Goal: Task Accomplishment & Management: Manage account settings

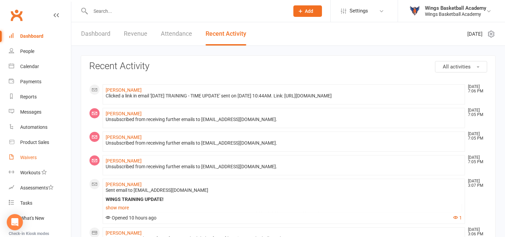
click at [26, 157] on div "Waivers" at bounding box center [28, 157] width 16 height 5
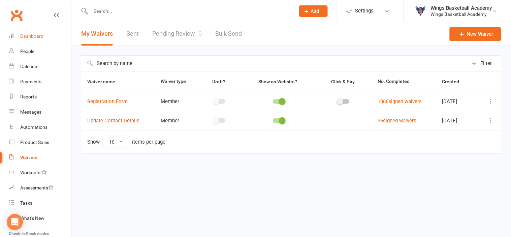
click at [33, 33] on link "Dashboard" at bounding box center [40, 36] width 62 height 15
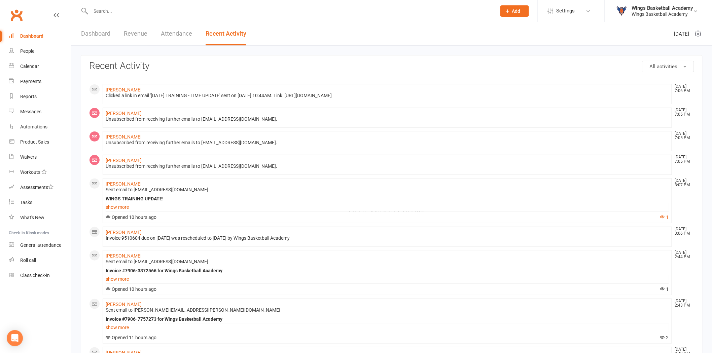
click at [125, 11] on input "text" at bounding box center [290, 10] width 403 height 9
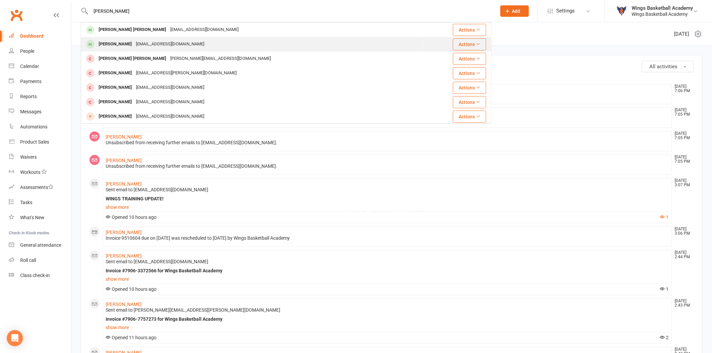
type input "[PERSON_NAME]"
click at [117, 42] on div "[PERSON_NAME]" at bounding box center [115, 44] width 37 height 10
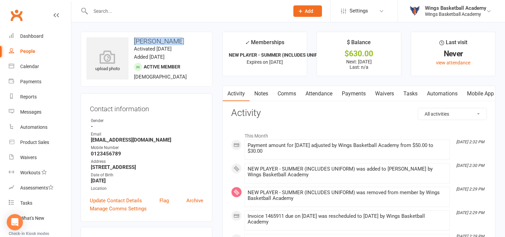
drag, startPoint x: 172, startPoint y: 39, endPoint x: 135, endPoint y: 40, distance: 37.0
click at [135, 40] on h3 "[PERSON_NAME]" at bounding box center [147, 40] width 120 height 7
copy h3 "[PERSON_NAME]"
drag, startPoint x: 152, startPoint y: 139, endPoint x: 90, endPoint y: 139, distance: 62.3
click at [90, 139] on li "Email [EMAIL_ADDRESS][DOMAIN_NAME]" at bounding box center [146, 137] width 113 height 12
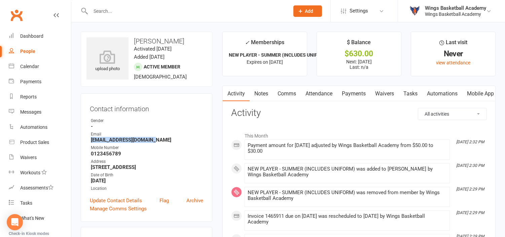
copy strong "[EMAIL_ADDRESS][DOMAIN_NAME]"
click at [120, 152] on strong "0123456789" at bounding box center [147, 153] width 112 height 6
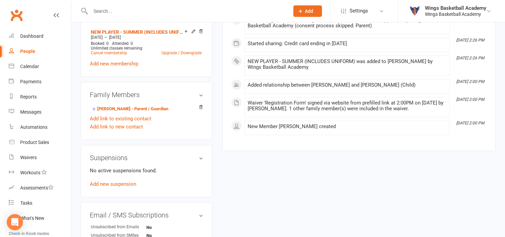
scroll to position [299, 0]
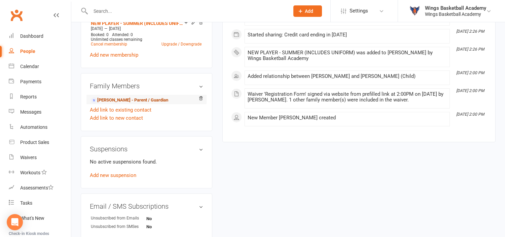
click at [109, 104] on link "[PERSON_NAME] - Parent / Guardian" at bounding box center [129, 100] width 77 height 7
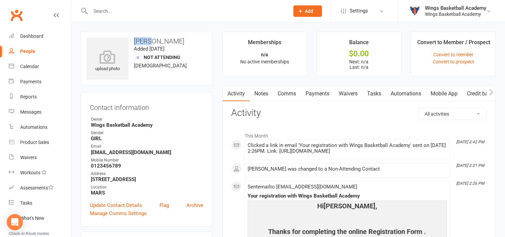
drag, startPoint x: 150, startPoint y: 39, endPoint x: 135, endPoint y: 40, distance: 15.2
click at [135, 40] on h3 "[PERSON_NAME]" at bounding box center [147, 40] width 120 height 7
copy h3 "Jaide"
click at [132, 10] on input "text" at bounding box center [187, 10] width 196 height 9
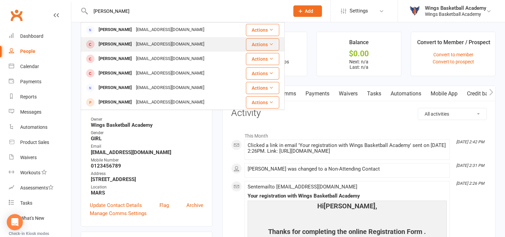
type input "[PERSON_NAME]"
click at [109, 42] on div "[PERSON_NAME]" at bounding box center [115, 44] width 37 height 10
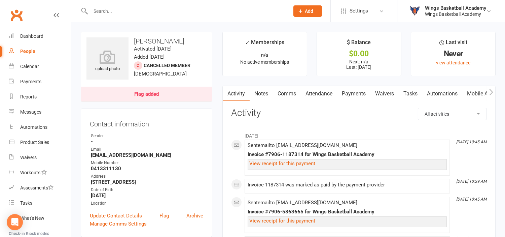
click at [354, 92] on link "Payments" at bounding box center [353, 93] width 33 height 15
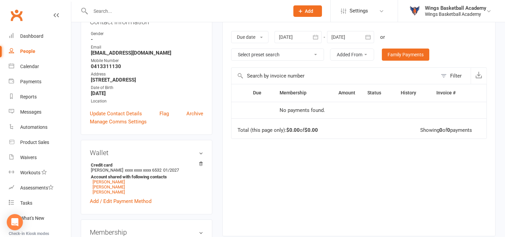
scroll to position [112, 0]
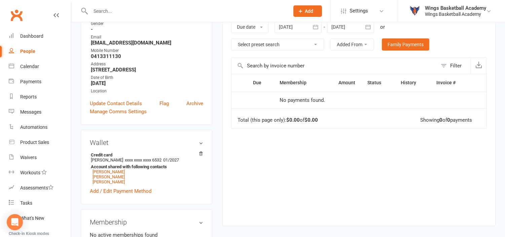
click at [350, 26] on div at bounding box center [350, 27] width 47 height 12
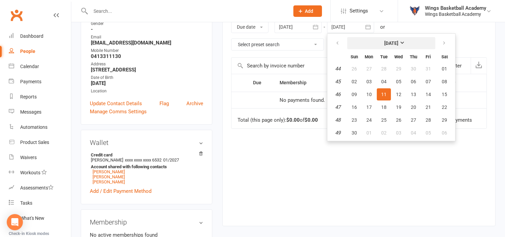
click at [406, 38] on button "[DATE]" at bounding box center [391, 43] width 88 height 12
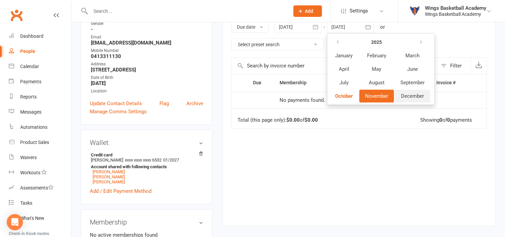
click at [409, 93] on span "December" at bounding box center [412, 96] width 23 height 6
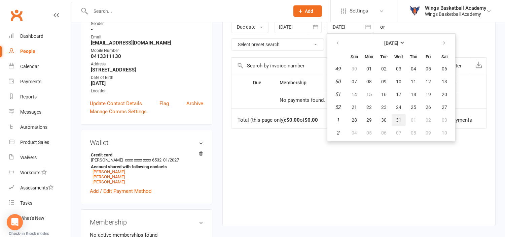
click at [393, 119] on button "31" at bounding box center [399, 120] width 14 height 12
type input "[DATE]"
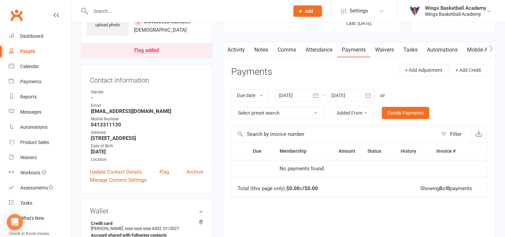
scroll to position [37, 0]
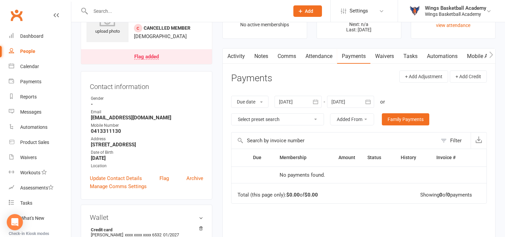
click at [289, 101] on div at bounding box center [298, 102] width 47 height 12
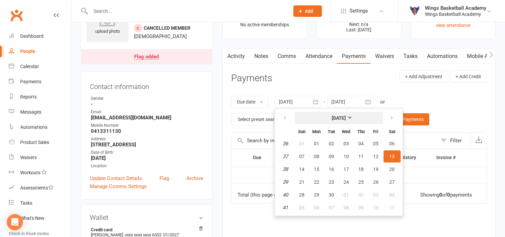
click at [332, 118] on strong "[DATE]" at bounding box center [339, 117] width 14 height 5
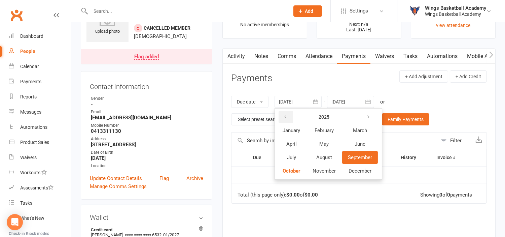
click at [283, 114] on button "button" at bounding box center [286, 117] width 14 height 12
click at [293, 131] on span "January" at bounding box center [292, 130] width 18 height 6
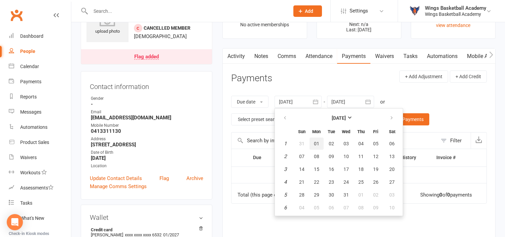
click at [318, 143] on span "01" at bounding box center [316, 143] width 5 height 5
type input "[DATE]"
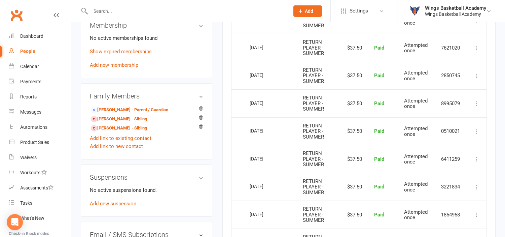
scroll to position [299, 0]
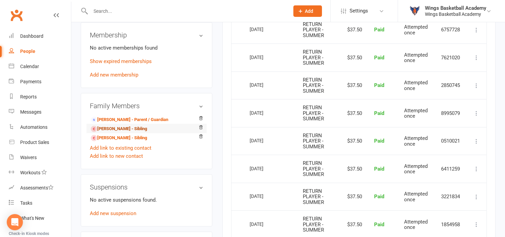
click at [113, 132] on link "[PERSON_NAME] - Sibling" at bounding box center [119, 128] width 56 height 7
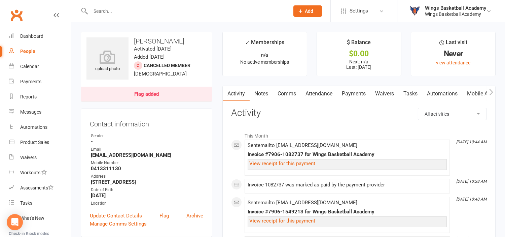
click at [357, 92] on link "Payments" at bounding box center [353, 93] width 33 height 15
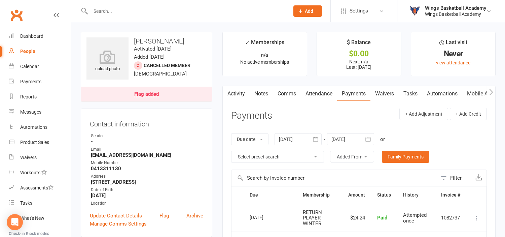
click at [347, 140] on div at bounding box center [350, 139] width 47 height 12
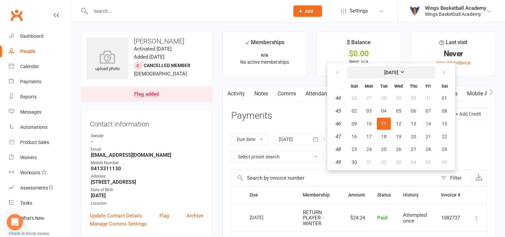
click at [399, 74] on strong "[DATE]" at bounding box center [391, 72] width 14 height 5
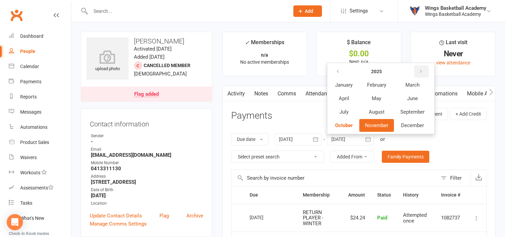
click at [421, 72] on icon "button" at bounding box center [421, 71] width 5 height 5
click at [413, 122] on span "December" at bounding box center [412, 125] width 23 height 6
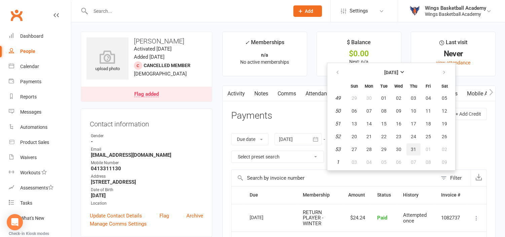
click at [411, 146] on span "31" at bounding box center [413, 148] width 5 height 5
type input "[DATE]"
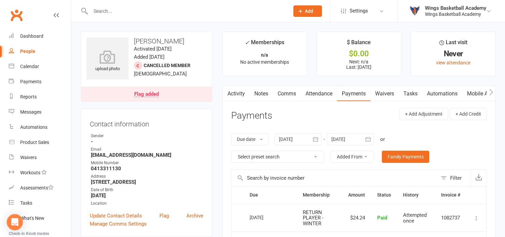
click at [295, 137] on div at bounding box center [298, 139] width 47 height 12
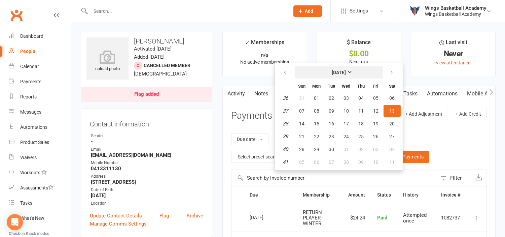
click at [332, 70] on strong "[DATE]" at bounding box center [339, 72] width 14 height 5
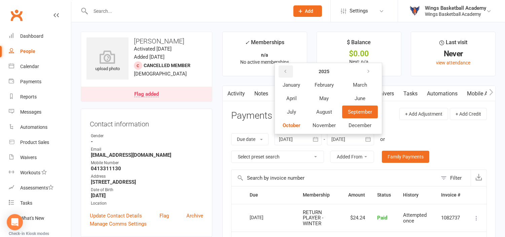
click at [290, 68] on button "button" at bounding box center [286, 71] width 14 height 12
click at [291, 83] on span "January" at bounding box center [292, 85] width 18 height 6
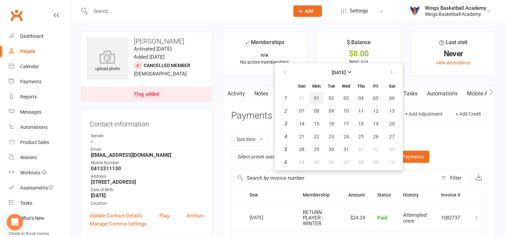
click at [314, 97] on span "01" at bounding box center [316, 97] width 5 height 5
type input "[DATE]"
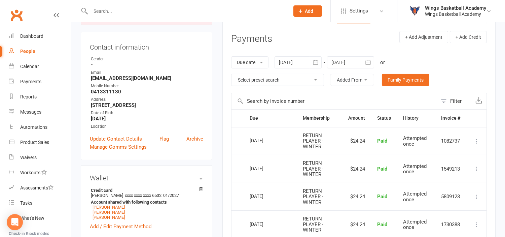
scroll to position [75, 0]
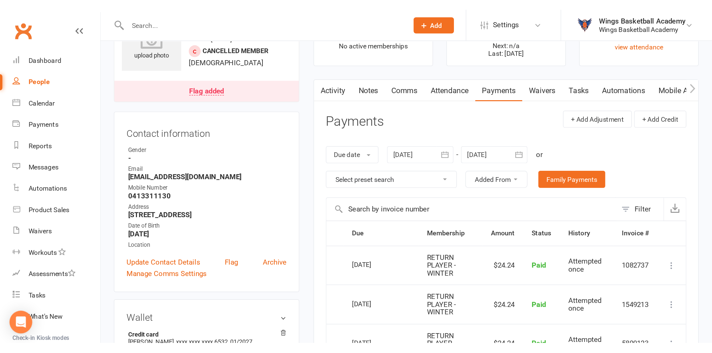
scroll to position [0, 0]
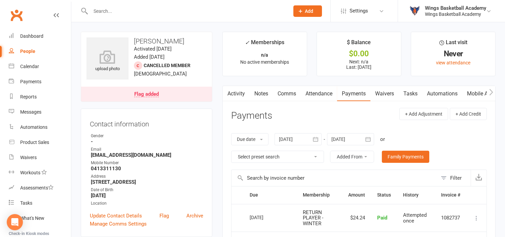
click at [35, 34] on div "Dashboard" at bounding box center [31, 35] width 23 height 5
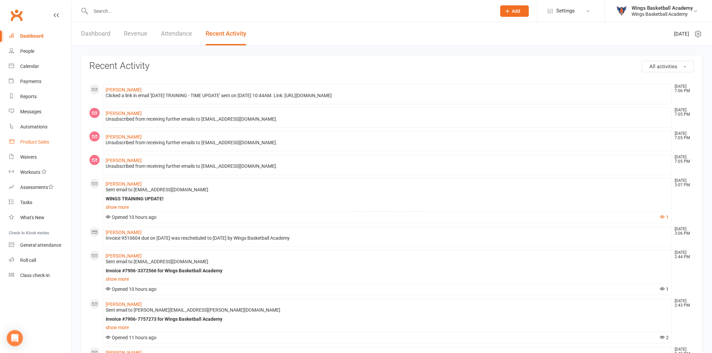
scroll to position [37, 0]
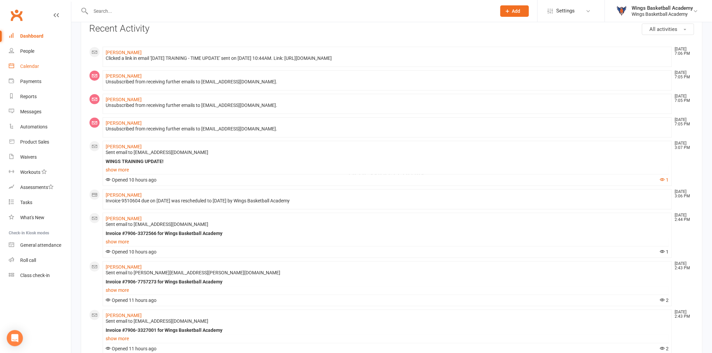
click at [27, 68] on div "Calendar" at bounding box center [29, 66] width 19 height 5
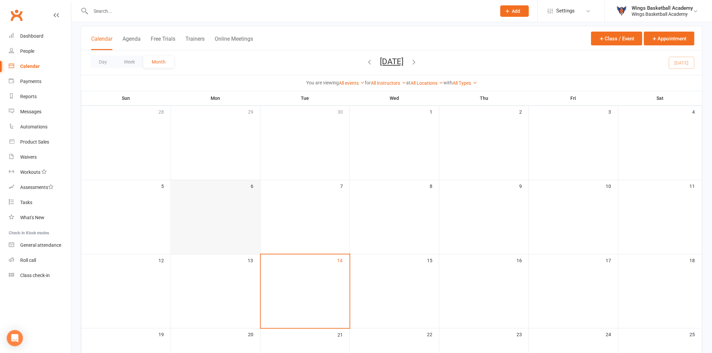
scroll to position [37, 0]
click at [505, 37] on button "Class / Event" at bounding box center [616, 38] width 51 height 14
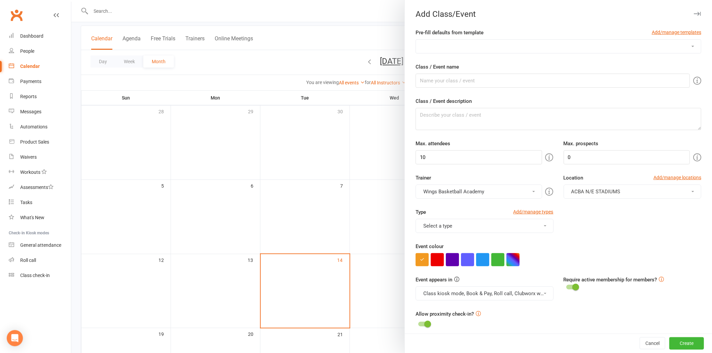
click at [505, 50] on select "AUSSIE HOOPS BALL SKILLS DEVELOPMENT TRAINING EMBRACE THE CONTACT MERCHANDISE P…" at bounding box center [558, 46] width 285 height 13
select select "3"
click at [416, 40] on select "AUSSIE HOOPS BALL SKILLS DEVELOPMENT TRAINING EMBRACE THE CONTACT MERCHANDISE P…" at bounding box center [558, 46] width 285 height 13
type input "U8 MIX TRAINING"
type textarea "Teams & Aged Training"
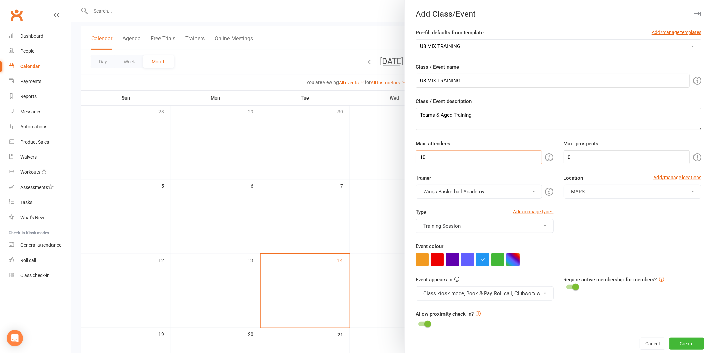
click at [452, 159] on input "10" at bounding box center [479, 157] width 126 height 14
type input "100"
click at [465, 236] on button "button" at bounding box center [467, 259] width 13 height 13
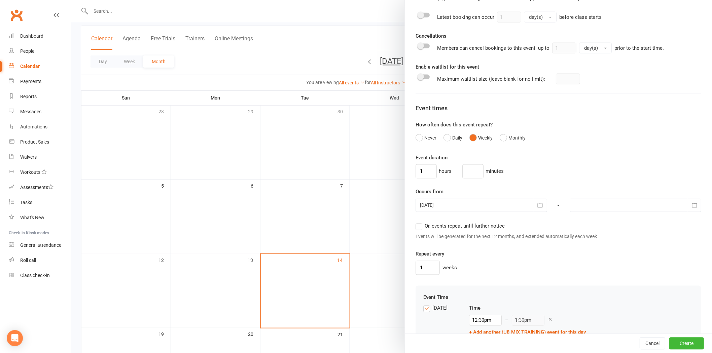
scroll to position [374, 0]
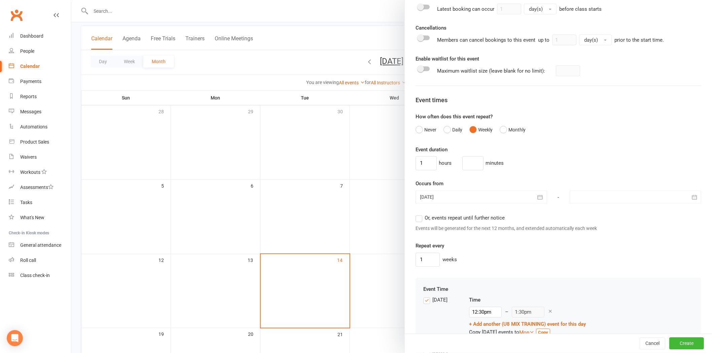
click at [505, 198] on div at bounding box center [482, 197] width 132 height 13
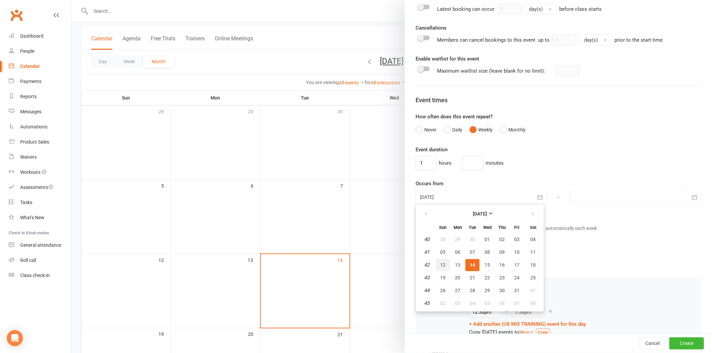
click at [440, 236] on span "12" at bounding box center [442, 265] width 5 height 5
type input "[DATE]"
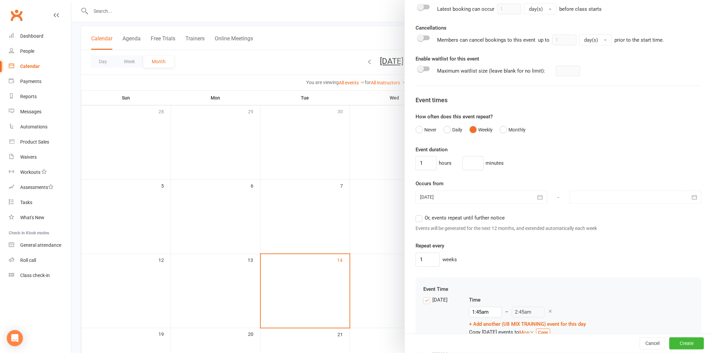
click at [505, 196] on div at bounding box center [636, 197] width 132 height 13
click at [505, 214] on icon "button" at bounding box center [687, 214] width 5 height 5
click at [505, 215] on button "button" at bounding box center [581, 214] width 14 height 12
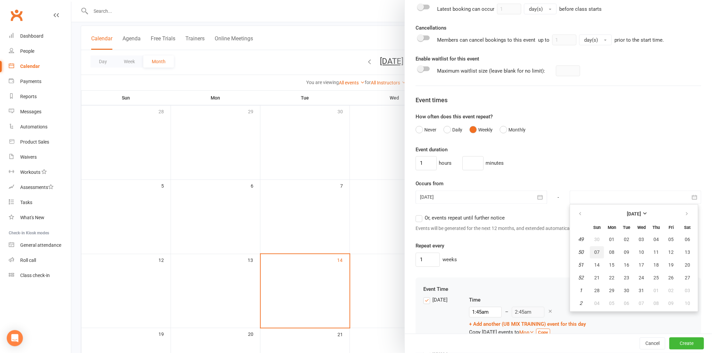
click at [505, 236] on span "07" at bounding box center [596, 252] width 5 height 5
type input "[DATE]"
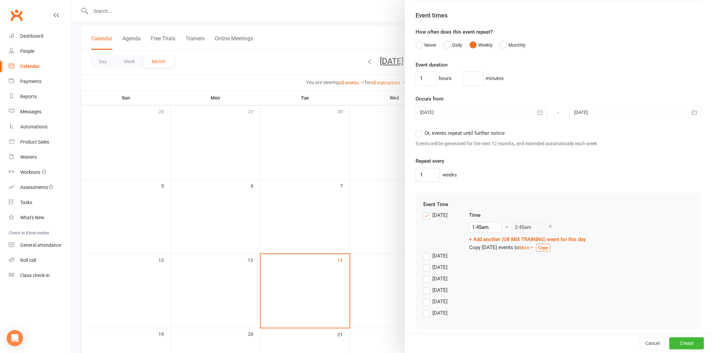
scroll to position [465, 0]
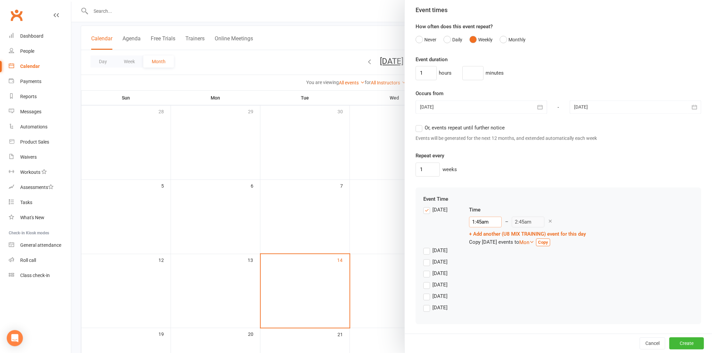
click at [488, 225] on input "1:45am" at bounding box center [485, 222] width 33 height 11
type input "12:30pm"
type input "1:30pm"
click at [475, 236] on li "12:30pm" at bounding box center [486, 267] width 32 height 10
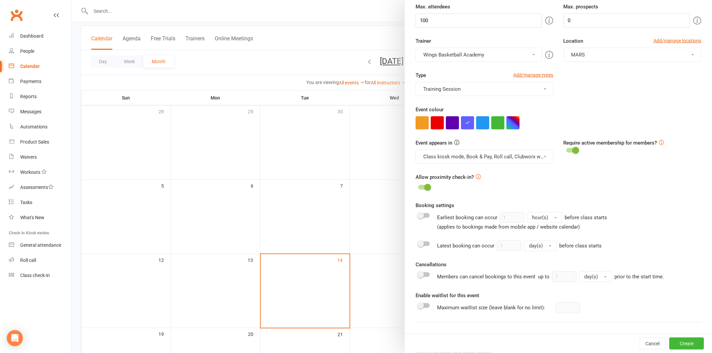
scroll to position [337, 0]
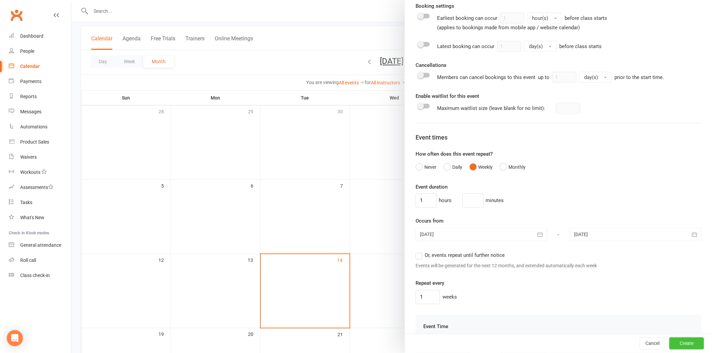
click at [505, 236] on button "Create" at bounding box center [687, 344] width 35 height 12
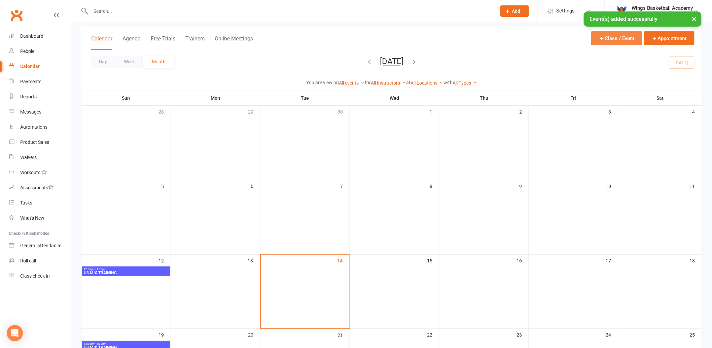
click at [505, 38] on button "Class / Event" at bounding box center [616, 38] width 51 height 14
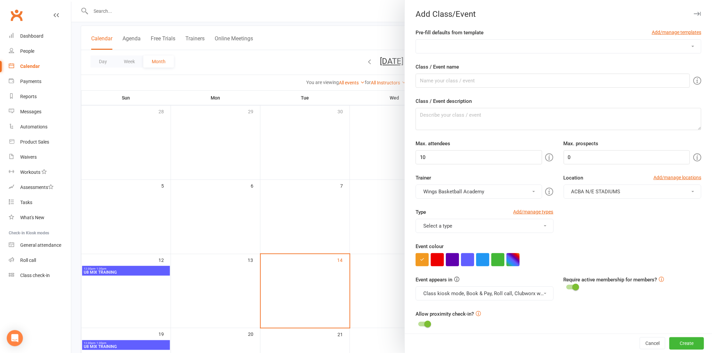
click at [505, 48] on select "AUSSIE HOOPS BALL SKILLS DEVELOPMENT TRAINING EMBRACE THE CONTACT MERCHANDISE P…" at bounding box center [558, 46] width 285 height 13
select select "7"
click at [416, 40] on select "AUSSIE HOOPS BALL SKILLS DEVELOPMENT TRAINING EMBRACE THE CONTACT MERCHANDISE P…" at bounding box center [558, 46] width 285 height 13
type input "U12G/14G/16G TRAINING"
type textarea "Team & Aged Training"
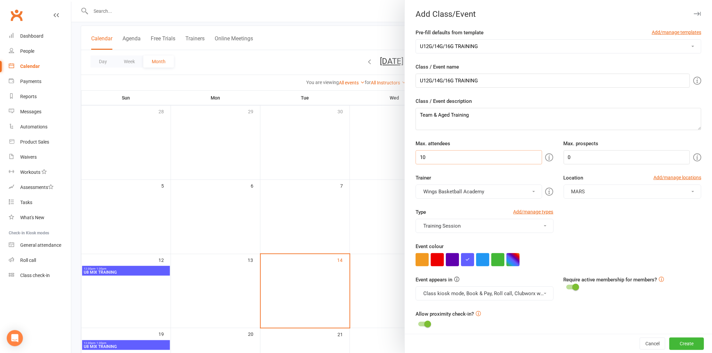
click at [464, 161] on input "10" at bounding box center [479, 157] width 126 height 14
type input "100"
click at [496, 145] on div "Max. attendees 100" at bounding box center [485, 152] width 148 height 25
click at [449, 236] on button "button" at bounding box center [452, 259] width 13 height 13
click at [505, 233] on div "Type Add/manage types Training Session Class Games Holiday Camps MERCHANDISE To…" at bounding box center [559, 225] width 296 height 34
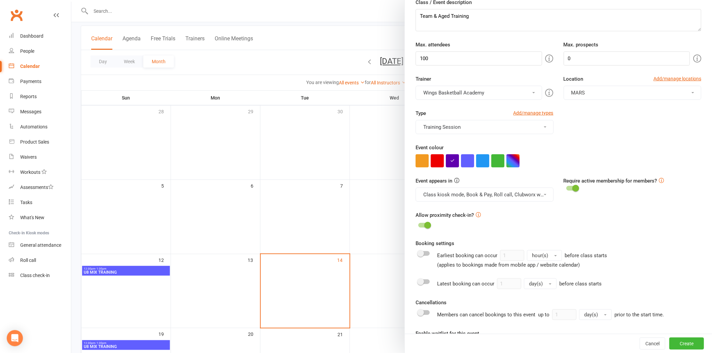
scroll to position [112, 0]
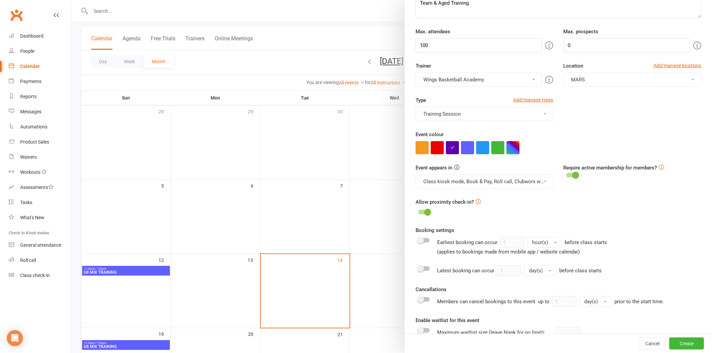
click at [505, 205] on div "Allow proximity check-in?" at bounding box center [559, 207] width 286 height 19
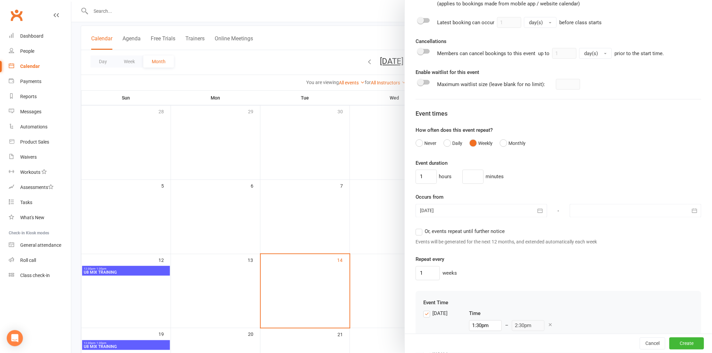
scroll to position [374, 0]
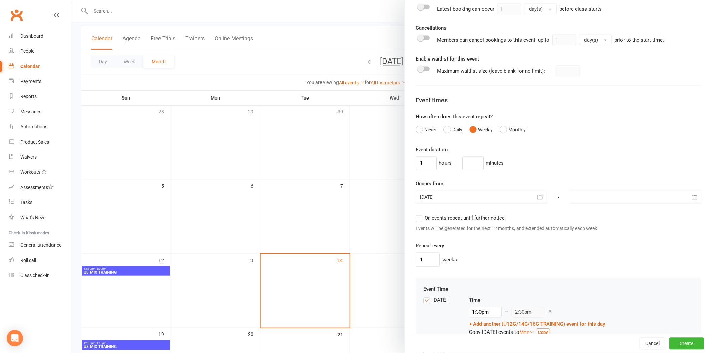
click at [490, 197] on div at bounding box center [482, 197] width 132 height 13
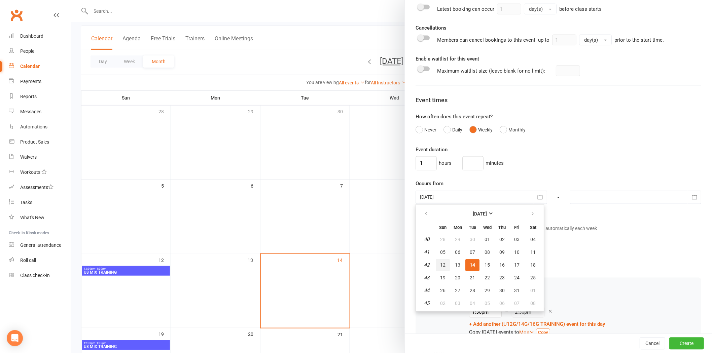
click at [440, 236] on span "12" at bounding box center [442, 265] width 5 height 5
type input "[DATE]"
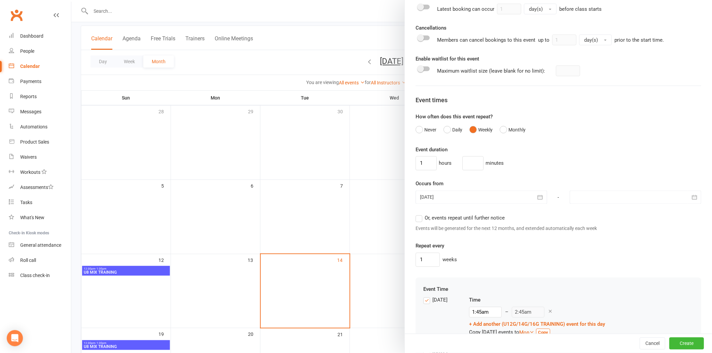
click at [505, 200] on div at bounding box center [636, 197] width 132 height 13
click at [505, 210] on button "button" at bounding box center [687, 214] width 14 height 12
click at [505, 236] on span "07" at bounding box center [596, 252] width 5 height 5
type input "[DATE]"
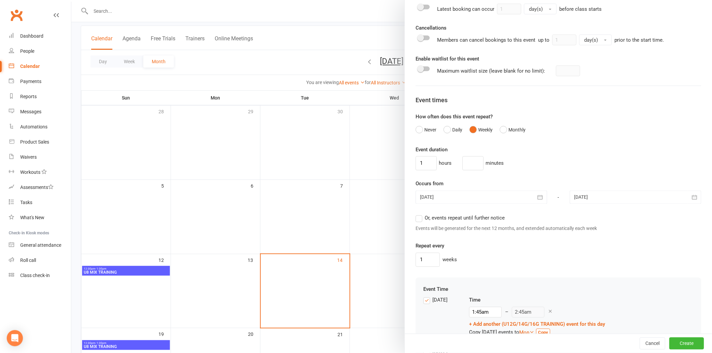
click at [505, 236] on div "1 weeks" at bounding box center [559, 260] width 286 height 14
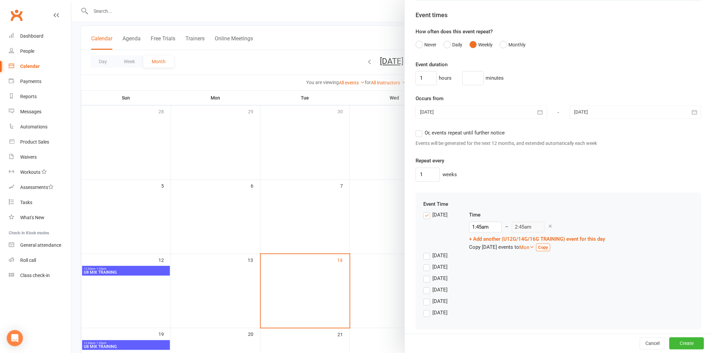
scroll to position [465, 0]
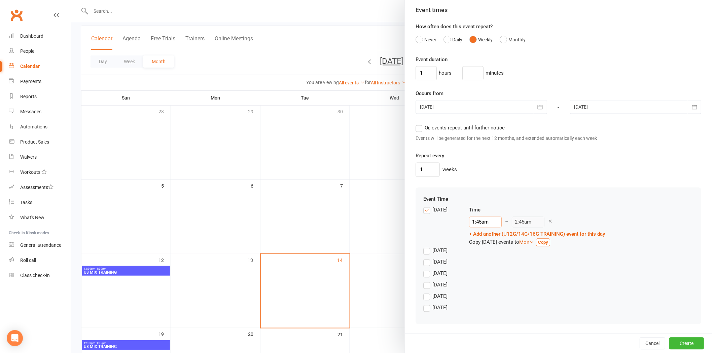
click at [486, 220] on input "1:45am" at bounding box center [485, 222] width 33 height 11
type input "12:30pm"
type input "1:30pm"
click at [479, 236] on li "12:30pm" at bounding box center [486, 245] width 32 height 10
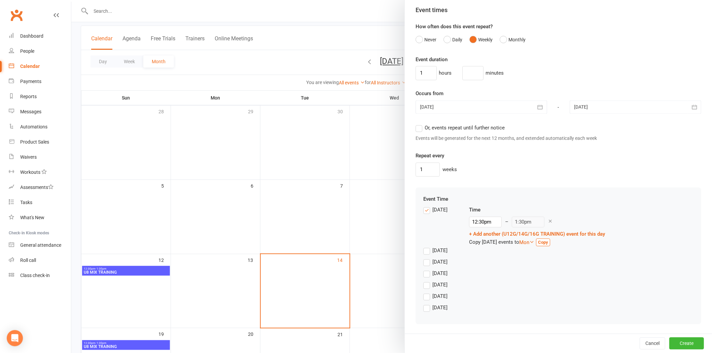
click at [505, 236] on div "[DATE]" at bounding box center [558, 275] width 270 height 11
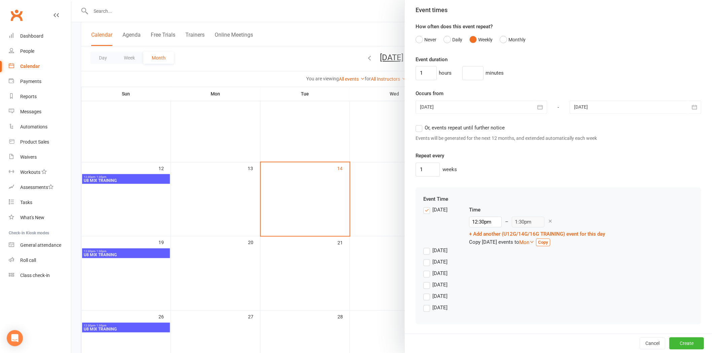
scroll to position [149, 0]
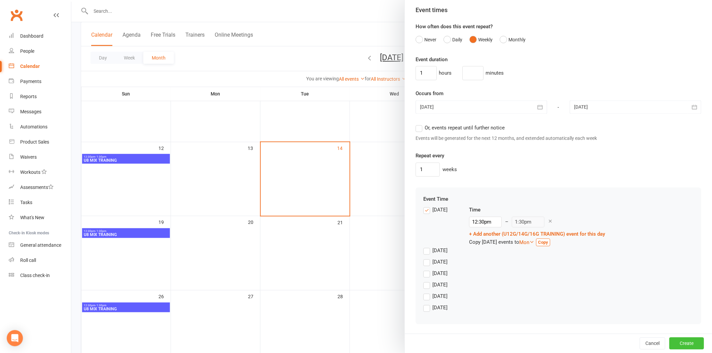
click at [505, 236] on button "Create" at bounding box center [687, 344] width 35 height 12
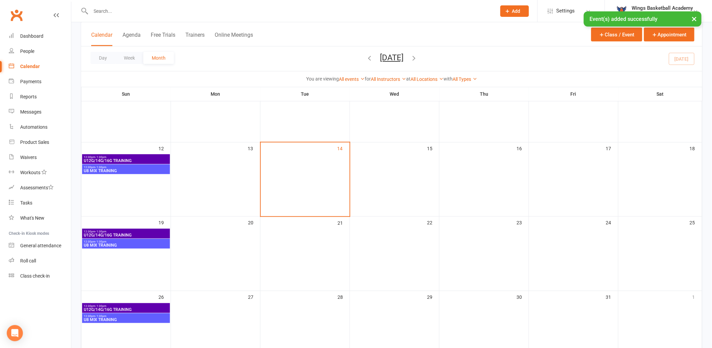
click at [113, 159] on span "U12G/14G/16G TRAINING" at bounding box center [125, 161] width 85 height 4
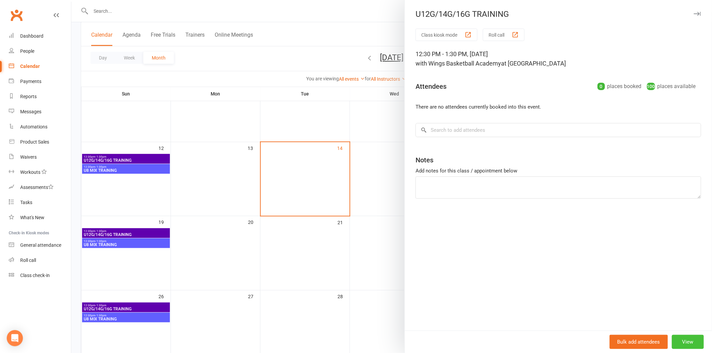
click at [505, 236] on button "View" at bounding box center [688, 342] width 32 height 14
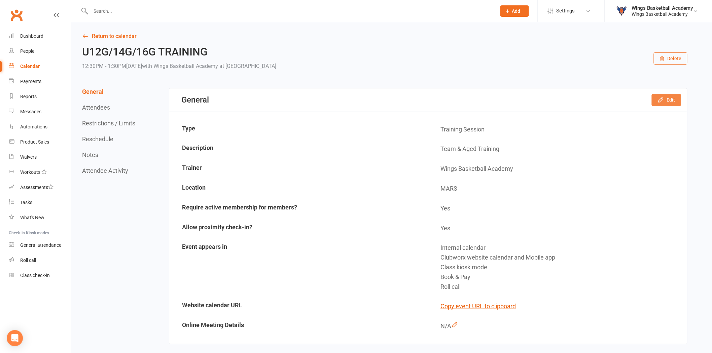
click at [505, 98] on button "Edit" at bounding box center [666, 100] width 29 height 12
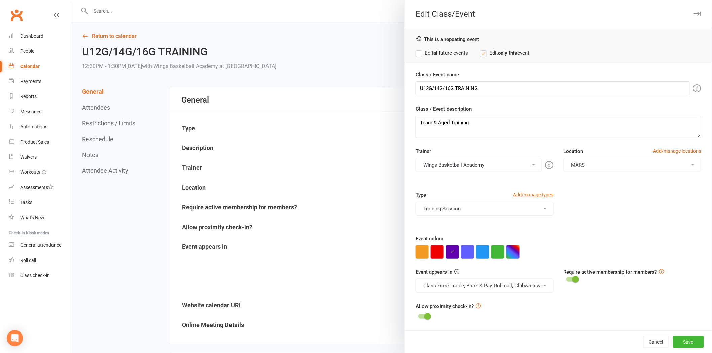
click at [418, 54] on label "Edit all future events" at bounding box center [442, 53] width 53 height 8
drag, startPoint x: 452, startPoint y: 87, endPoint x: 430, endPoint y: 87, distance: 22.2
click at [430, 87] on input "U12G/14G/16G TRAINING" at bounding box center [553, 88] width 274 height 14
click at [417, 88] on input "U12G TRAINING" at bounding box center [553, 88] width 274 height 14
click at [484, 89] on input "U10G & U12G TRAINING" at bounding box center [553, 88] width 274 height 14
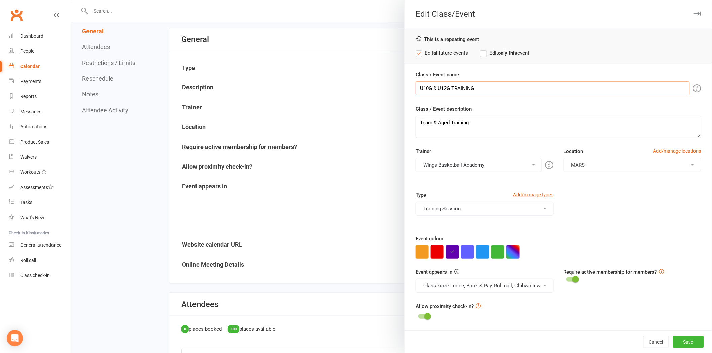
scroll to position [187, 0]
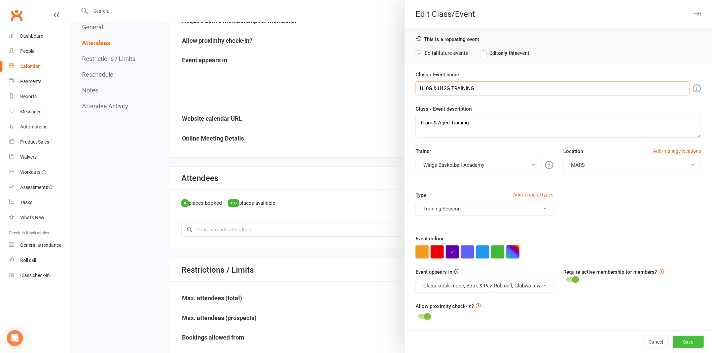
type input "U10G & U12G TRAINING"
click at [505, 236] on button "Save" at bounding box center [688, 342] width 31 height 12
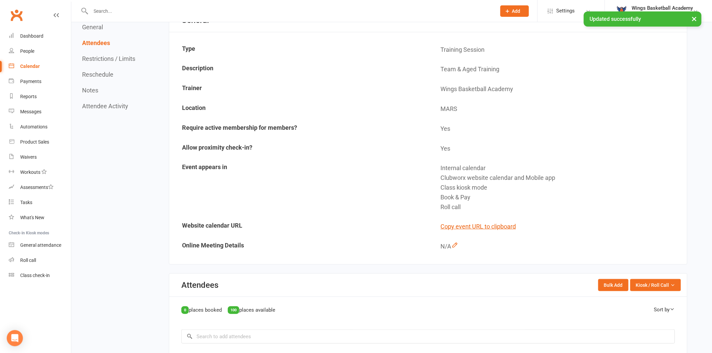
scroll to position [0, 0]
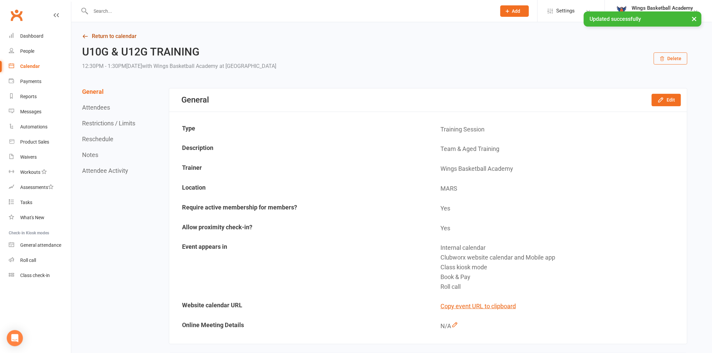
click at [113, 34] on link "Return to calendar" at bounding box center [385, 36] width 606 height 9
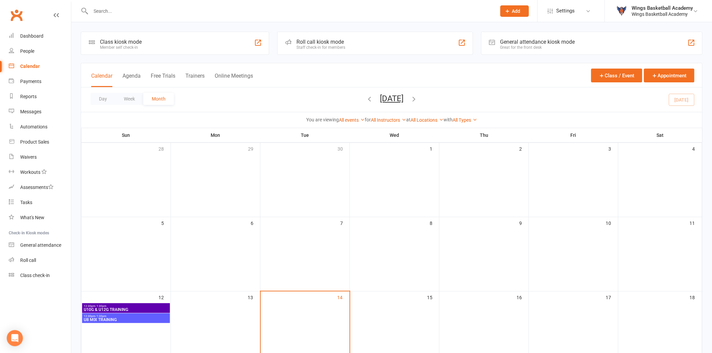
click at [418, 97] on icon "button" at bounding box center [413, 98] width 7 height 7
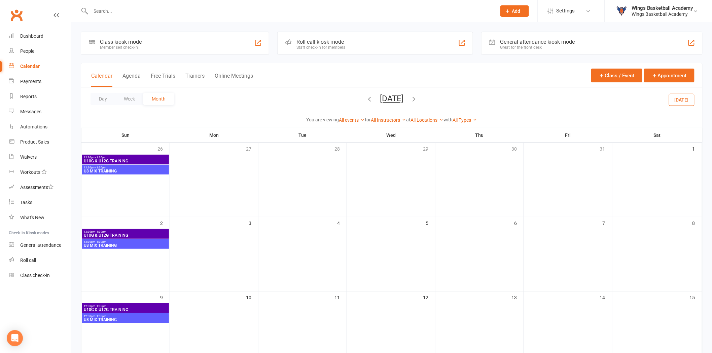
click at [410, 97] on span "[DATE] [DATE] Sun Mon Tue Wed Thu Fri Sat 28 29 30 01 02 03 04 05 06 07 08 09 1…" at bounding box center [391, 100] width 37 height 12
click at [418, 98] on icon "button" at bounding box center [413, 98] width 7 height 7
click at [366, 96] on icon "button" at bounding box center [369, 98] width 7 height 7
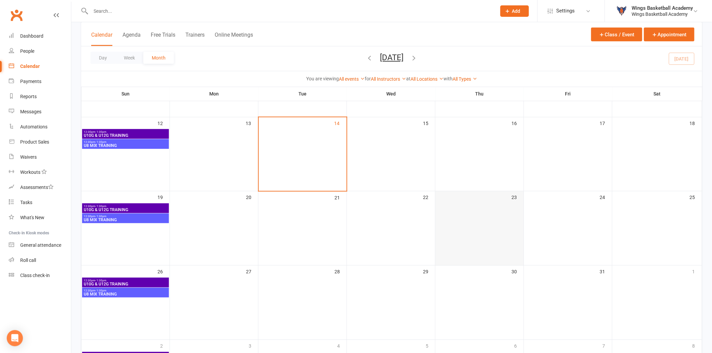
scroll to position [187, 0]
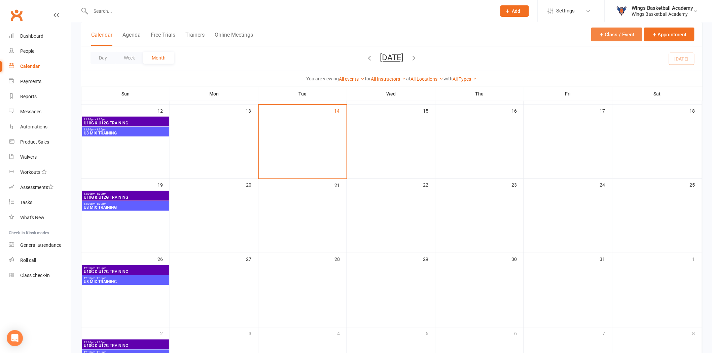
click at [505, 33] on button "Class / Event" at bounding box center [616, 35] width 51 height 14
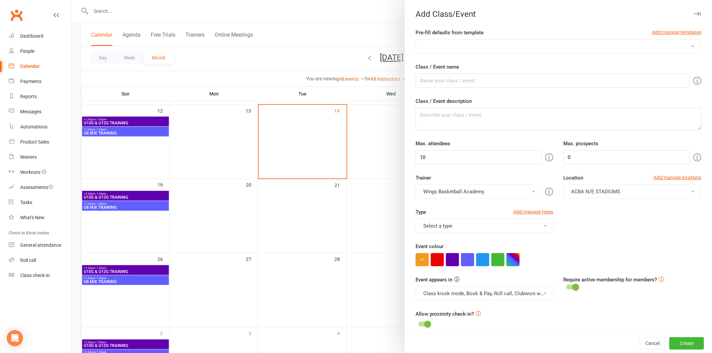
click at [505, 47] on select "AUSSIE HOOPS BALL SKILLS DEVELOPMENT TRAINING EMBRACE THE CONTACT MERCHANDISE P…" at bounding box center [558, 46] width 285 height 13
select select "4"
click at [416, 40] on select "AUSSIE HOOPS BALL SKILLS DEVELOPMENT TRAINING EMBRACE THE CONTACT MERCHANDISE P…" at bounding box center [558, 46] width 285 height 13
type input "U12B TRAINING"
type textarea "Team & Aged Training"
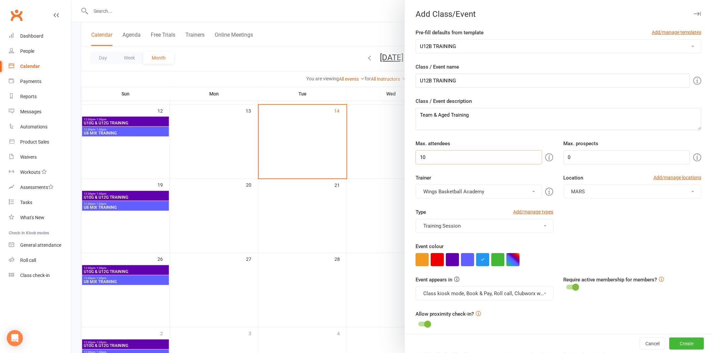
click at [459, 157] on input "10" at bounding box center [479, 157] width 126 height 14
type input "100"
click at [426, 81] on input "U12B TRAINING" at bounding box center [553, 81] width 274 height 14
click at [459, 78] on input "U10B TRAINING" at bounding box center [553, 81] width 274 height 14
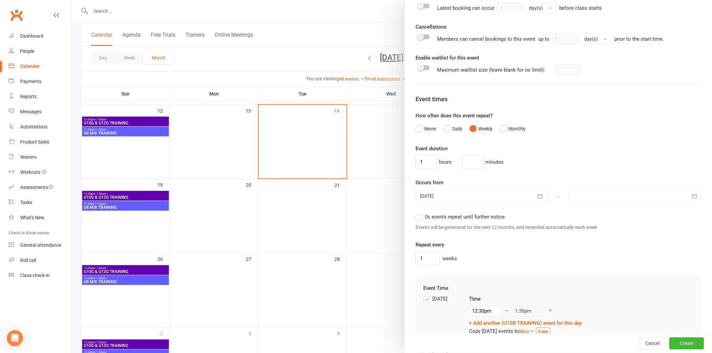
scroll to position [411, 0]
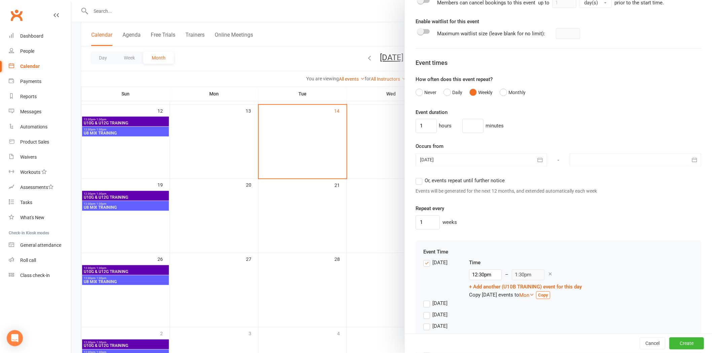
type input "U10B TRAINING"
click at [496, 160] on div at bounding box center [482, 160] width 132 height 13
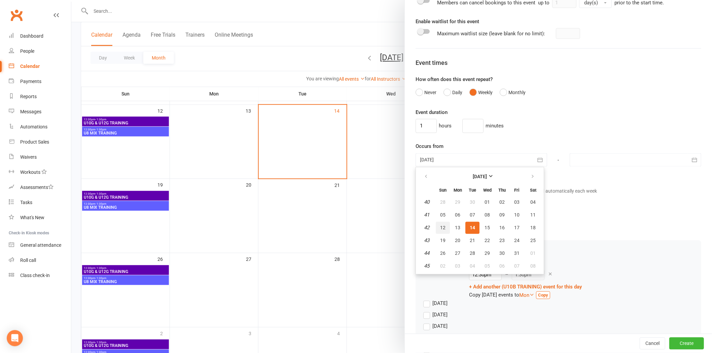
click at [440, 226] on span "12" at bounding box center [442, 228] width 5 height 5
type input "[DATE]"
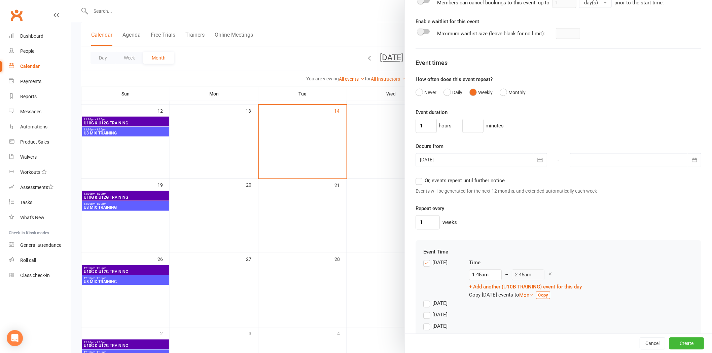
click at [505, 156] on div at bounding box center [636, 160] width 132 height 13
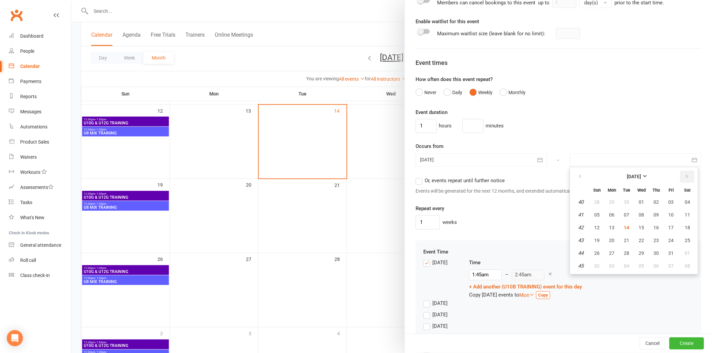
click at [505, 174] on button "button" at bounding box center [687, 177] width 14 height 12
click at [505, 213] on span "07" at bounding box center [596, 215] width 5 height 5
type input "[DATE]"
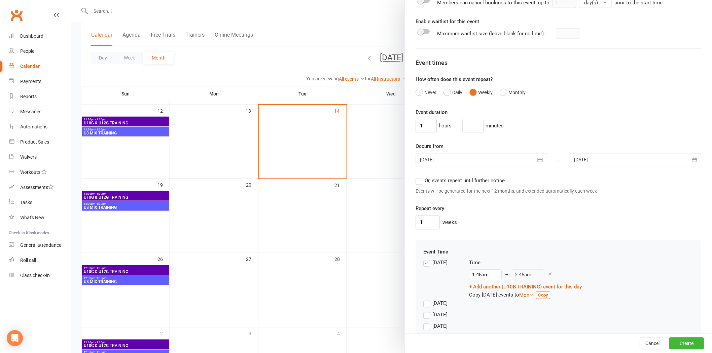
scroll to position [449, 0]
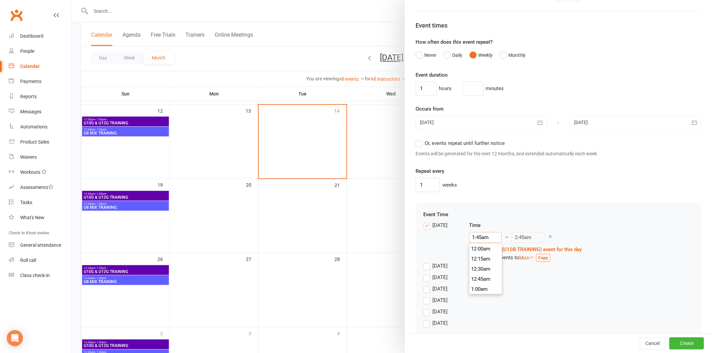
click at [477, 236] on input "1:45am" at bounding box center [485, 238] width 33 height 11
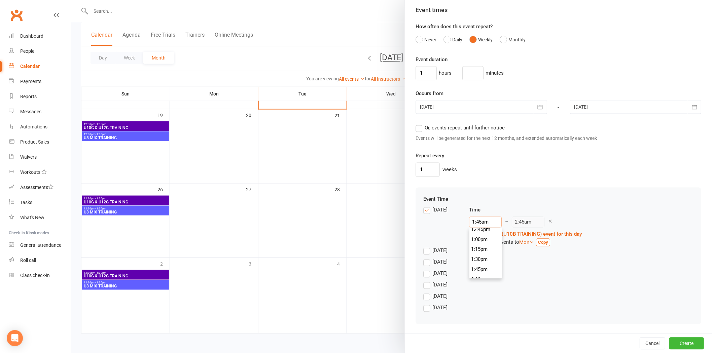
scroll to position [507, 0]
type input "12:30pm"
type input "1:30pm"
click at [477, 231] on li "12:30pm" at bounding box center [486, 232] width 32 height 10
click at [505, 236] on div "[DATE]" at bounding box center [558, 275] width 270 height 11
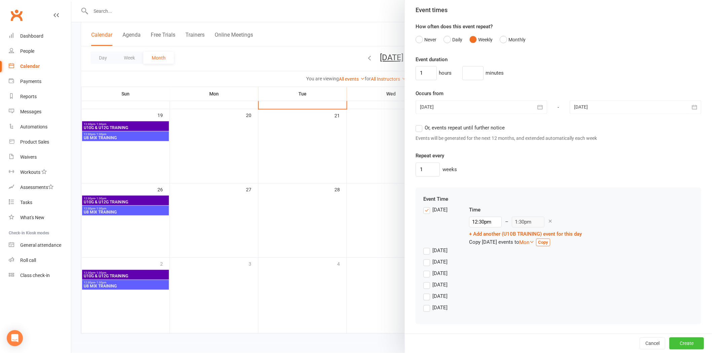
click at [505, 236] on button "Create" at bounding box center [687, 344] width 35 height 12
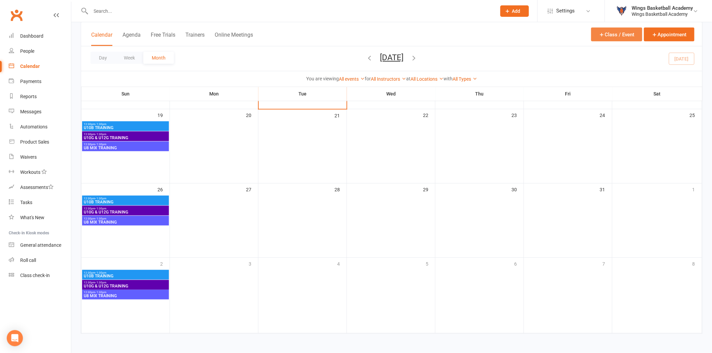
click at [505, 33] on button "Class / Event" at bounding box center [616, 35] width 51 height 14
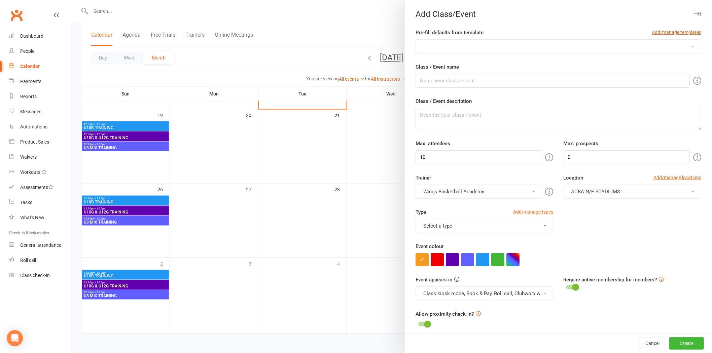
click at [505, 46] on select "AUSSIE HOOPS BALL SKILLS DEVELOPMENT TRAINING EMBRACE THE CONTACT MERCHANDISE P…" at bounding box center [558, 46] width 285 height 13
select select "4"
click at [416, 40] on select "AUSSIE HOOPS BALL SKILLS DEVELOPMENT TRAINING EMBRACE THE CONTACT MERCHANDISE P…" at bounding box center [558, 46] width 285 height 13
type input "U12B TRAINING"
type textarea "Team & Aged Training"
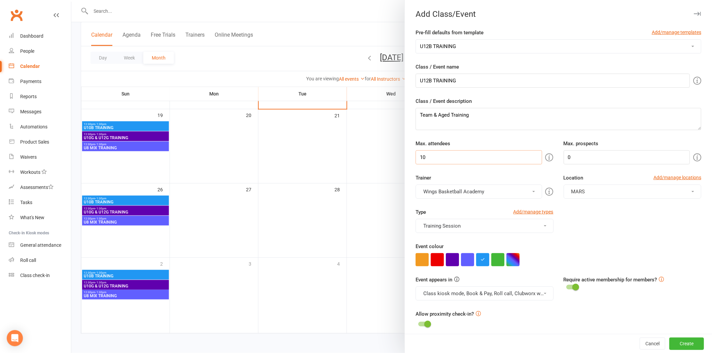
click at [462, 164] on input "10" at bounding box center [479, 157] width 126 height 14
type input "100"
click at [505, 225] on div "Type Add/manage types Training Session Class Games Holiday Camps MERCHANDISE To…" at bounding box center [559, 225] width 296 height 34
click at [491, 81] on input "U12B TRAINING" at bounding box center [553, 81] width 274 height 14
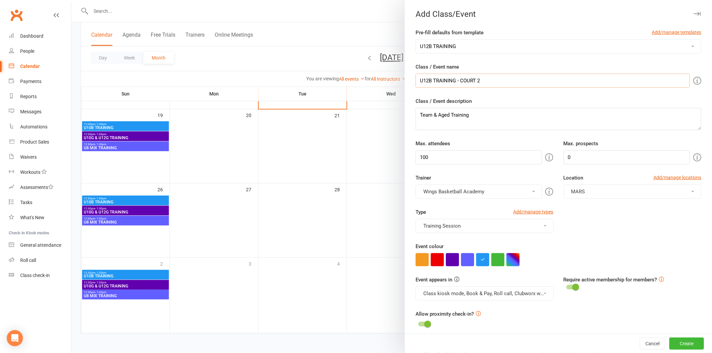
type input "U12B TRAINING - COURT 2"
click at [505, 222] on div "Type Add/manage types Training Session Class Games Holiday Camps MERCHANDISE To…" at bounding box center [559, 225] width 296 height 34
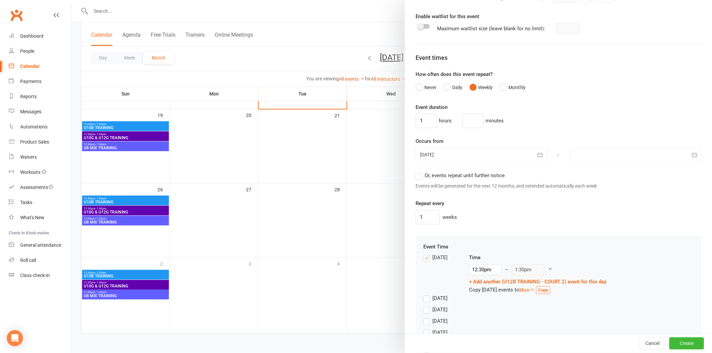
scroll to position [465, 0]
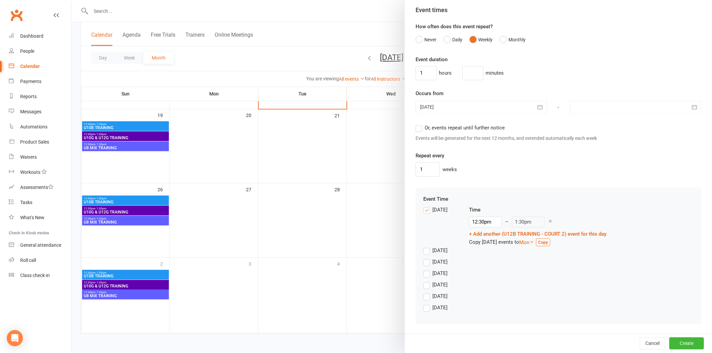
click at [505, 236] on div "[DATE]" at bounding box center [558, 264] width 270 height 11
click at [480, 103] on div at bounding box center [482, 107] width 132 height 13
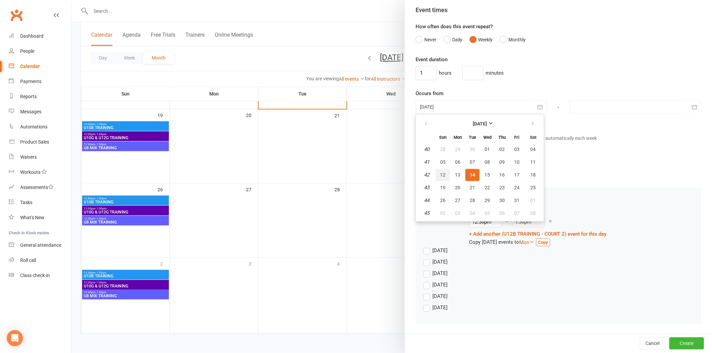
click at [440, 170] on button "12" at bounding box center [443, 175] width 14 height 12
type input "[DATE]"
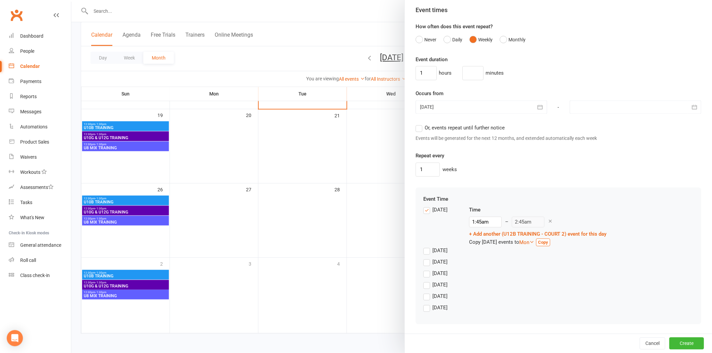
click at [505, 106] on div at bounding box center [636, 107] width 132 height 13
click at [505, 123] on icon "button" at bounding box center [687, 124] width 5 height 5
click at [505, 162] on span "07" at bounding box center [596, 162] width 5 height 5
type input "[DATE]"
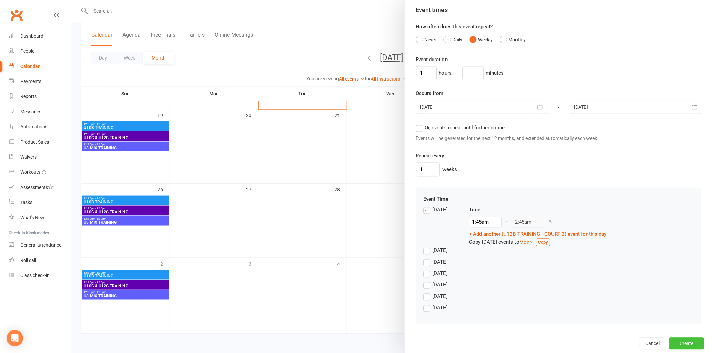
click at [505, 236] on button "Create" at bounding box center [687, 344] width 35 height 12
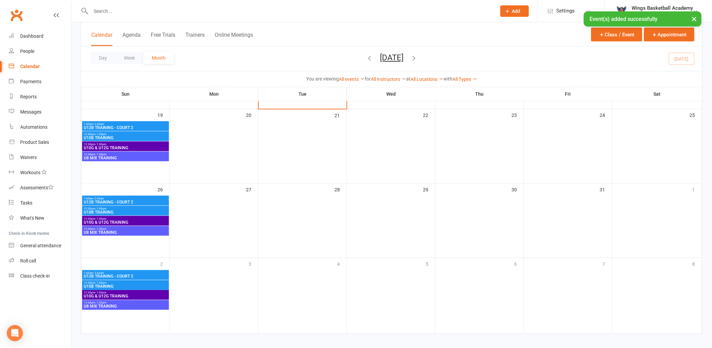
click at [122, 133] on span "12:30pm - 1:30pm" at bounding box center [125, 134] width 84 height 3
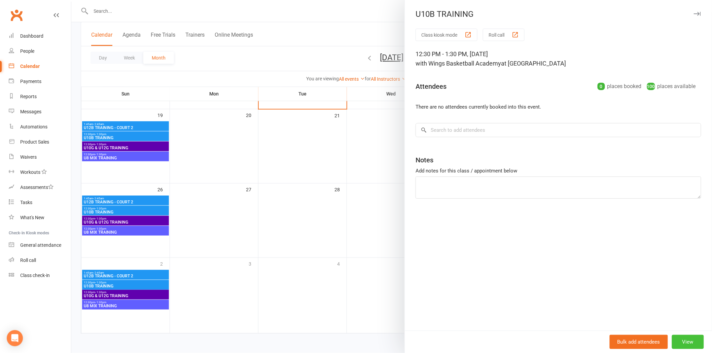
click at [505, 236] on button "View" at bounding box center [688, 342] width 32 height 14
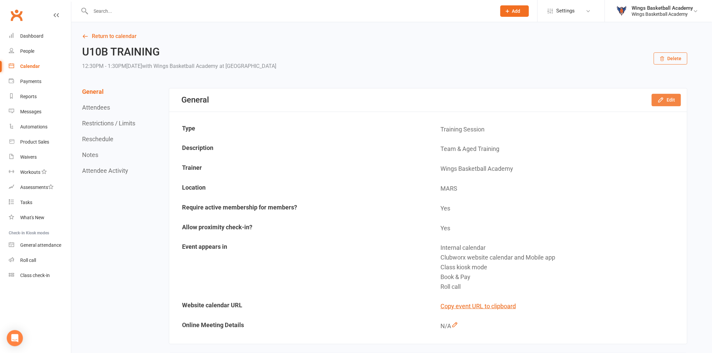
click at [505, 99] on icon "button" at bounding box center [661, 100] width 7 height 7
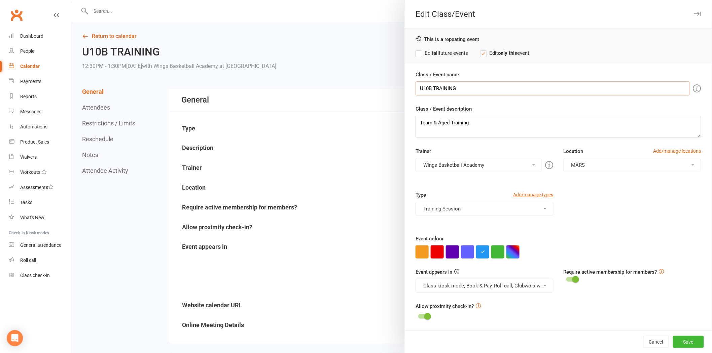
click at [489, 89] on input "U10B TRAINING" at bounding box center [553, 88] width 274 height 14
type input "U10B TRAINING - COURT 1"
click at [505, 236] on button "Save" at bounding box center [688, 342] width 31 height 12
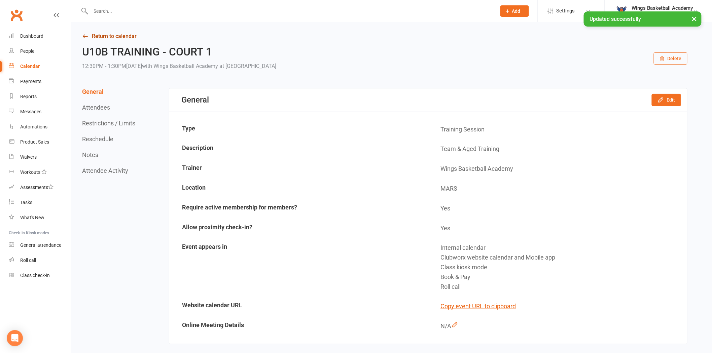
click at [102, 34] on link "Return to calendar" at bounding box center [385, 36] width 606 height 9
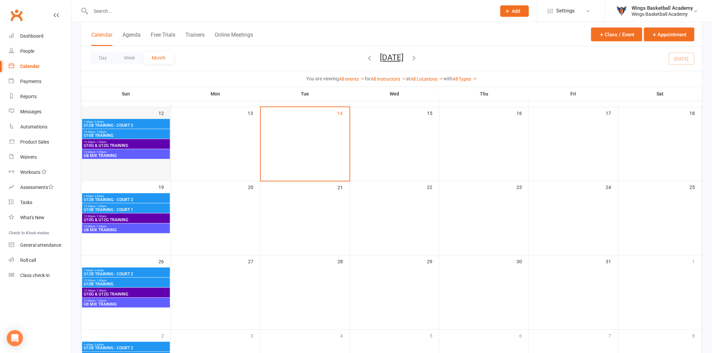
scroll to position [187, 0]
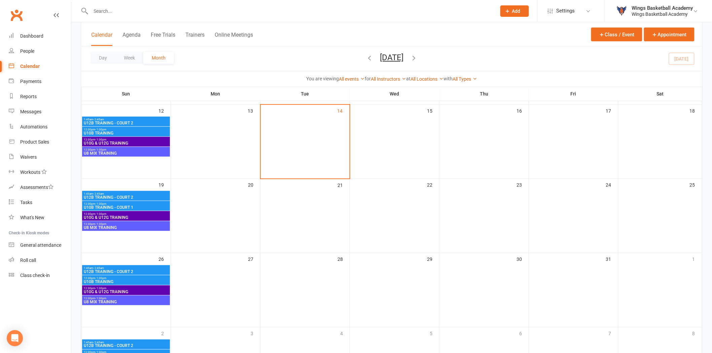
click at [122, 129] on span "12:30pm - 1:30pm" at bounding box center [125, 129] width 85 height 3
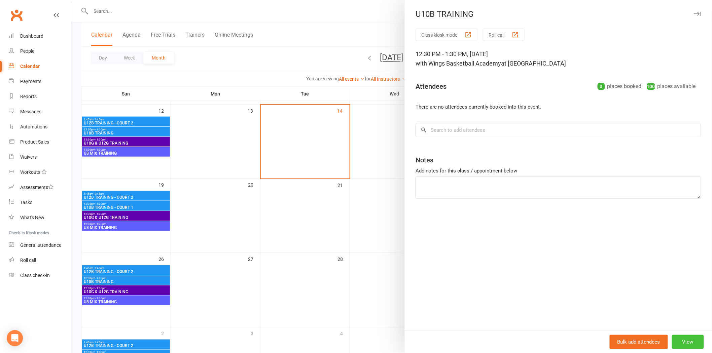
click at [505, 236] on button "View" at bounding box center [688, 342] width 32 height 14
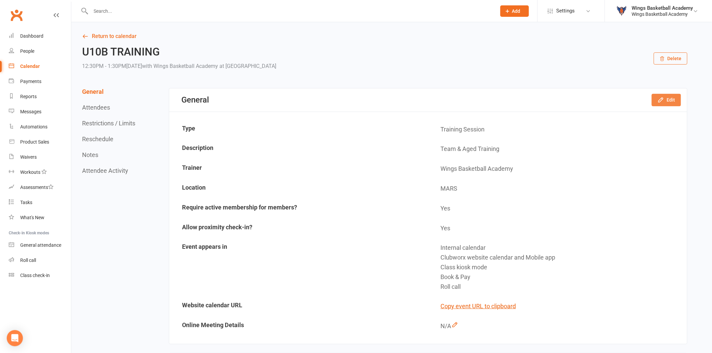
click at [505, 95] on button "Edit" at bounding box center [666, 100] width 29 height 12
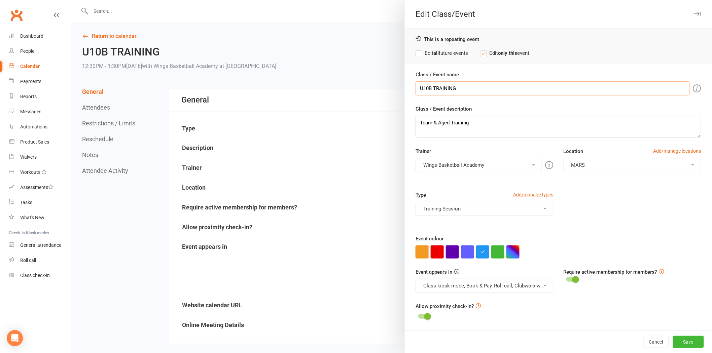
click at [475, 86] on input "U10B TRAINING" at bounding box center [553, 88] width 274 height 14
type input "U10B TRAINING - COURT 1"
click at [418, 52] on label "Edit all future events" at bounding box center [442, 53] width 53 height 8
click at [505, 236] on button "Save" at bounding box center [688, 342] width 31 height 12
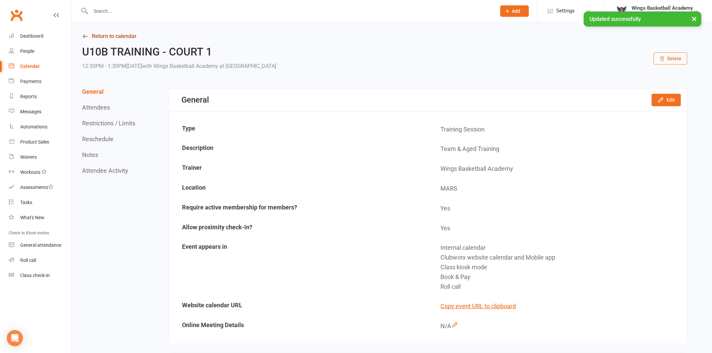
click at [112, 37] on link "Return to calendar" at bounding box center [385, 36] width 606 height 9
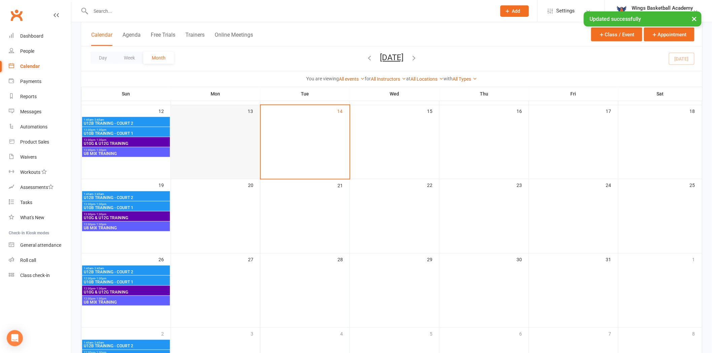
scroll to position [187, 0]
click at [120, 141] on span "U10G & U12G TRAINING" at bounding box center [125, 143] width 85 height 4
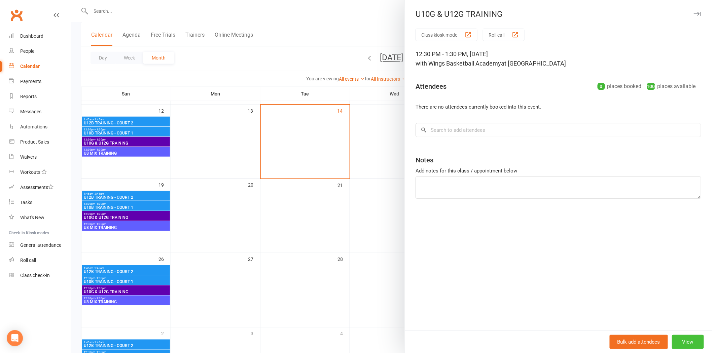
click at [505, 236] on button "View" at bounding box center [688, 342] width 32 height 14
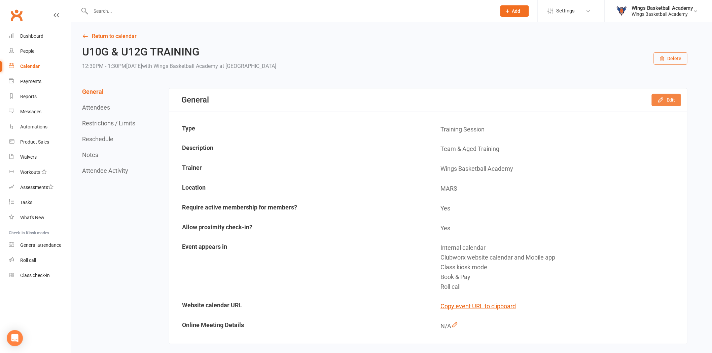
click at [505, 96] on button "Edit" at bounding box center [666, 100] width 29 height 12
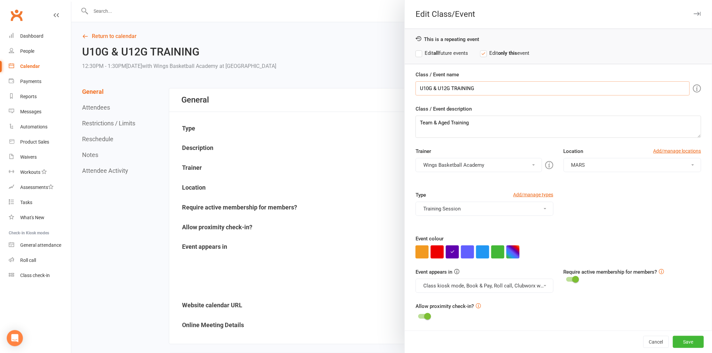
click at [493, 86] on input "U10G & U12G TRAINING" at bounding box center [553, 88] width 274 height 14
type input "U10G & U12G TRAINING - COURT 3"
click at [416, 53] on label "Edit all future events" at bounding box center [442, 53] width 53 height 8
click at [505, 236] on button "Save" at bounding box center [688, 342] width 31 height 12
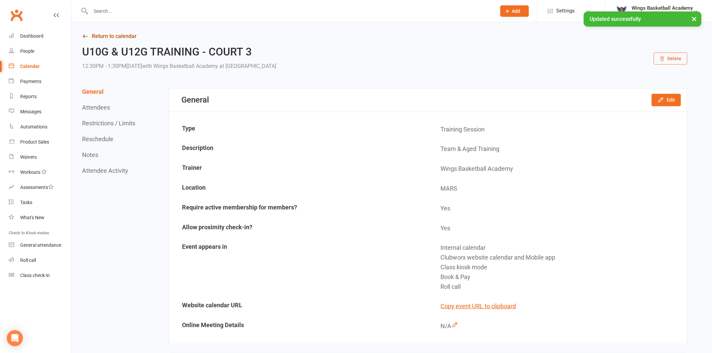
click at [110, 36] on link "Return to calendar" at bounding box center [385, 36] width 606 height 9
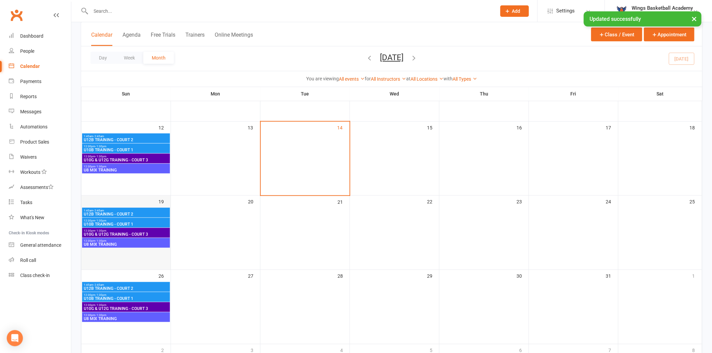
scroll to position [187, 0]
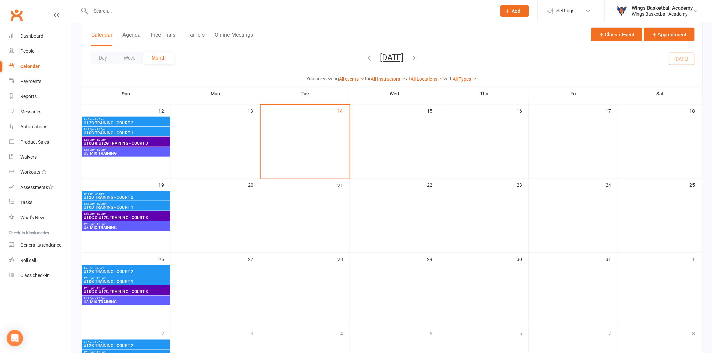
click at [127, 153] on span "U8 MIX TRAINING" at bounding box center [125, 153] width 85 height 4
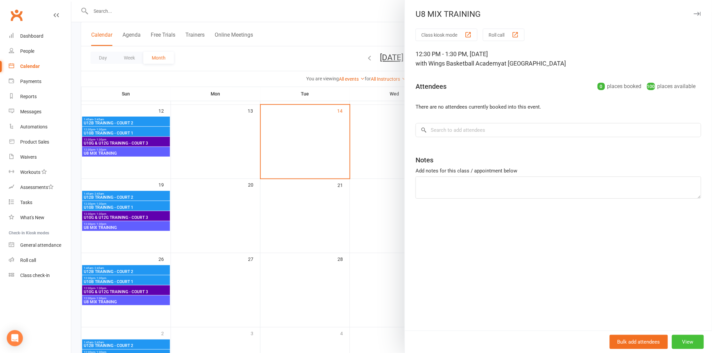
click at [505, 236] on button "View" at bounding box center [688, 342] width 32 height 14
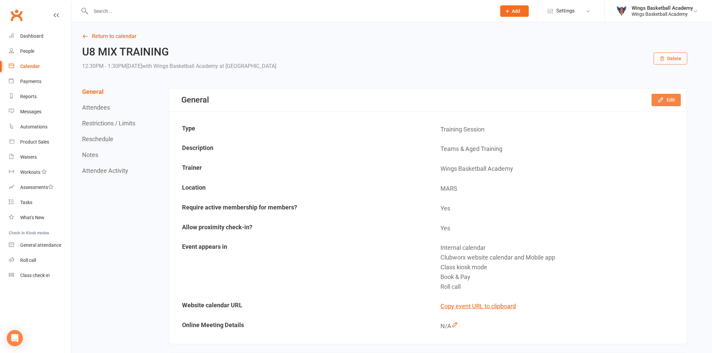
click at [505, 98] on icon "button" at bounding box center [661, 100] width 4 height 4
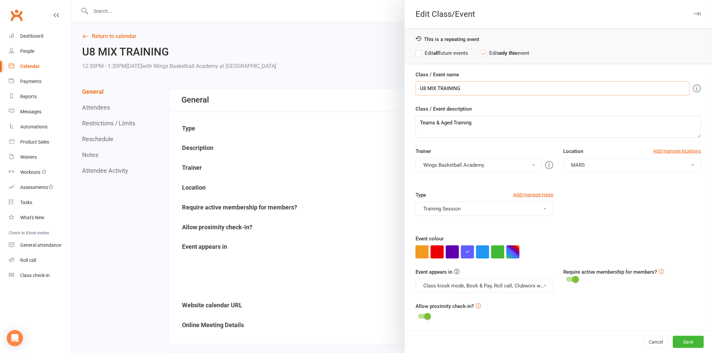
click at [479, 88] on input "U8 MIX TRAINING" at bounding box center [553, 88] width 274 height 14
type input "U8 MIX TRAINING - COURT 3"
click at [416, 51] on label "Edit all future events" at bounding box center [442, 53] width 53 height 8
click at [505, 236] on button "Save" at bounding box center [688, 342] width 31 height 12
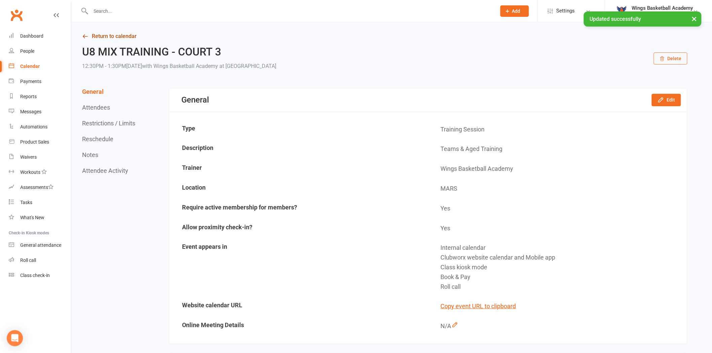
click at [116, 34] on link "Return to calendar" at bounding box center [385, 36] width 606 height 9
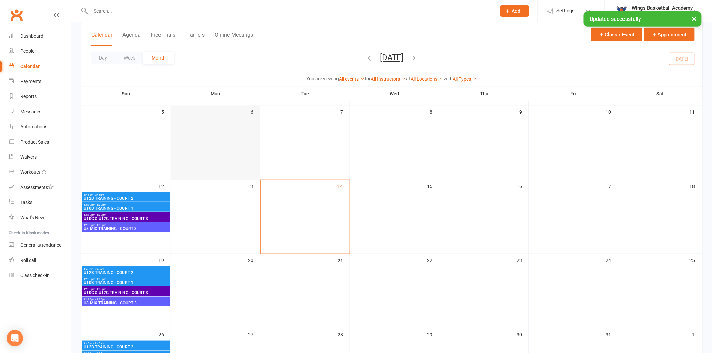
scroll to position [112, 0]
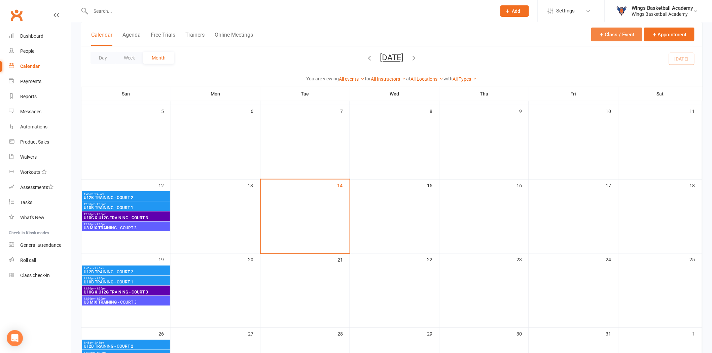
click at [505, 36] on button "Class / Event" at bounding box center [616, 35] width 51 height 14
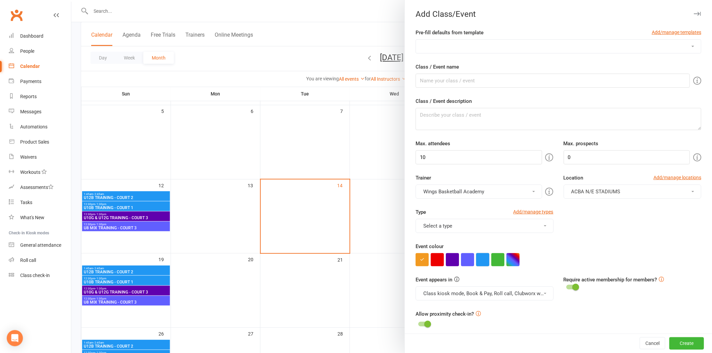
click at [480, 236] on button "button" at bounding box center [482, 259] width 13 height 13
click at [493, 78] on input "Class / Event name" at bounding box center [553, 81] width 274 height 14
click at [500, 42] on select "AUSSIE HOOPS BALL SKILLS DEVELOPMENT TRAINING EMBRACE THE CONTACT MERCHANDISE P…" at bounding box center [558, 46] width 285 height 13
select select "7"
click at [416, 40] on select "AUSSIE HOOPS BALL SKILLS DEVELOPMENT TRAINING EMBRACE THE CONTACT MERCHANDISE P…" at bounding box center [558, 46] width 285 height 13
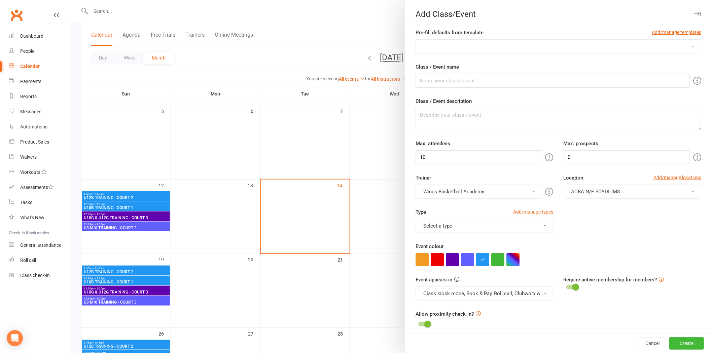
click at [462, 48] on select "AUSSIE HOOPS BALL SKILLS DEVELOPMENT TRAINING EMBRACE THE CONTACT MERCHANDISE P…" at bounding box center [558, 46] width 285 height 13
select select "7"
click at [416, 40] on select "AUSSIE HOOPS BALL SKILLS DEVELOPMENT TRAINING EMBRACE THE CONTACT MERCHANDISE P…" at bounding box center [558, 46] width 285 height 13
type input "U12G/14G/16G TRAINING"
type textarea "Team & Aged Training"
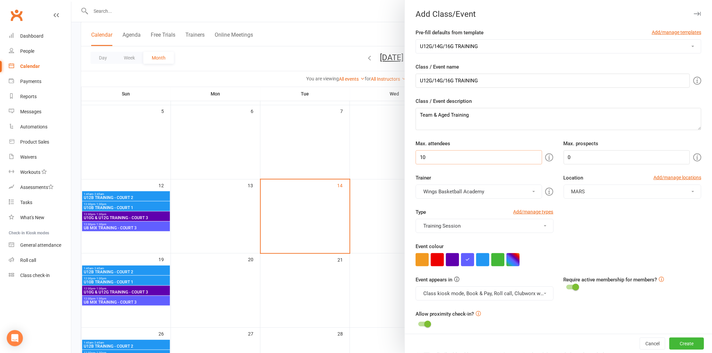
click at [438, 160] on input "10" at bounding box center [479, 157] width 126 height 14
type input "100"
drag, startPoint x: 433, startPoint y: 81, endPoint x: 419, endPoint y: 81, distance: 13.1
click at [431, 81] on input "U12G/14G/16G TRAINING" at bounding box center [553, 81] width 274 height 14
drag, startPoint x: 419, startPoint y: 81, endPoint x: 401, endPoint y: 80, distance: 18.9
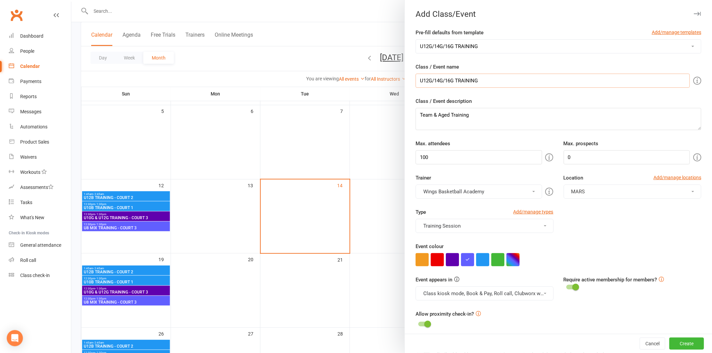
click at [71, 0] on new-event-schedule "Add Class/Event Pre-fill defaults from template Add/manage templates AUSSIE HOO…" at bounding box center [71, 0] width 0 height 0
drag, startPoint x: 433, startPoint y: 80, endPoint x: 415, endPoint y: 80, distance: 17.8
click at [416, 80] on input "U12G/14G/16G TRAINING" at bounding box center [553, 81] width 274 height 14
click at [438, 80] on input "14G/16G TRAINING" at bounding box center [553, 81] width 274 height 14
click at [429, 81] on input "14G/16G TRAINING" at bounding box center [553, 81] width 274 height 14
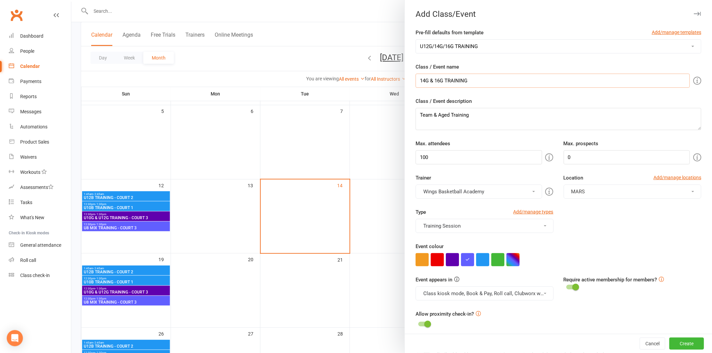
click at [473, 81] on input "14G & 16G TRAINING" at bounding box center [553, 81] width 274 height 14
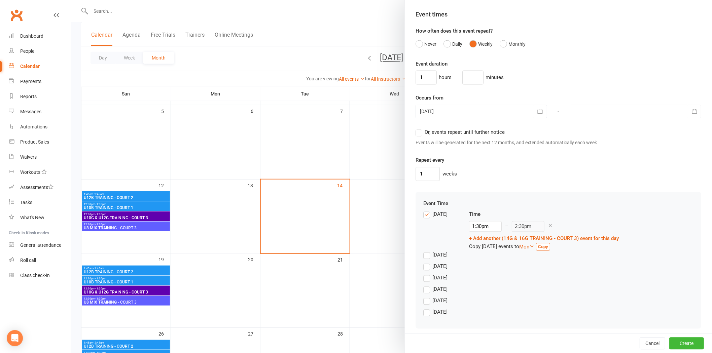
scroll to position [465, 0]
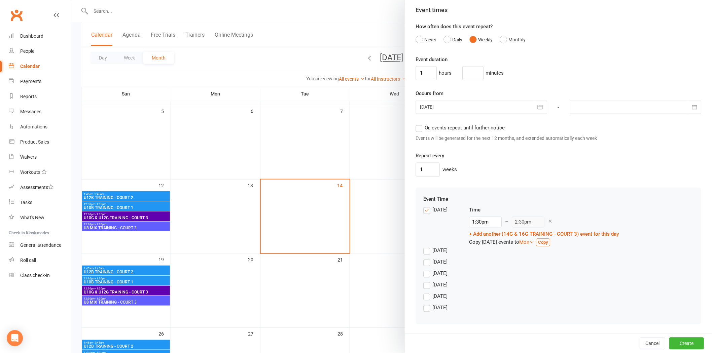
type input "14G & 16G TRAINING - COURT 3"
click at [455, 108] on div at bounding box center [482, 107] width 132 height 13
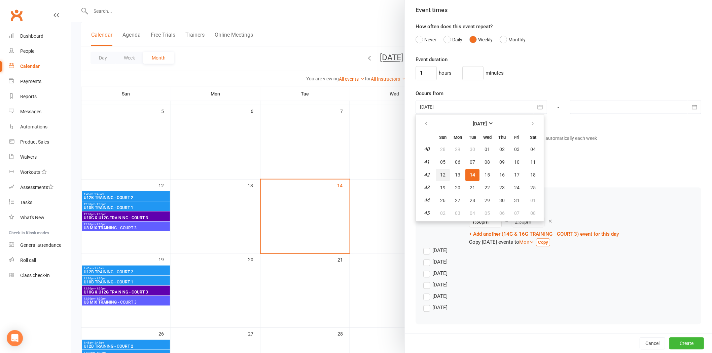
click at [440, 174] on span "12" at bounding box center [442, 175] width 5 height 5
type input "[DATE]"
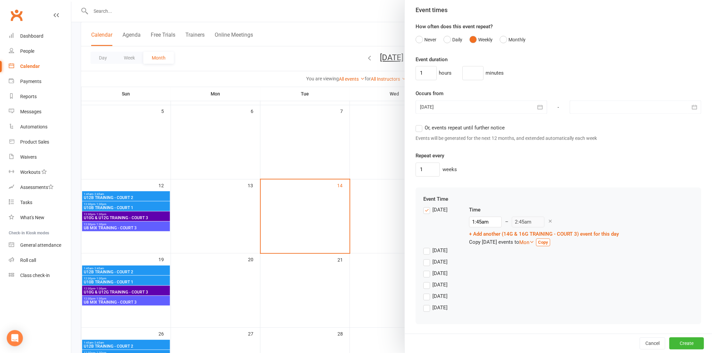
click at [505, 105] on div at bounding box center [636, 107] width 132 height 13
click at [505, 123] on icon "button" at bounding box center [687, 124] width 5 height 5
click at [505, 160] on span "07" at bounding box center [596, 162] width 5 height 5
type input "[DATE]"
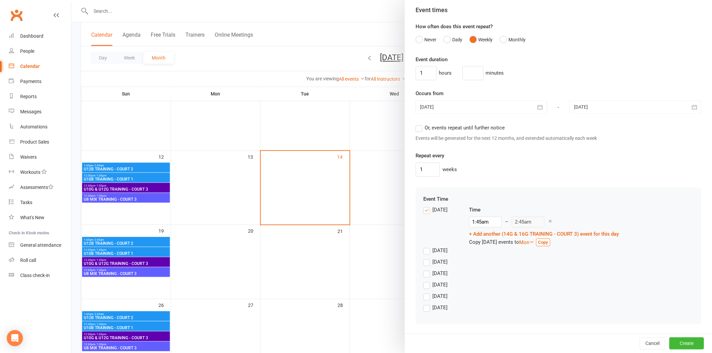
scroll to position [149, 0]
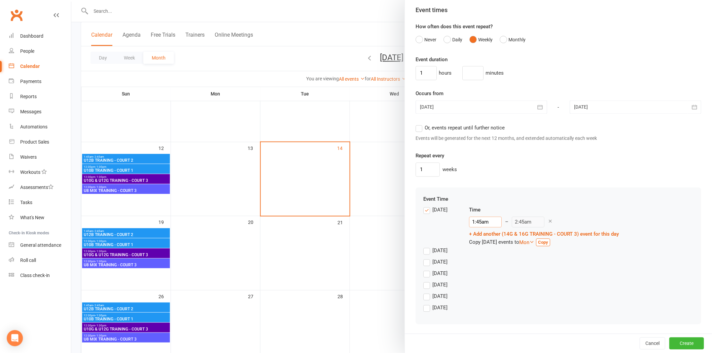
click at [475, 223] on input "1:45am" at bounding box center [485, 222] width 33 height 11
type input "1:30am"
type input "2:30am"
click at [472, 233] on li "1:30am" at bounding box center [486, 234] width 32 height 10
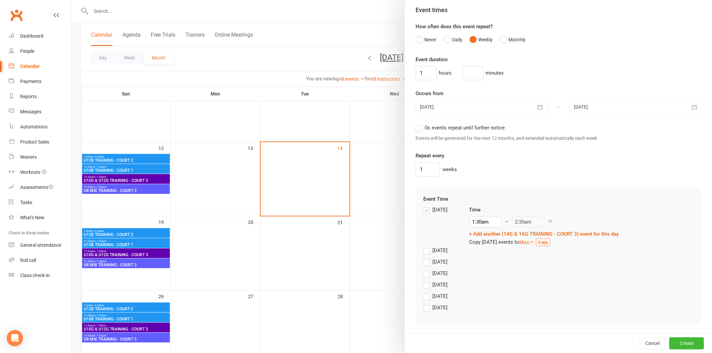
click at [505, 236] on div "[DATE]" at bounding box center [558, 286] width 270 height 11
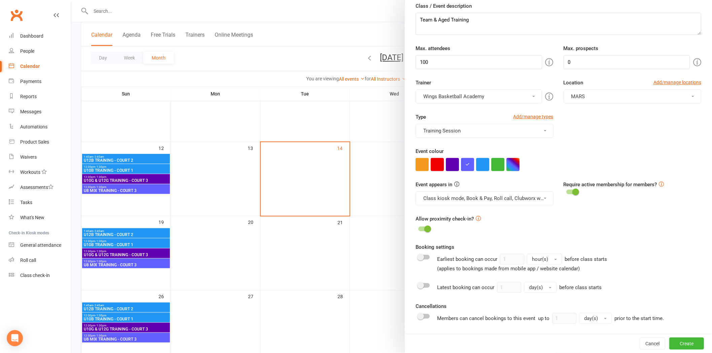
scroll to position [91, 0]
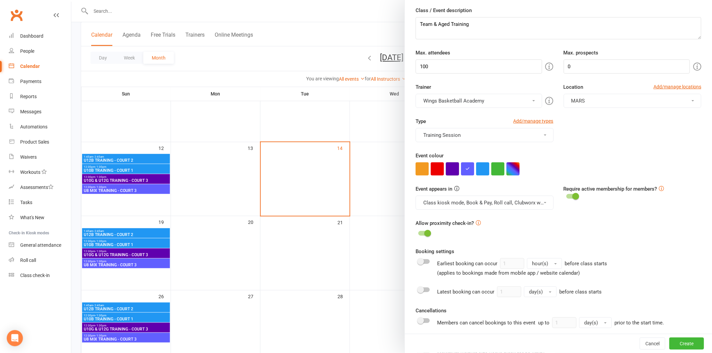
click at [449, 169] on button "button" at bounding box center [452, 169] width 13 height 13
click at [505, 219] on div "Event appears in Class kiosk mode, Book & Pay, Roll call, Clubworx website cale…" at bounding box center [559, 202] width 296 height 34
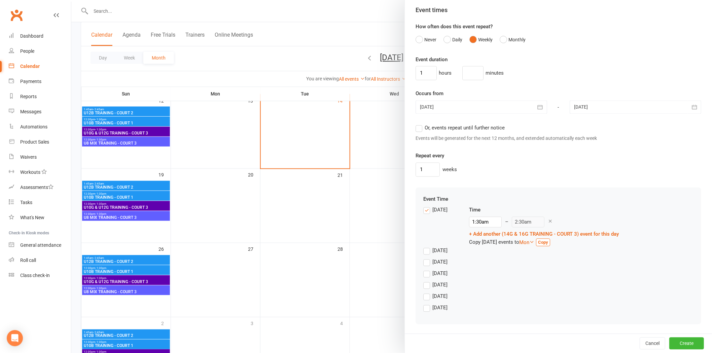
scroll to position [257, 0]
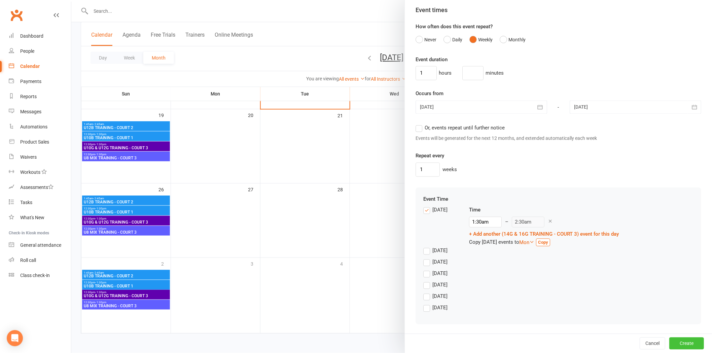
click at [505, 236] on button "Create" at bounding box center [687, 344] width 35 height 12
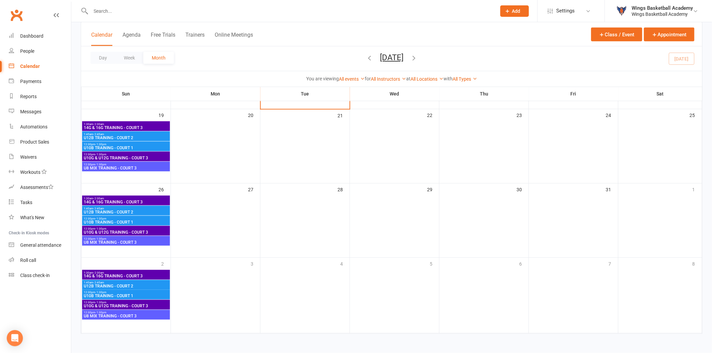
click at [109, 134] on span "1:45am - 2:45am" at bounding box center [125, 134] width 85 height 3
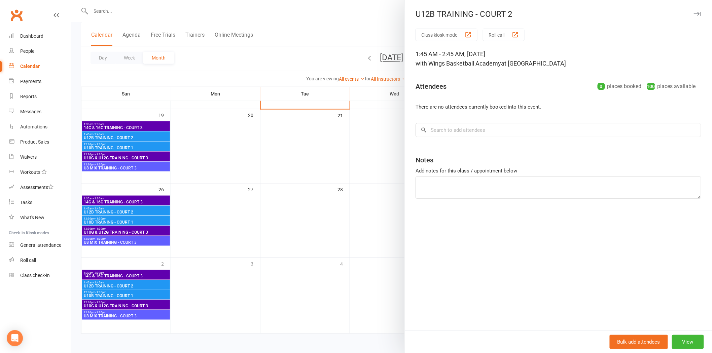
click at [330, 236] on div at bounding box center [391, 176] width 641 height 353
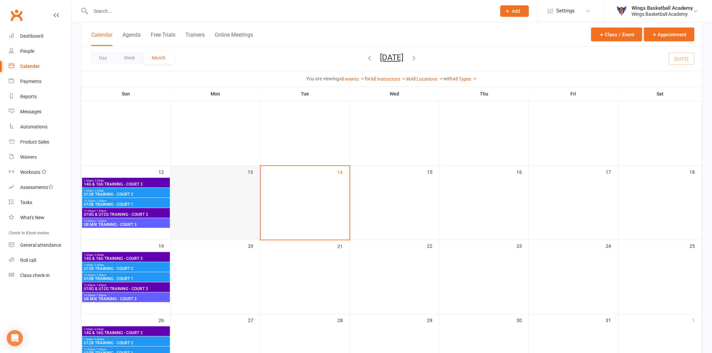
scroll to position [149, 0]
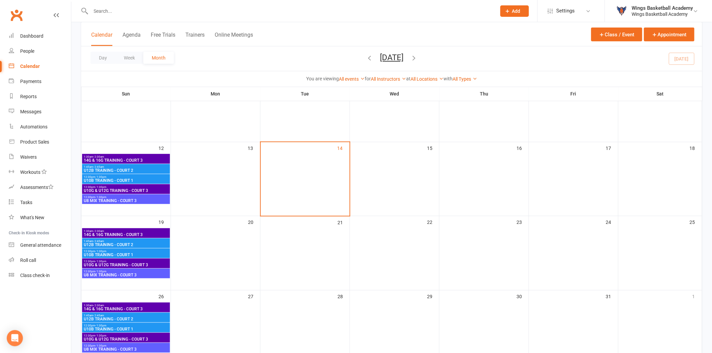
click at [103, 166] on span "- 2:45am" at bounding box center [98, 167] width 11 height 3
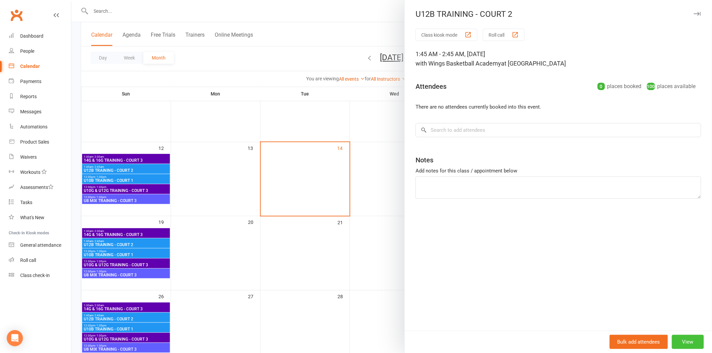
click at [505, 236] on button "View" at bounding box center [688, 342] width 32 height 14
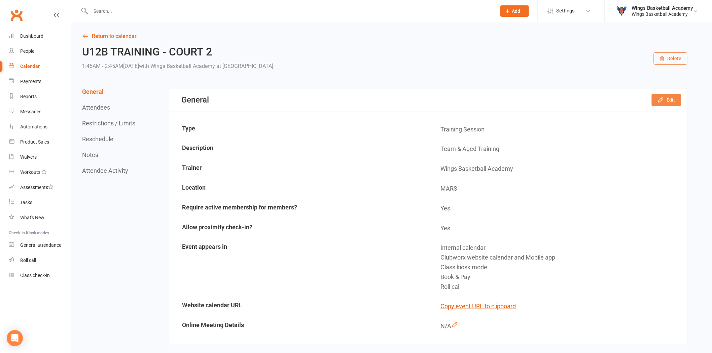
click at [505, 94] on button "Edit" at bounding box center [666, 100] width 29 height 12
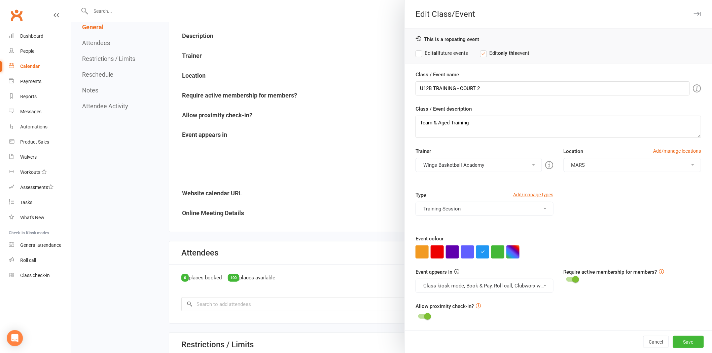
click at [505, 211] on div "Type Add/manage types Training Session Class Games Holiday Camps MERCHANDISE To…" at bounding box center [559, 213] width 296 height 44
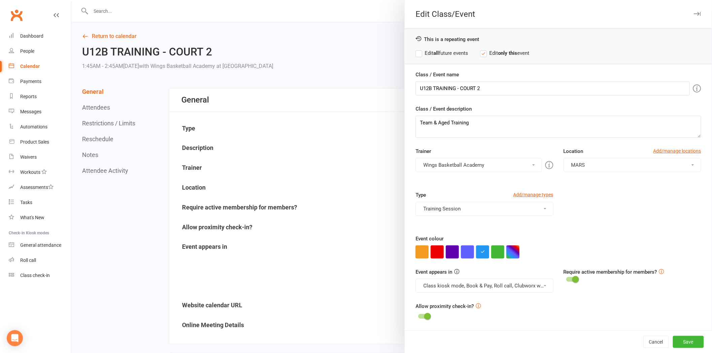
click at [505, 200] on div "Type Add/manage types Training Session Class Games Holiday Camps MERCHANDISE To…" at bounding box center [559, 213] width 296 height 44
click at [505, 226] on div "Type Add/manage types Training Session Class Games Holiday Camps MERCHANDISE To…" at bounding box center [559, 213] width 296 height 44
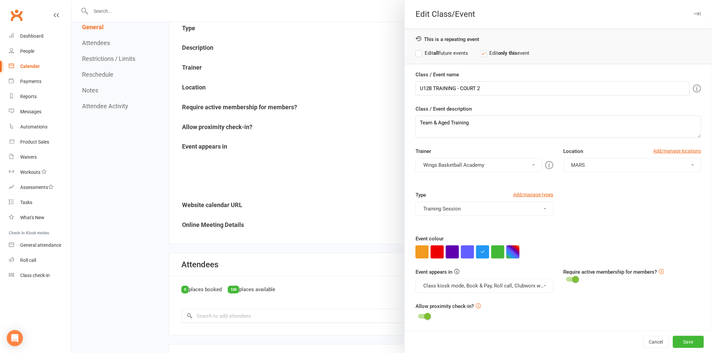
scroll to position [156, 0]
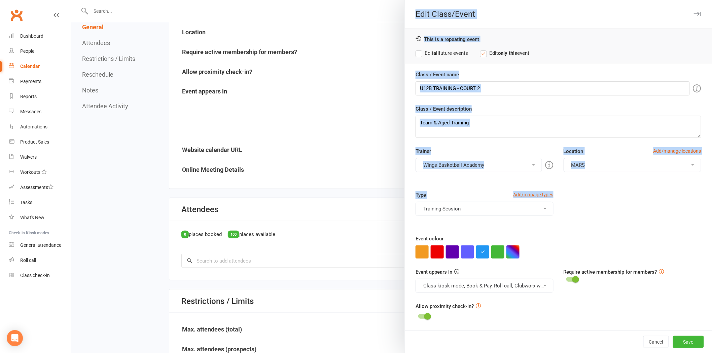
drag, startPoint x: 702, startPoint y: 193, endPoint x: 708, endPoint y: 220, distance: 27.9
click at [505, 220] on div "Edit Class/Event This is a repeating event Edit all future events Edit only thi…" at bounding box center [391, 176] width 641 height 353
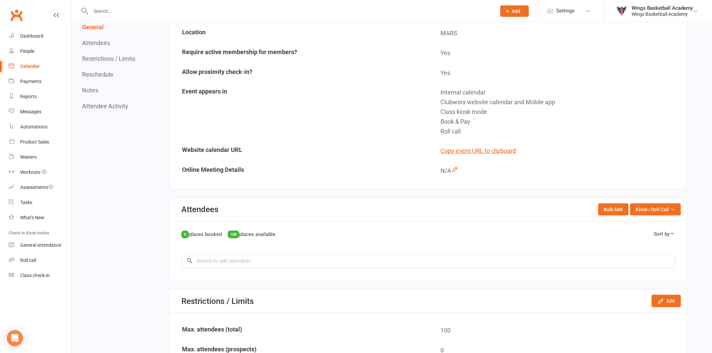
scroll to position [0, 0]
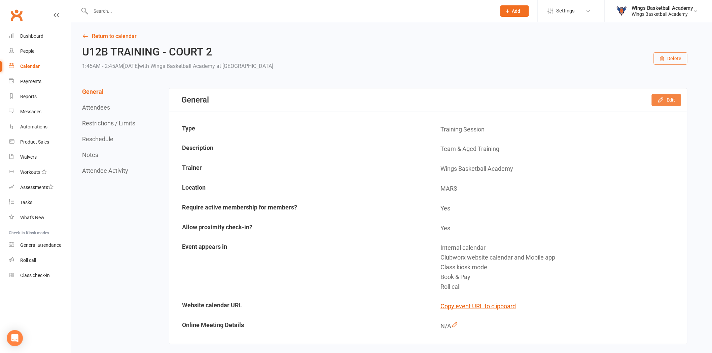
click at [505, 101] on button "Edit" at bounding box center [666, 100] width 29 height 12
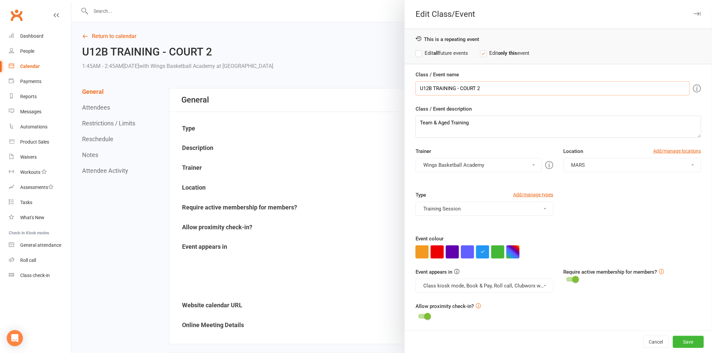
click at [491, 88] on input "U12B TRAINING - COURT 2" at bounding box center [553, 88] width 274 height 14
click at [505, 210] on div "Type Add/manage types Training Session Class Games Holiday Camps MERCHANDISE To…" at bounding box center [559, 213] width 296 height 44
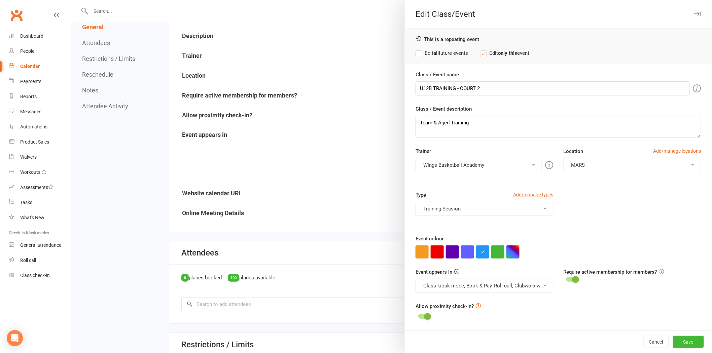
click at [505, 236] on div "Allow proximity check-in?" at bounding box center [559, 312] width 286 height 19
click at [331, 232] on div at bounding box center [391, 176] width 641 height 353
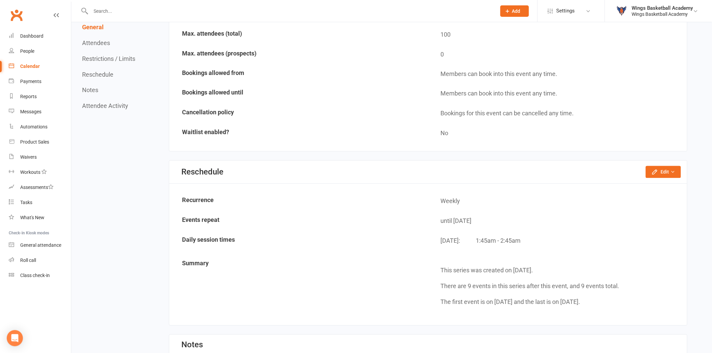
scroll to position [449, 0]
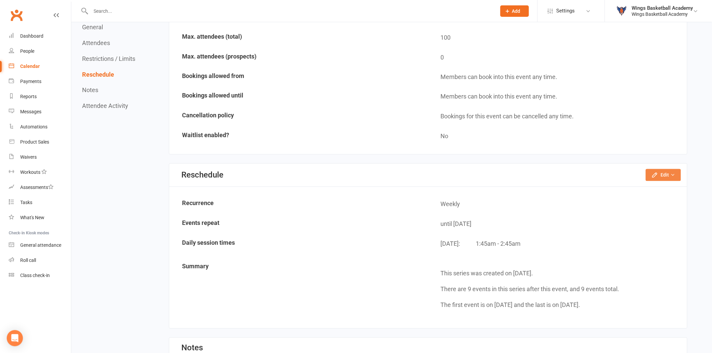
click at [505, 173] on icon "button" at bounding box center [655, 175] width 4 height 4
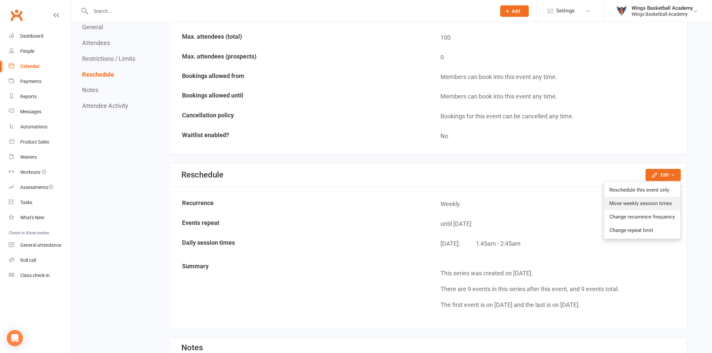
click at [505, 198] on link "Move weekly session times" at bounding box center [643, 203] width 76 height 13
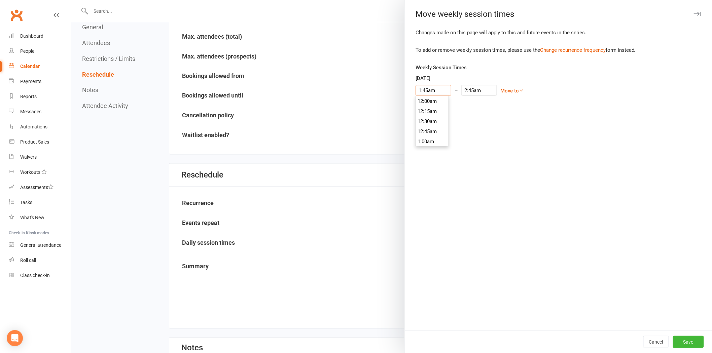
click at [431, 89] on input "1:45am" at bounding box center [434, 90] width 36 height 11
type input "1:30am"
type input "2:30am"
click at [425, 100] on li "1:30am" at bounding box center [432, 101] width 32 height 10
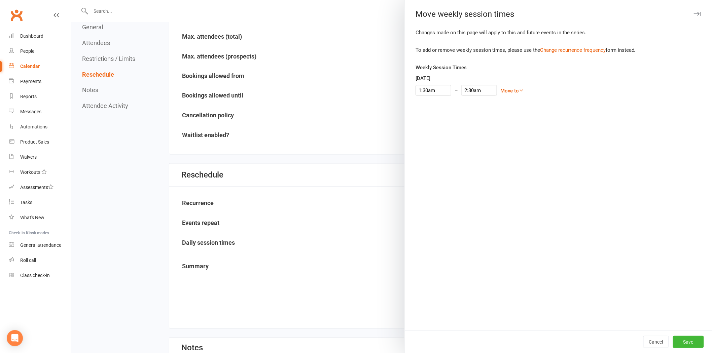
click at [505, 200] on div "Changes made on this page will apply to this and future events in the series. T…" at bounding box center [558, 180] width 307 height 302
click at [505, 236] on button "Save" at bounding box center [688, 342] width 31 height 12
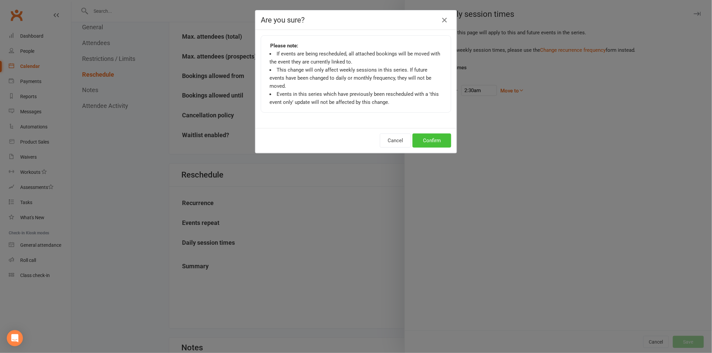
click at [426, 134] on button "Confirm" at bounding box center [432, 141] width 39 height 14
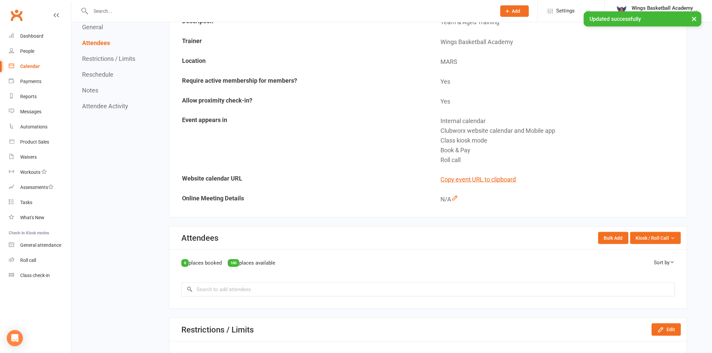
scroll to position [0, 0]
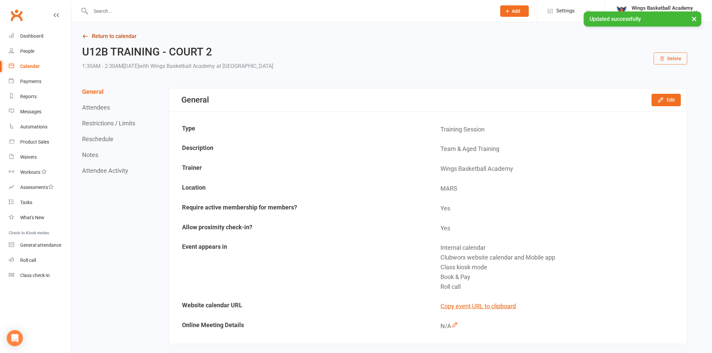
click at [121, 35] on link "Return to calendar" at bounding box center [385, 36] width 606 height 9
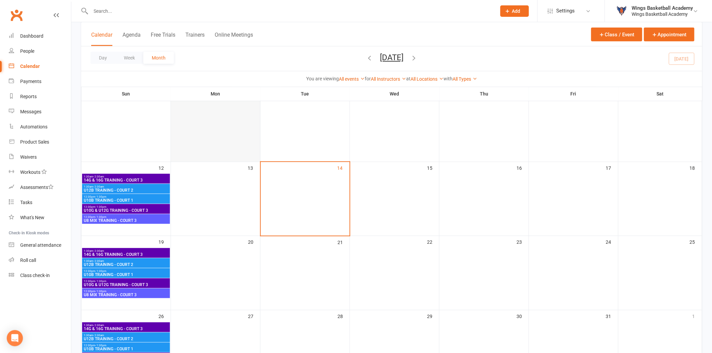
scroll to position [112, 0]
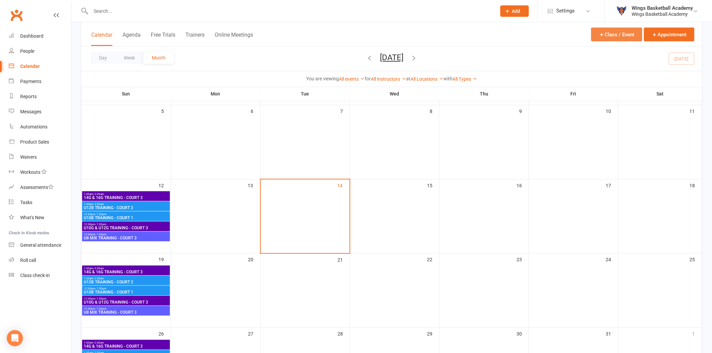
click at [505, 34] on button "Class / Event" at bounding box center [616, 35] width 51 height 14
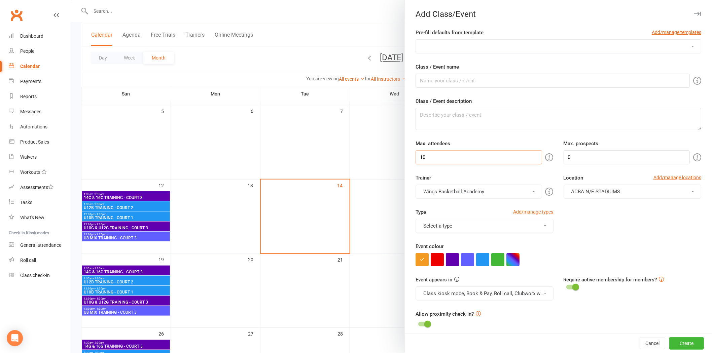
click at [505, 157] on input "10" at bounding box center [479, 157] width 126 height 14
type input "100"
click at [500, 173] on form "Pre-fill defaults from template Add/manage templates AUSSIE HOOPS BALL SKILLS D…" at bounding box center [559, 287] width 286 height 516
click at [469, 44] on select "AUSSIE HOOPS BALL SKILLS DEVELOPMENT TRAINING EMBRACE THE CONTACT MERCHANDISE P…" at bounding box center [558, 46] width 285 height 13
select select "6"
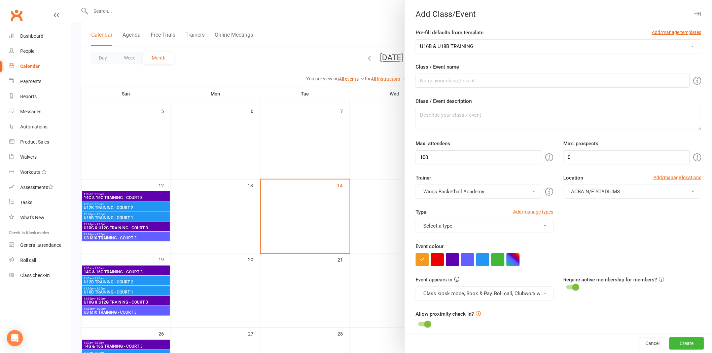
click at [416, 40] on select "AUSSIE HOOPS BALL SKILLS DEVELOPMENT TRAINING EMBRACE THE CONTACT MERCHANDISE P…" at bounding box center [558, 46] width 285 height 13
type input "U16B & U18B TRAINING"
type textarea "Team & Aged Training"
click at [505, 236] on div at bounding box center [559, 259] width 286 height 13
click at [442, 161] on input "10" at bounding box center [479, 157] width 126 height 14
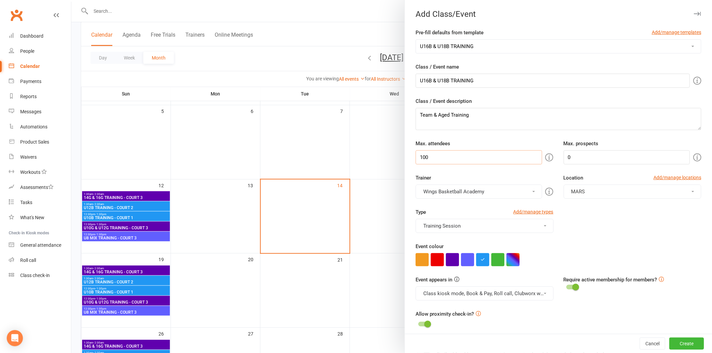
type input "100"
click at [505, 236] on div "Type Add/manage types Training Session Class Games Holiday Camps MERCHANDISE To…" at bounding box center [559, 225] width 296 height 34
click at [505, 83] on input "U16B & U18B TRAINING" at bounding box center [553, 81] width 274 height 14
type input "U16B & U18B TRAINING - COURT 1"
click at [505, 236] on div "Type Add/manage types Training Session Class Games Holiday Camps MERCHANDISE To…" at bounding box center [559, 225] width 296 height 34
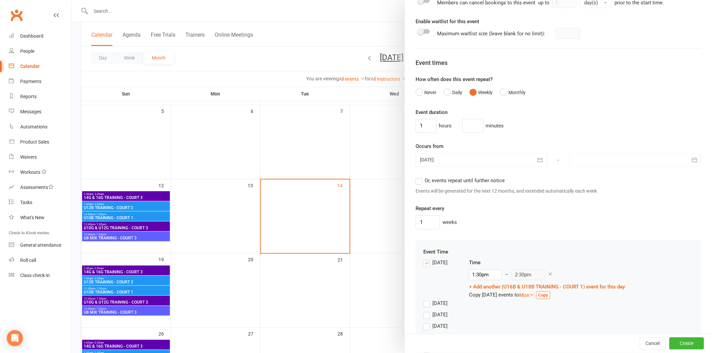
scroll to position [465, 0]
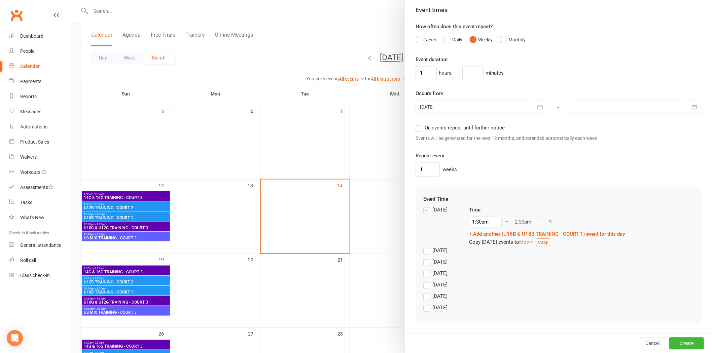
click at [489, 103] on div at bounding box center [482, 107] width 132 height 13
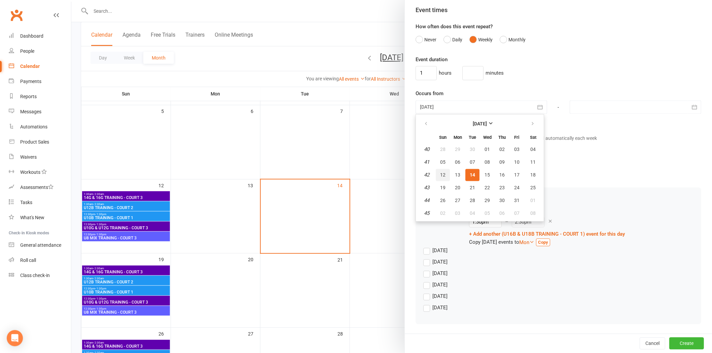
click at [438, 170] on button "12" at bounding box center [443, 175] width 14 height 12
type input "[DATE]"
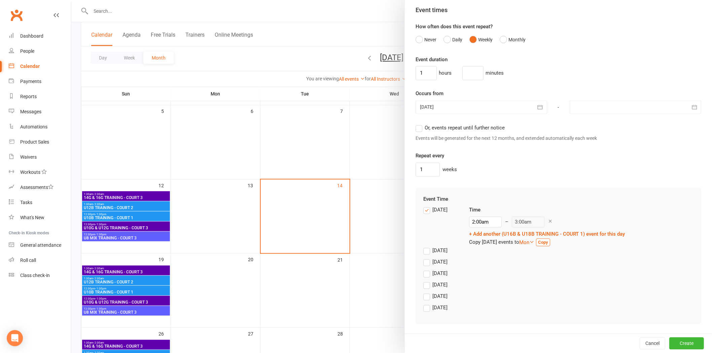
click at [505, 105] on div at bounding box center [636, 107] width 132 height 13
click at [505, 123] on icon "button" at bounding box center [687, 124] width 5 height 5
click at [505, 160] on span "07" at bounding box center [596, 162] width 5 height 5
type input "[DATE]"
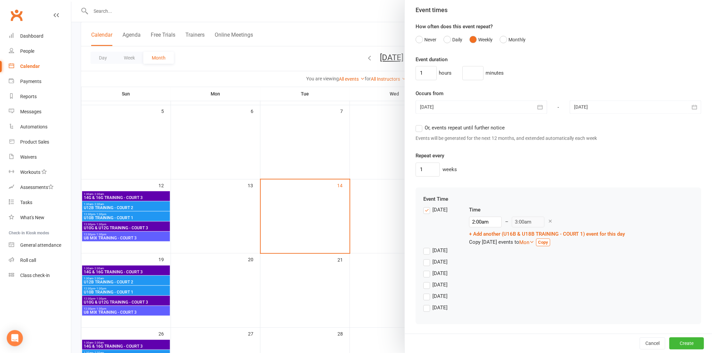
click at [505, 236] on div "[DATE]" at bounding box center [558, 286] width 270 height 11
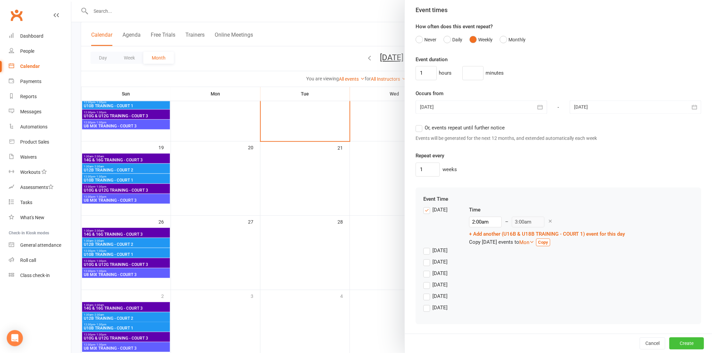
click at [505, 236] on button "Create" at bounding box center [687, 344] width 35 height 12
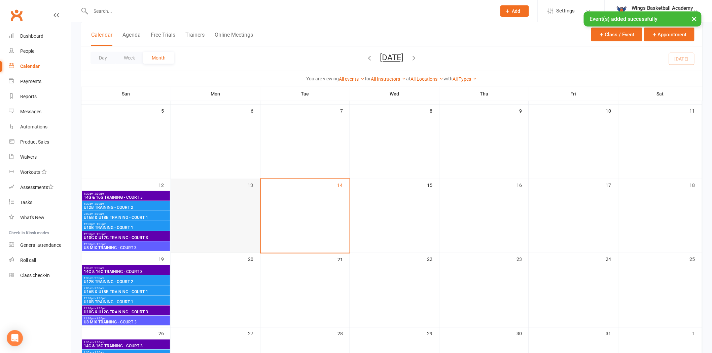
scroll to position [112, 0]
click at [118, 216] on span "U16B & U18B TRAINING - COURT 1" at bounding box center [125, 218] width 85 height 4
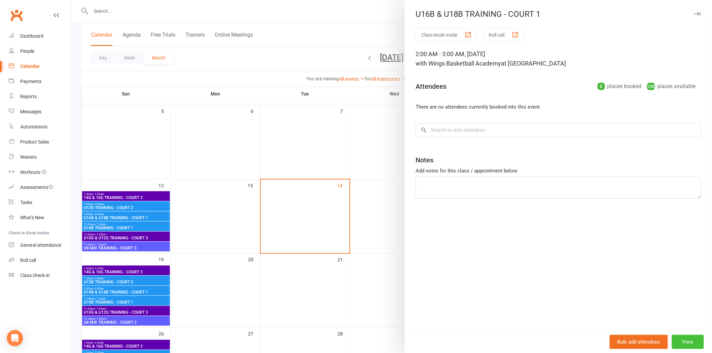
click at [505, 236] on button "View" at bounding box center [688, 342] width 32 height 14
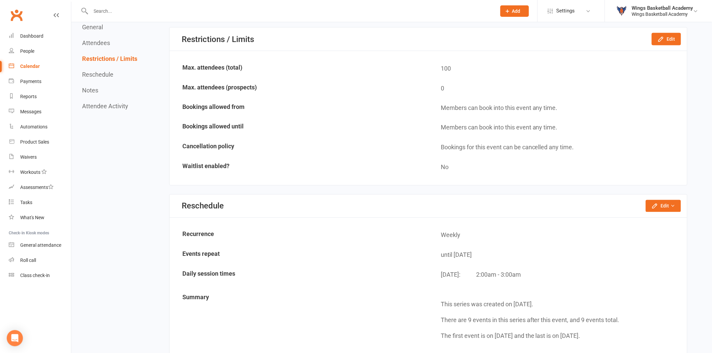
scroll to position [486, 0]
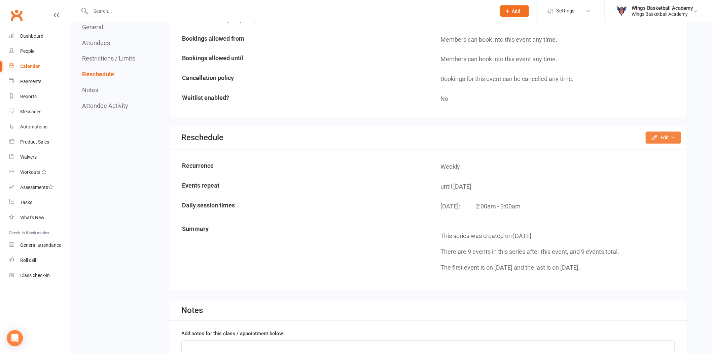
click at [505, 136] on icon "button" at bounding box center [655, 138] width 4 height 4
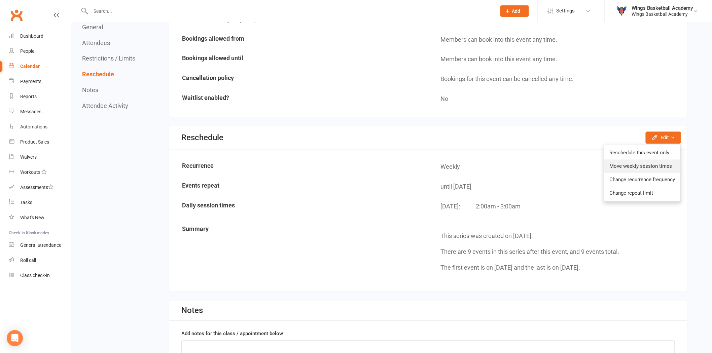
click at [505, 161] on link "Move weekly session times" at bounding box center [643, 166] width 76 height 13
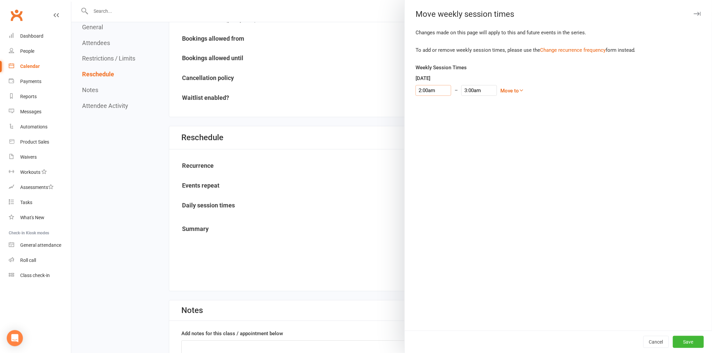
click at [439, 91] on input "2:00am" at bounding box center [434, 90] width 36 height 11
type input "1:30am"
type input "2:30am"
click at [428, 102] on li "1:30am" at bounding box center [432, 106] width 32 height 10
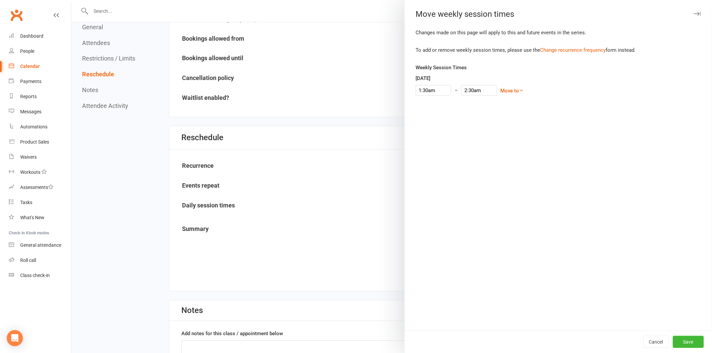
click at [505, 187] on div "Changes made on this page will apply to this and future events in the series. T…" at bounding box center [558, 180] width 307 height 302
click at [505, 236] on button "Save" at bounding box center [688, 342] width 31 height 12
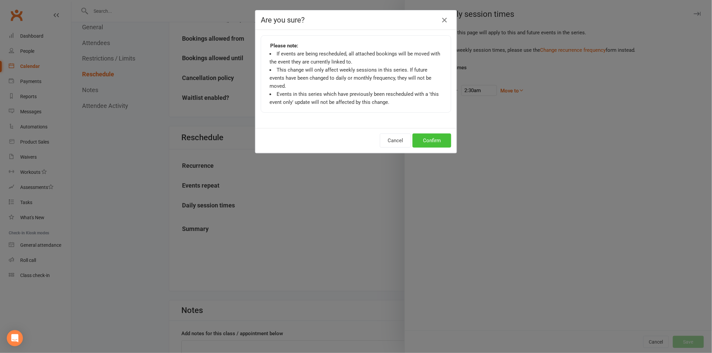
click at [428, 134] on button "Confirm" at bounding box center [432, 141] width 39 height 14
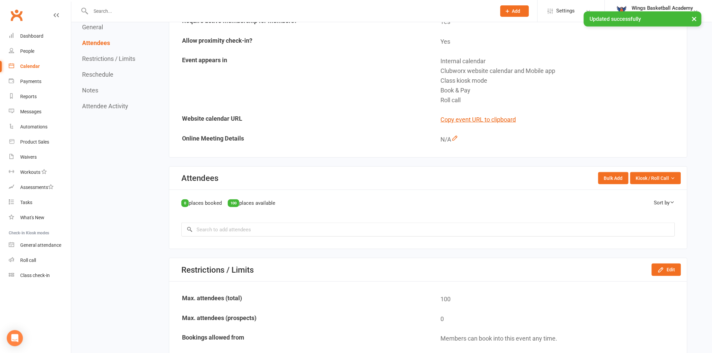
scroll to position [0, 0]
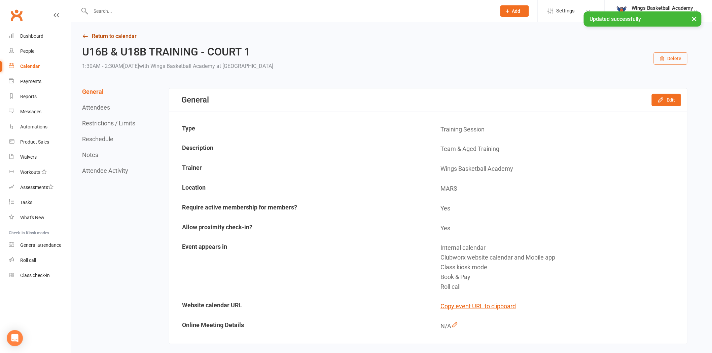
click at [109, 32] on link "Return to calendar" at bounding box center [385, 36] width 606 height 9
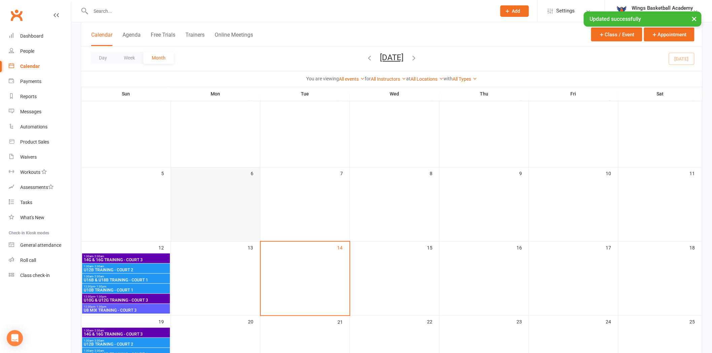
scroll to position [149, 0]
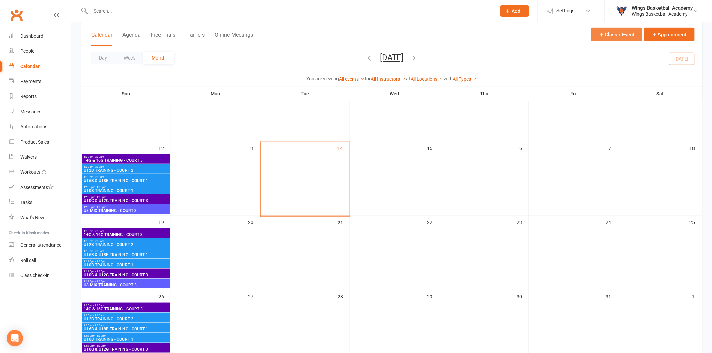
click at [505, 33] on icon "button" at bounding box center [602, 35] width 6 height 6
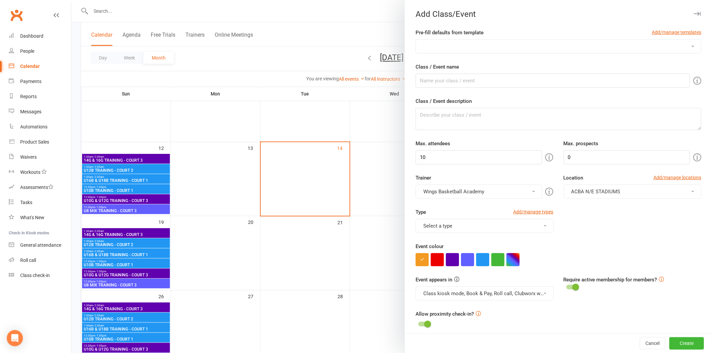
click at [483, 42] on select "AUSSIE HOOPS BALL SKILLS DEVELOPMENT TRAINING EMBRACE THE CONTACT MERCHANDISE P…" at bounding box center [558, 46] width 285 height 13
select select "5"
click at [416, 40] on select "AUSSIE HOOPS BALL SKILLS DEVELOPMENT TRAINING EMBRACE THE CONTACT MERCHANDISE P…" at bounding box center [558, 46] width 285 height 13
type input "U14B TRAINING"
type textarea "Team & Aged Training"
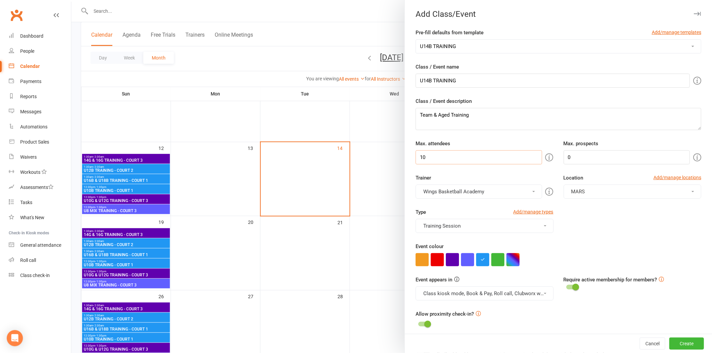
click at [449, 164] on input "10" at bounding box center [479, 157] width 126 height 14
type input "100"
click at [482, 80] on input "U14B TRAINING" at bounding box center [553, 81] width 274 height 14
type input "U14B TRAINING - COURT 2"
click at [505, 231] on div "Type Add/manage types Training Session Class Games Holiday Camps MERCHANDISE To…" at bounding box center [559, 225] width 296 height 34
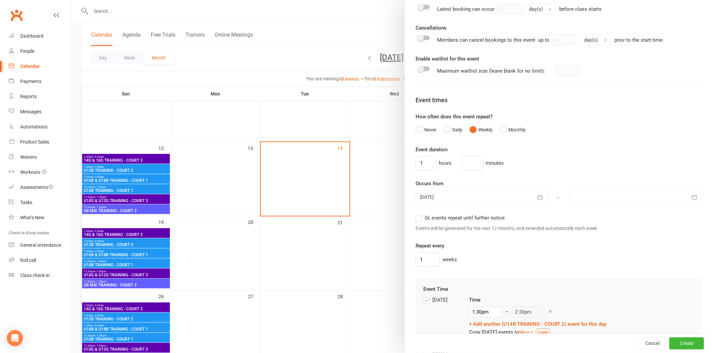
scroll to position [449, 0]
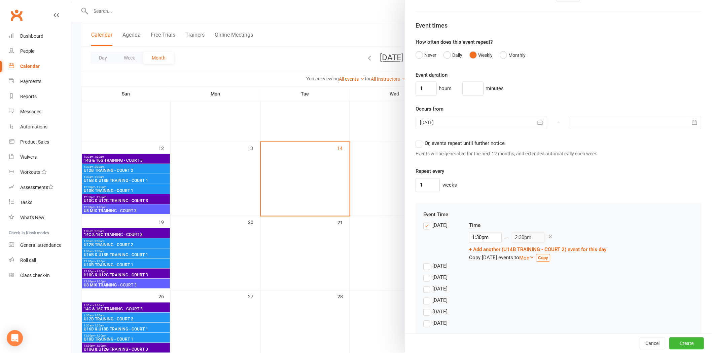
click at [484, 126] on div at bounding box center [482, 122] width 132 height 13
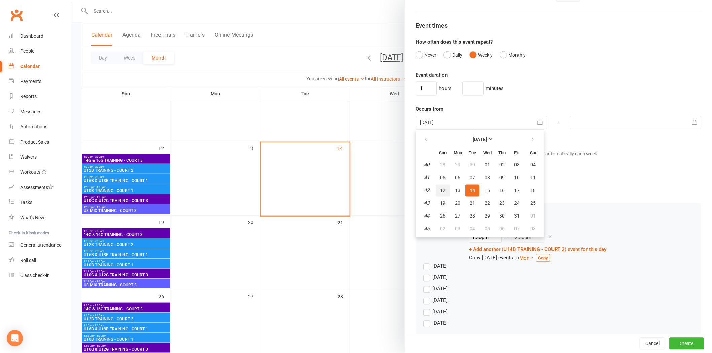
click at [440, 189] on span "12" at bounding box center [442, 190] width 5 height 5
type input "[DATE]"
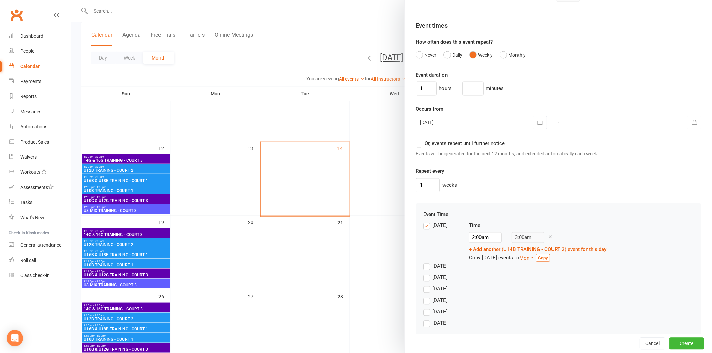
click at [505, 124] on div at bounding box center [636, 122] width 132 height 13
click at [505, 139] on icon "button" at bounding box center [687, 139] width 5 height 5
click at [505, 172] on button "07" at bounding box center [597, 178] width 14 height 12
type input "[DATE]"
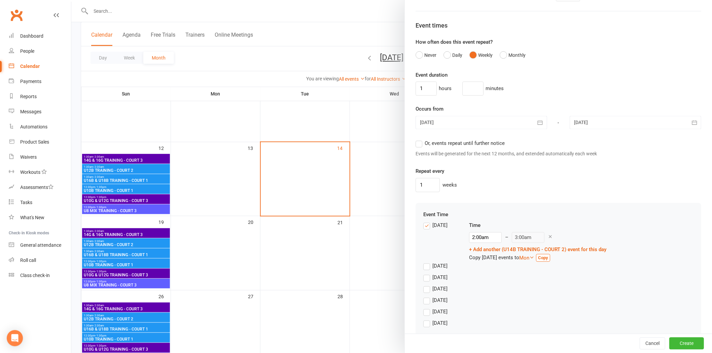
click at [485, 236] on input "2:00am" at bounding box center [485, 238] width 33 height 11
type input "1:30am"
type input "2:30am"
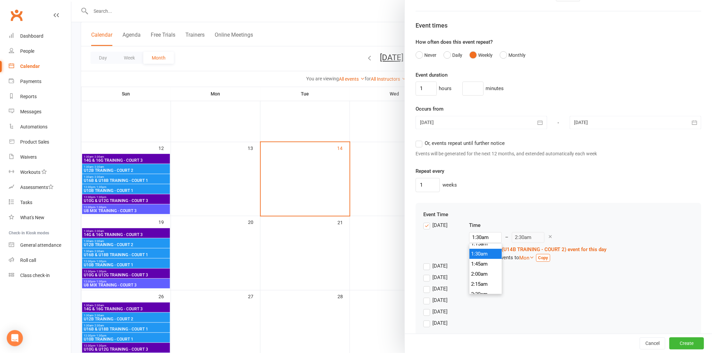
click at [482, 236] on li "1:30am" at bounding box center [486, 254] width 32 height 10
click at [505, 211] on div "Event Time [DATE] Time 1:30am 12:00am 12:15am 12:30am 12:45am 1:00am 1:15am 1:3…" at bounding box center [559, 271] width 286 height 137
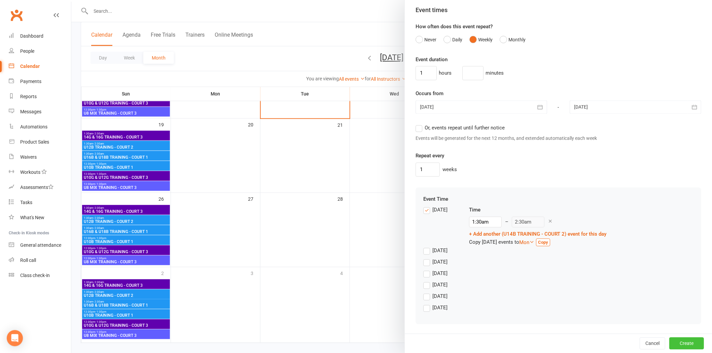
scroll to position [257, 0]
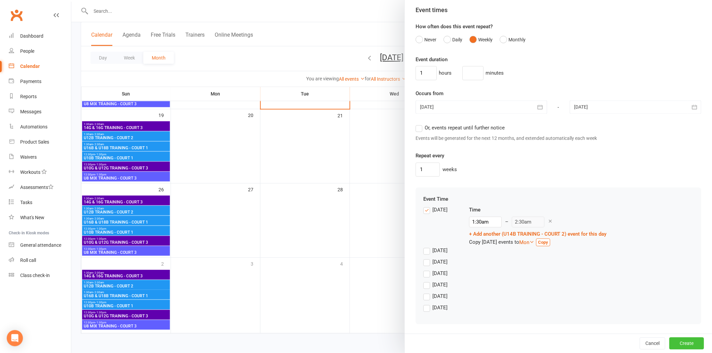
click at [505, 236] on button "Create" at bounding box center [687, 344] width 35 height 12
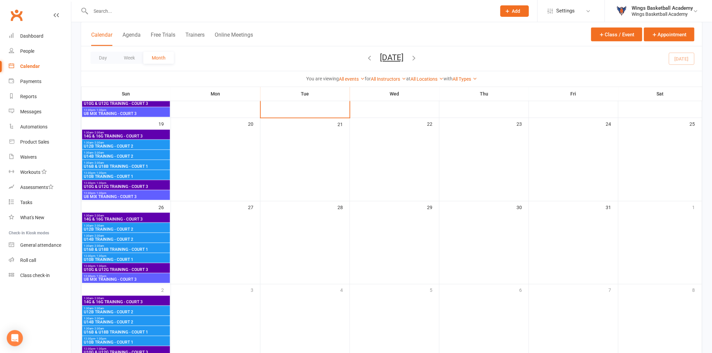
click at [100, 142] on span "- 2:30am" at bounding box center [98, 142] width 11 height 3
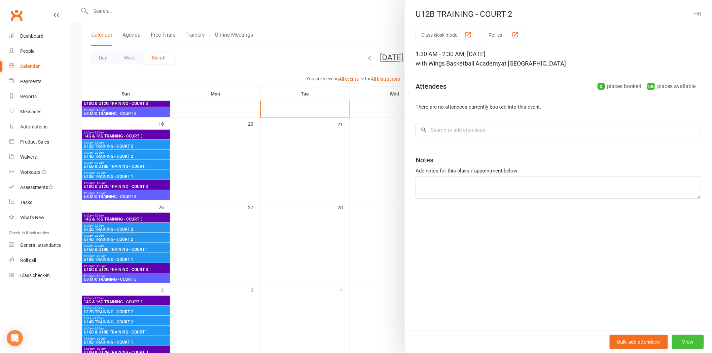
click at [505, 236] on button "View" at bounding box center [688, 342] width 32 height 14
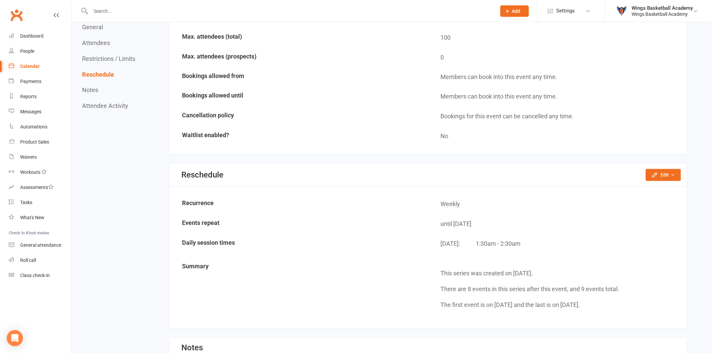
scroll to position [561, 0]
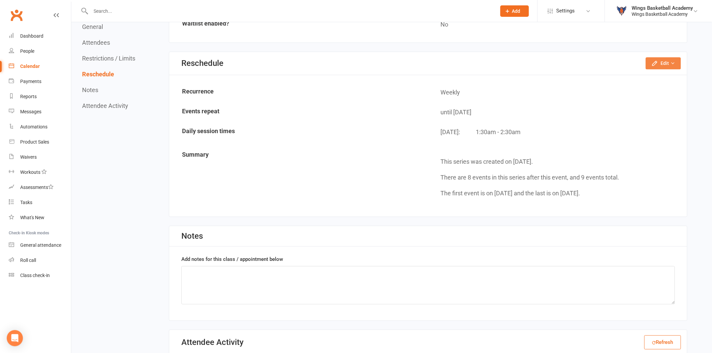
click at [505, 57] on button "Edit" at bounding box center [663, 63] width 35 height 12
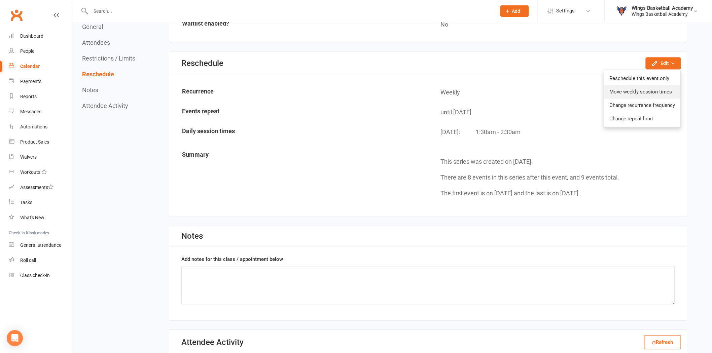
click at [505, 85] on link "Move weekly session times" at bounding box center [643, 91] width 76 height 13
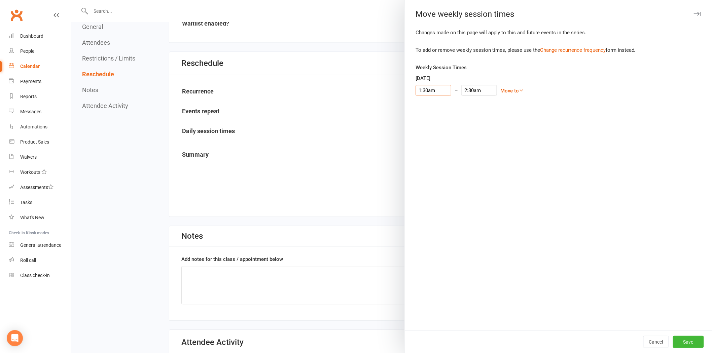
click at [432, 90] on input "1:30am" at bounding box center [434, 90] width 36 height 11
type input "12:30am"
type input "1:30am"
click at [433, 100] on li "12:30am" at bounding box center [432, 101] width 32 height 10
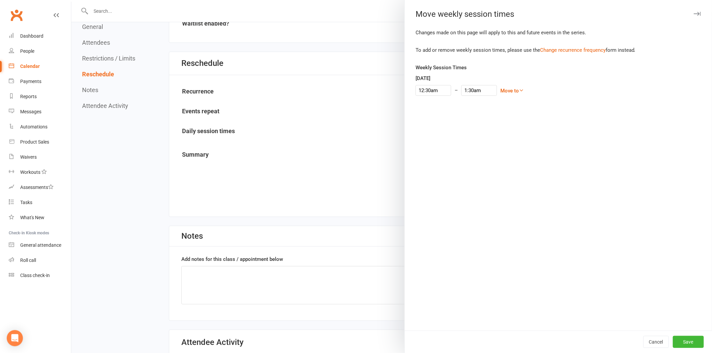
click at [505, 214] on div "Changes made on this page will apply to this and future events in the series. T…" at bounding box center [558, 180] width 307 height 302
click at [505, 236] on button "Save" at bounding box center [688, 342] width 31 height 12
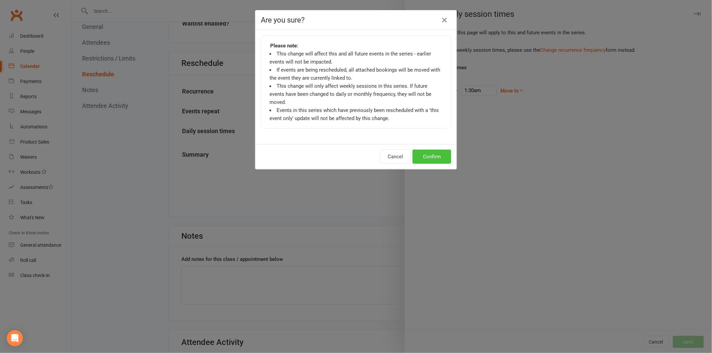
click at [437, 150] on button "Confirm" at bounding box center [432, 157] width 39 height 14
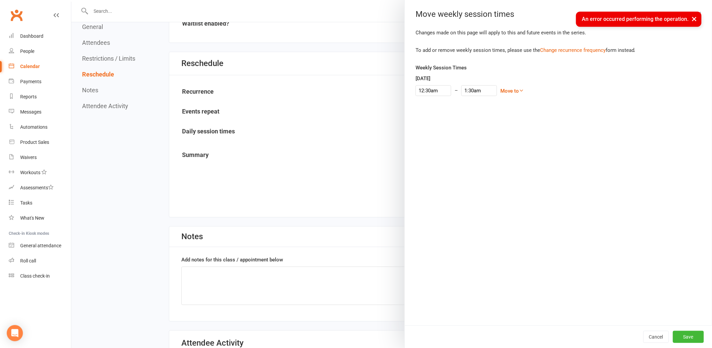
click at [145, 133] on div at bounding box center [391, 174] width 641 height 348
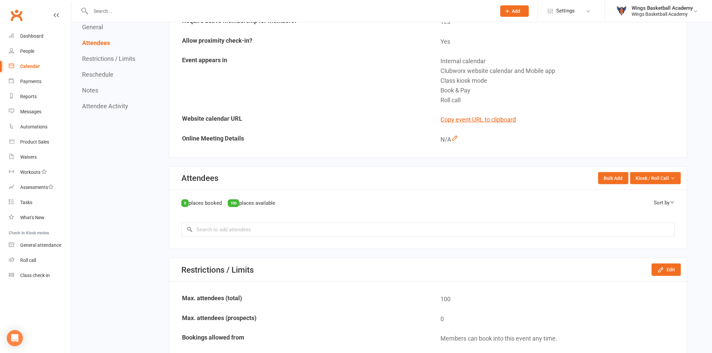
scroll to position [0, 0]
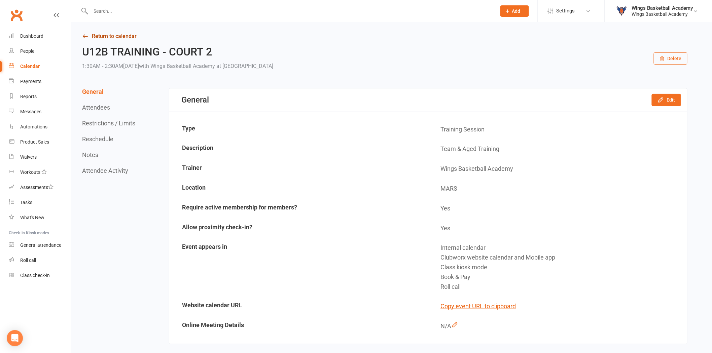
click at [114, 35] on link "Return to calendar" at bounding box center [385, 36] width 606 height 9
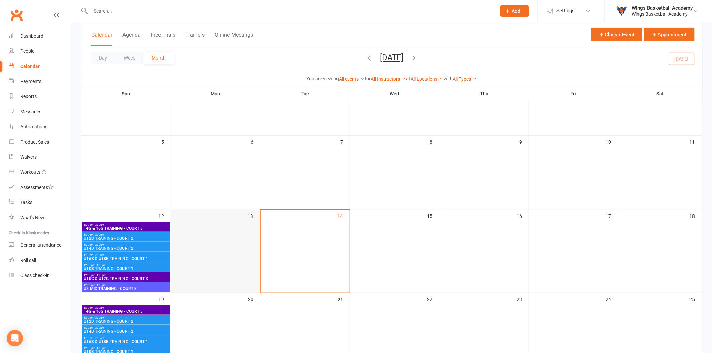
scroll to position [75, 0]
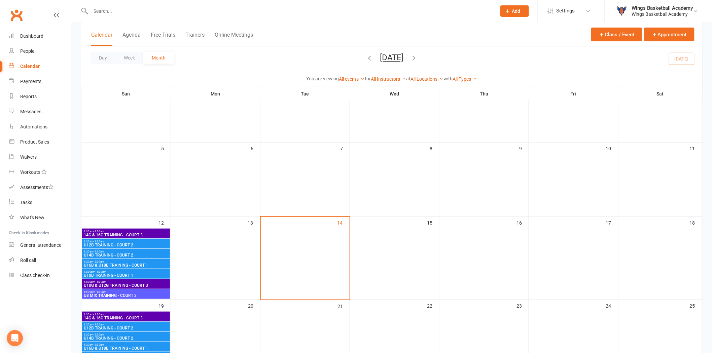
click at [104, 236] on span "U12B TRAINING - COURT 2" at bounding box center [125, 245] width 85 height 4
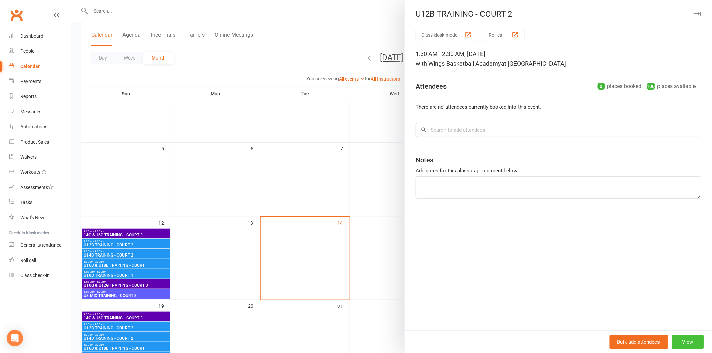
click at [505, 236] on button "View" at bounding box center [688, 342] width 32 height 14
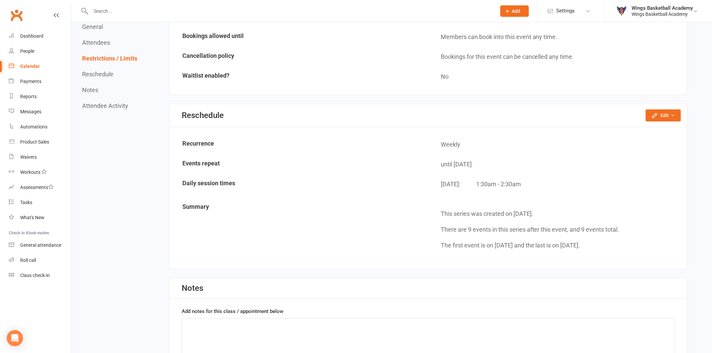
scroll to position [523, 0]
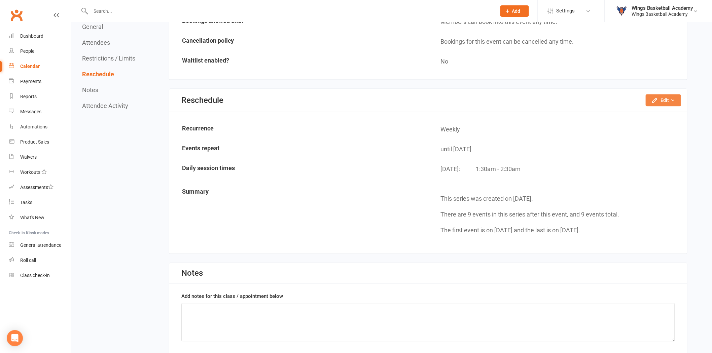
click at [505, 97] on icon "button" at bounding box center [655, 100] width 7 height 7
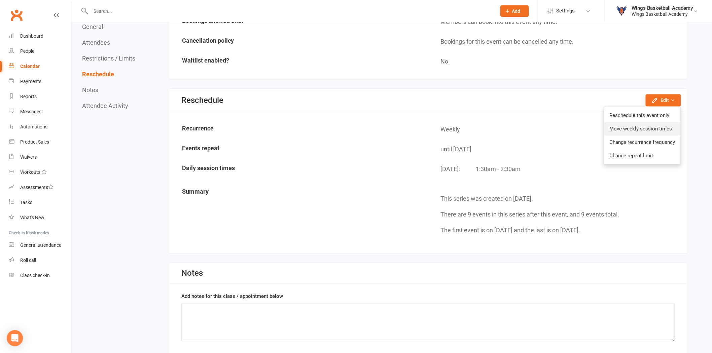
click at [505, 123] on link "Move weekly session times" at bounding box center [643, 129] width 76 height 13
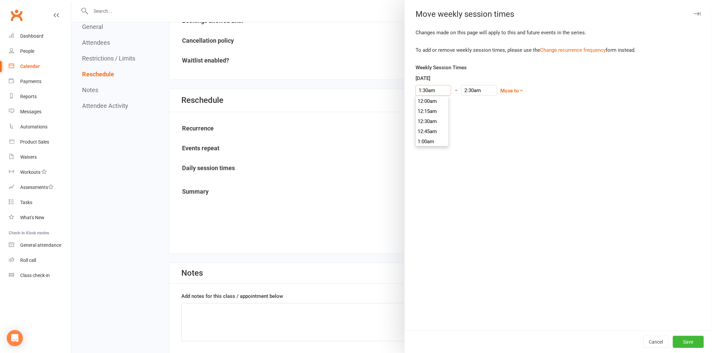
click at [430, 91] on input "1:30am" at bounding box center [434, 90] width 36 height 11
type input "12:30pm"
type input "1:30pm"
click at [425, 107] on li "12:30pm" at bounding box center [432, 107] width 32 height 10
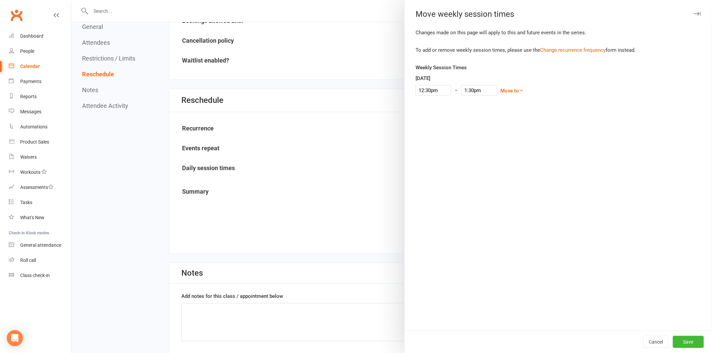
click at [505, 212] on div "Changes made on this page will apply to this and future events in the series. T…" at bounding box center [558, 180] width 307 height 302
click at [505, 236] on button "Save" at bounding box center [688, 342] width 31 height 12
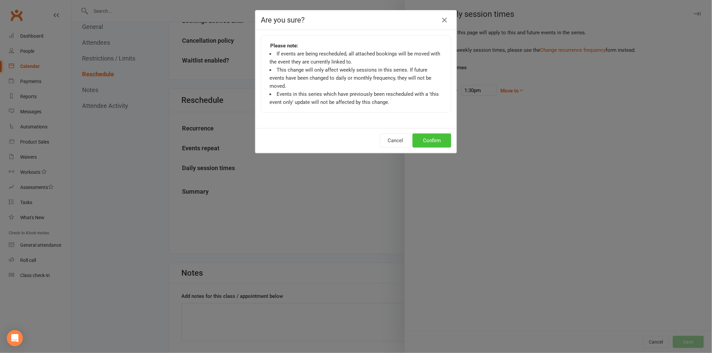
click at [425, 134] on button "Confirm" at bounding box center [432, 141] width 39 height 14
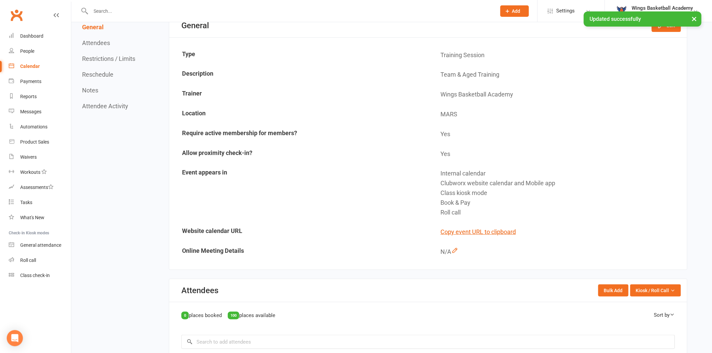
scroll to position [0, 0]
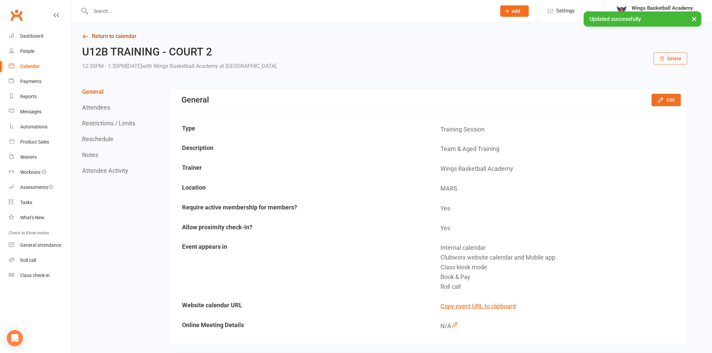
click at [116, 35] on link "Return to calendar" at bounding box center [385, 36] width 606 height 9
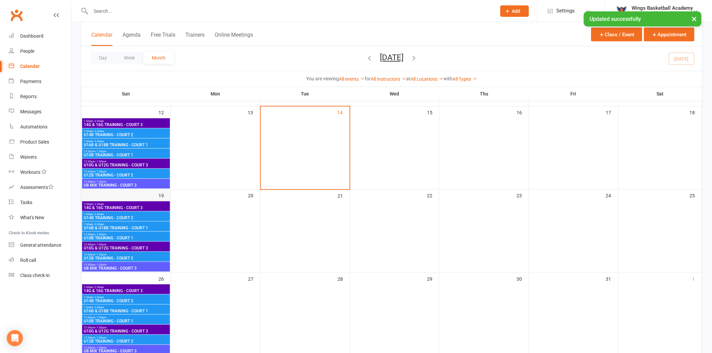
scroll to position [187, 0]
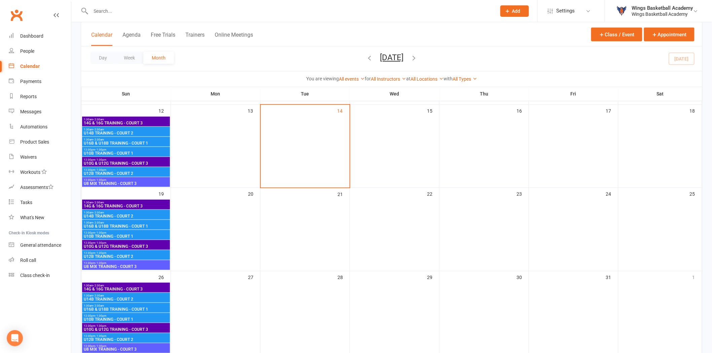
click at [103, 120] on span "- 2:30am" at bounding box center [98, 119] width 11 height 3
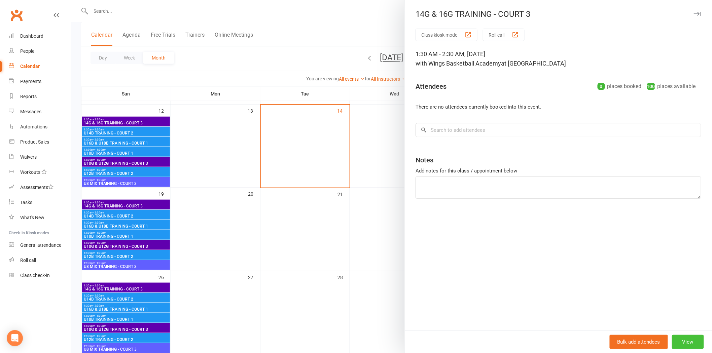
click at [505, 236] on button "View" at bounding box center [688, 342] width 32 height 14
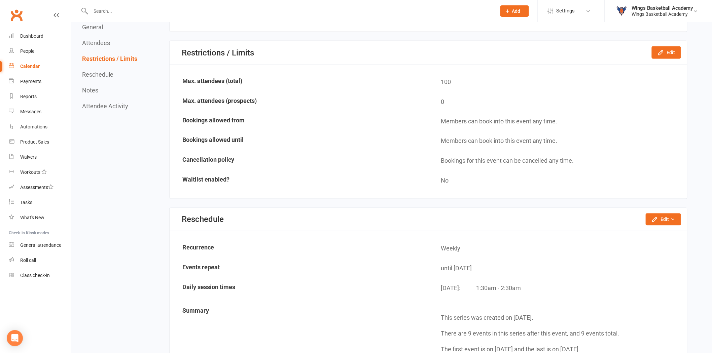
scroll to position [486, 0]
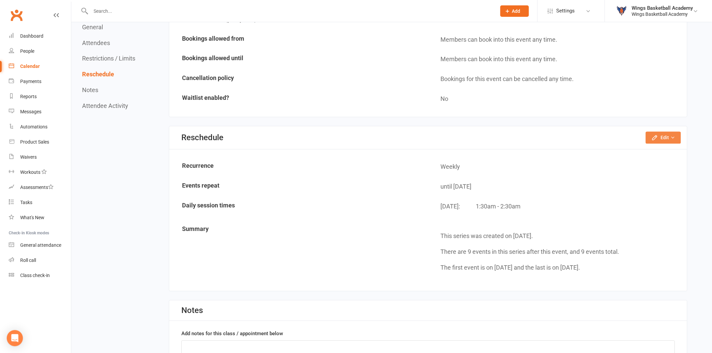
click at [505, 133] on button "Edit" at bounding box center [663, 138] width 35 height 12
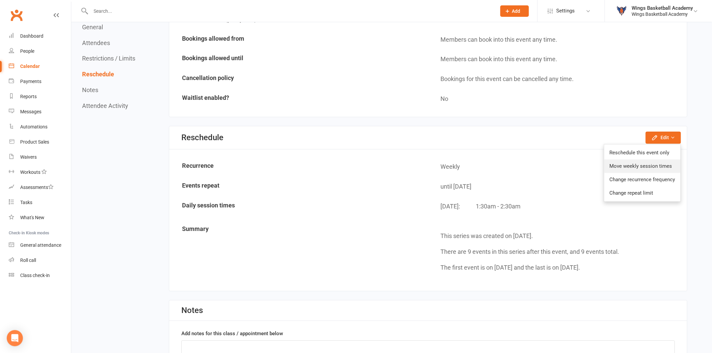
click at [505, 162] on link "Move weekly session times" at bounding box center [643, 166] width 76 height 13
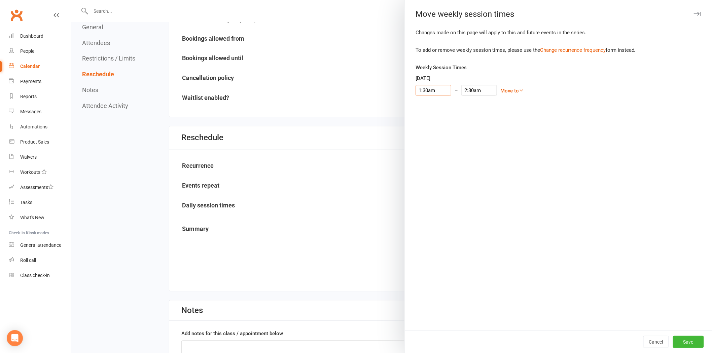
click at [432, 87] on input "1:30am" at bounding box center [434, 90] width 36 height 11
type input "1:30pm"
type input "2:30pm"
click at [423, 109] on li "1:30pm" at bounding box center [432, 110] width 32 height 10
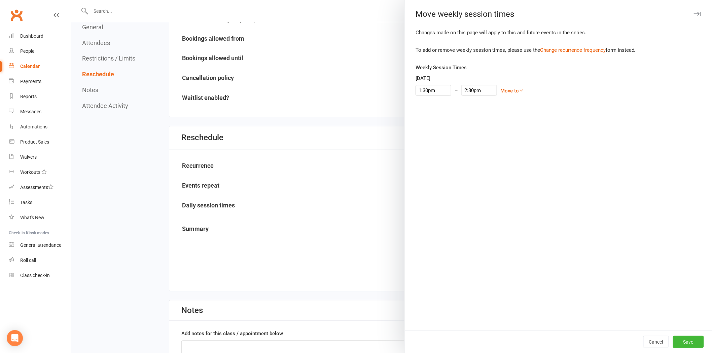
click at [505, 219] on div "Changes made on this page will apply to this and future events in the series. T…" at bounding box center [558, 180] width 307 height 302
click at [505, 236] on button "Save" at bounding box center [688, 342] width 31 height 12
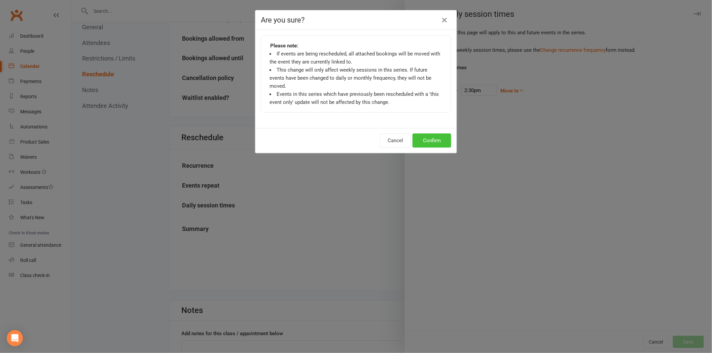
click at [421, 134] on button "Confirm" at bounding box center [432, 141] width 39 height 14
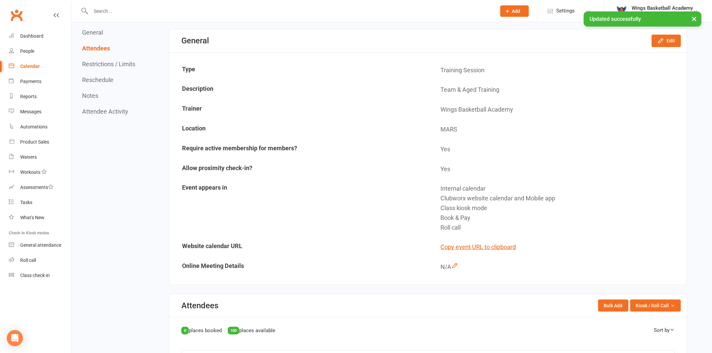
scroll to position [0, 0]
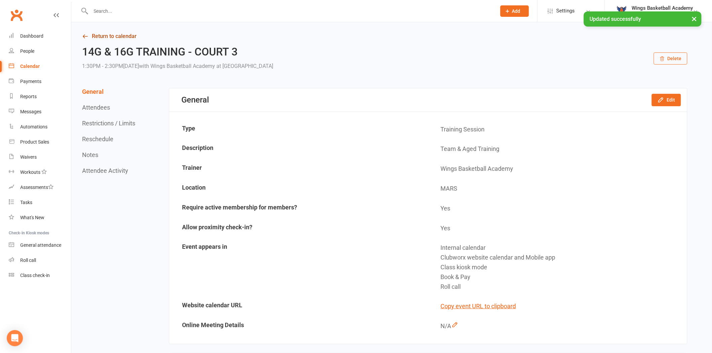
click at [111, 32] on link "Return to calendar" at bounding box center [385, 36] width 606 height 9
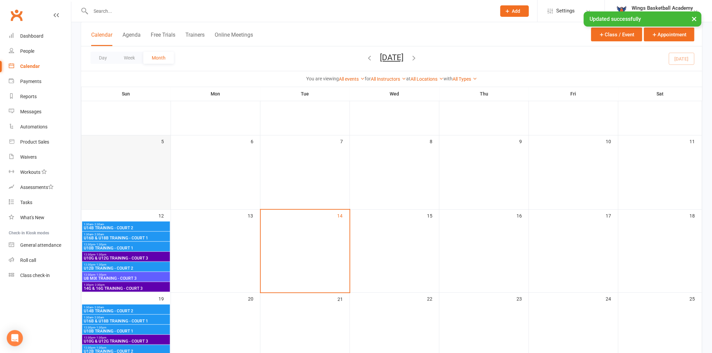
scroll to position [112, 0]
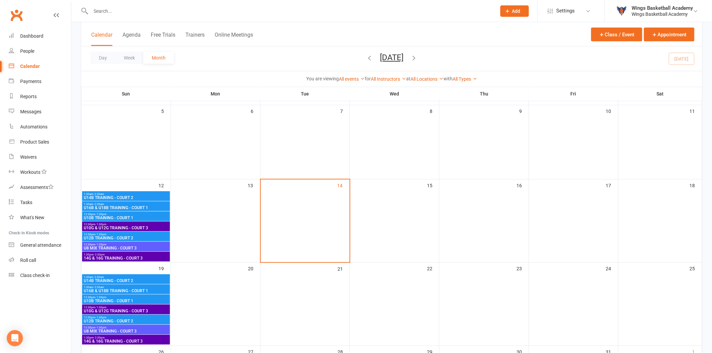
click at [106, 196] on span "U14B TRAINING - COURT 2" at bounding box center [125, 198] width 85 height 4
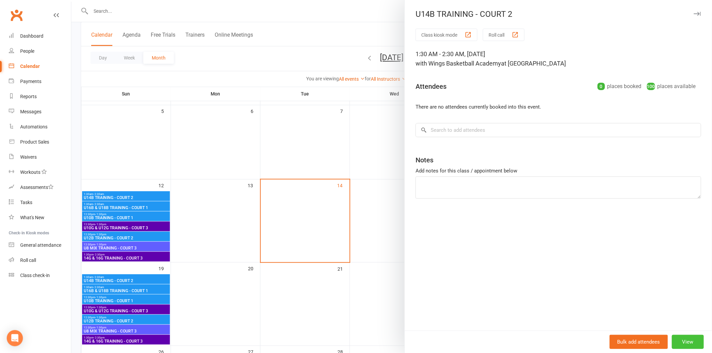
click at [505, 236] on button "View" at bounding box center [688, 342] width 32 height 14
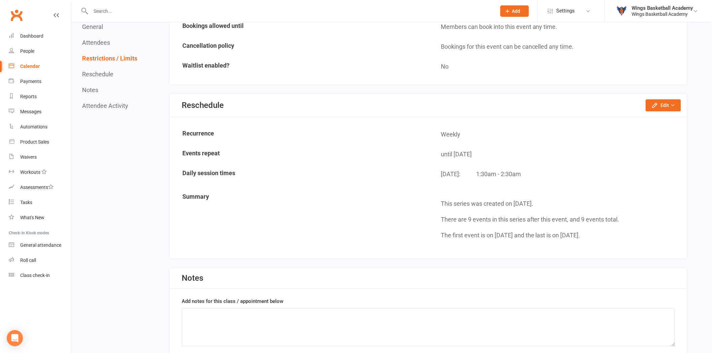
scroll to position [523, 0]
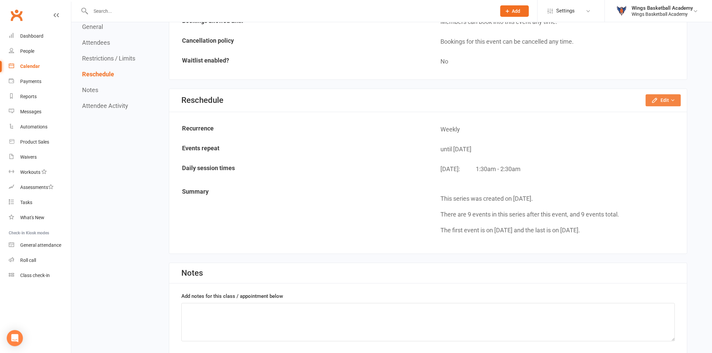
click at [505, 96] on button "Edit" at bounding box center [663, 101] width 35 height 12
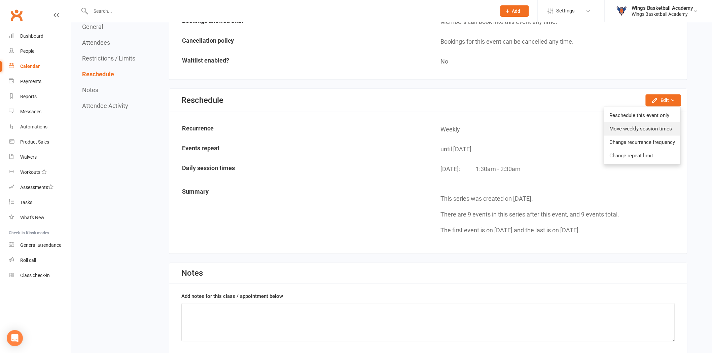
click at [505, 126] on link "Move weekly session times" at bounding box center [643, 129] width 76 height 13
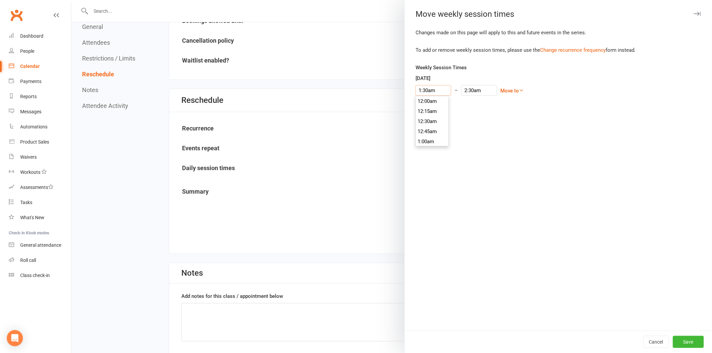
click at [431, 91] on input "1:30am" at bounding box center [434, 90] width 36 height 11
type input "1:30pm"
type input "2:30pm"
click at [424, 107] on li "1:30pm" at bounding box center [432, 110] width 32 height 10
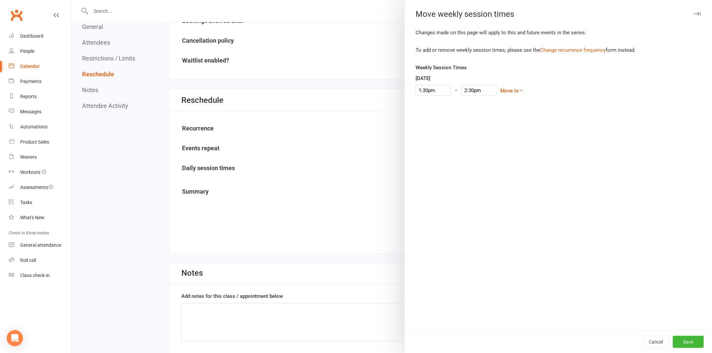
click at [505, 236] on div "Changes made on this page will apply to this and future events in the series. T…" at bounding box center [558, 180] width 307 height 302
click at [505, 236] on button "Save" at bounding box center [688, 342] width 31 height 12
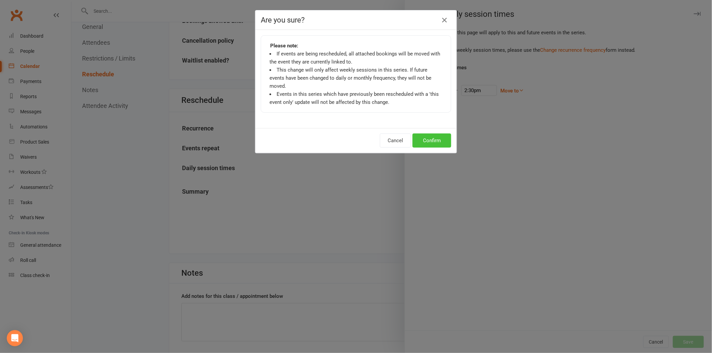
click at [421, 134] on button "Confirm" at bounding box center [432, 141] width 39 height 14
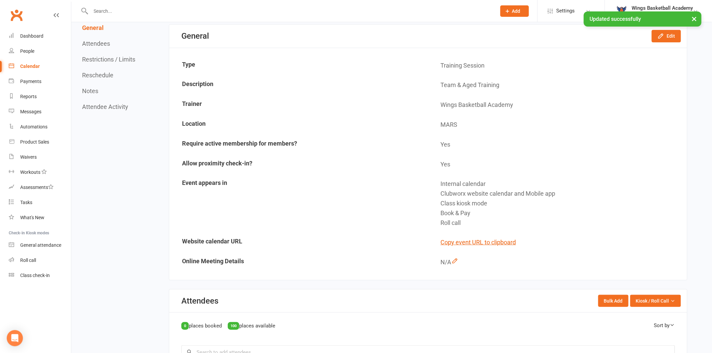
scroll to position [0, 0]
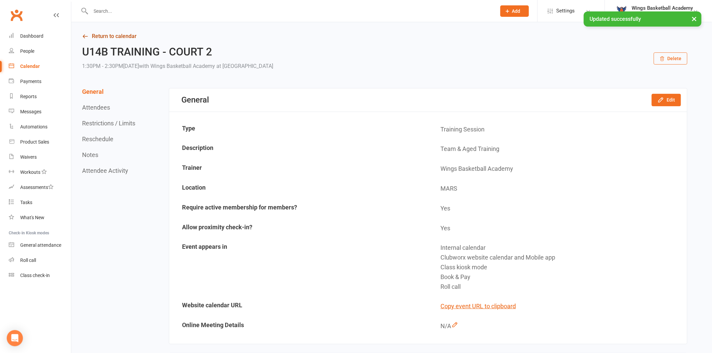
click at [109, 34] on link "Return to calendar" at bounding box center [385, 36] width 606 height 9
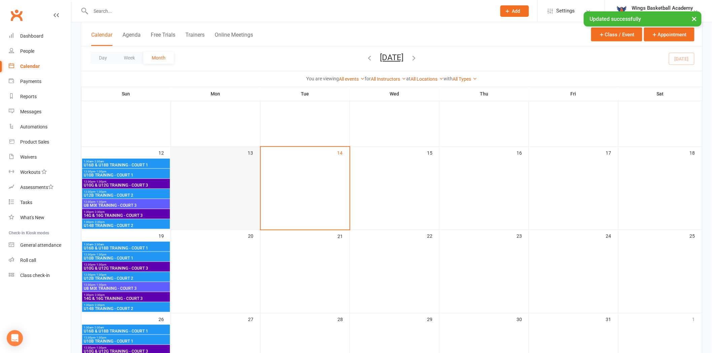
scroll to position [149, 0]
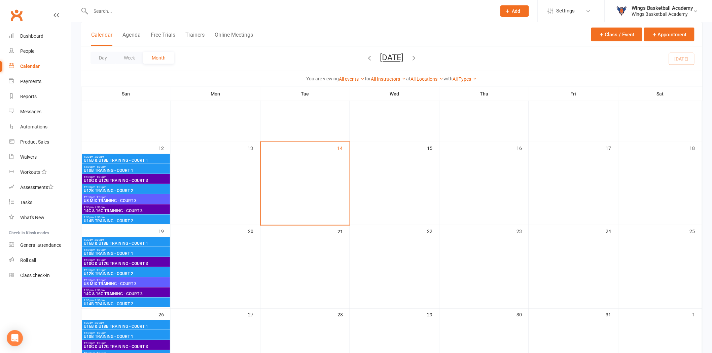
click at [105, 156] on span "1:30am - 2:30am" at bounding box center [125, 157] width 85 height 3
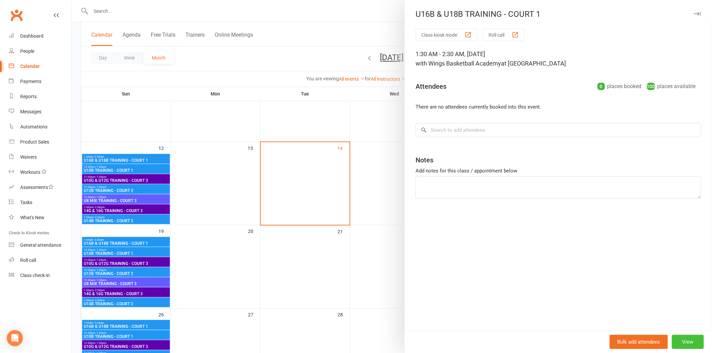
click at [505, 236] on button "View" at bounding box center [688, 342] width 32 height 14
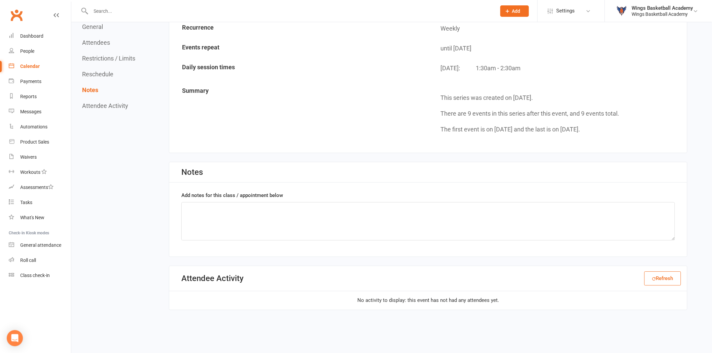
scroll to position [403, 0]
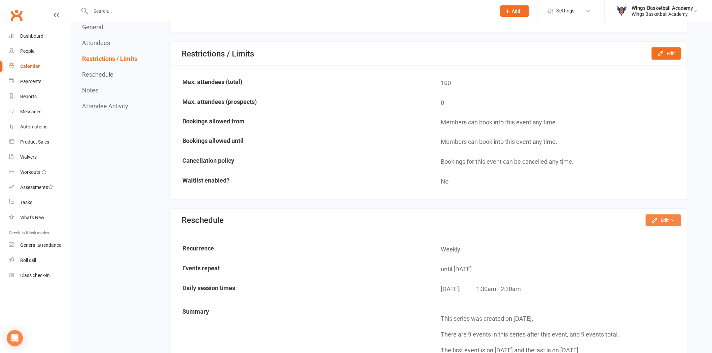
click at [505, 216] on button "Edit" at bounding box center [663, 221] width 35 height 12
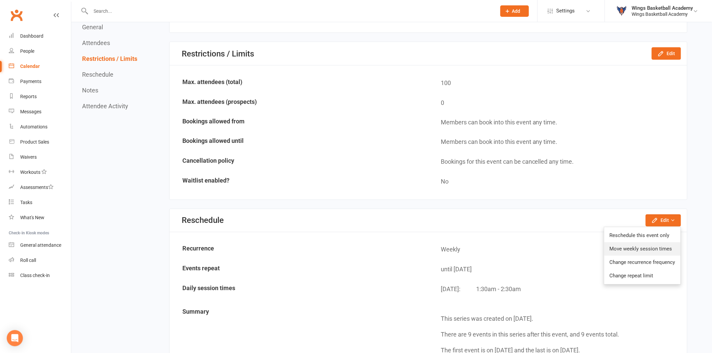
click at [505, 236] on link "Move weekly session times" at bounding box center [643, 249] width 76 height 13
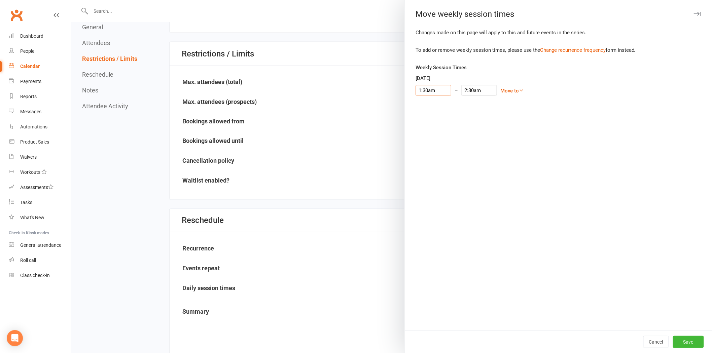
click at [421, 89] on input "1:30am" at bounding box center [434, 90] width 36 height 11
type input "1:30pm"
type input "2:30pm"
click at [423, 110] on li "1:30pm" at bounding box center [432, 110] width 32 height 10
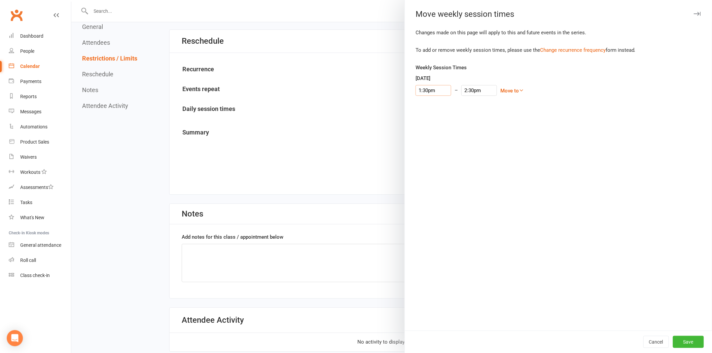
scroll to position [590, 0]
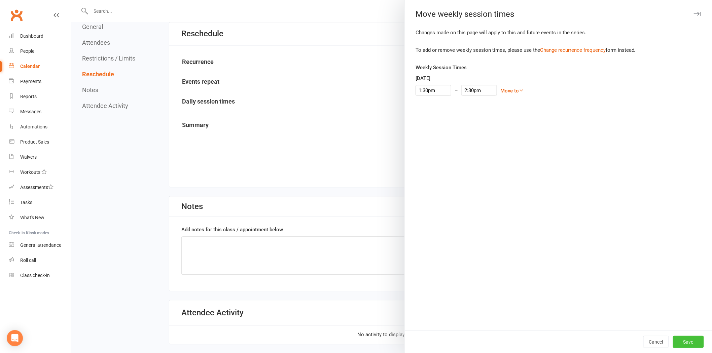
click at [505, 236] on button "Save" at bounding box center [688, 342] width 31 height 12
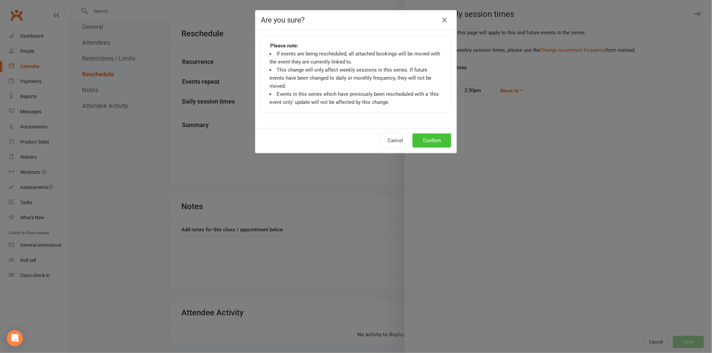
click at [429, 134] on button "Confirm" at bounding box center [432, 141] width 39 height 14
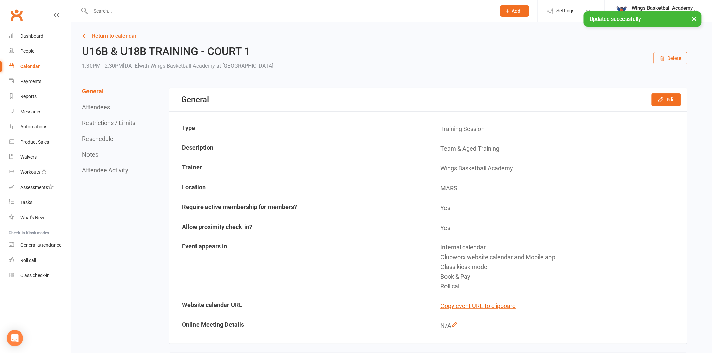
scroll to position [0, 0]
click at [126, 34] on link "Return to calendar" at bounding box center [385, 36] width 606 height 9
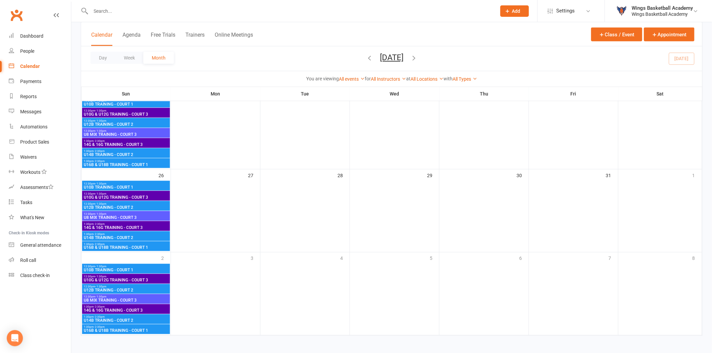
scroll to position [291, 0]
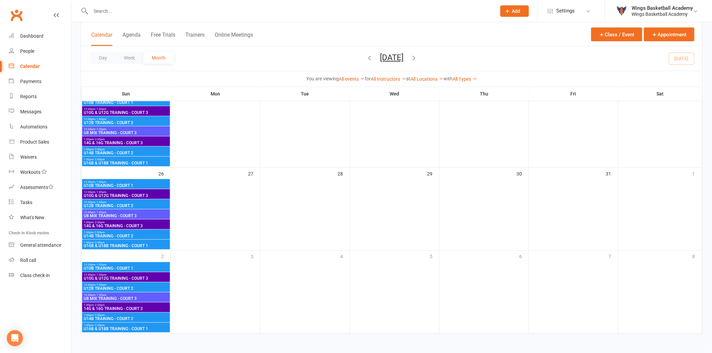
click at [418, 58] on icon "button" at bounding box center [413, 57] width 7 height 7
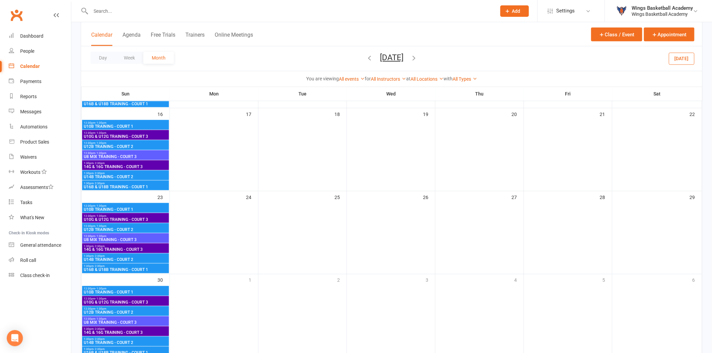
scroll to position [308, 0]
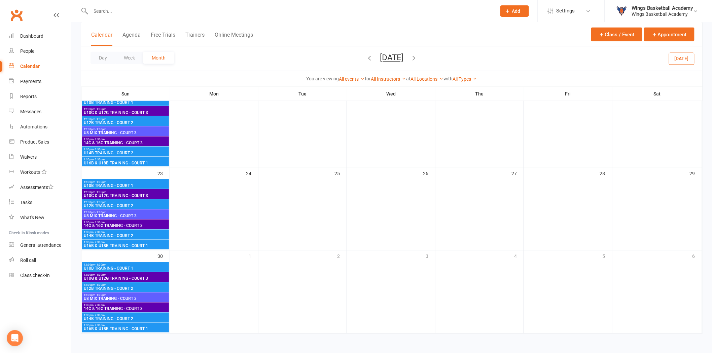
click at [418, 58] on icon "button" at bounding box center [413, 57] width 7 height 7
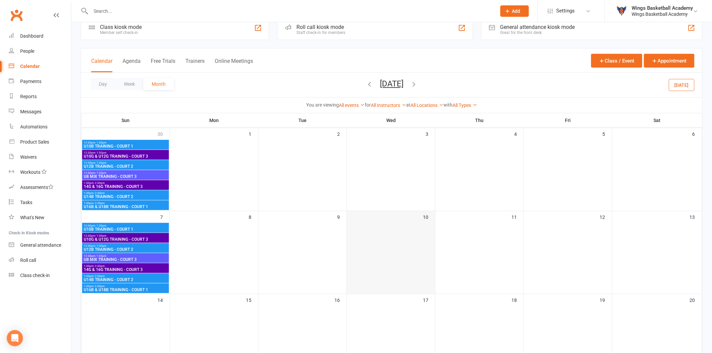
scroll to position [0, 0]
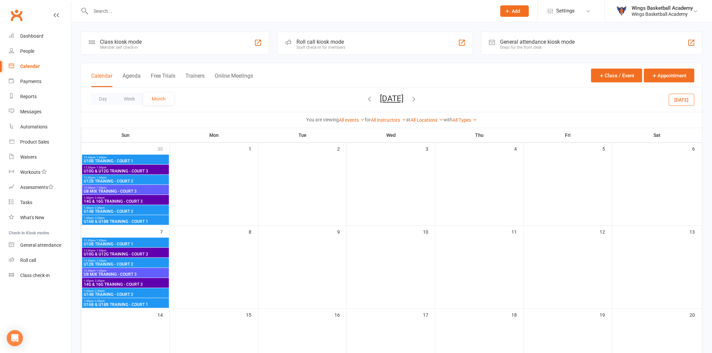
click at [366, 96] on icon "button" at bounding box center [369, 98] width 7 height 7
click at [351, 96] on ui-view "Prospect Member Non-attending contact Class / event Appointment Task Membership…" at bounding box center [356, 327] width 712 height 650
click at [366, 96] on icon "button" at bounding box center [369, 98] width 7 height 7
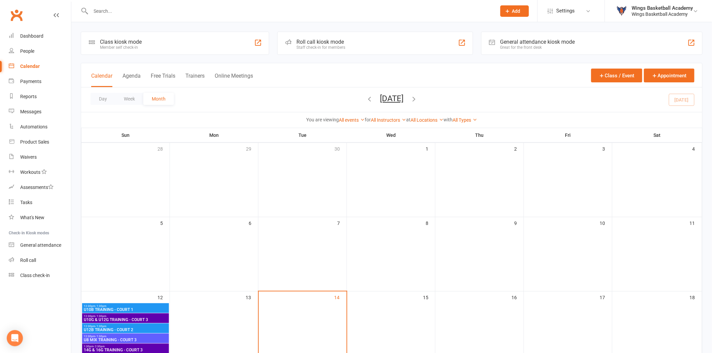
click at [351, 96] on div "Day Week Month [DATE] [DATE] Sun Mon Tue Wed Thu Fri Sat 28 29 30 01 02 03 04 0…" at bounding box center [391, 100] width 621 height 25
click at [366, 97] on icon "button" at bounding box center [369, 98] width 7 height 7
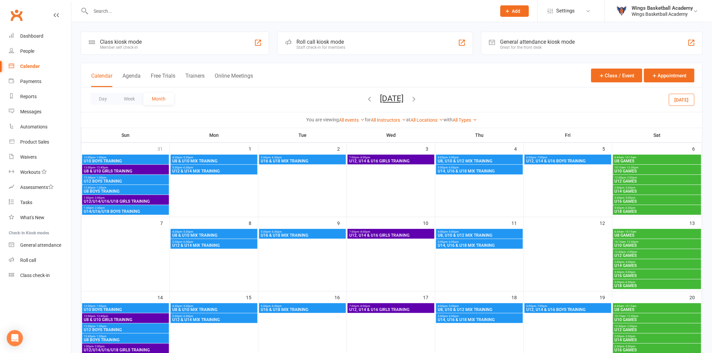
click at [418, 96] on icon "button" at bounding box center [413, 98] width 7 height 7
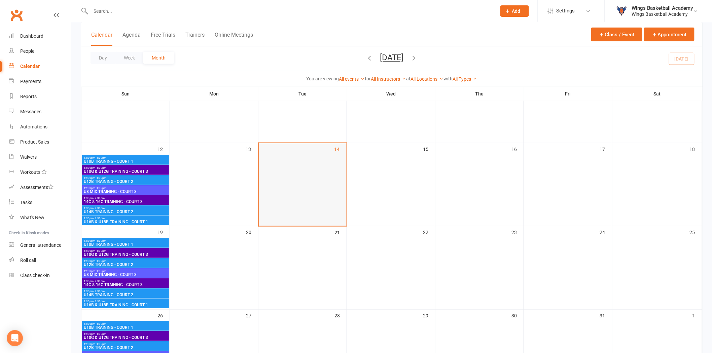
scroll to position [75, 0]
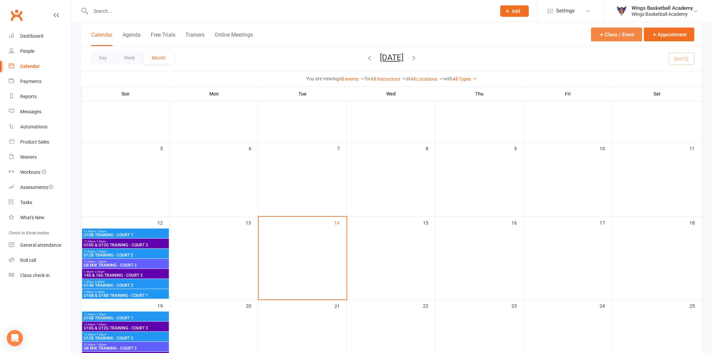
click at [505, 34] on button "Class / Event" at bounding box center [616, 35] width 51 height 14
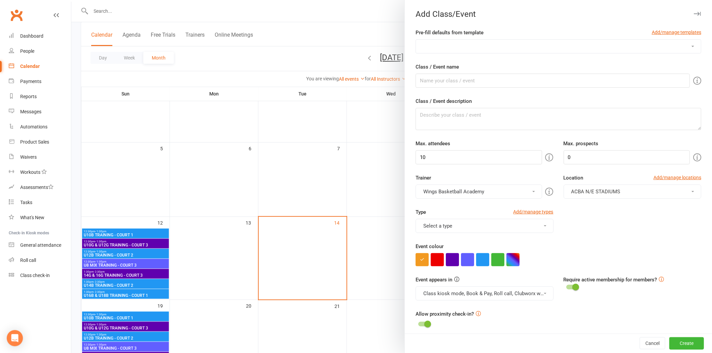
click at [477, 47] on select "AUSSIE HOOPS BALL SKILLS DEVELOPMENT TRAINING EMBRACE THE CONTACT MERCHANDISE P…" at bounding box center [558, 46] width 285 height 13
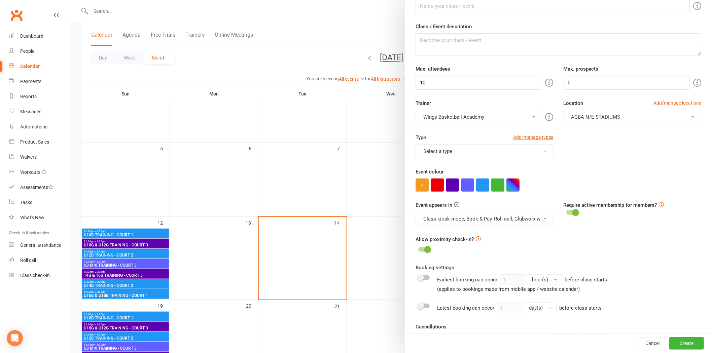
scroll to position [0, 0]
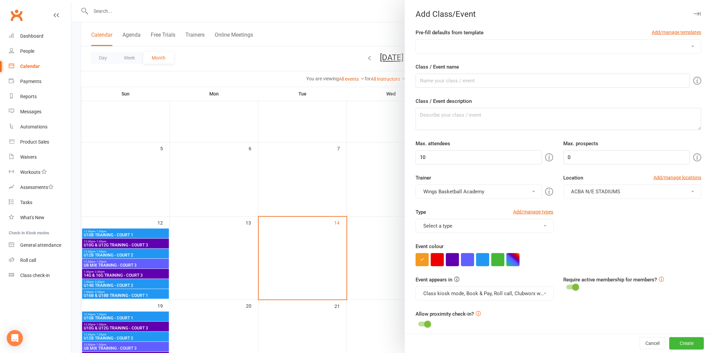
click at [466, 49] on select "AUSSIE HOOPS BALL SKILLS DEVELOPMENT TRAINING EMBRACE THE CONTACT MERCHANDISE P…" at bounding box center [558, 46] width 285 height 13
select select "79"
click at [416, 40] on select "AUSSIE HOOPS BALL SKILLS DEVELOPMENT TRAINING EMBRACE THE CONTACT MERCHANDISE P…" at bounding box center [558, 46] width 285 height 13
type input "U8-U10 WINGS/SLEED"
type textarea "SLEED training with [PERSON_NAME]"
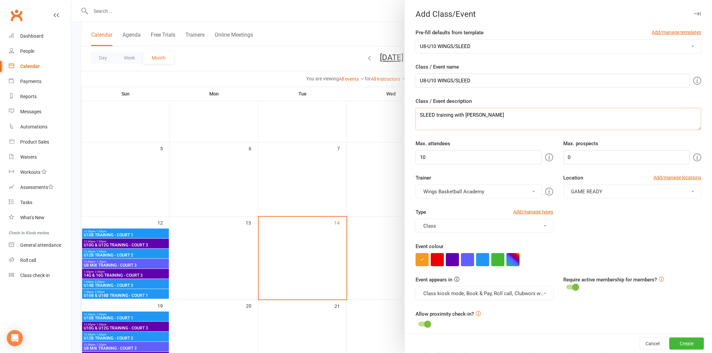
drag, startPoint x: 504, startPoint y: 118, endPoint x: 395, endPoint y: 109, distance: 109.2
click at [71, 0] on new-event-schedule "Add Class/Event Pre-fill defaults from template Add/manage templates AUSSIE HOO…" at bounding box center [71, 0] width 0 height 0
click at [473, 141] on div "Max. attendees 10" at bounding box center [485, 152] width 148 height 25
click at [436, 157] on input "10" at bounding box center [479, 157] width 126 height 14
drag, startPoint x: 439, startPoint y: 157, endPoint x: 405, endPoint y: 156, distance: 33.7
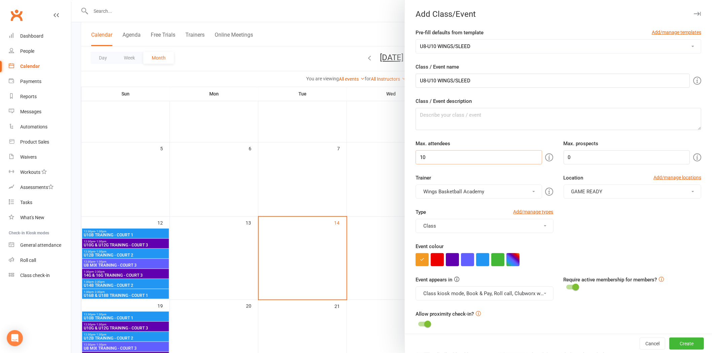
type input "25"
click at [476, 176] on div "Trainer Wings Basketball Academy Wings Basketball Academy" at bounding box center [485, 186] width 148 height 25
drag, startPoint x: 482, startPoint y: 78, endPoint x: 450, endPoint y: 78, distance: 32.3
click at [450, 78] on input "U8-U10 WINGS/SLEED" at bounding box center [553, 81] width 274 height 14
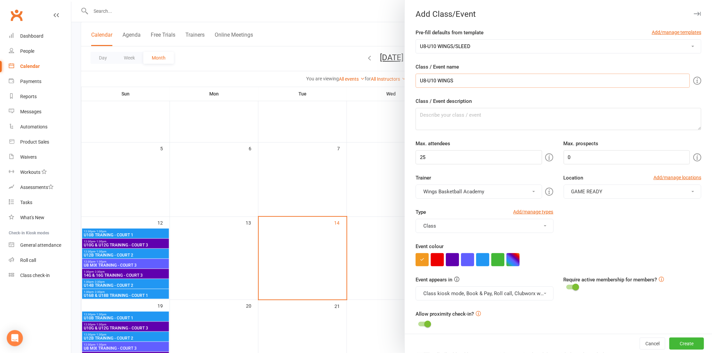
drag, startPoint x: 459, startPoint y: 80, endPoint x: 436, endPoint y: 77, distance: 23.5
click at [436, 77] on input "U8-U10 WINGS" at bounding box center [553, 81] width 274 height 14
type input "U8-U10 MIXED TRAINING"
click at [467, 236] on button "button" at bounding box center [467, 259] width 13 height 13
click at [505, 236] on div "Type Add/manage types Class Class Games Holiday Camps MERCHANDISE Tournaments T…" at bounding box center [559, 225] width 296 height 34
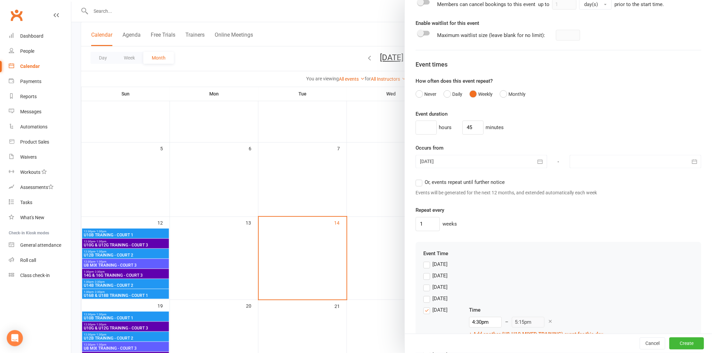
scroll to position [411, 0]
drag, startPoint x: 473, startPoint y: 125, endPoint x: 452, endPoint y: 125, distance: 20.2
click at [452, 125] on div "hours 45 minutes" at bounding box center [559, 126] width 286 height 14
type input "0"
click at [423, 126] on input at bounding box center [426, 126] width 21 height 14
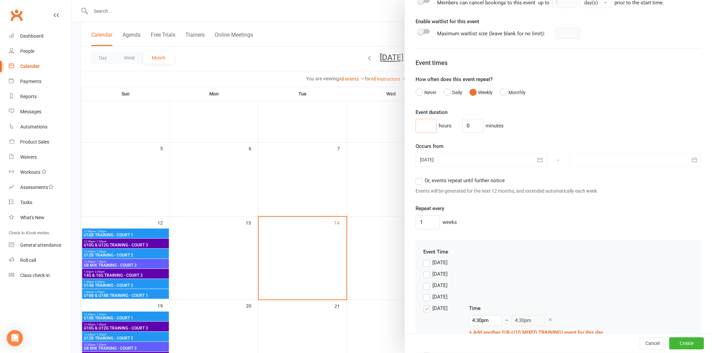
click at [423, 126] on input at bounding box center [426, 126] width 21 height 14
type input "1"
click at [505, 127] on div "1 hours 0 minutes" at bounding box center [559, 126] width 286 height 14
click at [480, 158] on div at bounding box center [482, 160] width 132 height 13
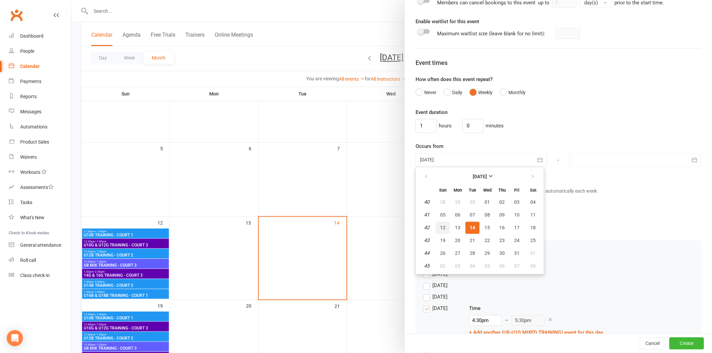
click at [440, 226] on span "12" at bounding box center [442, 228] width 5 height 5
type input "[DATE]"
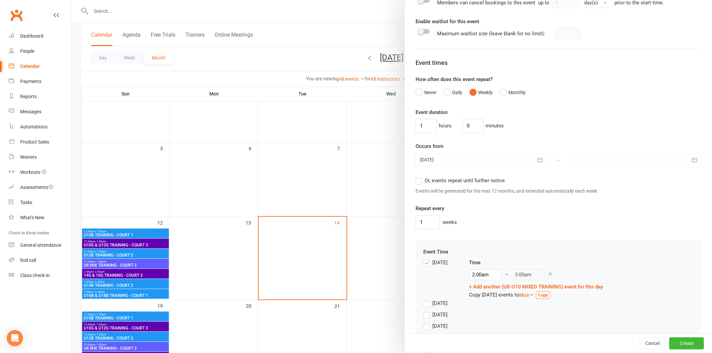
click at [505, 161] on div at bounding box center [636, 160] width 132 height 13
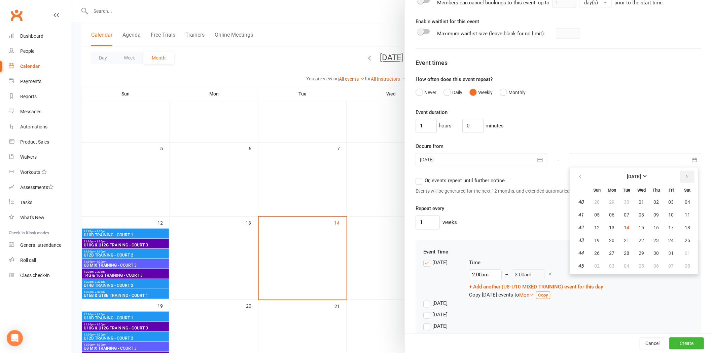
click at [505, 175] on button "button" at bounding box center [687, 177] width 14 height 12
click at [505, 175] on icon "button" at bounding box center [687, 176] width 5 height 5
click at [505, 214] on span "07" at bounding box center [596, 215] width 5 height 5
type input "[DATE]"
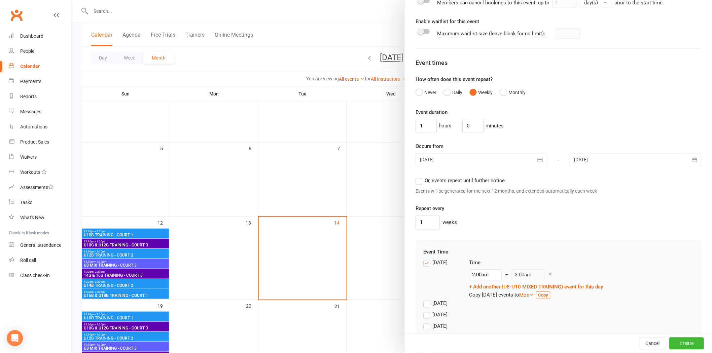
click at [505, 227] on div "1 weeks" at bounding box center [559, 223] width 286 height 14
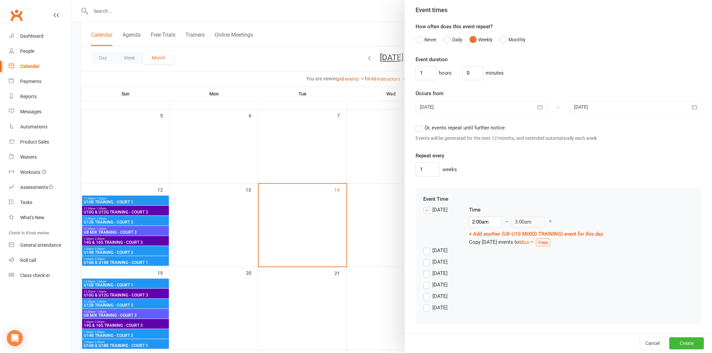
scroll to position [149, 0]
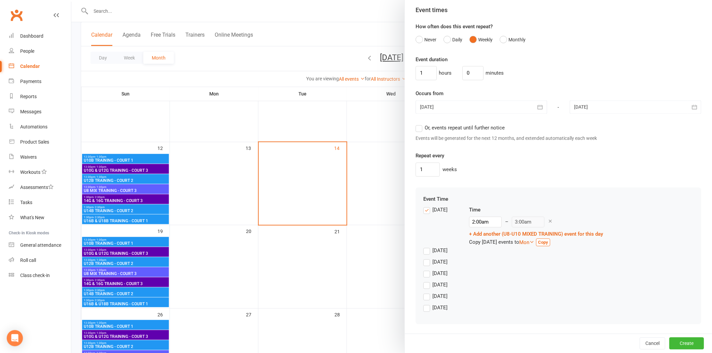
click at [423, 236] on label "[DATE]" at bounding box center [435, 251] width 24 height 8
click at [423, 236] on input "[DATE]" at bounding box center [425, 247] width 4 height 0
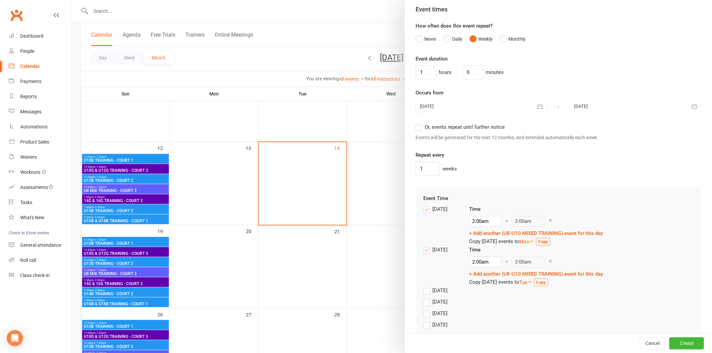
click at [425, 210] on label "[DATE]" at bounding box center [435, 210] width 24 height 8
click at [425, 206] on input "[DATE]" at bounding box center [425, 206] width 4 height 0
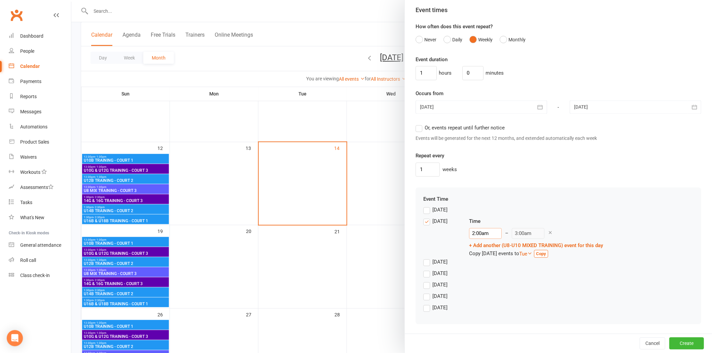
click at [476, 234] on input "2:00am" at bounding box center [485, 234] width 33 height 11
type input "5:30pm"
type input "6:30pm"
click at [477, 236] on li "5:30pm" at bounding box center [486, 246] width 32 height 10
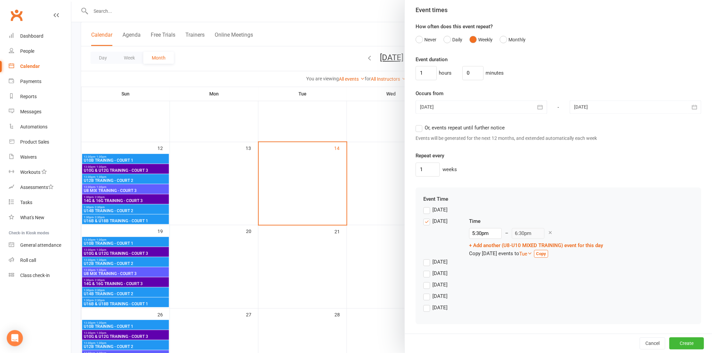
click at [505, 236] on div "[DATE]" at bounding box center [558, 298] width 270 height 11
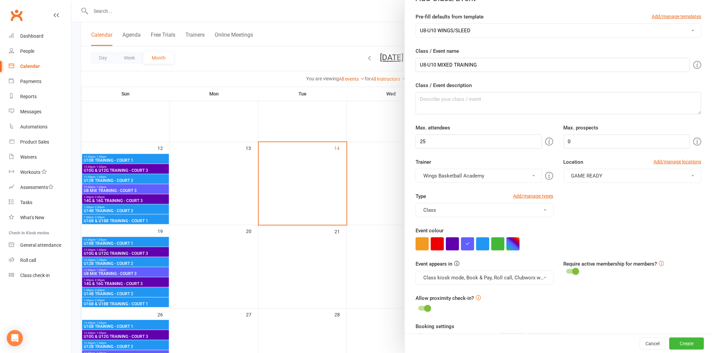
scroll to position [0, 0]
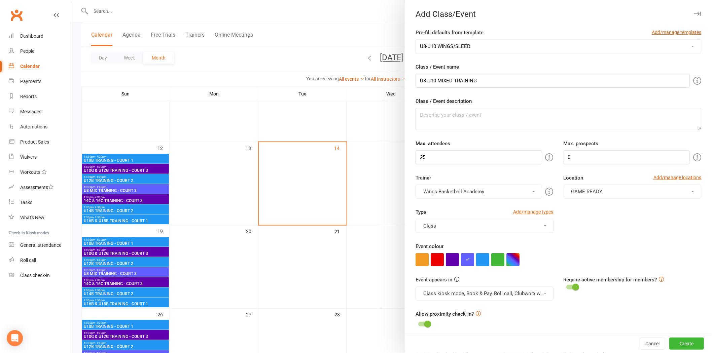
click at [505, 231] on div "Type Add/manage types Class Class Games Holiday Camps MERCHANDISE Tournaments T…" at bounding box center [559, 225] width 296 height 34
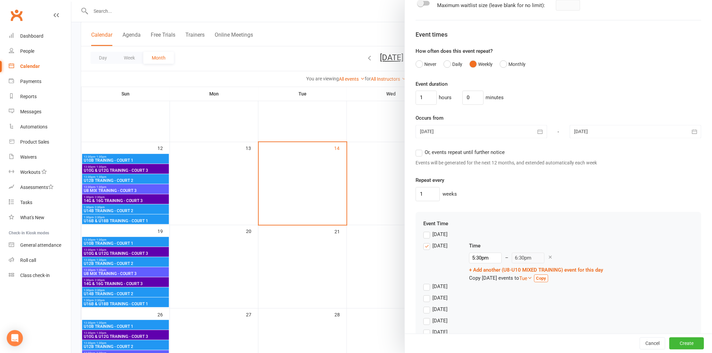
scroll to position [465, 0]
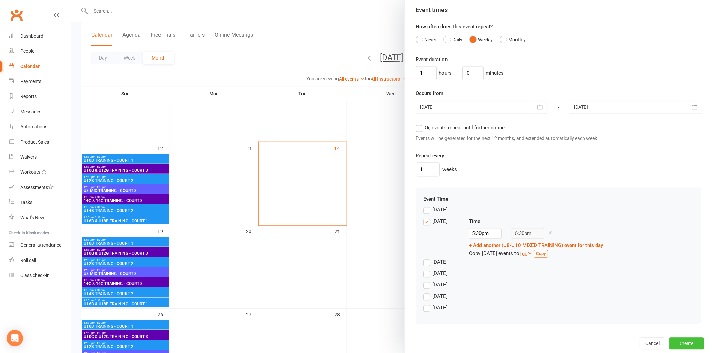
click at [505, 236] on button "Create" at bounding box center [687, 344] width 35 height 12
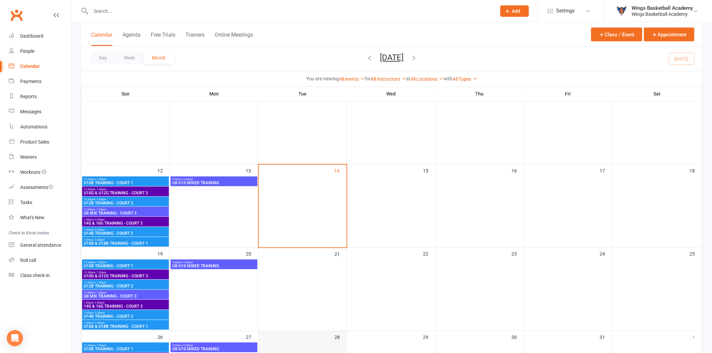
scroll to position [66, 0]
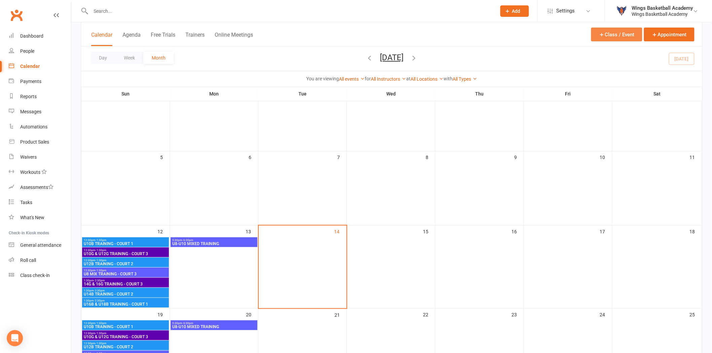
click at [505, 34] on button "Class / Event" at bounding box center [616, 35] width 51 height 14
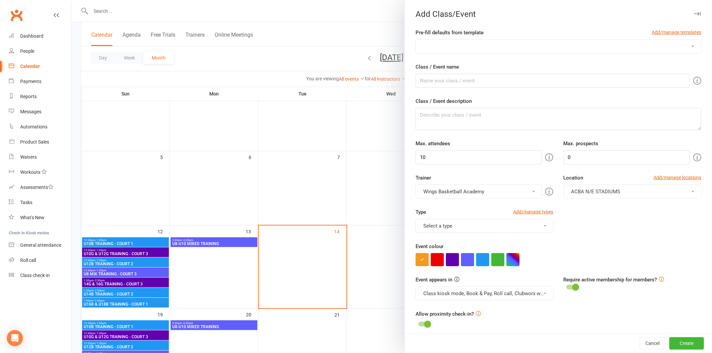
click at [495, 45] on select "AUSSIE HOOPS BALL SKILLS DEVELOPMENT TRAINING EMBRACE THE CONTACT MERCHANDISE P…" at bounding box center [558, 46] width 285 height 13
select select "78"
click at [416, 40] on select "AUSSIE HOOPS BALL SKILLS DEVELOPMENT TRAINING EMBRACE THE CONTACT MERCHANDISE P…" at bounding box center [558, 46] width 285 height 13
type input "U12-14 WINGS/SLEED"
type textarea "SLEED training with [PERSON_NAME]"
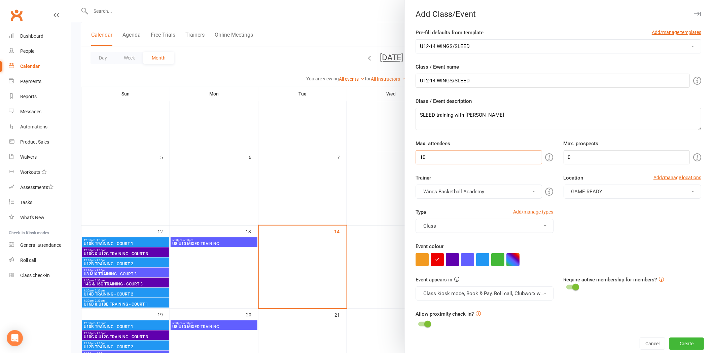
click at [437, 160] on input "10" at bounding box center [479, 157] width 126 height 14
drag, startPoint x: 437, startPoint y: 160, endPoint x: 415, endPoint y: 157, distance: 21.5
click at [416, 157] on input "10" at bounding box center [479, 157] width 126 height 14
type input "25"
click at [490, 176] on div "Trainer Wings Basketball Academy Wings Basketball Academy" at bounding box center [485, 186] width 148 height 25
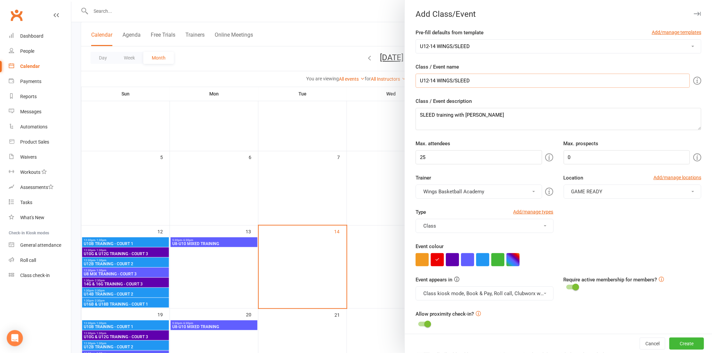
drag, startPoint x: 477, startPoint y: 81, endPoint x: 436, endPoint y: 77, distance: 41.5
click at [436, 77] on input "U12-14 WINGS/SLEED" at bounding box center [553, 81] width 274 height 14
type input "U12-14 MIXED TRAINING"
drag, startPoint x: 500, startPoint y: 115, endPoint x: 398, endPoint y: 120, distance: 101.7
click at [71, 0] on new-event-schedule "Add Class/Event Pre-fill defaults from template Add/manage templates AUSSIE HOO…" at bounding box center [71, 0] width 0 height 0
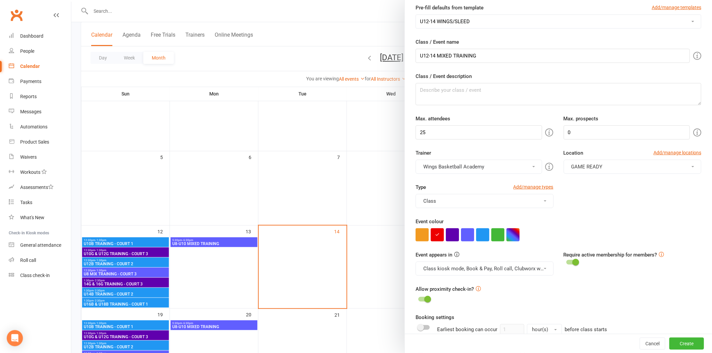
scroll to position [37, 0]
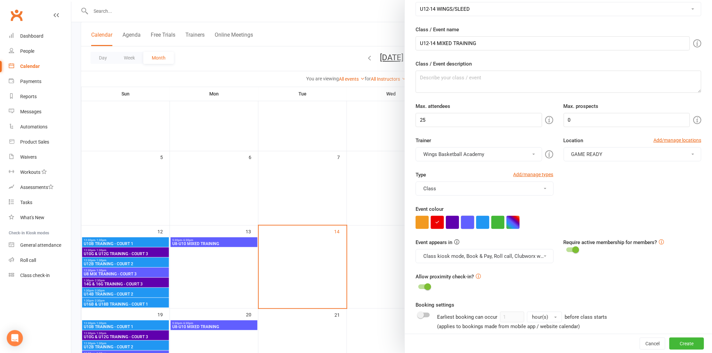
click at [466, 221] on button "button" at bounding box center [467, 222] width 13 height 13
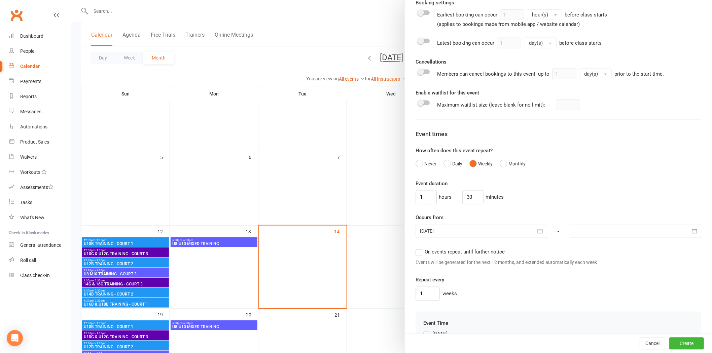
scroll to position [411, 0]
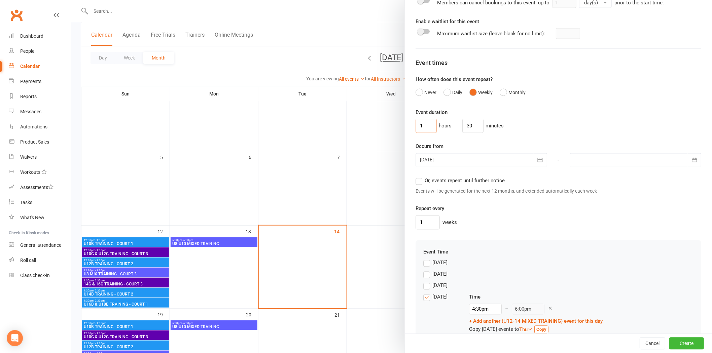
drag, startPoint x: 430, startPoint y: 125, endPoint x: 411, endPoint y: 120, distance: 19.4
click at [411, 120] on div "Pre-fill defaults from template Add/manage templates AUSSIE HOOPS BALL SKILLS D…" at bounding box center [558, 2] width 307 height 770
drag, startPoint x: 468, startPoint y: 128, endPoint x: 452, endPoint y: 125, distance: 16.6
click at [452, 125] on div "1 hours 30 minutes" at bounding box center [559, 126] width 286 height 14
click at [505, 138] on div "Event duration 1 hours minutes Occurs from [DATE] [DATE] Sun Mon Tue Wed Thu Fr…" at bounding box center [559, 168] width 286 height 121
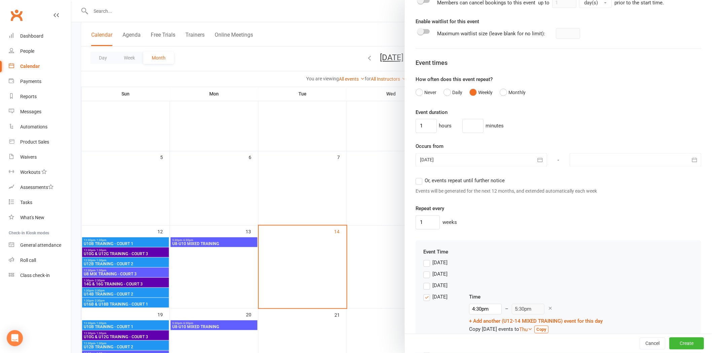
click at [477, 162] on div at bounding box center [482, 160] width 132 height 13
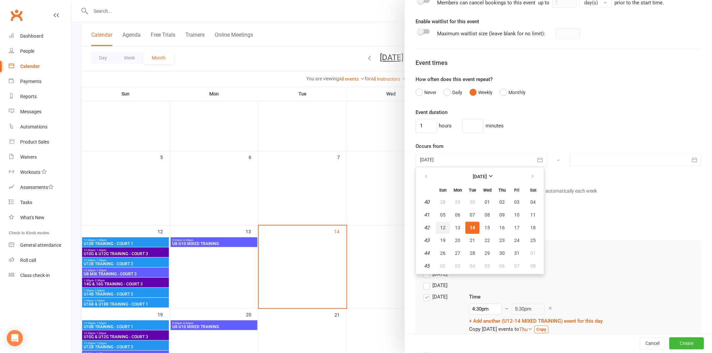
click at [440, 226] on span "12" at bounding box center [442, 228] width 5 height 5
type input "[DATE]"
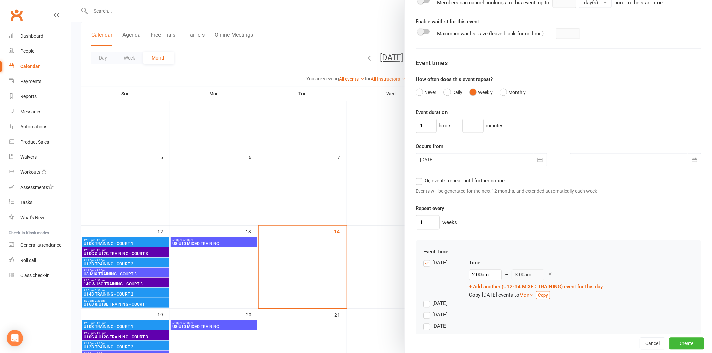
click at [505, 161] on div at bounding box center [636, 160] width 132 height 13
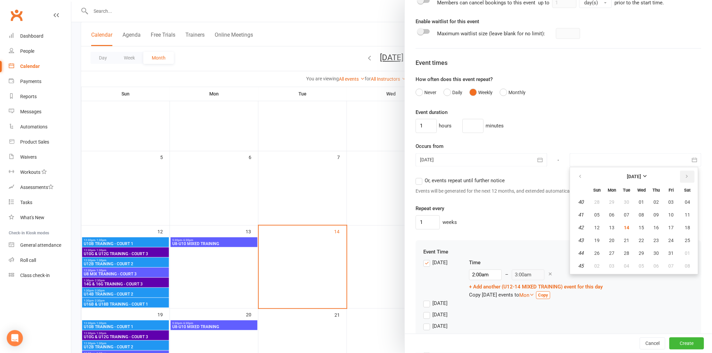
click at [505, 177] on icon "button" at bounding box center [687, 176] width 5 height 5
click at [505, 213] on span "07" at bounding box center [596, 215] width 5 height 5
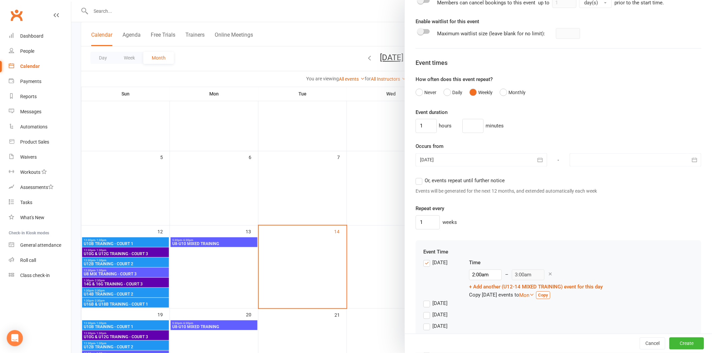
type input "[DATE]"
click at [505, 175] on div "Event duration 1 hours minutes Occurs from [DATE] [DATE] Sun Mon Tue Wed Thu Fr…" at bounding box center [559, 168] width 286 height 121
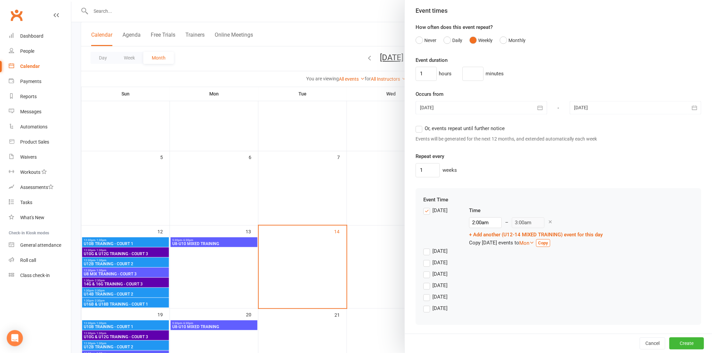
scroll to position [465, 0]
click at [423, 209] on label "[DATE]" at bounding box center [435, 210] width 24 height 8
click at [423, 206] on input "[DATE]" at bounding box center [425, 206] width 4 height 0
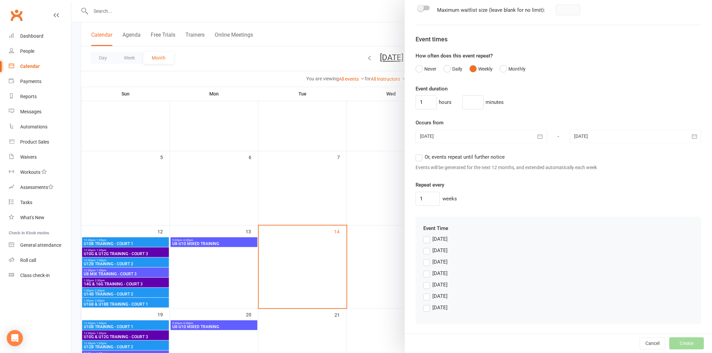
scroll to position [436, 0]
click at [423, 236] on label "[DATE]" at bounding box center [435, 251] width 24 height 8
click at [423, 236] on input "[DATE]" at bounding box center [425, 247] width 4 height 0
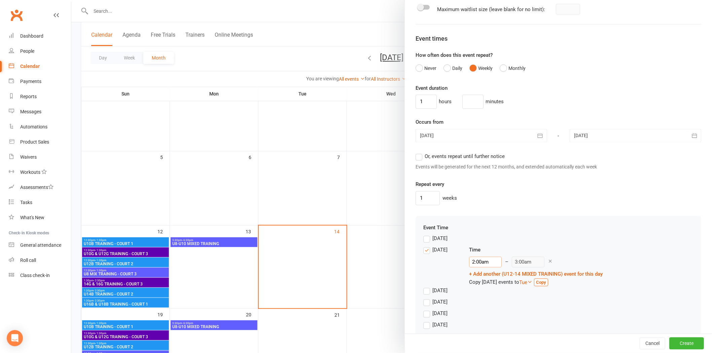
click at [490, 236] on input "2:00am" at bounding box center [485, 262] width 33 height 11
type input "6:30am"
type input "7:30am"
click at [476, 236] on li "6:30am" at bounding box center [486, 279] width 32 height 10
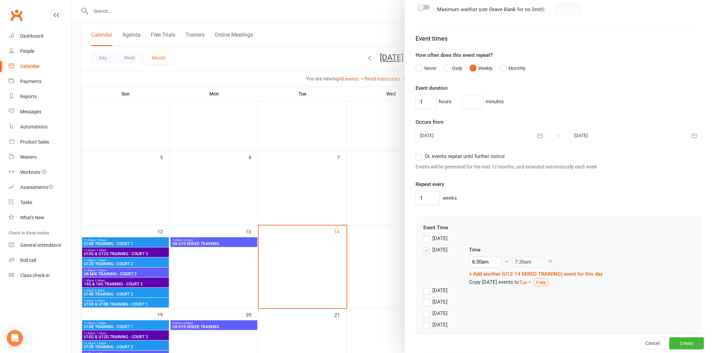
click at [505, 236] on div "[DATE]" at bounding box center [558, 315] width 270 height 11
click at [505, 236] on button "Create" at bounding box center [687, 344] width 35 height 12
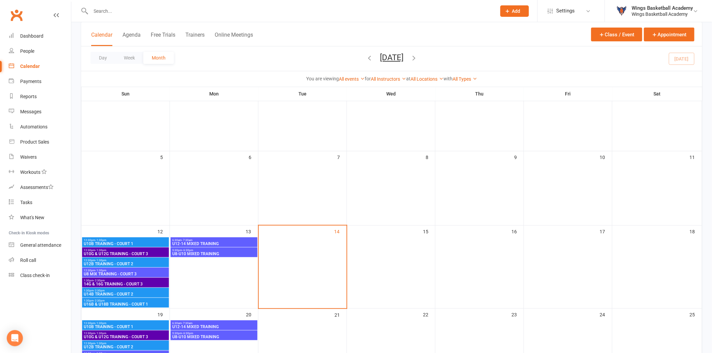
click at [198, 236] on span "6:30am - 7:30am" at bounding box center [214, 240] width 84 height 3
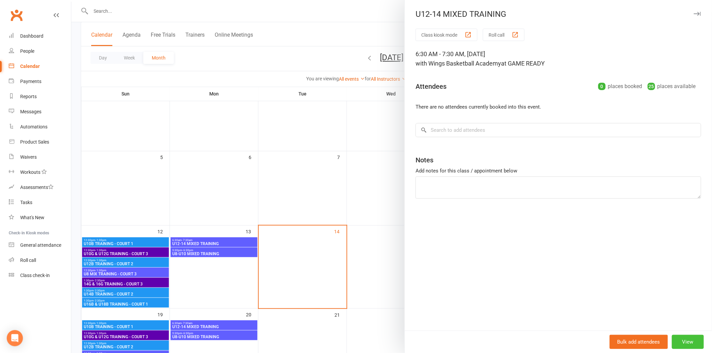
click at [505, 236] on button "View" at bounding box center [688, 342] width 32 height 14
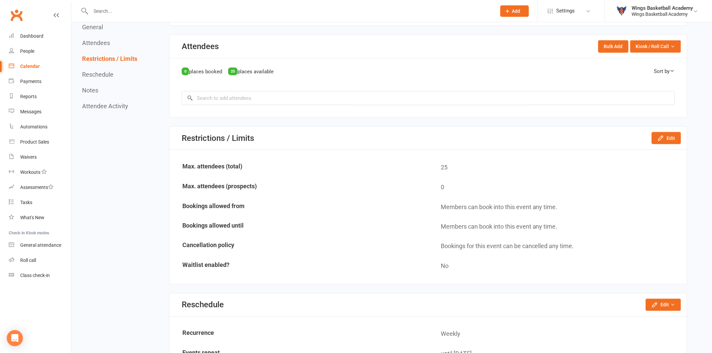
scroll to position [449, 0]
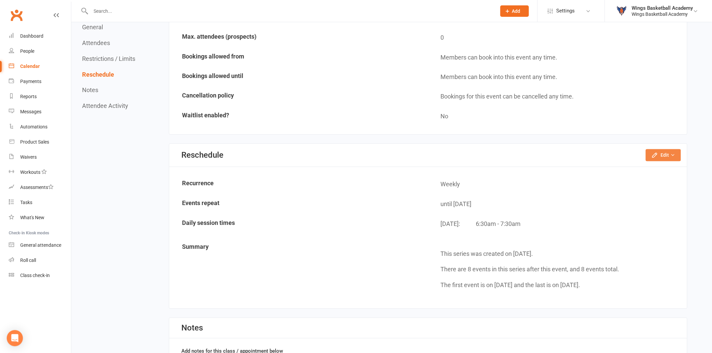
click at [505, 152] on icon "button" at bounding box center [655, 155] width 7 height 7
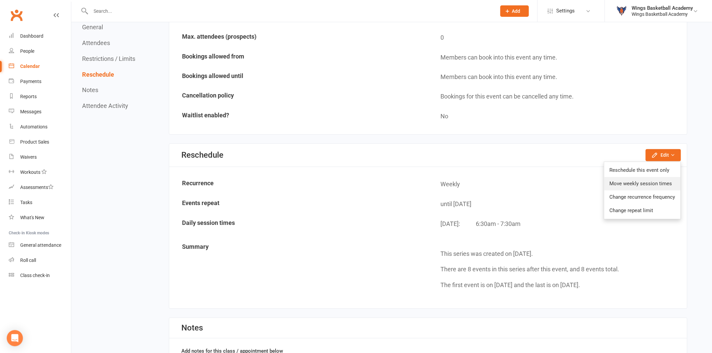
click at [505, 181] on link "Move weekly session times" at bounding box center [643, 183] width 76 height 13
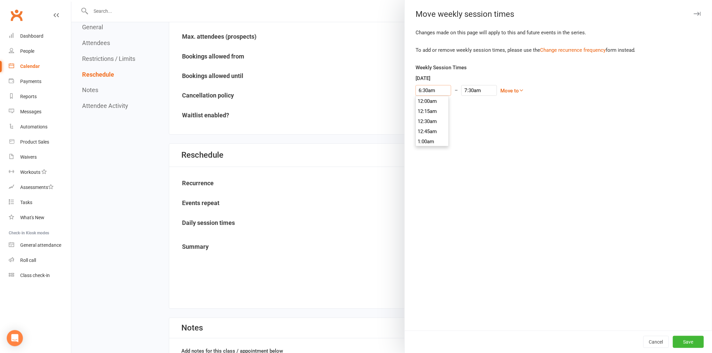
click at [435, 90] on input "6:30am" at bounding box center [434, 90] width 36 height 11
type input "6:30pm"
type input "7:30pm"
click at [425, 112] on li "6:30pm" at bounding box center [432, 110] width 32 height 10
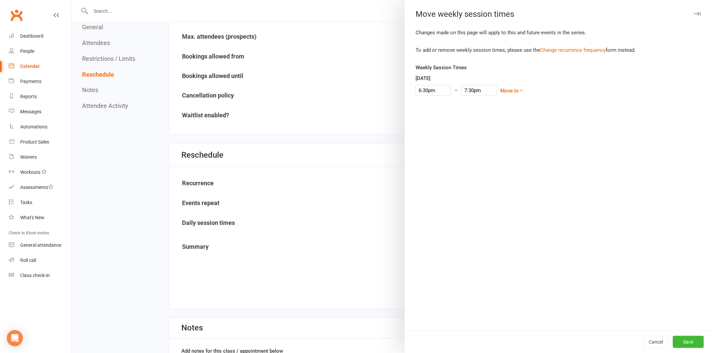
click at [505, 236] on div "Changes made on this page will apply to this and future events in the series. T…" at bounding box center [558, 180] width 307 height 302
click at [505, 236] on button "Save" at bounding box center [688, 342] width 31 height 12
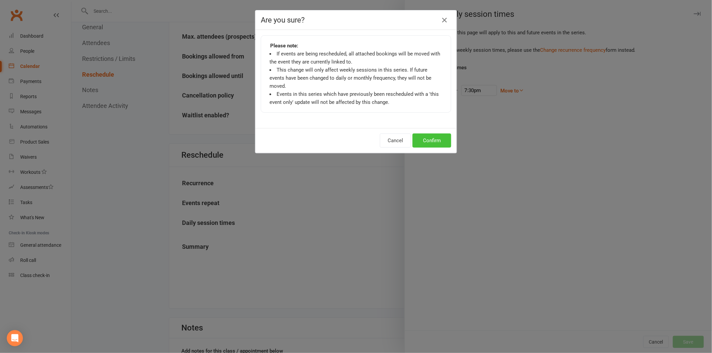
click at [419, 134] on button "Confirm" at bounding box center [432, 141] width 39 height 14
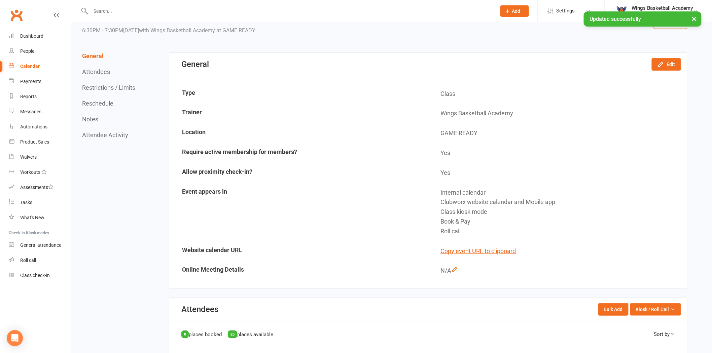
scroll to position [0, 0]
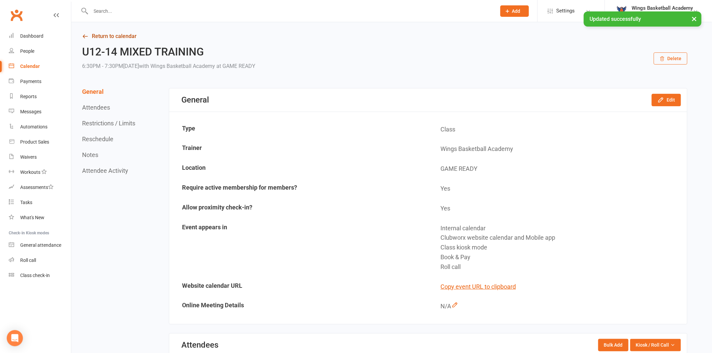
click at [110, 35] on link "Return to calendar" at bounding box center [385, 36] width 606 height 9
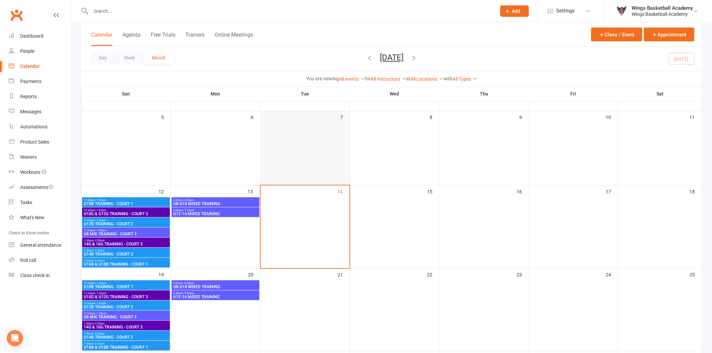
scroll to position [149, 0]
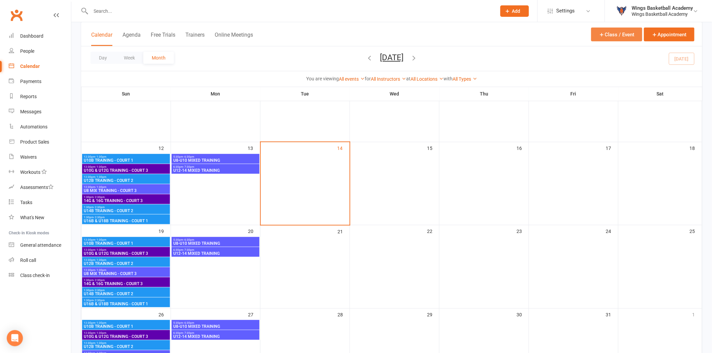
click at [505, 34] on button "Class / Event" at bounding box center [616, 35] width 51 height 14
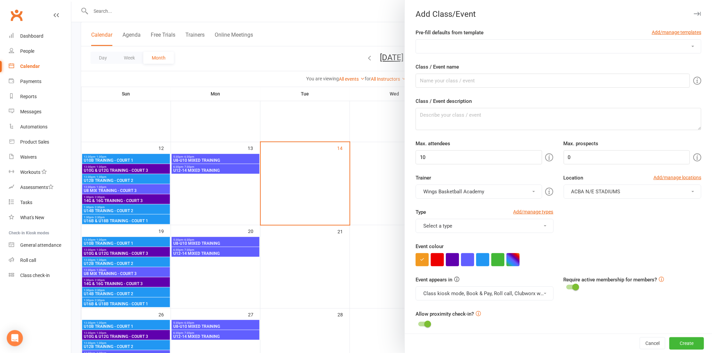
click at [486, 47] on select "AUSSIE HOOPS BALL SKILLS DEVELOPMENT TRAINING EMBRACE THE CONTACT MERCHANDISE P…" at bounding box center [558, 46] width 285 height 13
select select "80"
click at [416, 40] on select "AUSSIE HOOPS BALL SKILLS DEVELOPMENT TRAINING EMBRACE THE CONTACT MERCHANDISE P…" at bounding box center [558, 46] width 285 height 13
type input "U16-U18 WINGS/SLEED"
type textarea "SLEED training with [PERSON_NAME]"
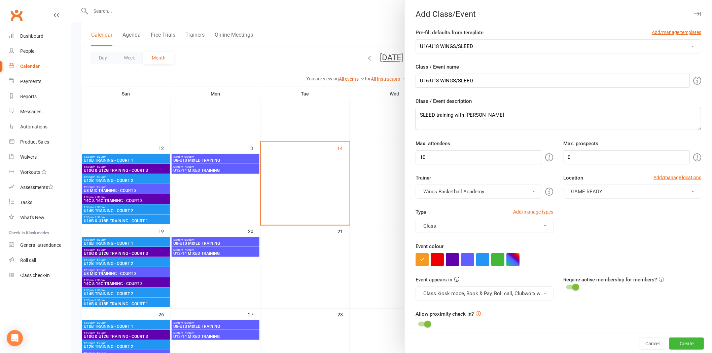
drag, startPoint x: 497, startPoint y: 112, endPoint x: 412, endPoint y: 113, distance: 84.8
drag, startPoint x: 482, startPoint y: 79, endPoint x: 439, endPoint y: 80, distance: 42.4
click at [439, 80] on input "U16-U18 WINGS/SLEED" at bounding box center [553, 81] width 274 height 14
type input "U16-U18 MIXED TRAINING"
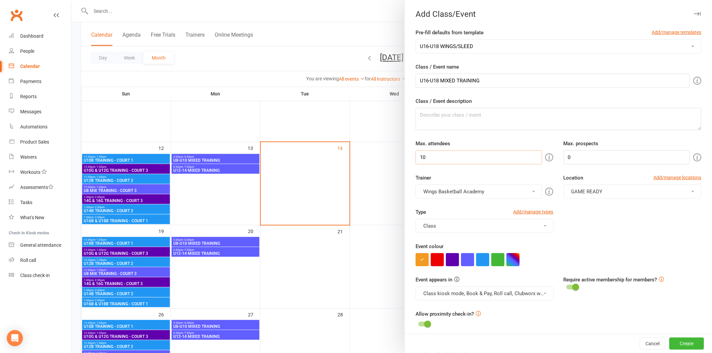
drag, startPoint x: 443, startPoint y: 161, endPoint x: 411, endPoint y: 156, distance: 32.4
click at [411, 156] on div "Max. attendees 10" at bounding box center [485, 152] width 148 height 25
type input "40"
click at [464, 236] on button "button" at bounding box center [467, 259] width 13 height 13
click at [505, 236] on div "Event colour" at bounding box center [559, 255] width 286 height 24
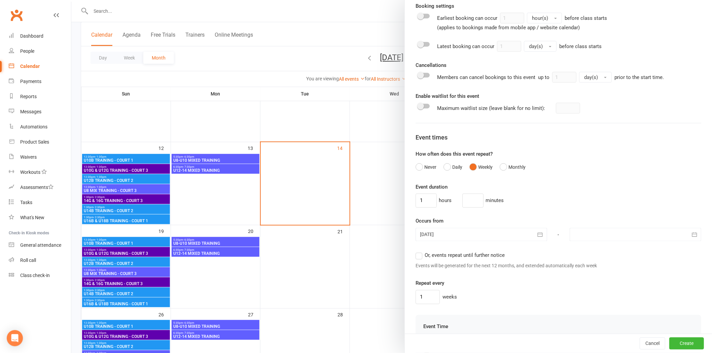
scroll to position [411, 0]
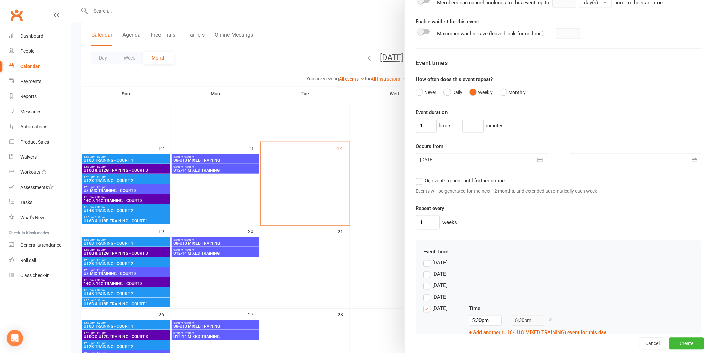
click at [478, 161] on div at bounding box center [482, 160] width 132 height 13
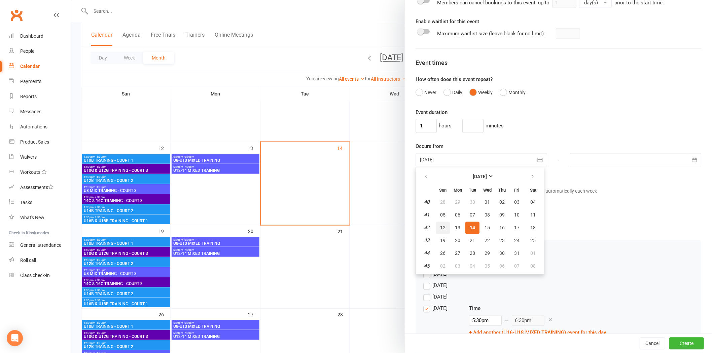
click at [440, 226] on span "12" at bounding box center [442, 228] width 5 height 5
type input "[DATE]"
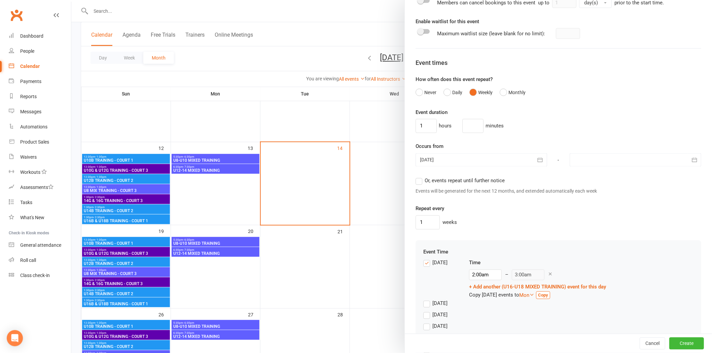
click at [505, 159] on div at bounding box center [636, 160] width 132 height 13
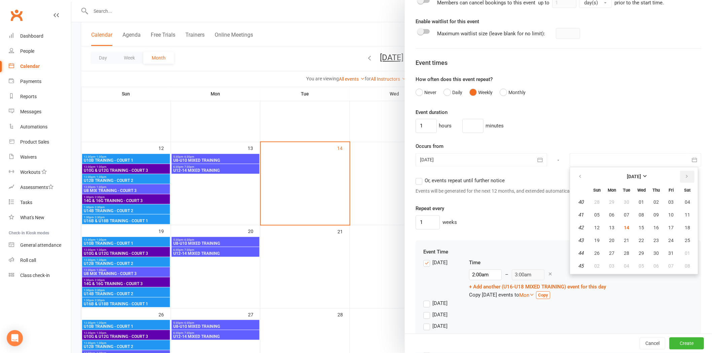
click at [505, 178] on button "button" at bounding box center [687, 177] width 14 height 12
click at [505, 217] on button "07" at bounding box center [597, 215] width 14 height 12
type input "[DATE]"
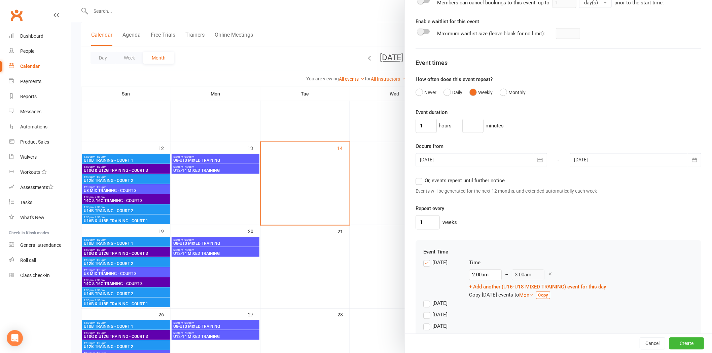
click at [423, 236] on label "[DATE]" at bounding box center [435, 263] width 24 height 8
click at [423, 236] on input "[DATE]" at bounding box center [425, 259] width 4 height 0
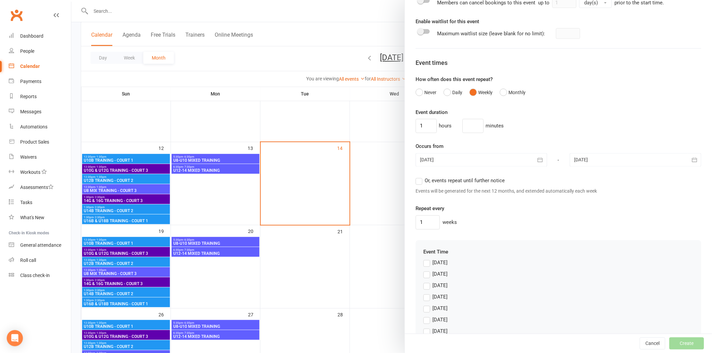
scroll to position [436, 0]
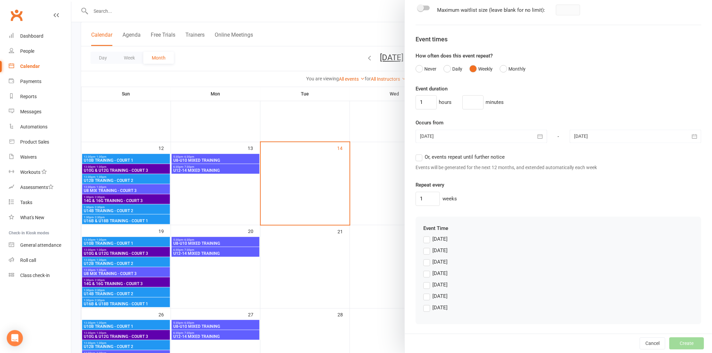
click at [424, 236] on label "[DATE]" at bounding box center [435, 263] width 24 height 8
click at [424, 236] on input "[DATE]" at bounding box center [425, 259] width 4 height 0
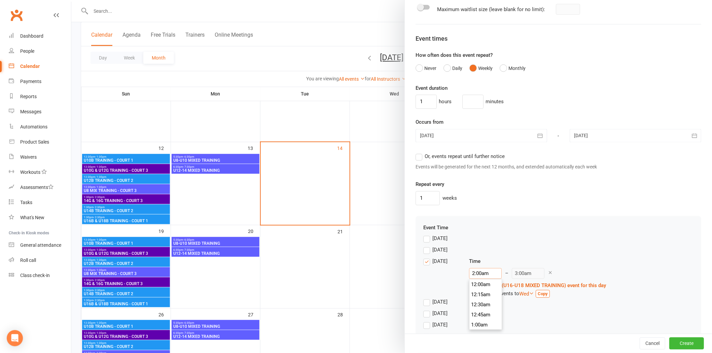
click at [474, 236] on input "2:00am" at bounding box center [485, 274] width 33 height 11
type input "6:00am"
type input "7:00am"
click at [472, 236] on li "6:00am" at bounding box center [486, 307] width 32 height 10
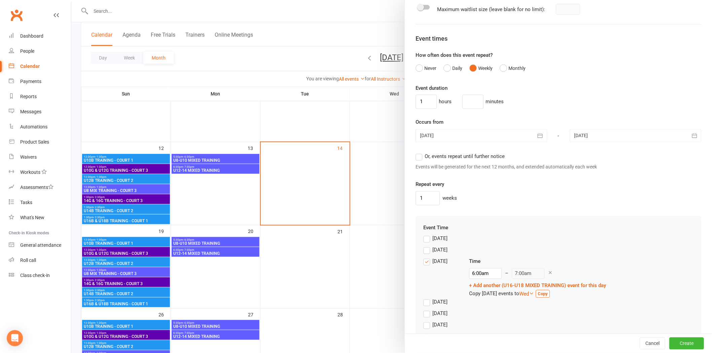
click at [505, 236] on div "[DATE] Time 6:00am 12:00am 12:15am 12:30am 12:45am 1:00am 1:15am 1:30am 1:45am …" at bounding box center [558, 278] width 270 height 41
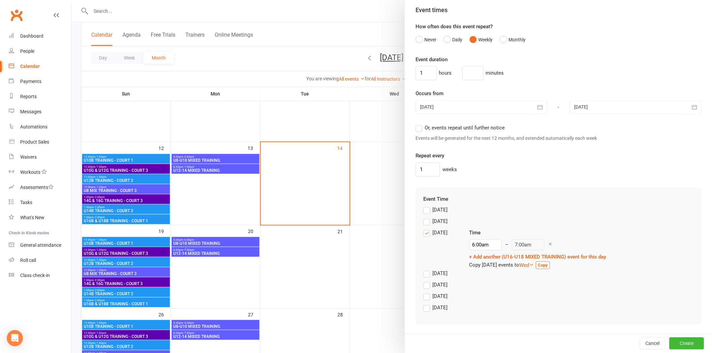
click at [505, 236] on div "[DATE]" at bounding box center [558, 298] width 270 height 11
click at [505, 236] on button "Create" at bounding box center [687, 344] width 35 height 12
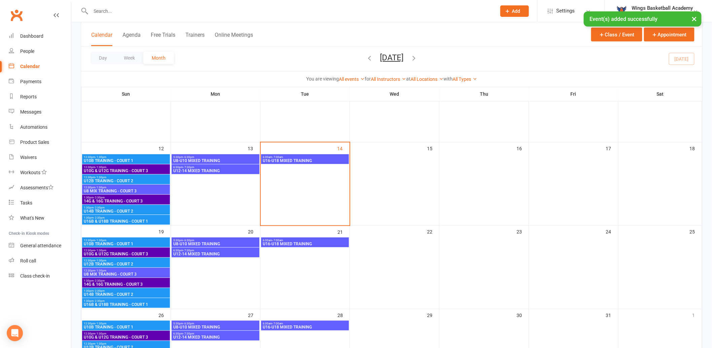
click at [281, 159] on span "U16-U18 MIXED TRAINING" at bounding box center [305, 161] width 85 height 4
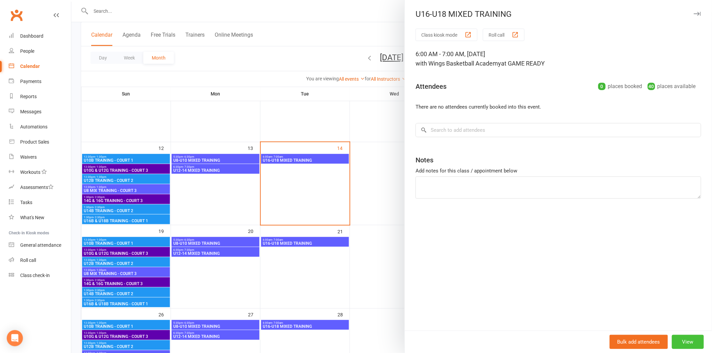
click at [505, 236] on button "View" at bounding box center [688, 342] width 32 height 14
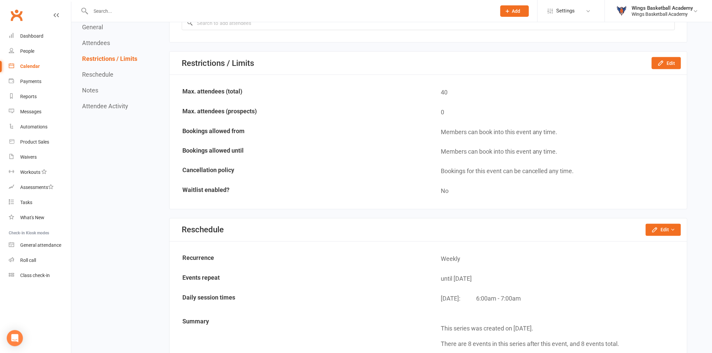
scroll to position [523, 0]
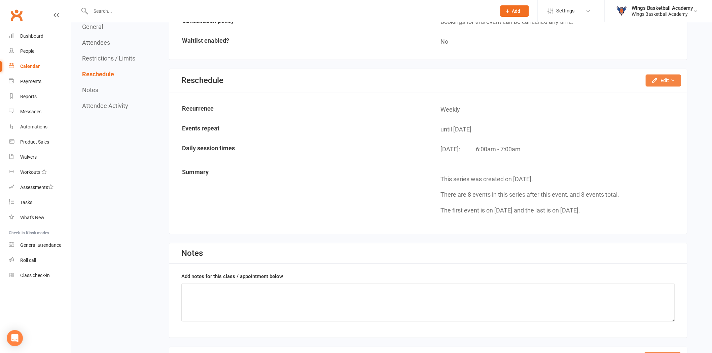
click at [505, 77] on icon "button" at bounding box center [655, 80] width 7 height 7
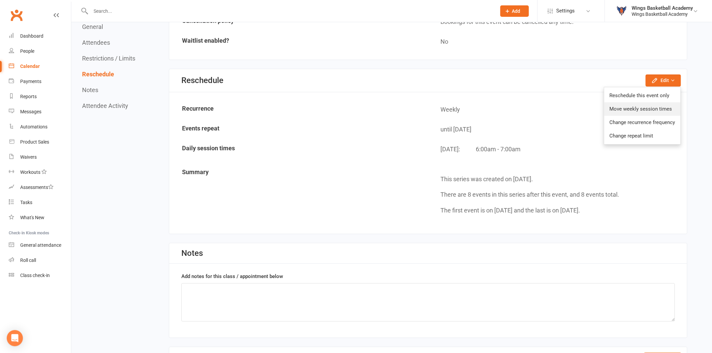
click at [505, 103] on link "Move weekly session times" at bounding box center [643, 109] width 76 height 13
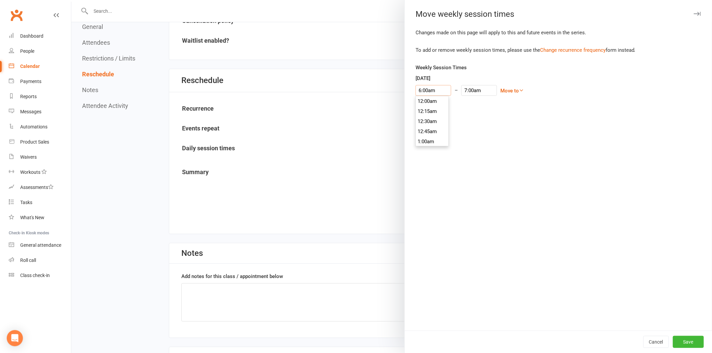
click at [421, 88] on input "6:00am" at bounding box center [434, 90] width 36 height 11
type input "6:00pm"
type input "7:00pm"
click at [421, 110] on li "6:00pm" at bounding box center [432, 110] width 32 height 10
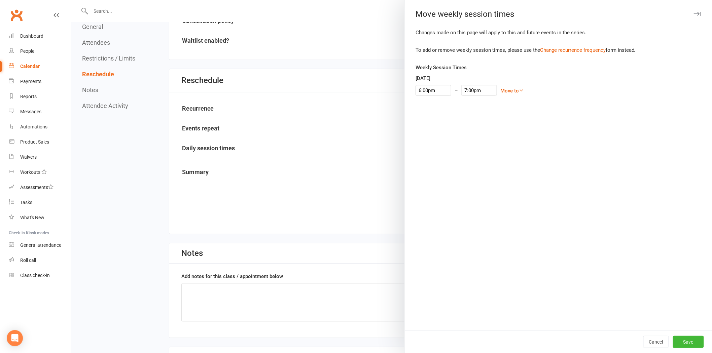
click at [505, 236] on div "Changes made on this page will apply to this and future events in the series. T…" at bounding box center [558, 180] width 307 height 302
click at [505, 236] on button "Save" at bounding box center [688, 342] width 31 height 12
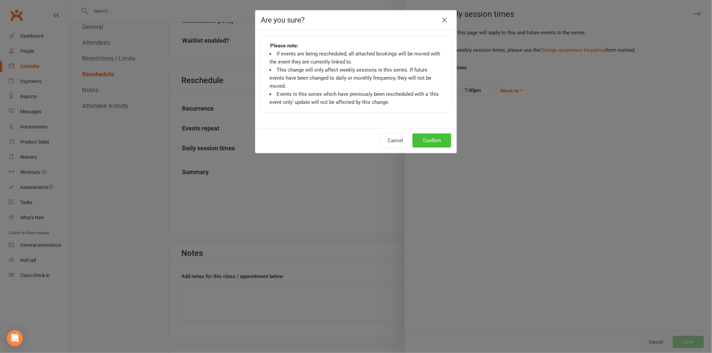
click at [423, 134] on button "Confirm" at bounding box center [432, 141] width 39 height 14
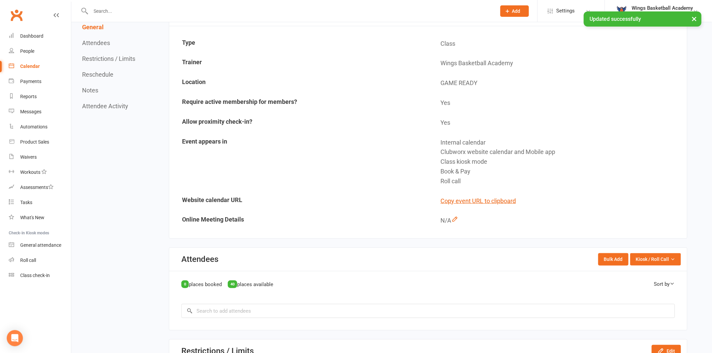
scroll to position [0, 0]
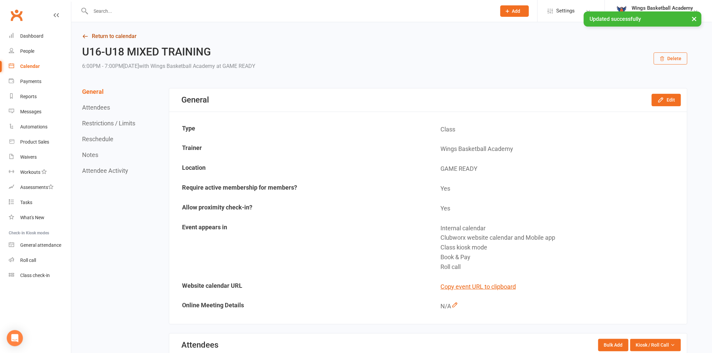
click at [123, 38] on link "Return to calendar" at bounding box center [385, 36] width 606 height 9
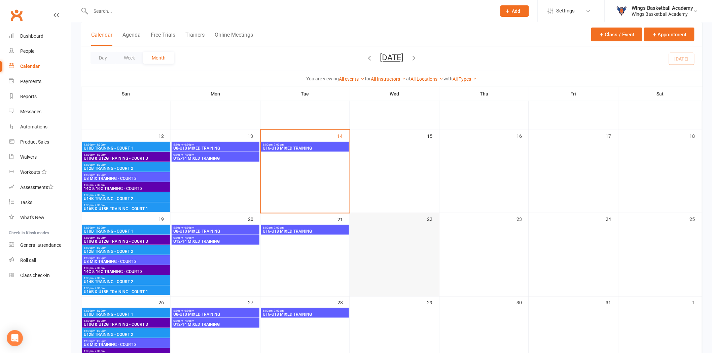
scroll to position [149, 0]
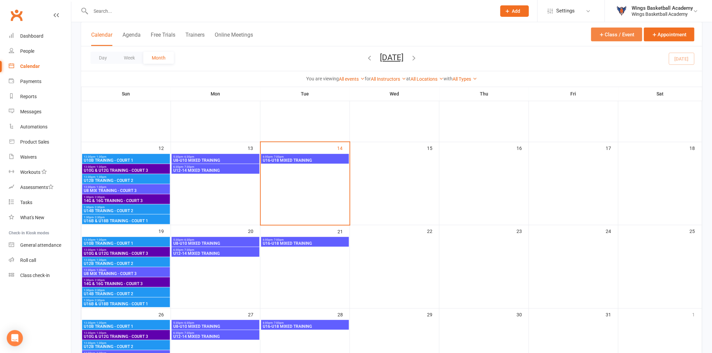
click at [505, 36] on button "Class / Event" at bounding box center [616, 35] width 51 height 14
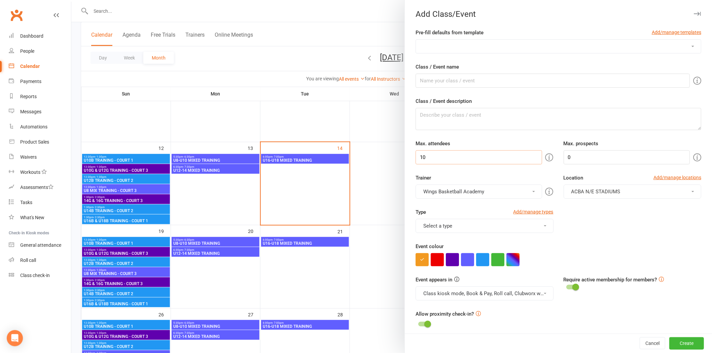
click at [446, 159] on input "10" at bounding box center [479, 157] width 126 height 14
drag, startPoint x: 428, startPoint y: 154, endPoint x: 405, endPoint y: 149, distance: 23.6
click at [405, 149] on div "Pre-fill defaults from template Add/manage templates AUSSIE HOOPS BALL SKILLS D…" at bounding box center [558, 292] width 307 height 527
type input "50"
click at [471, 174] on div "Trainer Wings Basketball Academy Wings Basketball Academy" at bounding box center [485, 186] width 148 height 25
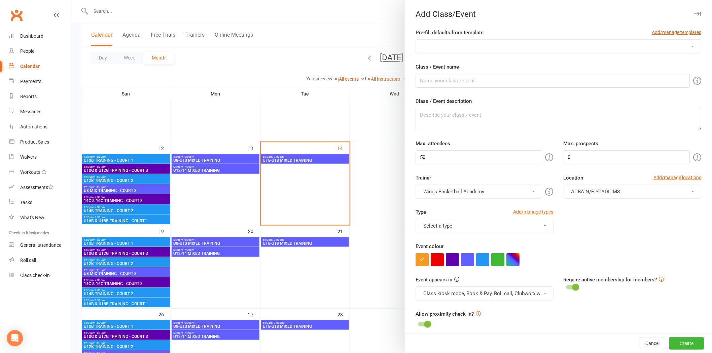
click at [504, 50] on select "AUSSIE HOOPS BALL SKILLS DEVELOPMENT TRAINING EMBRACE THE CONTACT MERCHANDISE P…" at bounding box center [558, 46] width 285 height 13
select select "7"
click at [416, 40] on select "AUSSIE HOOPS BALL SKILLS DEVELOPMENT TRAINING EMBRACE THE CONTACT MERCHANDISE P…" at bounding box center [558, 46] width 285 height 13
type input "U12G/14G/16G TRAINING"
type textarea "Team & Aged Training"
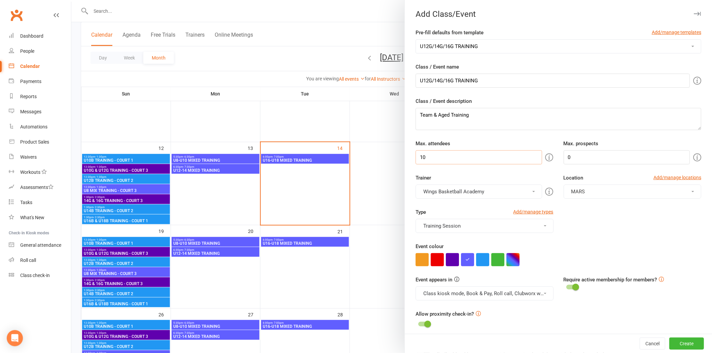
click at [453, 160] on input "10" at bounding box center [479, 157] width 126 height 14
drag, startPoint x: 453, startPoint y: 159, endPoint x: 418, endPoint y: 155, distance: 35.9
click at [418, 155] on input "10" at bounding box center [479, 157] width 126 height 14
type input "50"
click at [494, 178] on div "Trainer Wings Basketball Academy Wings Basketball Academy" at bounding box center [485, 186] width 148 height 25
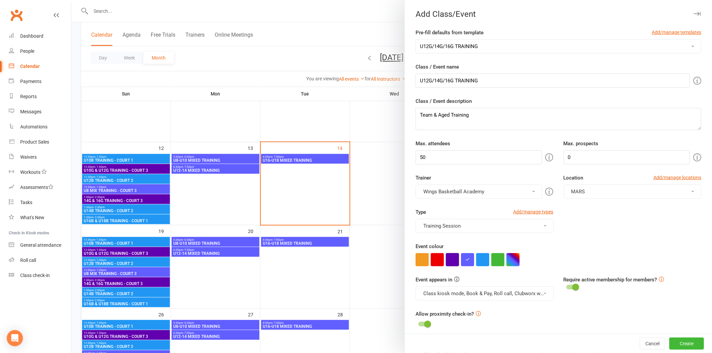
click at [450, 236] on button "button" at bounding box center [452, 259] width 13 height 13
click at [505, 236] on div at bounding box center [559, 259] width 286 height 13
click at [505, 192] on button "MARS" at bounding box center [633, 192] width 138 height 14
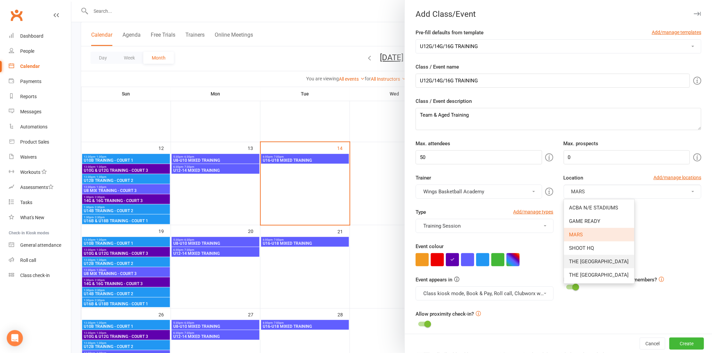
click at [505, 236] on span "THE [GEOGRAPHIC_DATA]" at bounding box center [600, 262] width 60 height 6
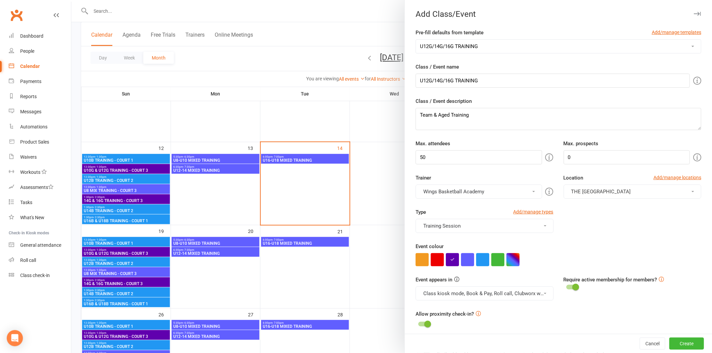
click at [505, 230] on div "Type Add/manage types Training Session Class Games Holiday Camps MERCHANDISE To…" at bounding box center [559, 225] width 296 height 34
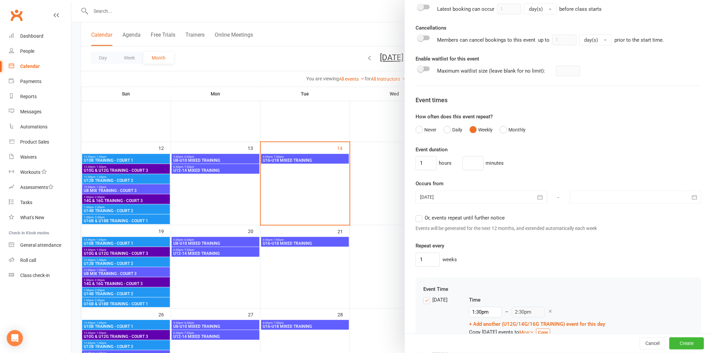
scroll to position [411, 0]
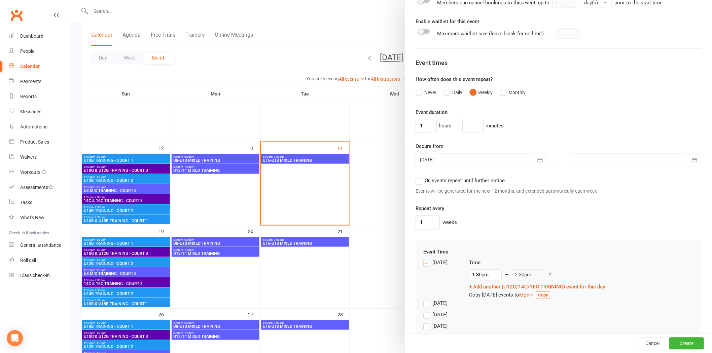
click at [482, 160] on div at bounding box center [482, 160] width 132 height 13
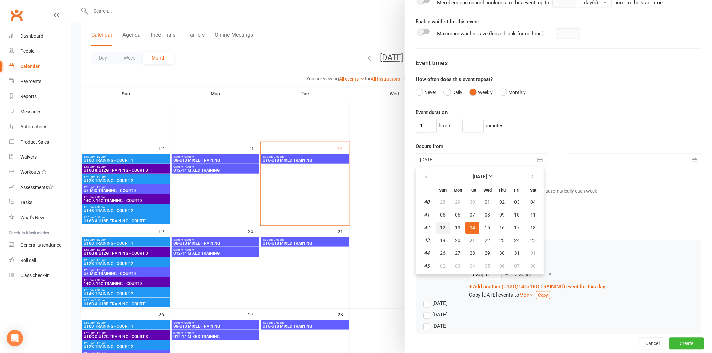
click at [442, 228] on span "12" at bounding box center [442, 228] width 5 height 5
type input "[DATE]"
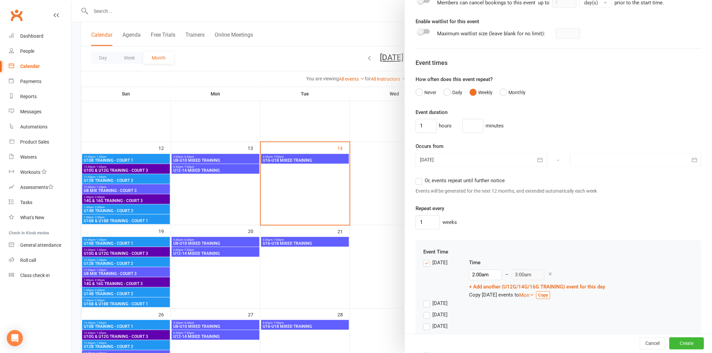
click at [505, 160] on div at bounding box center [636, 160] width 132 height 13
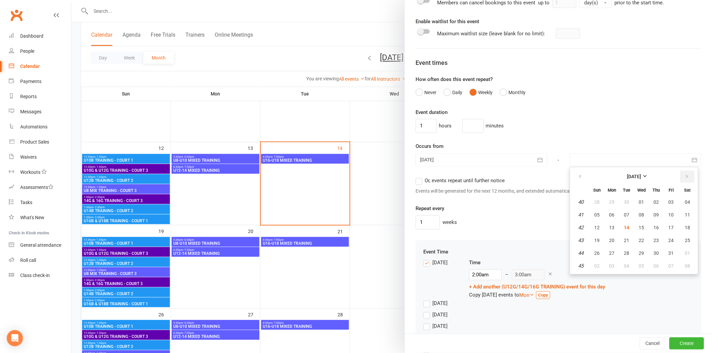
click at [505, 176] on button "button" at bounding box center [687, 177] width 14 height 12
click at [505, 215] on span "07" at bounding box center [596, 215] width 5 height 5
type input "[DATE]"
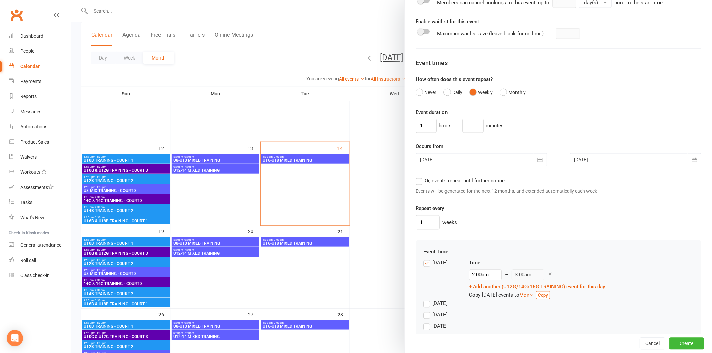
click at [505, 230] on div "1 weeks" at bounding box center [559, 223] width 286 height 14
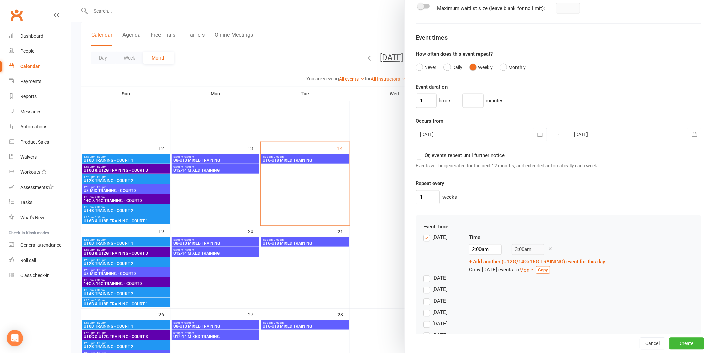
scroll to position [465, 0]
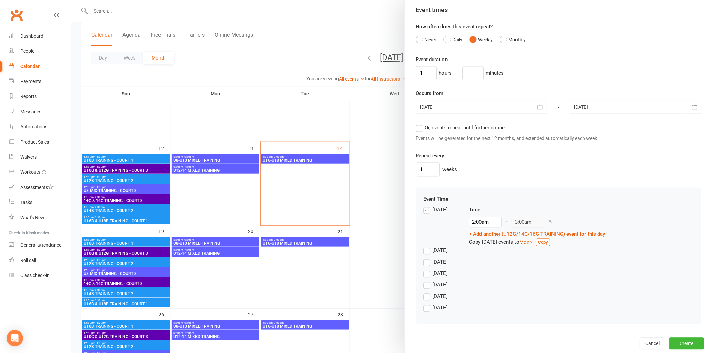
click at [427, 211] on label "[DATE]" at bounding box center [435, 210] width 24 height 8
click at [427, 206] on input "[DATE]" at bounding box center [425, 206] width 4 height 0
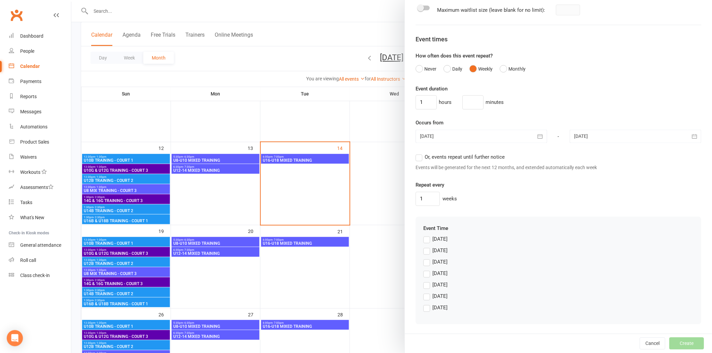
scroll to position [436, 0]
click at [425, 236] on label "[DATE]" at bounding box center [435, 274] width 24 height 8
click at [425, 236] on input "[DATE]" at bounding box center [425, 270] width 4 height 0
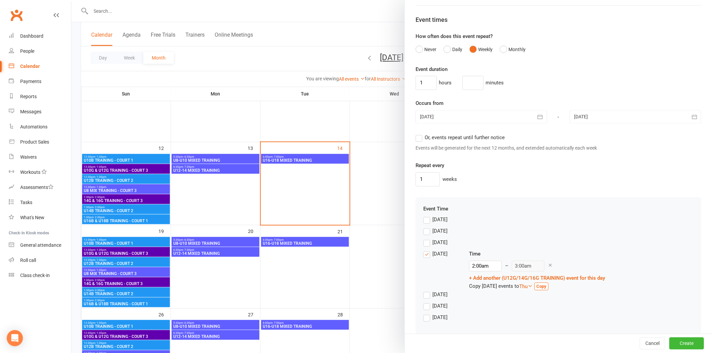
scroll to position [465, 0]
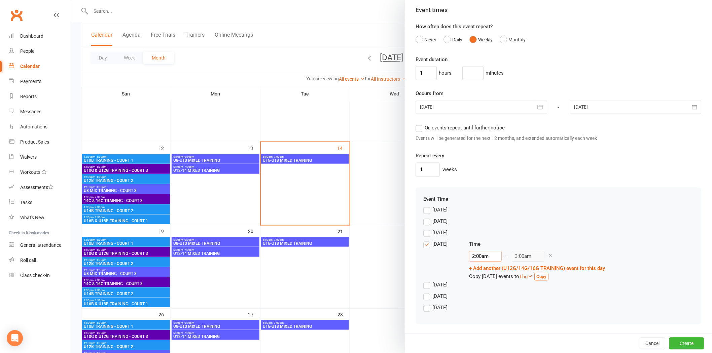
click at [473, 236] on input "2:00am" at bounding box center [485, 256] width 33 height 11
type input "6:00am"
type input "7:00am"
click at [476, 236] on li "6:00am" at bounding box center [486, 290] width 32 height 10
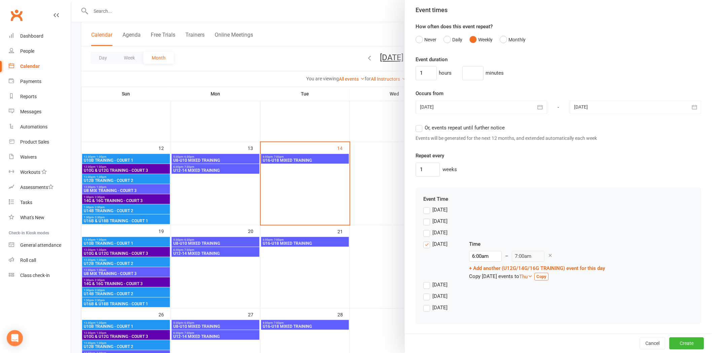
click at [505, 236] on div "[DATE]" at bounding box center [558, 298] width 270 height 11
click at [476, 236] on input "6:00am" at bounding box center [485, 256] width 33 height 11
type input "7:00am"
type input "8:00am"
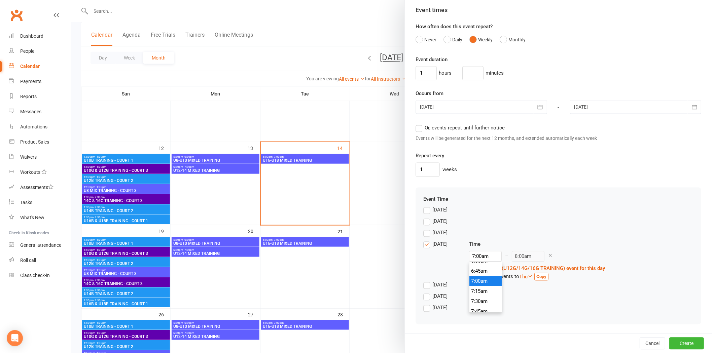
click at [473, 236] on li "7:00am" at bounding box center [486, 281] width 32 height 10
click at [476, 236] on input "7:00am" at bounding box center [485, 256] width 33 height 11
type input "7:00pm"
type input "8:00pm"
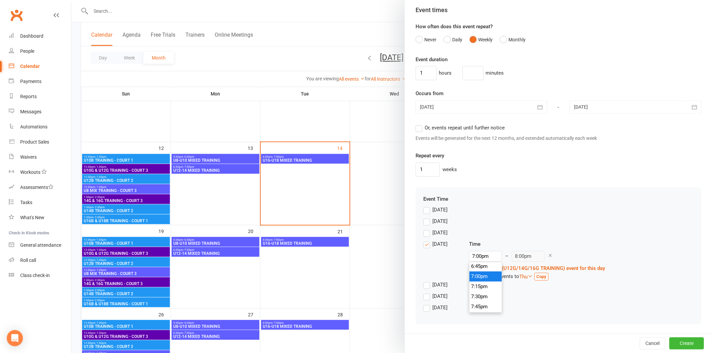
click at [470, 236] on li "7:00pm" at bounding box center [486, 277] width 32 height 10
click at [505, 236] on div "[DATE]" at bounding box center [558, 309] width 270 height 11
click at [505, 236] on button "Create" at bounding box center [687, 344] width 35 height 12
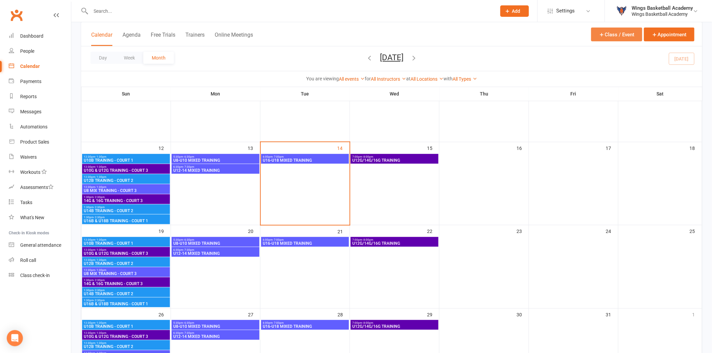
click at [505, 34] on button "Class / Event" at bounding box center [616, 35] width 51 height 14
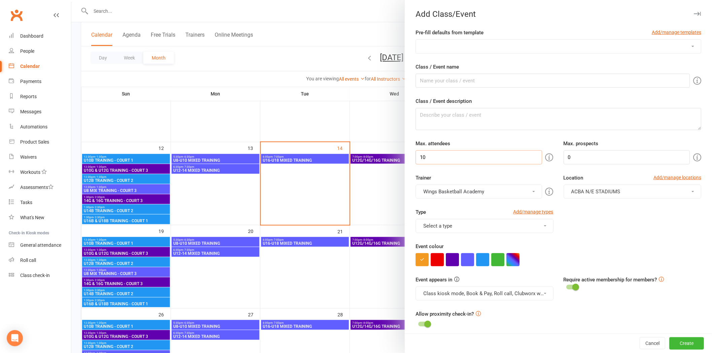
drag, startPoint x: 448, startPoint y: 157, endPoint x: 406, endPoint y: 146, distance: 43.0
click at [406, 146] on div "Pre-fill defaults from template Add/manage templates AUSSIE HOOPS BALL SKILLS D…" at bounding box center [558, 292] width 307 height 527
type input "50"
click at [483, 172] on form "Pre-fill defaults from template Add/manage templates AUSSIE HOOPS BALL SKILLS D…" at bounding box center [559, 287] width 286 height 516
click at [471, 46] on select "AUSSIE HOOPS BALL SKILLS DEVELOPMENT TRAINING EMBRACE THE CONTACT MERCHANDISE P…" at bounding box center [558, 46] width 285 height 13
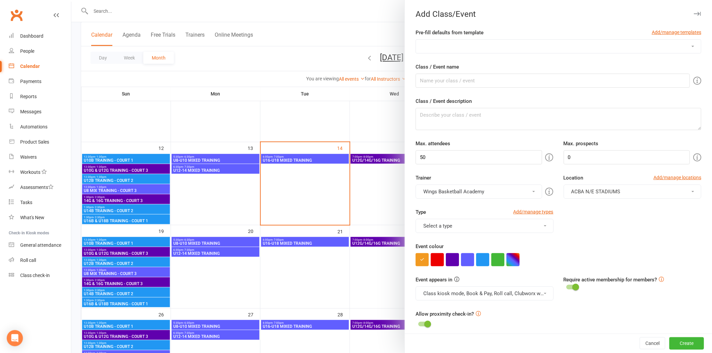
select select "6"
click at [416, 40] on select "AUSSIE HOOPS BALL SKILLS DEVELOPMENT TRAINING EMBRACE THE CONTACT MERCHANDISE P…" at bounding box center [558, 46] width 285 height 13
type input "U16B & U18B TRAINING"
type textarea "Team & Aged Training"
type input "10"
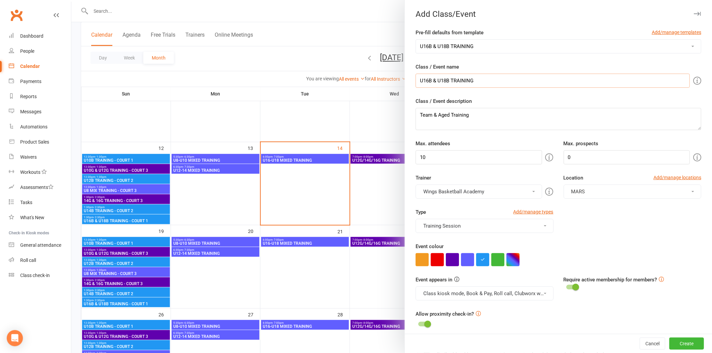
click at [446, 80] on input "U16B & U18B TRAINING" at bounding box center [553, 81] width 274 height 14
click at [416, 79] on input "U16B TRAINING" at bounding box center [553, 81] width 274 height 14
click at [428, 80] on input "U12/U14/U16B TRAINING" at bounding box center [553, 81] width 274 height 14
click at [425, 81] on input "U12/U14/U16B TRAINING" at bounding box center [553, 81] width 274 height 14
click at [429, 80] on input "U12b/U14/U16B TRAINING" at bounding box center [553, 81] width 274 height 14
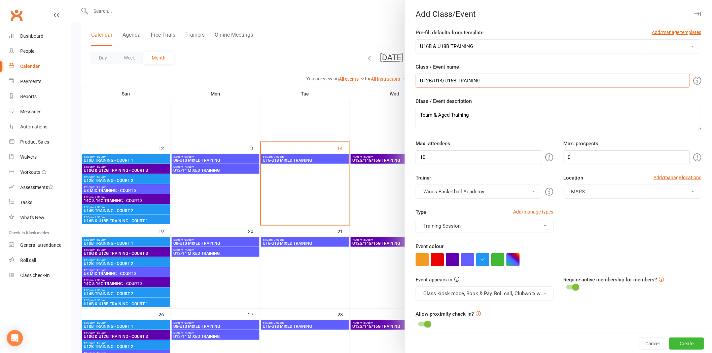
click at [441, 81] on input "U12B/U14/U16B TRAINING" at bounding box center [553, 81] width 274 height 14
click at [497, 83] on input "U12B/U14B/U16B TRAINING" at bounding box center [553, 81] width 274 height 14
type input "U12B/U14B/U16B TRAINING"
drag, startPoint x: 425, startPoint y: 150, endPoint x: 393, endPoint y: 147, distance: 31.9
click at [71, 0] on new-event-schedule "Add Class/Event Pre-fill defaults from template Add/manage templates AUSSIE HOO…" at bounding box center [71, 0] width 0 height 0
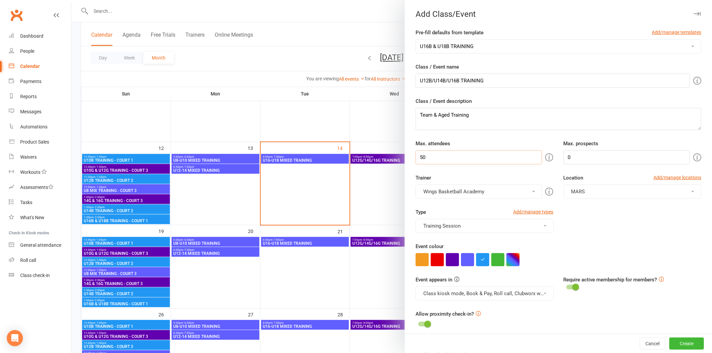
type input "50"
click at [505, 142] on div "Max. attendees 50" at bounding box center [485, 152] width 148 height 25
click at [505, 236] on div "Type Add/manage types Training Session Class Games Holiday Camps MERCHANDISE To…" at bounding box center [559, 225] width 296 height 34
click at [505, 191] on button "MARS" at bounding box center [633, 192] width 138 height 14
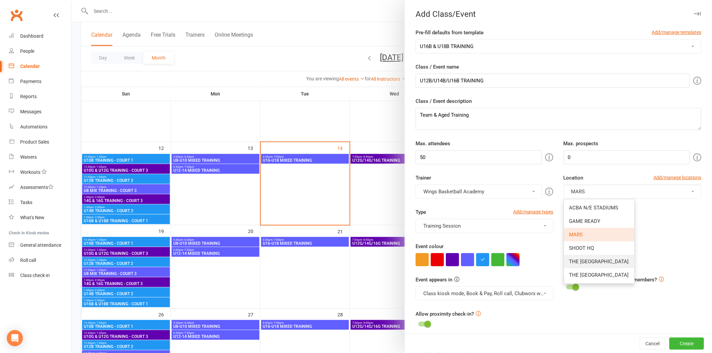
click at [505, 236] on span "THE [GEOGRAPHIC_DATA]" at bounding box center [600, 262] width 60 height 6
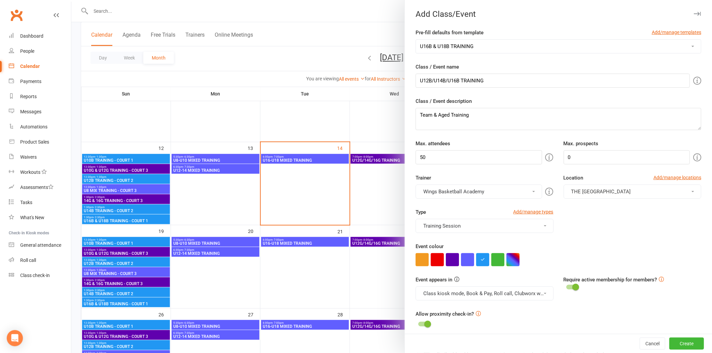
click at [505, 236] on div "Event colour" at bounding box center [559, 255] width 286 height 24
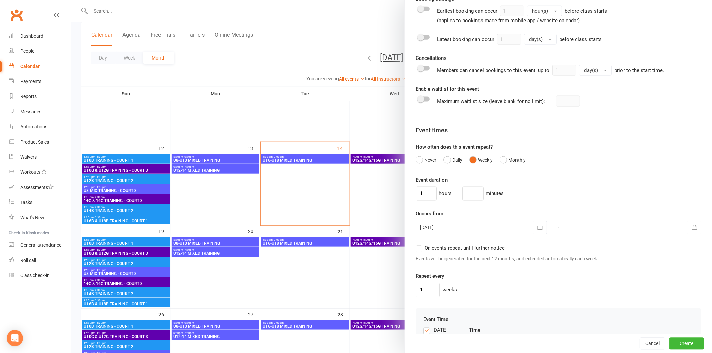
scroll to position [411, 0]
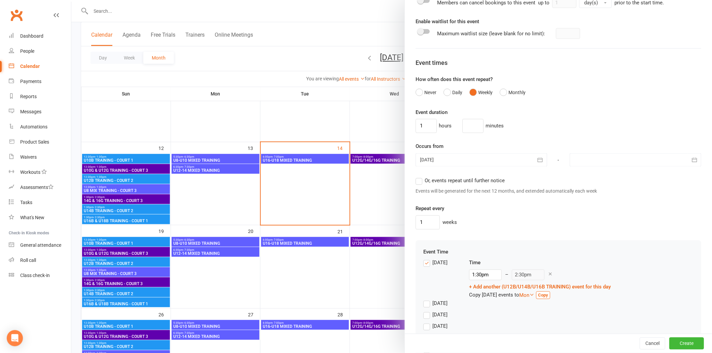
click at [447, 160] on div at bounding box center [482, 160] width 132 height 13
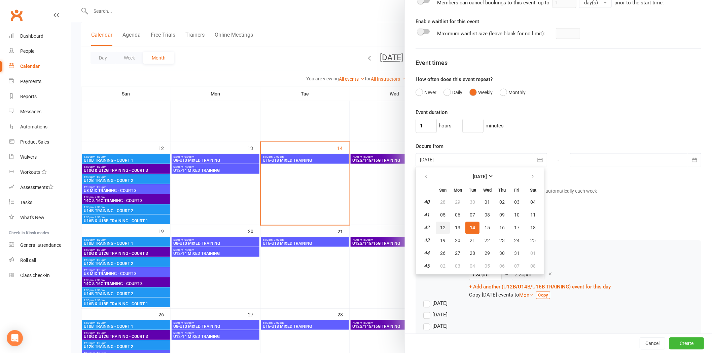
click at [441, 226] on span "12" at bounding box center [442, 228] width 5 height 5
type input "[DATE]"
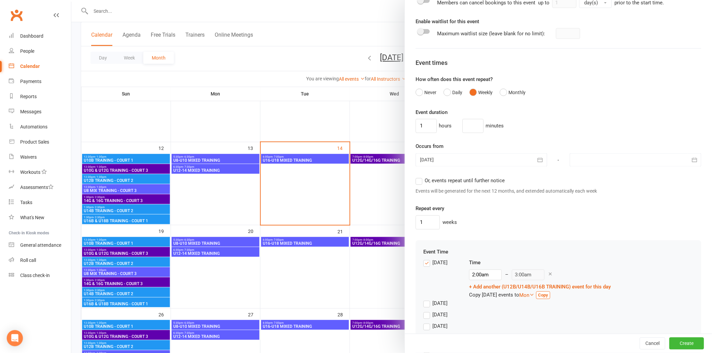
click at [505, 163] on div at bounding box center [636, 160] width 132 height 13
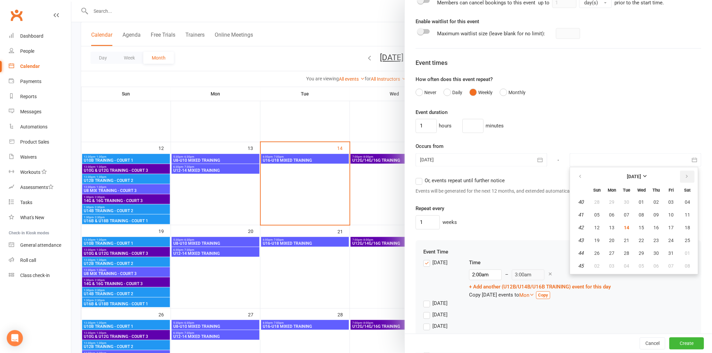
click at [505, 178] on icon "button" at bounding box center [687, 176] width 5 height 5
click at [505, 215] on button "07" at bounding box center [597, 215] width 14 height 12
type input "[DATE]"
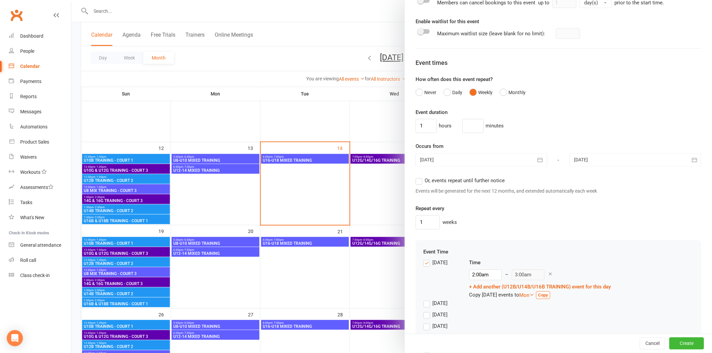
click at [490, 225] on div "1 weeks" at bounding box center [559, 223] width 286 height 14
click at [423, 236] on label "[DATE]" at bounding box center [435, 263] width 24 height 8
click at [423, 236] on input "[DATE]" at bounding box center [425, 259] width 4 height 0
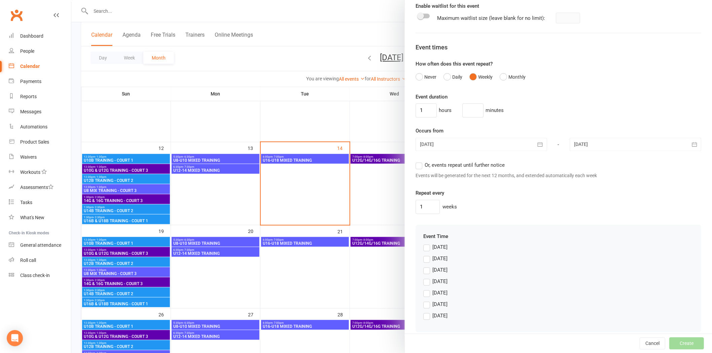
scroll to position [436, 0]
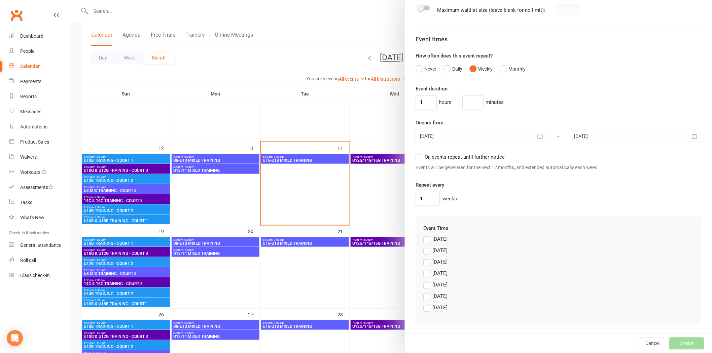
click at [425, 236] on label "[DATE]" at bounding box center [435, 297] width 24 height 8
click at [425, 236] on input "[DATE]" at bounding box center [425, 293] width 4 height 0
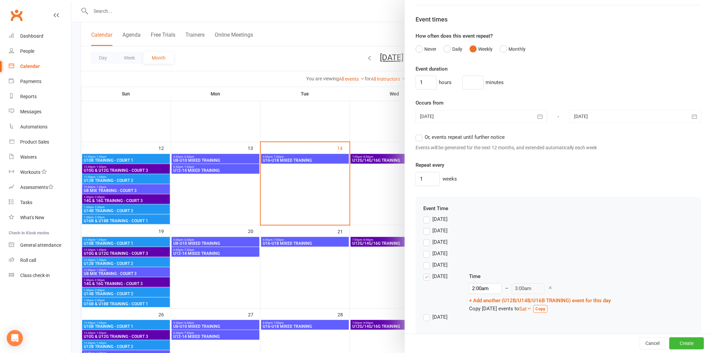
scroll to position [465, 0]
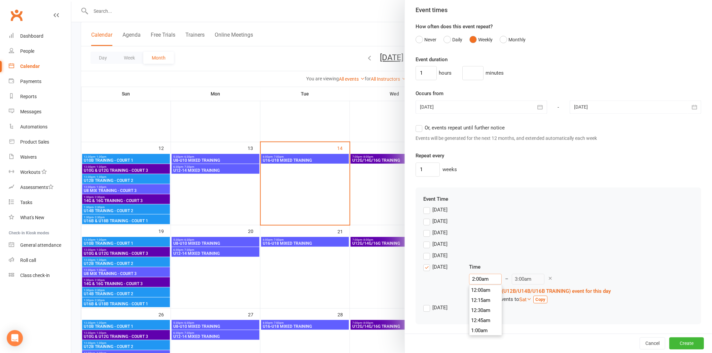
click at [473, 236] on input "2:00am" at bounding box center [485, 279] width 33 height 11
type input "6:00pm"
type input "7:00pm"
click at [471, 236] on li "6:00pm" at bounding box center [486, 312] width 32 height 10
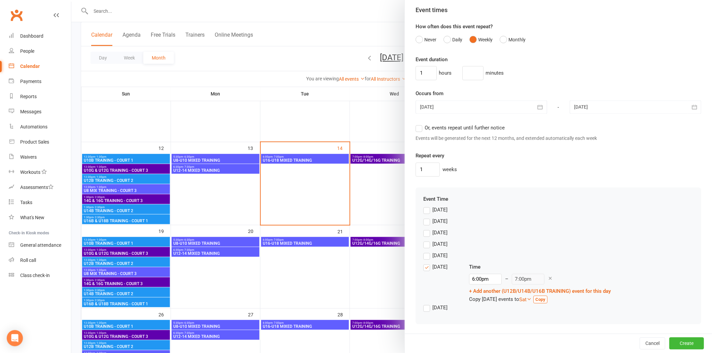
click at [505, 236] on div "[DATE]" at bounding box center [558, 309] width 270 height 11
click at [505, 236] on button "Create" at bounding box center [687, 344] width 35 height 12
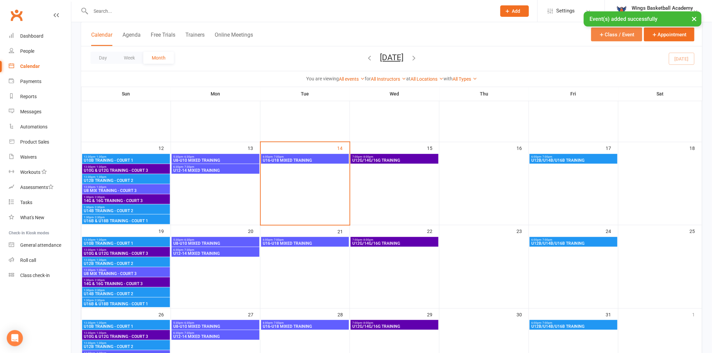
click at [505, 33] on icon "button" at bounding box center [602, 35] width 6 height 6
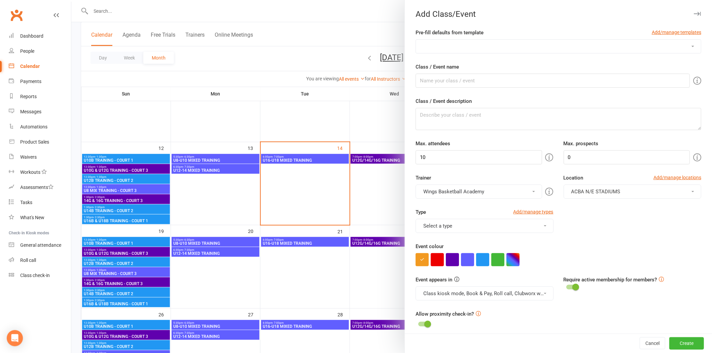
click at [505, 236] on div "Type Add/manage types Select a type Class Games Holiday Camps MERCHANDISE Tourn…" at bounding box center [559, 225] width 296 height 34
click at [476, 47] on select "AUSSIE HOOPS BALL SKILLS DEVELOPMENT TRAINING EMBRACE THE CONTACT MERCHANDISE P…" at bounding box center [558, 46] width 285 height 13
select select "81"
click at [416, 40] on select "AUSSIE HOOPS BALL SKILLS DEVELOPMENT TRAINING EMBRACE THE CONTACT MERCHANDISE P…" at bounding box center [558, 46] width 285 height 13
type input "U8 GAMES"
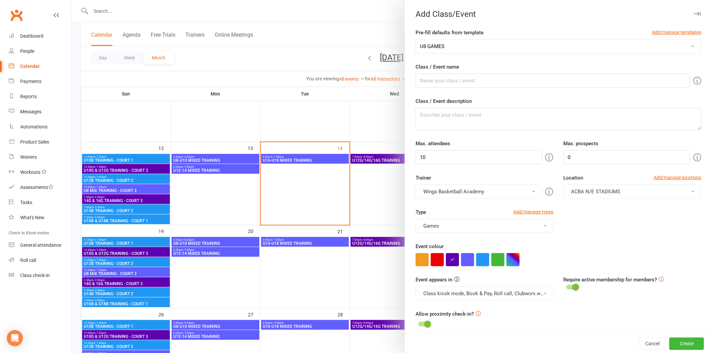
type input "100"
click at [505, 214] on div "Type Add/manage types Games Class Games Holiday Camps MERCHANDISE Tournaments T…" at bounding box center [559, 225] width 296 height 34
click at [505, 192] on span "ACBA N/E STADIUMS" at bounding box center [596, 192] width 49 height 6
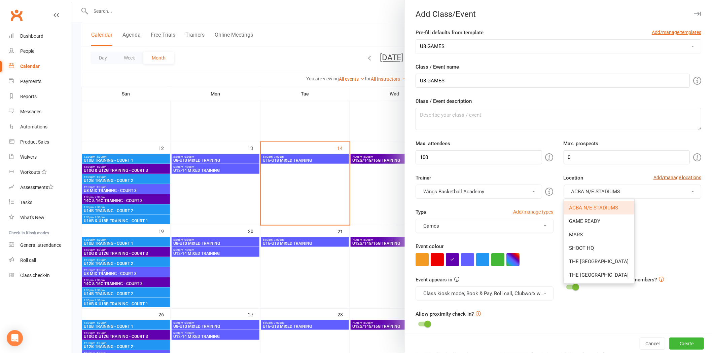
click at [505, 176] on link "Add/manage locations" at bounding box center [678, 177] width 48 height 7
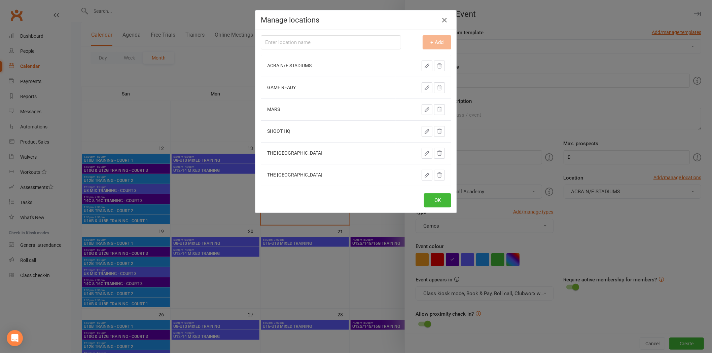
click at [424, 66] on icon "button" at bounding box center [427, 66] width 6 height 6
click at [283, 67] on input "ACBA N/E STADIUMS" at bounding box center [316, 68] width 99 height 14
click at [316, 69] on input "N/E STADIUMS" at bounding box center [316, 68] width 99 height 14
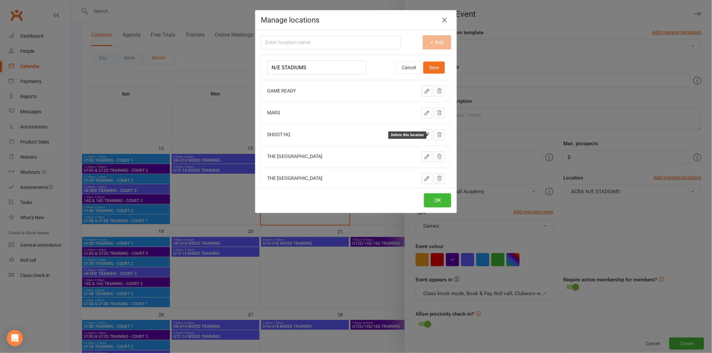
type input "N/E STADIUMS"
drag, startPoint x: 433, startPoint y: 136, endPoint x: 393, endPoint y: 37, distance: 106.5
click at [437, 136] on icon at bounding box center [440, 135] width 6 height 6
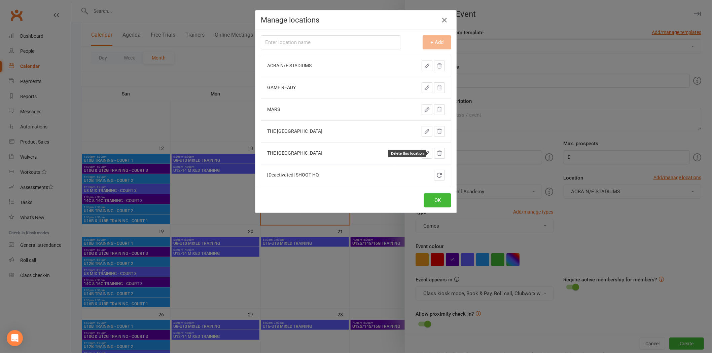
click at [437, 155] on icon at bounding box center [440, 153] width 6 height 6
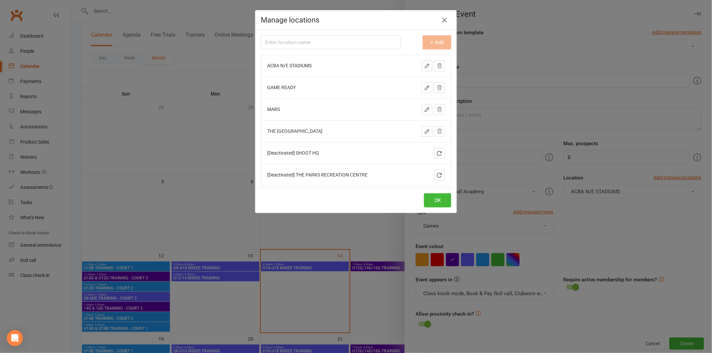
scroll to position [37, 0]
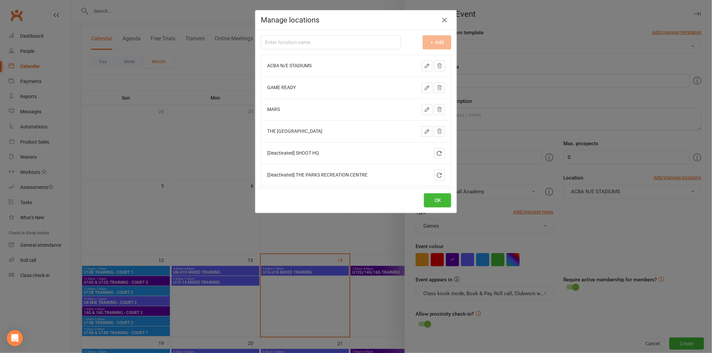
click at [424, 68] on icon "button" at bounding box center [427, 66] width 6 height 6
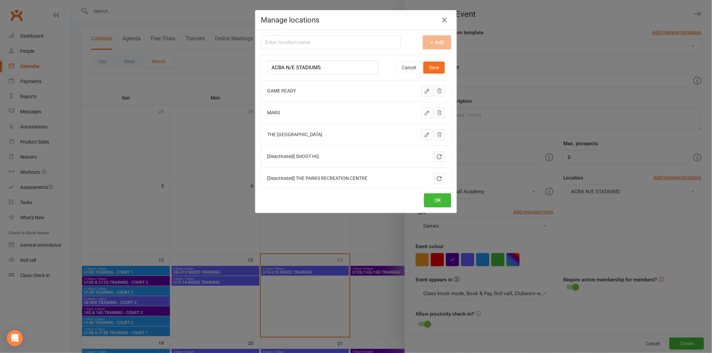
click at [282, 68] on input "ACBA N/E STADIUMS" at bounding box center [322, 68] width 111 height 14
click at [284, 68] on input "ACBA N/E STADIUMS" at bounding box center [322, 68] width 111 height 14
type input "N/E STADIUMS"
click at [423, 65] on button "Save" at bounding box center [434, 68] width 22 height 12
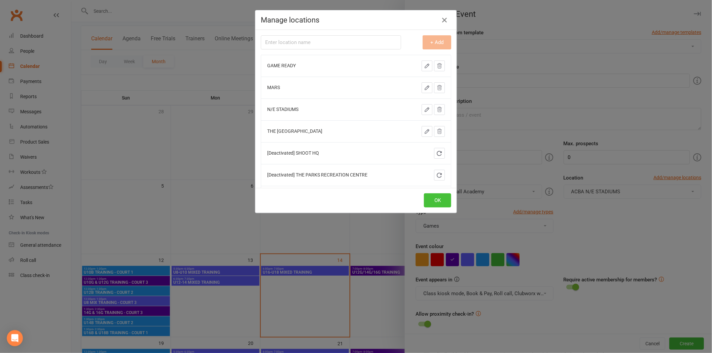
click at [436, 203] on button "OK" at bounding box center [437, 201] width 27 height 14
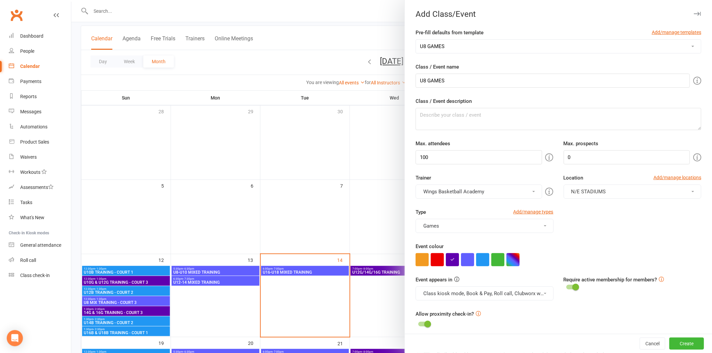
click at [505, 236] on div "Type Add/manage types Games Class Games Holiday Camps MERCHANDISE Tournaments T…" at bounding box center [559, 225] width 296 height 34
click at [505, 228] on div "Type Add/manage types Games Class Games Holiday Camps MERCHANDISE Tournaments T…" at bounding box center [559, 225] width 296 height 34
click at [505, 194] on button "N/E STADIUMS" at bounding box center [633, 192] width 138 height 14
click at [505, 201] on div "Trainer Wings Basketball Academy Wings Basketball Academy Location Add/manage l…" at bounding box center [559, 191] width 296 height 34
click at [496, 236] on button "button" at bounding box center [497, 259] width 13 height 13
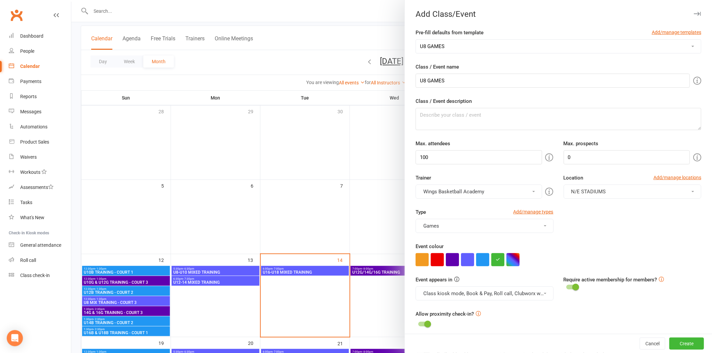
click at [505, 227] on div "Type Add/manage types Games Class Games Holiday Camps MERCHANDISE Tournaments T…" at bounding box center [559, 225] width 296 height 34
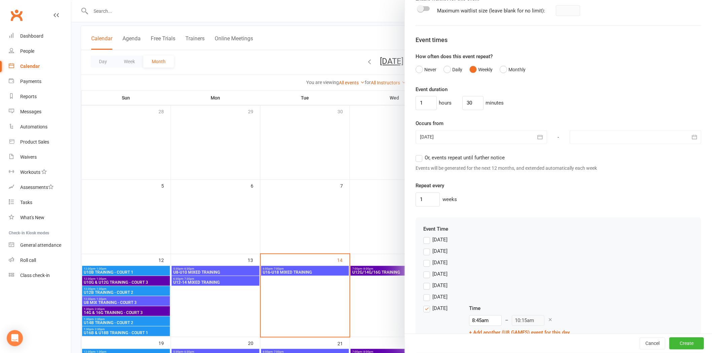
scroll to position [449, 0]
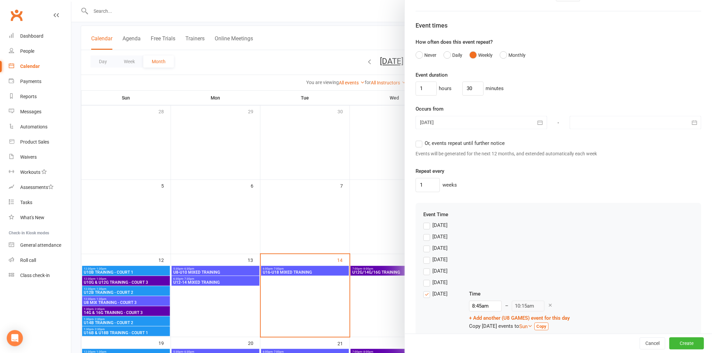
click at [505, 122] on icon "button" at bounding box center [540, 123] width 7 height 7
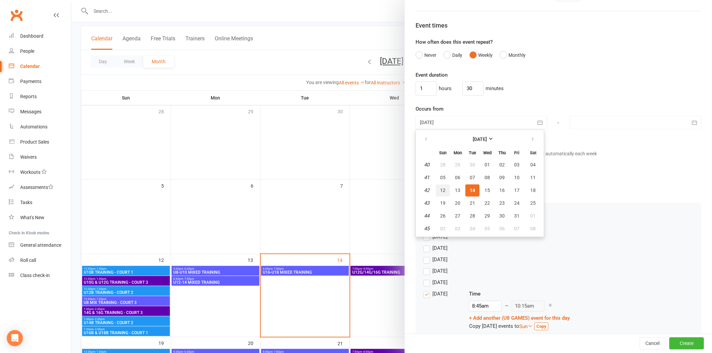
click at [441, 191] on span "12" at bounding box center [442, 190] width 5 height 5
type input "[DATE]"
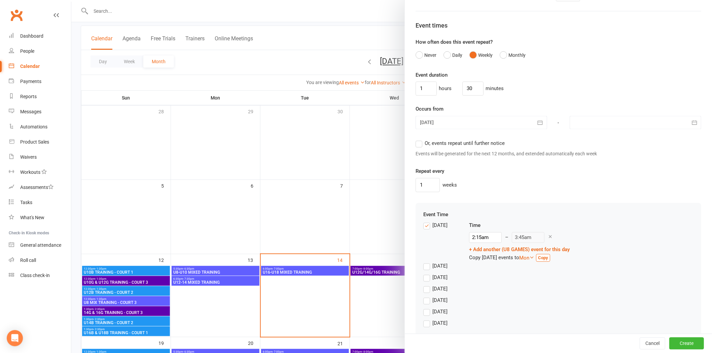
click at [505, 123] on div at bounding box center [636, 122] width 132 height 13
click at [505, 138] on icon "button" at bounding box center [687, 139] width 5 height 5
click at [505, 176] on span "07" at bounding box center [596, 177] width 5 height 5
type input "[DATE]"
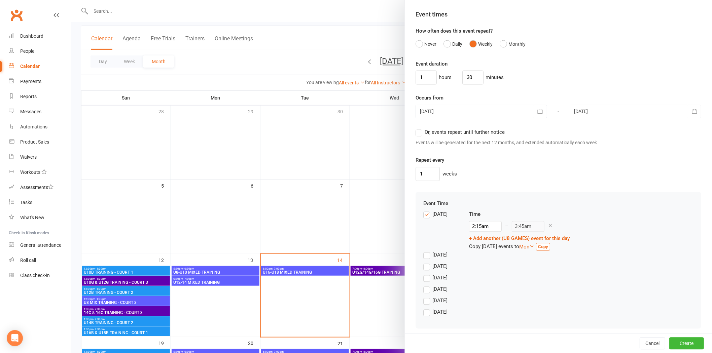
scroll to position [465, 0]
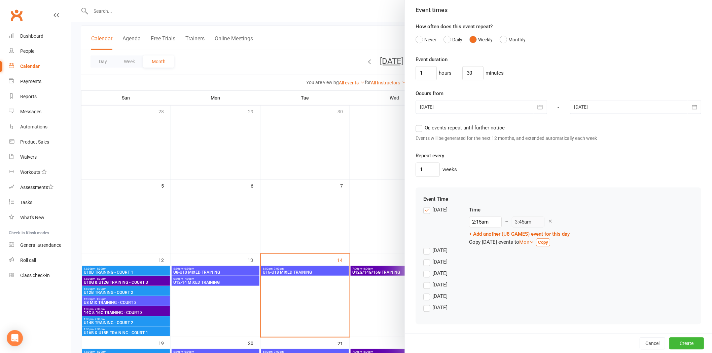
click at [423, 236] on label "[DATE]" at bounding box center [435, 308] width 24 height 8
click at [423, 236] on input "[DATE]" at bounding box center [425, 304] width 4 height 0
click at [423, 210] on label "[DATE]" at bounding box center [435, 210] width 24 height 8
click at [423, 206] on input "[DATE]" at bounding box center [425, 206] width 4 height 0
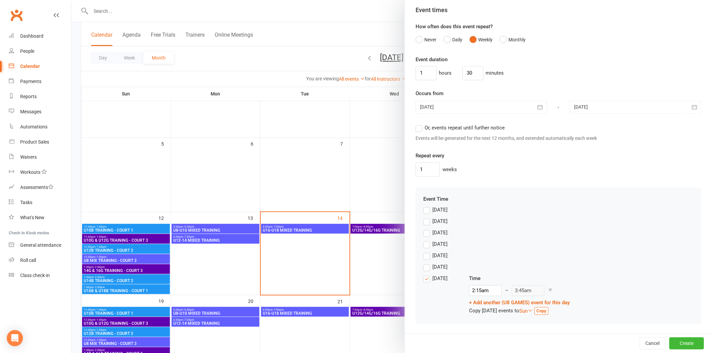
scroll to position [149, 0]
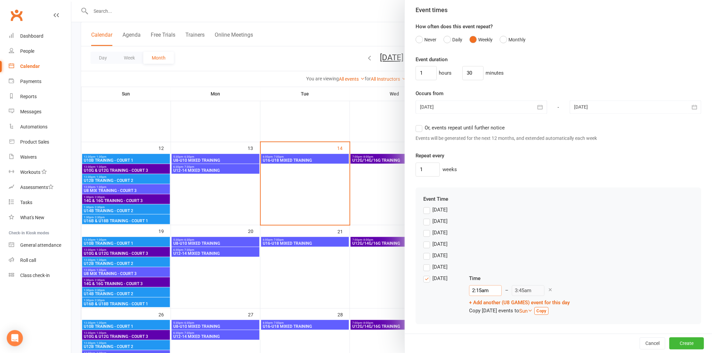
click at [472, 236] on input "2:15am" at bounding box center [485, 291] width 33 height 11
type input "8:45am"
type input "10:15am"
click at [475, 236] on li "8:45am" at bounding box center [486, 313] width 32 height 10
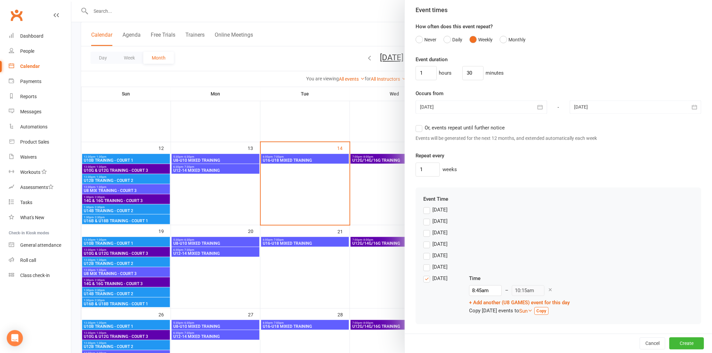
click at [505, 236] on div "[DATE] Time 8:45am 12:00am 12:15am 12:30am 12:45am 1:00am 1:15am 1:30am 1:45am …" at bounding box center [558, 295] width 270 height 41
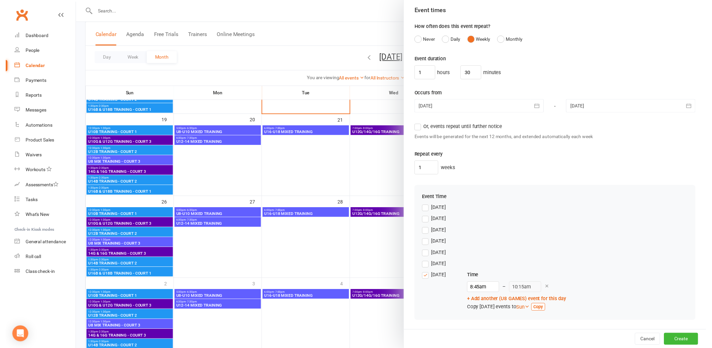
scroll to position [262, 0]
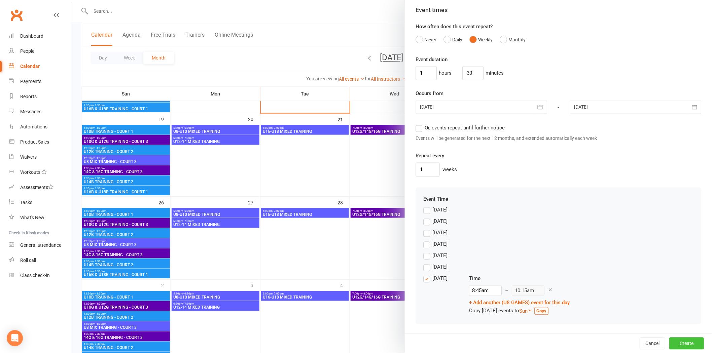
click at [505, 236] on button "Create" at bounding box center [687, 344] width 35 height 12
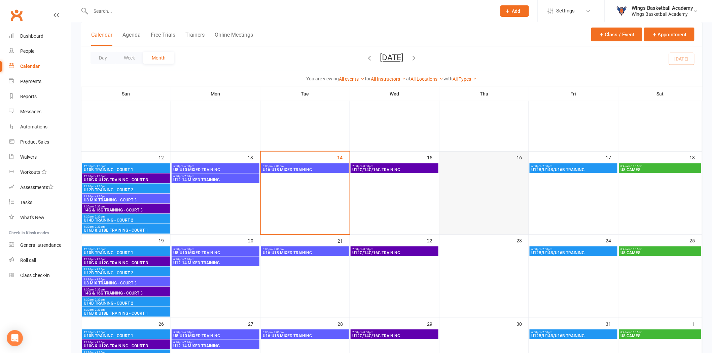
scroll to position [149, 0]
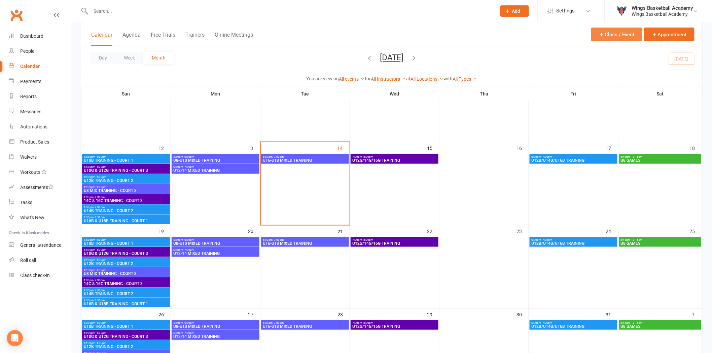
click at [505, 34] on button "Class / Event" at bounding box center [616, 35] width 51 height 14
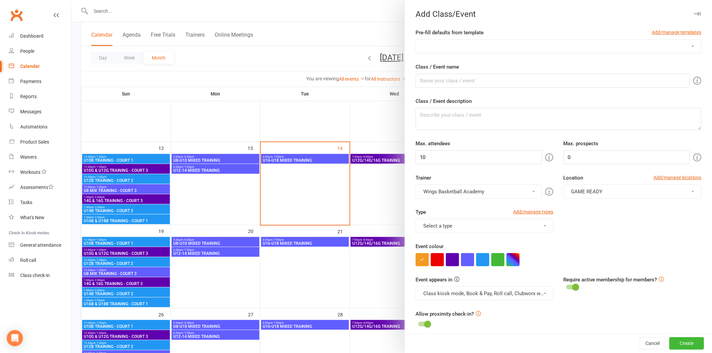
click at [472, 43] on select "AUSSIE HOOPS BALL SKILLS DEVELOPMENT TRAINING EMBRACE THE CONTACT MERCHANDISE P…" at bounding box center [558, 46] width 285 height 13
select select "82"
click at [416, 40] on select "AUSSIE HOOPS BALL SKILLS DEVELOPMENT TRAINING EMBRACE THE CONTACT MERCHANDISE P…" at bounding box center [558, 46] width 285 height 13
type input "U10 GAMES"
type input "100"
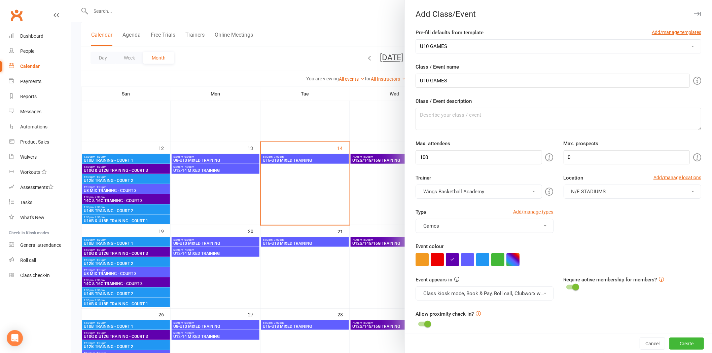
click at [505, 223] on div "Type Add/manage types Games Class Games Holiday Camps MERCHANDISE Tournaments T…" at bounding box center [559, 225] width 296 height 34
click at [492, 236] on button "button" at bounding box center [497, 259] width 13 height 13
click at [505, 230] on div "Type Add/manage types Games Class Games Holiday Camps MERCHANDISE Tournaments T…" at bounding box center [559, 225] width 296 height 34
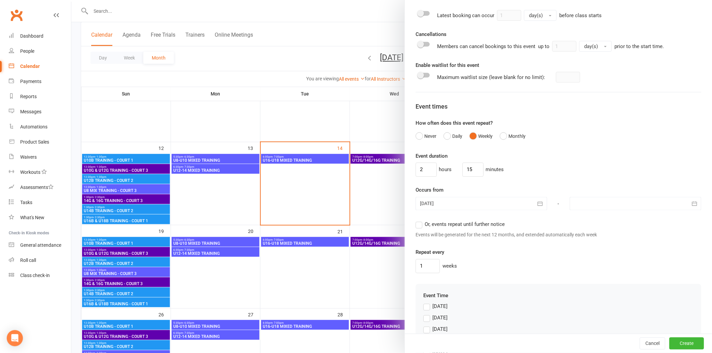
scroll to position [374, 0]
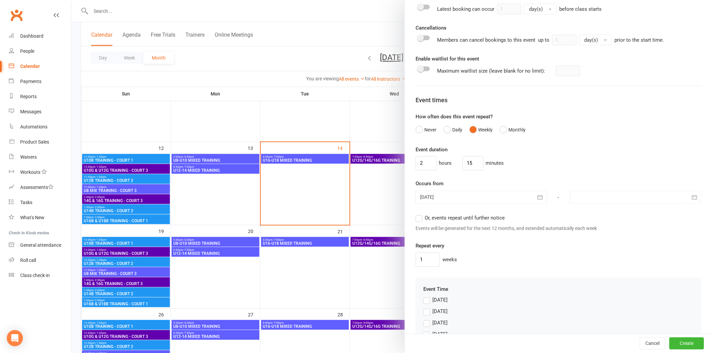
click at [475, 198] on div at bounding box center [482, 197] width 132 height 13
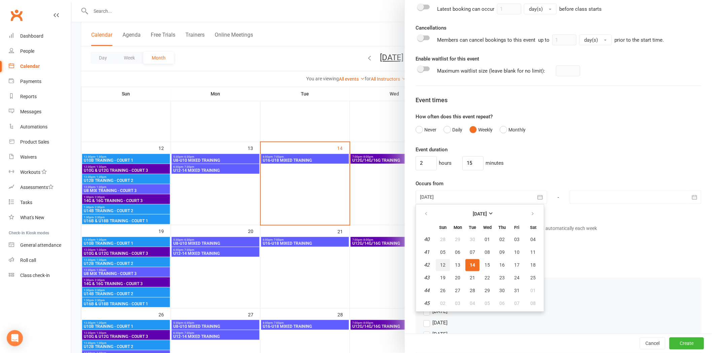
click at [440, 236] on span "12" at bounding box center [442, 265] width 5 height 5
type input "[DATE]"
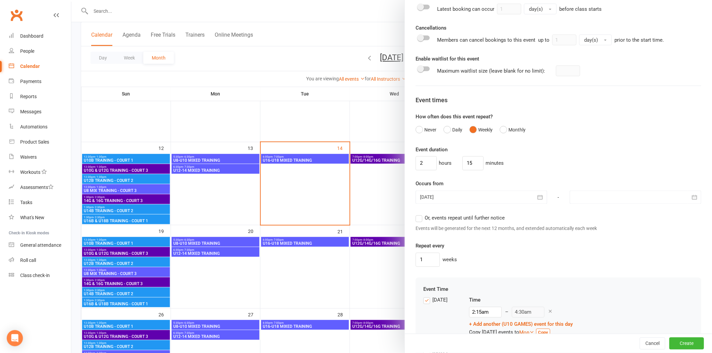
click at [505, 194] on div at bounding box center [636, 197] width 132 height 13
click at [505, 211] on button "button" at bounding box center [687, 214] width 14 height 12
click at [505, 236] on span "07" at bounding box center [596, 252] width 5 height 5
type input "[DATE]"
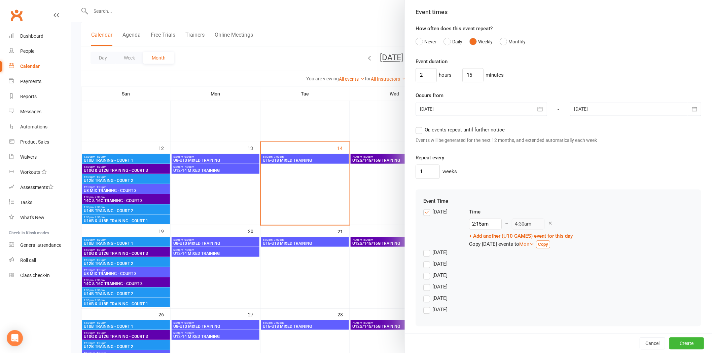
scroll to position [465, 0]
click at [423, 209] on label "[DATE]" at bounding box center [435, 210] width 24 height 8
click at [423, 206] on input "[DATE]" at bounding box center [425, 206] width 4 height 0
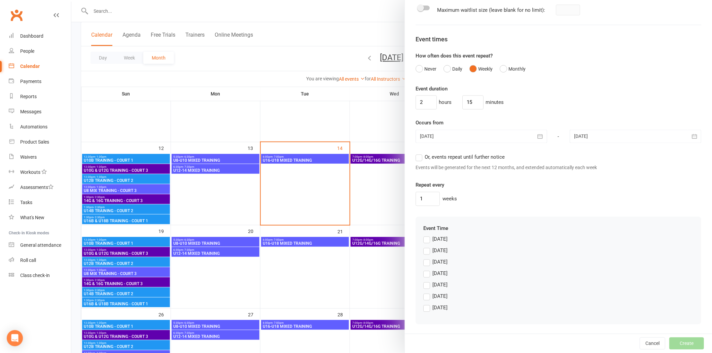
scroll to position [436, 0]
click at [425, 236] on label "[DATE]" at bounding box center [435, 308] width 24 height 8
click at [425, 236] on input "[DATE]" at bounding box center [425, 304] width 4 height 0
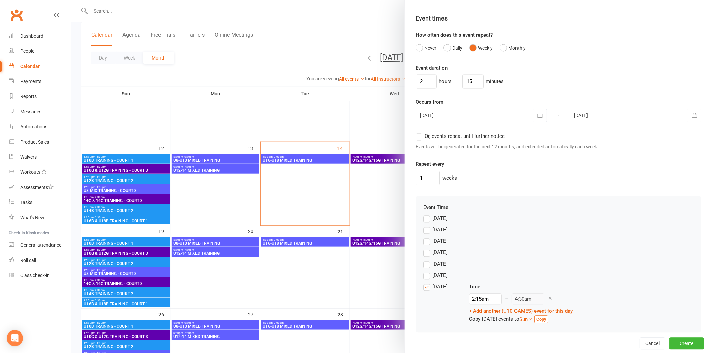
scroll to position [465, 0]
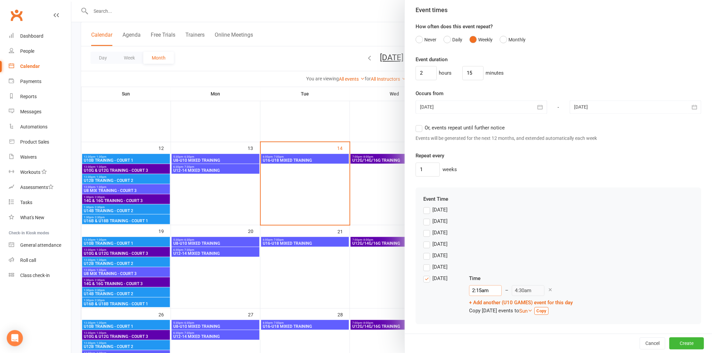
click at [475, 236] on input "2:15am" at bounding box center [485, 291] width 33 height 11
type input "10:15am"
click at [479, 236] on li "10:15am" at bounding box center [486, 337] width 32 height 10
click at [505, 236] on div "[DATE]" at bounding box center [558, 269] width 270 height 11
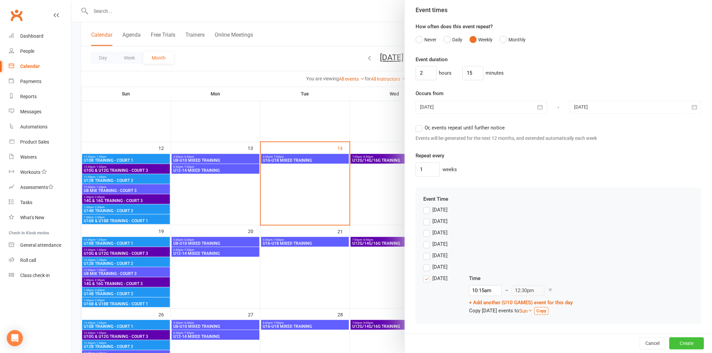
click at [505, 236] on button "Create" at bounding box center [687, 344] width 35 height 12
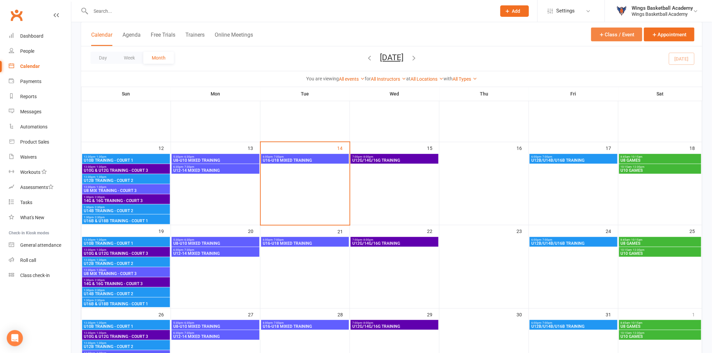
click at [505, 33] on button "Class / Event" at bounding box center [616, 35] width 51 height 14
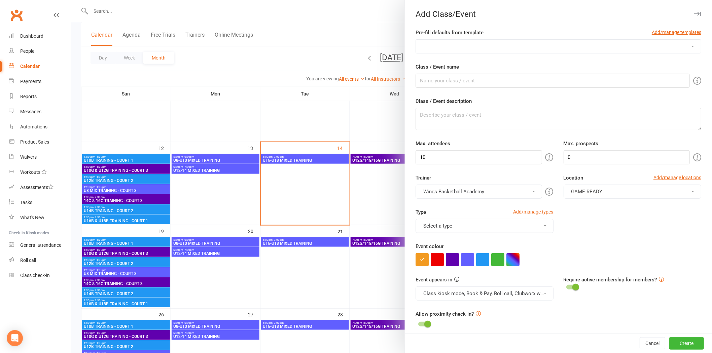
click at [457, 45] on select "AUSSIE HOOPS BALL SKILLS DEVELOPMENT TRAINING EMBRACE THE CONTACT MERCHANDISE P…" at bounding box center [558, 46] width 285 height 13
click at [416, 40] on select "AUSSIE HOOPS BALL SKILLS DEVELOPMENT TRAINING EMBRACE THE CONTACT MERCHANDISE P…" at bounding box center [558, 46] width 285 height 13
click at [491, 236] on button "button" at bounding box center [497, 259] width 13 height 13
click at [505, 236] on div "Type Add/manage types Games Class Games Holiday Camps MERCHANDISE Tournaments T…" at bounding box center [559, 225] width 296 height 34
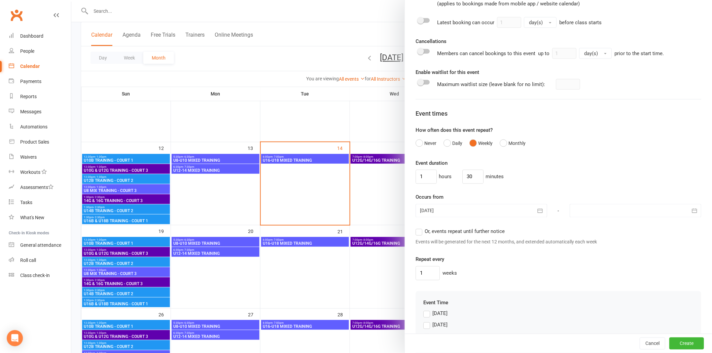
scroll to position [374, 0]
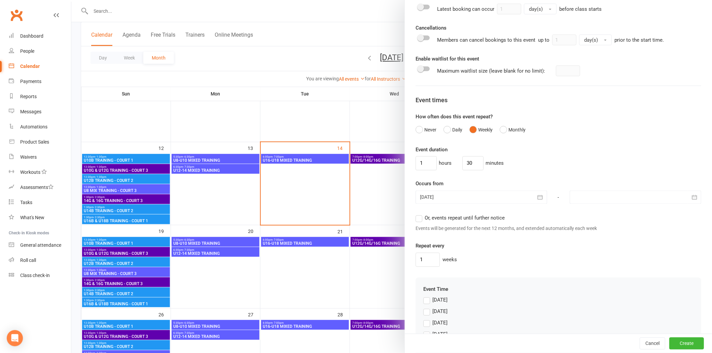
click at [492, 198] on div at bounding box center [482, 197] width 132 height 13
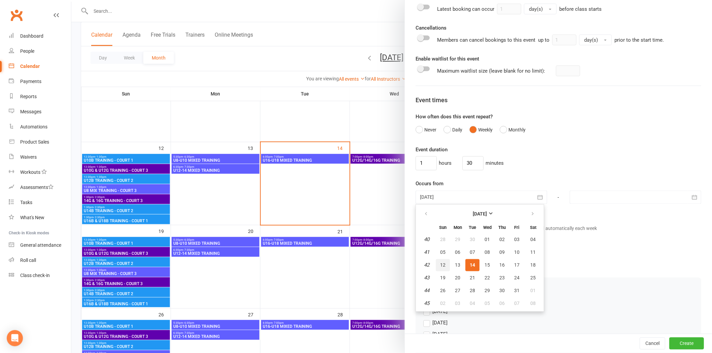
click at [442, 236] on span "12" at bounding box center [442, 265] width 5 height 5
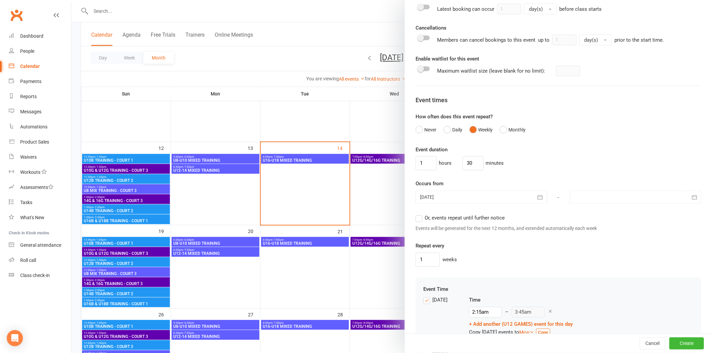
click at [505, 202] on div at bounding box center [636, 197] width 132 height 13
click at [505, 212] on icon "button" at bounding box center [687, 214] width 5 height 5
click at [505, 236] on span "07" at bounding box center [596, 252] width 5 height 5
click at [505, 236] on div "1 weeks" at bounding box center [559, 260] width 286 height 14
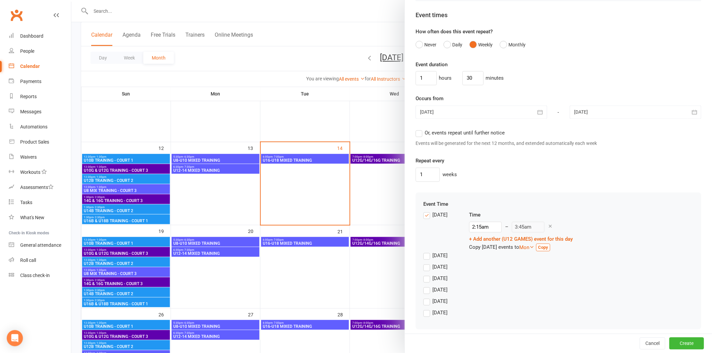
scroll to position [465, 0]
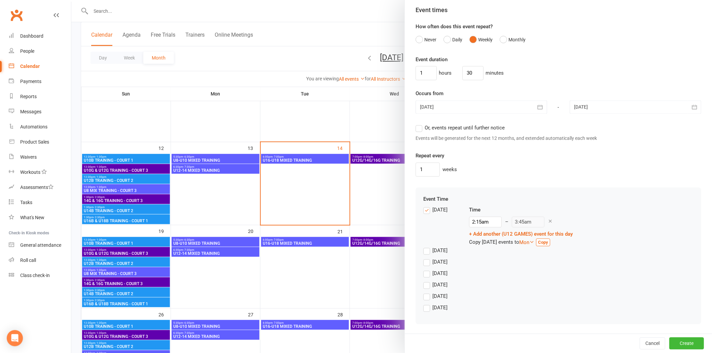
click at [424, 212] on label "[DATE]" at bounding box center [435, 210] width 24 height 8
click at [424, 206] on input "[DATE]" at bounding box center [425, 206] width 4 height 0
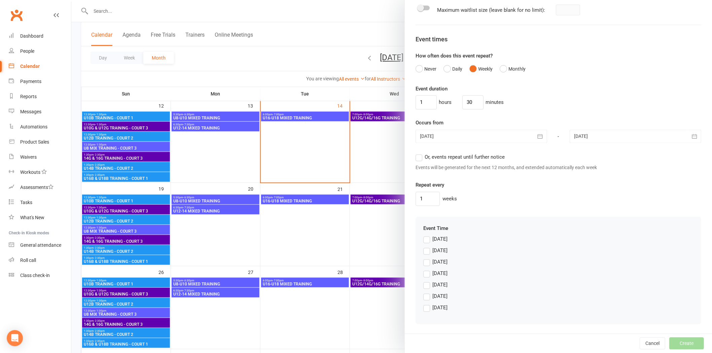
scroll to position [262, 0]
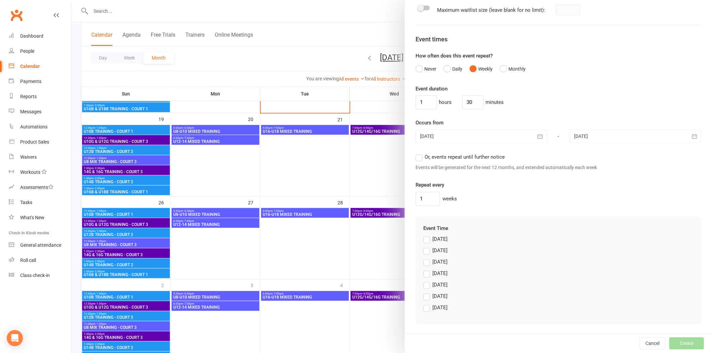
click at [427, 236] on label "[DATE]" at bounding box center [435, 308] width 24 height 8
click at [427, 236] on input "[DATE]" at bounding box center [425, 304] width 4 height 0
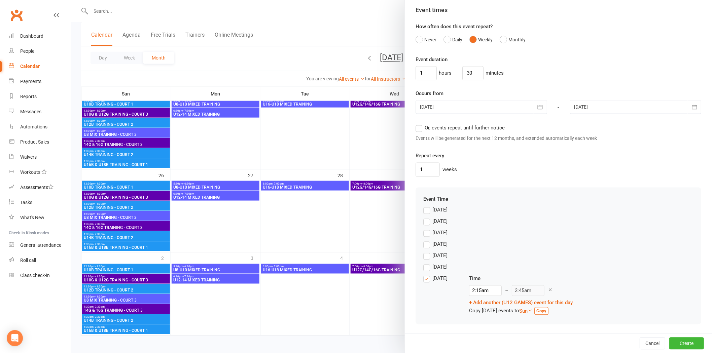
scroll to position [291, 0]
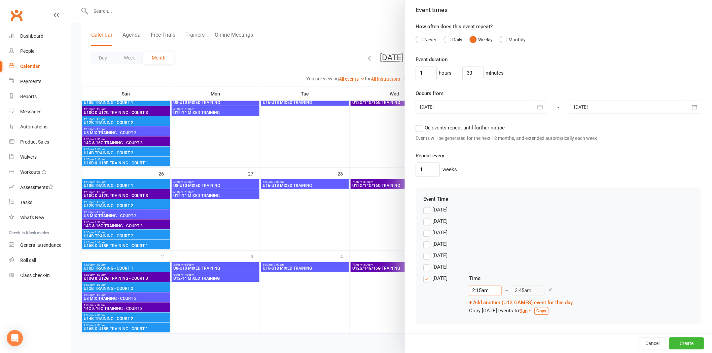
click at [478, 236] on input "2:15am" at bounding box center [485, 291] width 33 height 11
click at [476, 236] on li "12:30pm" at bounding box center [486, 315] width 32 height 10
click at [505, 236] on div "[DATE] Time 12:30pm 12:00am 12:15am 12:30am 12:45am 1:00am 1:15am 1:30am 1:45am…" at bounding box center [558, 295] width 270 height 41
click at [505, 236] on button "Create" at bounding box center [687, 344] width 35 height 12
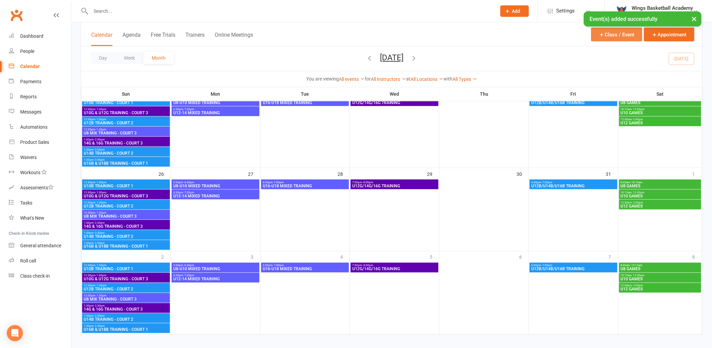
click at [505, 34] on icon "button" at bounding box center [602, 35] width 6 height 6
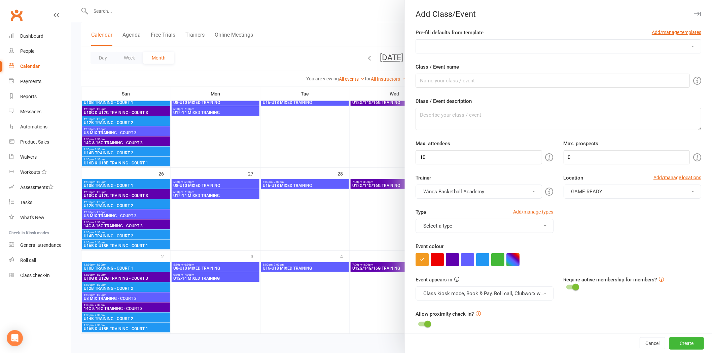
click at [447, 47] on select "AUSSIE HOOPS BALL SKILLS DEVELOPMENT TRAINING EMBRACE THE CONTACT MERCHANDISE P…" at bounding box center [558, 46] width 285 height 13
click at [416, 40] on select "AUSSIE HOOPS BALL SKILLS DEVELOPMENT TRAINING EMBRACE THE CONTACT MERCHANDISE P…" at bounding box center [558, 46] width 285 height 13
click at [494, 236] on button "button" at bounding box center [497, 259] width 13 height 13
click at [505, 227] on div "Type Add/manage types Games Class Games Holiday Camps MERCHANDISE Tournaments T…" at bounding box center [559, 225] width 296 height 34
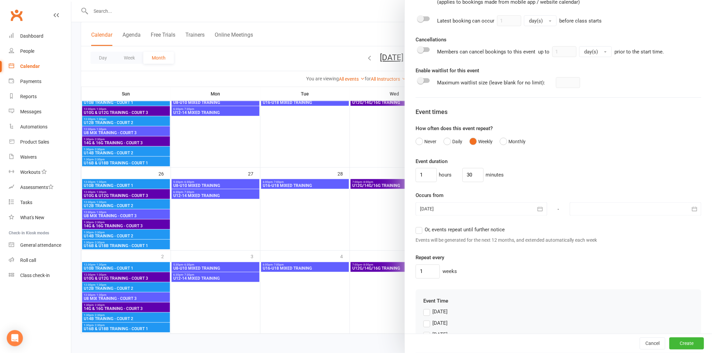
scroll to position [374, 0]
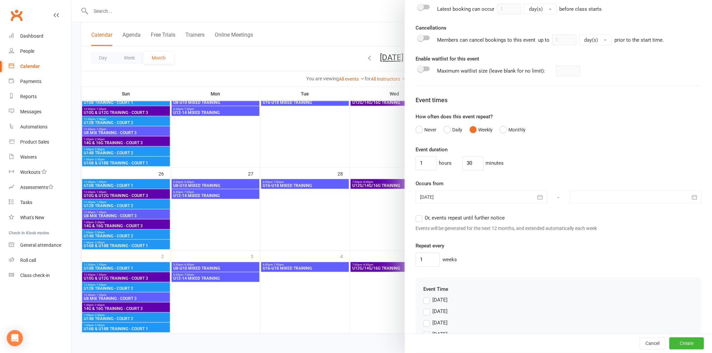
click at [487, 200] on div at bounding box center [482, 197] width 132 height 13
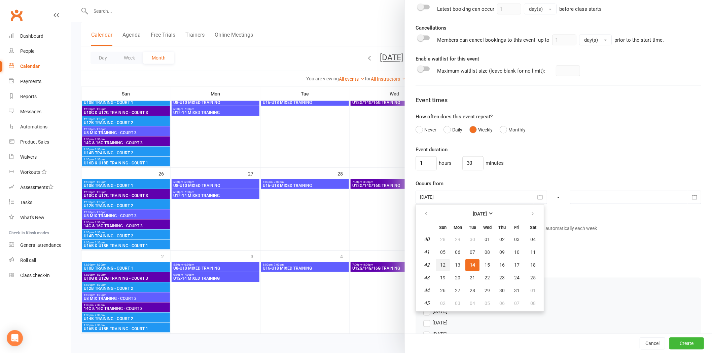
click at [441, 236] on span "12" at bounding box center [442, 265] width 5 height 5
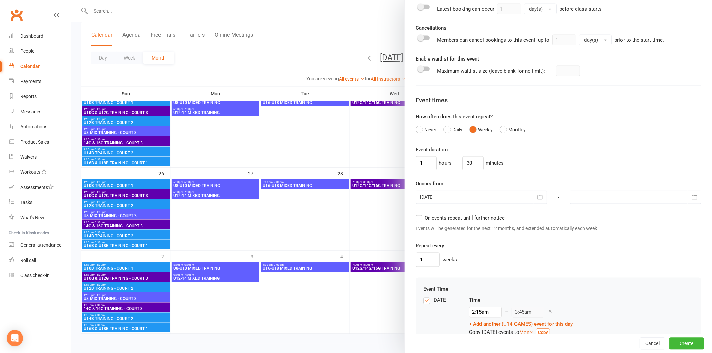
click at [505, 200] on div at bounding box center [636, 197] width 132 height 13
click at [505, 212] on button "button" at bounding box center [687, 214] width 14 height 12
click at [505, 236] on span "07" at bounding box center [596, 252] width 5 height 5
click at [505, 236] on div "1 weeks" at bounding box center [559, 260] width 286 height 14
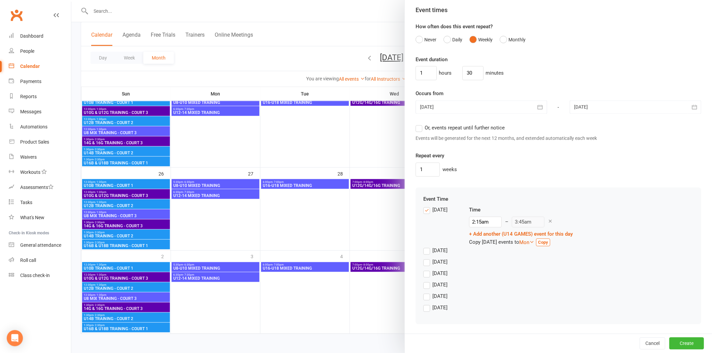
click at [424, 211] on label "[DATE]" at bounding box center [435, 210] width 24 height 8
click at [424, 206] on input "[DATE]" at bounding box center [425, 206] width 4 height 0
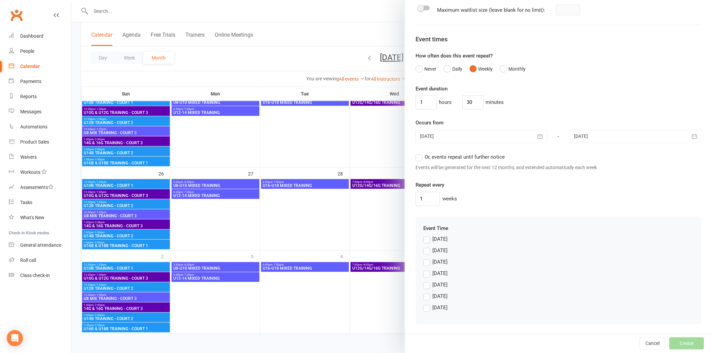
scroll to position [436, 0]
click at [424, 236] on label "[DATE]" at bounding box center [435, 308] width 24 height 8
click at [424, 236] on input "[DATE]" at bounding box center [425, 304] width 4 height 0
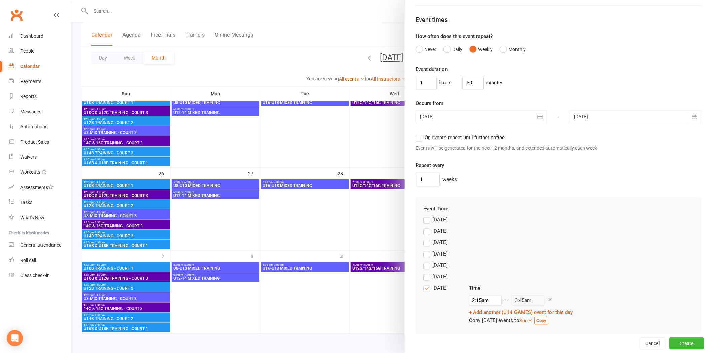
scroll to position [465, 0]
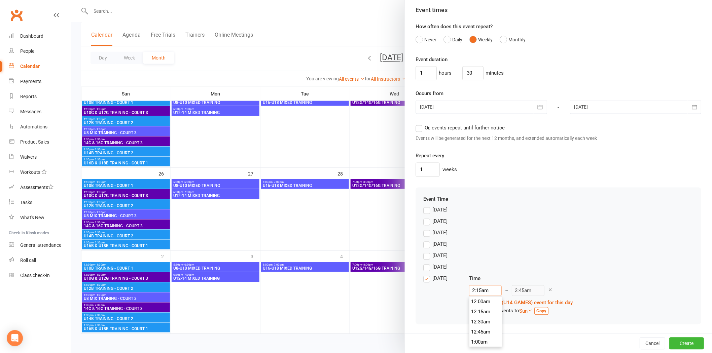
click at [476, 236] on input "2:15am" at bounding box center [485, 291] width 33 height 11
click at [475, 236] on li "2:00pm" at bounding box center [486, 301] width 32 height 10
click at [505, 236] on div "[DATE] Time 2:00pm 12:00am 12:15am 12:30am 12:45am 1:00am 1:15am 1:30am 1:45am …" at bounding box center [558, 295] width 270 height 41
click at [505, 236] on button "Create" at bounding box center [687, 344] width 35 height 12
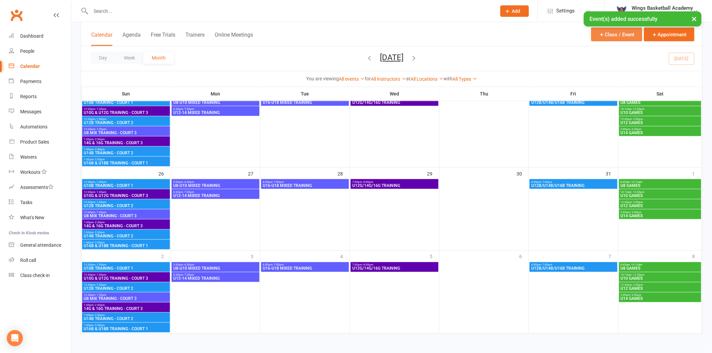
click at [505, 35] on icon "button" at bounding box center [602, 35] width 6 height 6
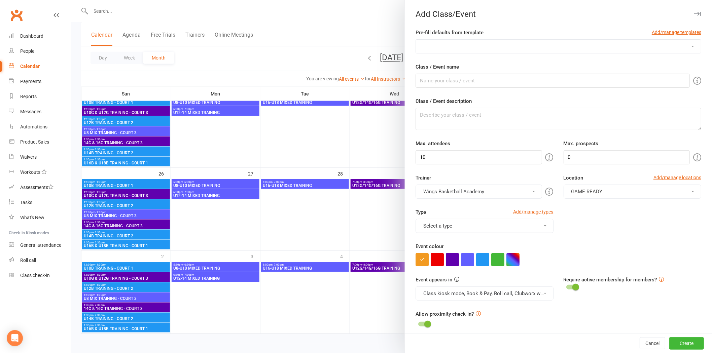
click at [492, 48] on select "AUSSIE HOOPS BALL SKILLS DEVELOPMENT TRAINING EMBRACE THE CONTACT MERCHANDISE P…" at bounding box center [558, 46] width 285 height 13
click at [416, 40] on select "AUSSIE HOOPS BALL SKILLS DEVELOPMENT TRAINING EMBRACE THE CONTACT MERCHANDISE P…" at bounding box center [558, 46] width 285 height 13
click at [497, 236] on button "button" at bounding box center [497, 259] width 13 height 13
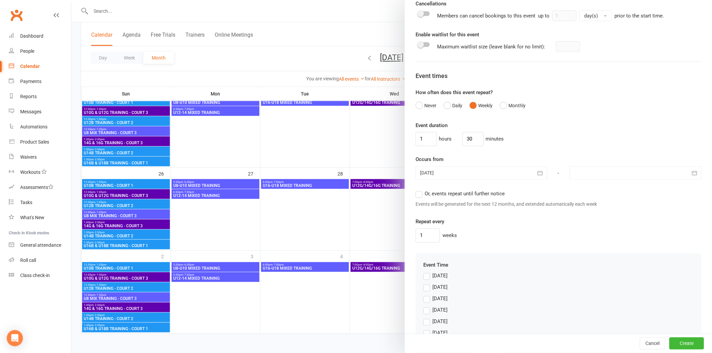
scroll to position [411, 0]
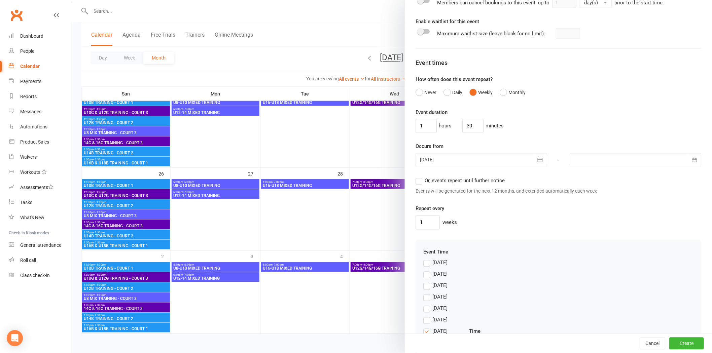
click at [470, 165] on div at bounding box center [482, 160] width 132 height 13
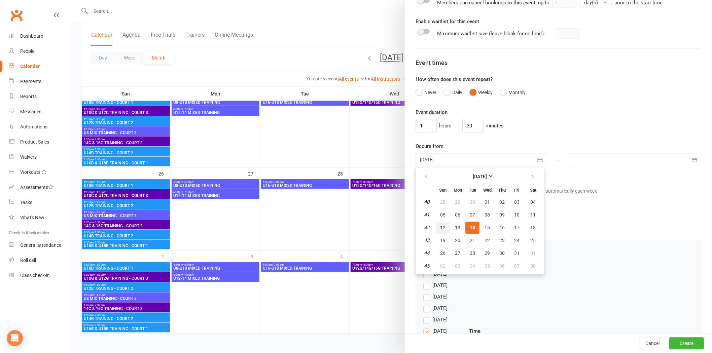
click at [440, 227] on span "12" at bounding box center [442, 228] width 5 height 5
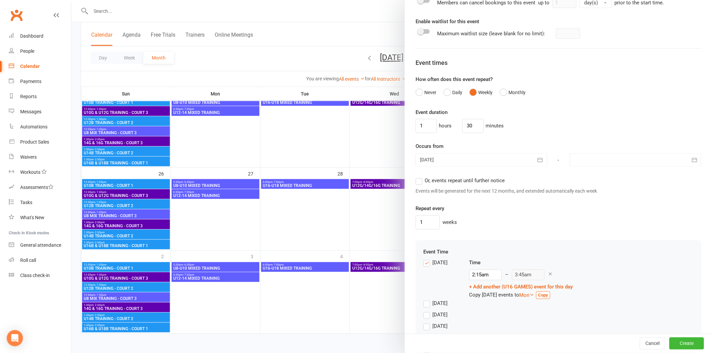
click at [505, 159] on div at bounding box center [636, 160] width 132 height 13
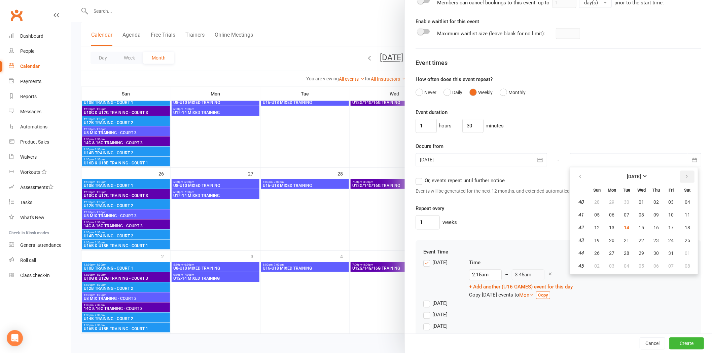
click at [505, 177] on icon "button" at bounding box center [687, 176] width 5 height 5
click at [505, 217] on span "07" at bounding box center [596, 215] width 5 height 5
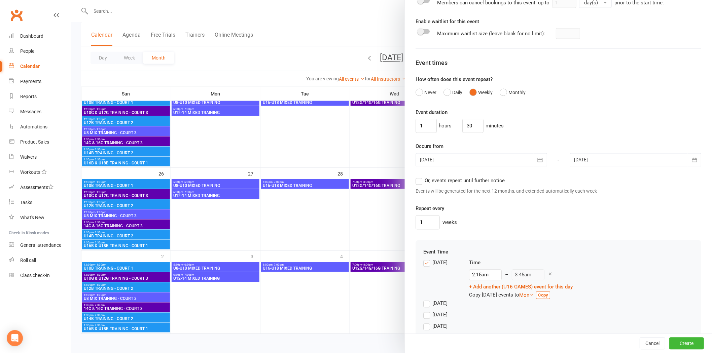
click at [425, 236] on label "[DATE]" at bounding box center [435, 263] width 24 height 8
click at [425, 236] on input "[DATE]" at bounding box center [425, 259] width 4 height 0
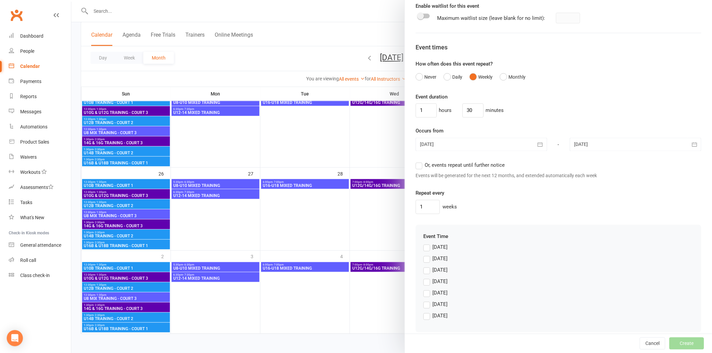
scroll to position [436, 0]
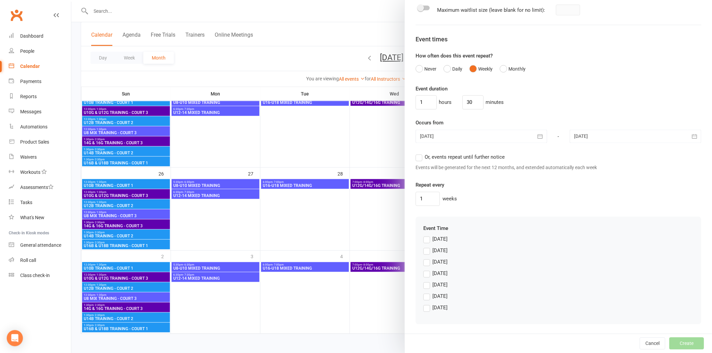
click at [423, 236] on label "[DATE]" at bounding box center [435, 308] width 24 height 8
click at [423, 236] on input "[DATE]" at bounding box center [425, 304] width 4 height 0
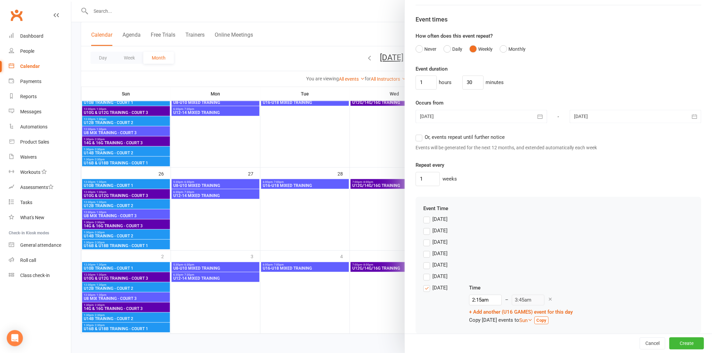
scroll to position [465, 0]
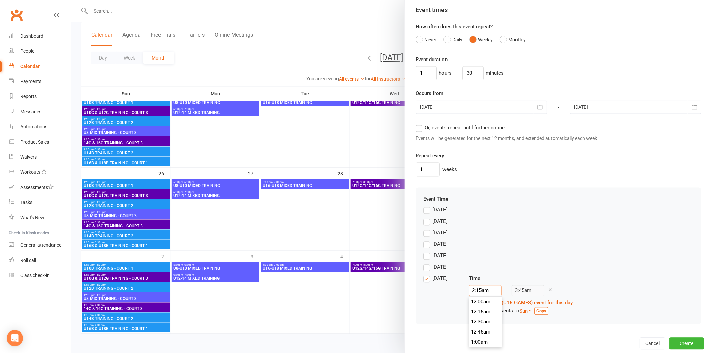
click at [478, 236] on input "2:15am" at bounding box center [485, 291] width 33 height 11
click at [475, 236] on li "3:30pm" at bounding box center [486, 324] width 32 height 10
click at [505, 236] on div "[DATE]" at bounding box center [558, 269] width 270 height 11
click at [505, 236] on button "Create" at bounding box center [687, 344] width 35 height 12
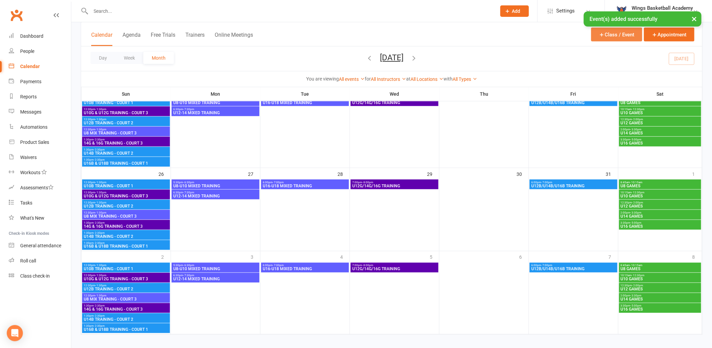
click at [505, 35] on button "Class / Event" at bounding box center [616, 35] width 51 height 14
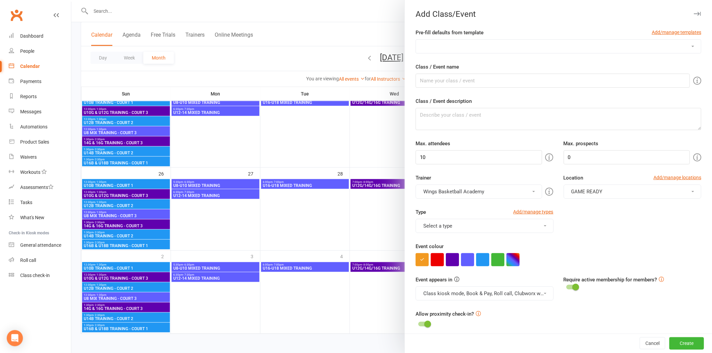
click at [452, 48] on select "AUSSIE HOOPS BALL SKILLS DEVELOPMENT TRAINING EMBRACE THE CONTACT MERCHANDISE P…" at bounding box center [558, 46] width 285 height 13
click at [416, 40] on select "AUSSIE HOOPS BALL SKILLS DEVELOPMENT TRAINING EMBRACE THE CONTACT MERCHANDISE P…" at bounding box center [558, 46] width 285 height 13
click at [493, 236] on button "button" at bounding box center [497, 259] width 13 height 13
click at [505, 236] on div "Type Add/manage types Games Class Games Holiday Camps MERCHANDISE Tournaments T…" at bounding box center [559, 225] width 296 height 34
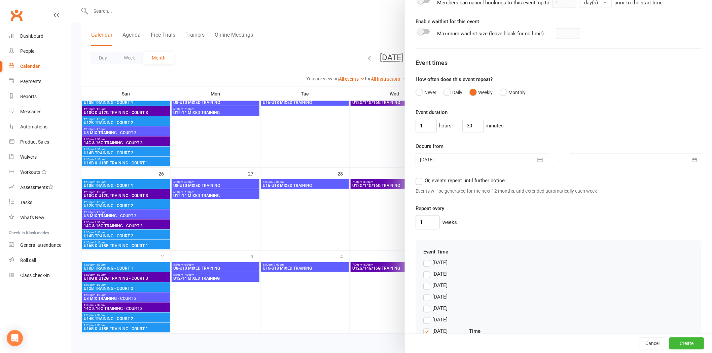
scroll to position [449, 0]
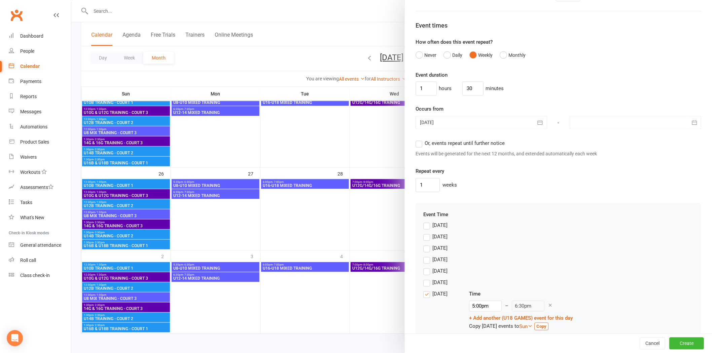
click at [479, 125] on div at bounding box center [482, 122] width 132 height 13
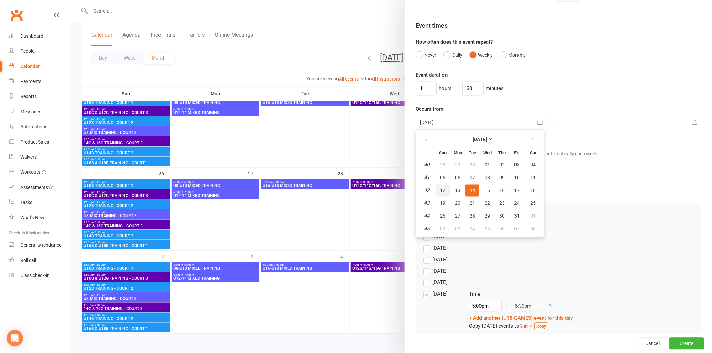
click at [436, 188] on button "12" at bounding box center [443, 191] width 14 height 12
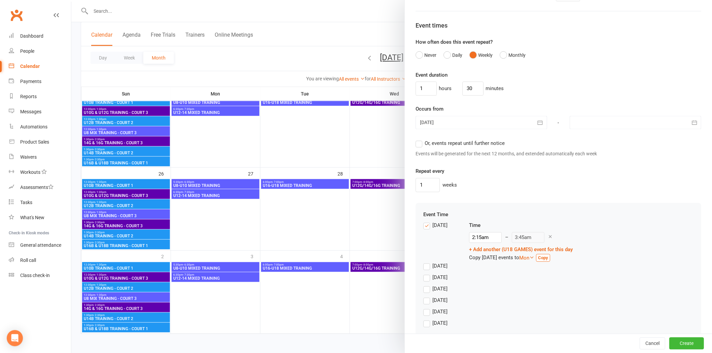
click at [505, 127] on div at bounding box center [636, 122] width 132 height 13
click at [505, 139] on button "button" at bounding box center [687, 140] width 14 height 12
click at [505, 179] on span "07" at bounding box center [596, 177] width 5 height 5
click at [425, 227] on label "[DATE]" at bounding box center [435, 226] width 24 height 8
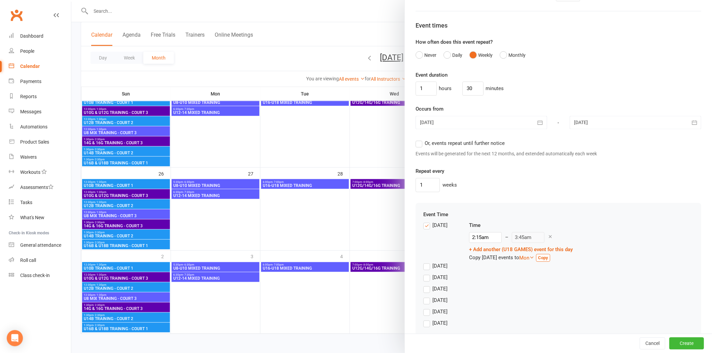
click at [425, 222] on input "[DATE]" at bounding box center [425, 222] width 4 height 0
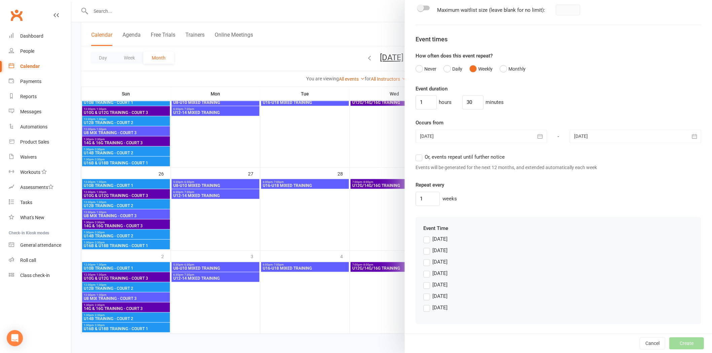
click at [425, 236] on label "[DATE]" at bounding box center [435, 308] width 24 height 8
click at [425, 236] on input "[DATE]" at bounding box center [425, 304] width 4 height 0
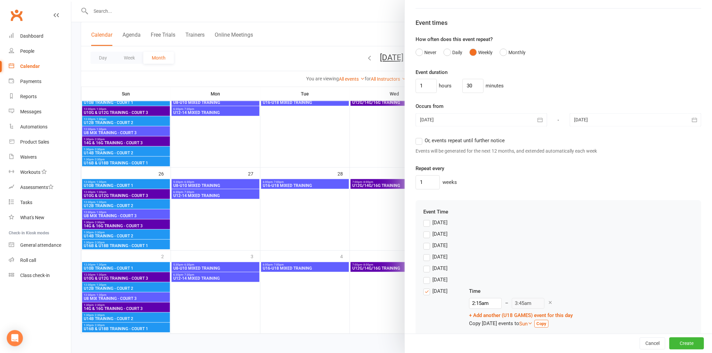
scroll to position [465, 0]
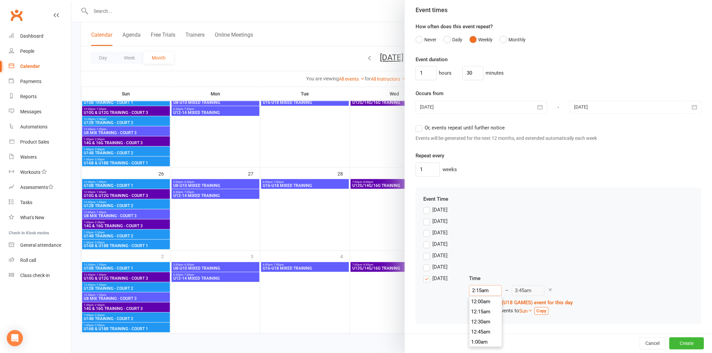
click at [478, 236] on input "2:15am" at bounding box center [485, 291] width 33 height 11
click at [474, 236] on li "5:00pm" at bounding box center [486, 310] width 32 height 10
click at [505, 236] on div "[DATE]" at bounding box center [558, 269] width 270 height 11
click at [505, 236] on button "Create" at bounding box center [687, 344] width 35 height 12
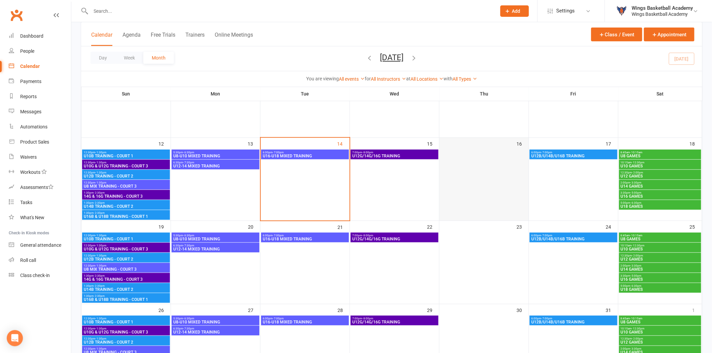
scroll to position [141, 0]
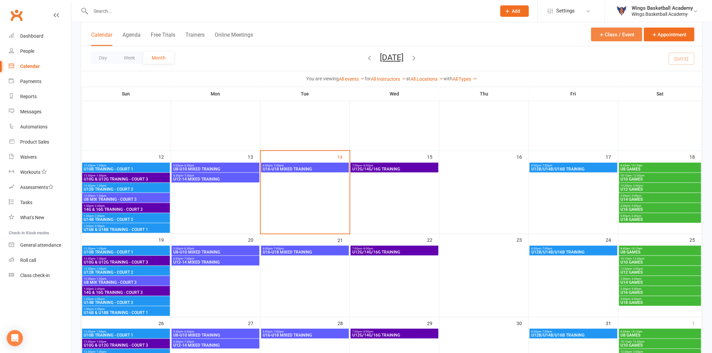
click at [505, 31] on button "Class / Event" at bounding box center [616, 35] width 51 height 14
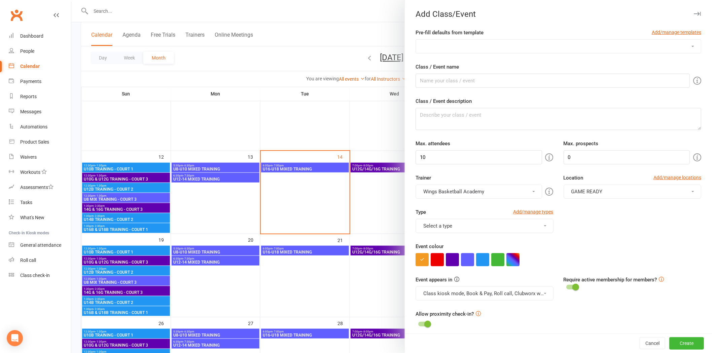
click at [456, 45] on select "AUSSIE HOOPS BALL SKILLS DEVELOPMENT TRAINING EMBRACE THE CONTACT MERCHANDISE P…" at bounding box center [558, 46] width 285 height 13
click at [416, 40] on select "AUSSIE HOOPS BALL SKILLS DEVELOPMENT TRAINING EMBRACE THE CONTACT MERCHANDISE P…" at bounding box center [558, 46] width 285 height 13
click at [505, 227] on div "Type Add/manage types Training Session Class Games Holiday Camps MERCHANDISE To…" at bounding box center [559, 225] width 296 height 34
click at [466, 236] on button "button" at bounding box center [467, 259] width 13 height 13
click at [505, 232] on div "Type Add/manage types Training Session Class Games Holiday Camps MERCHANDISE To…" at bounding box center [559, 225] width 296 height 34
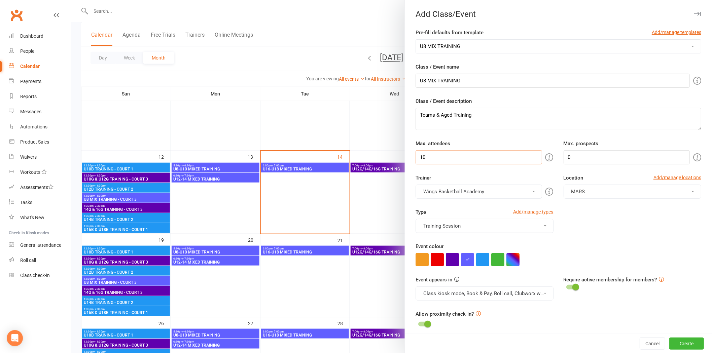
drag, startPoint x: 446, startPoint y: 157, endPoint x: 409, endPoint y: 155, distance: 36.7
click at [411, 155] on div "Max. attendees 10" at bounding box center [485, 152] width 148 height 25
click at [503, 176] on div "Trainer Wings Basketball Academy Wings Basketball Academy" at bounding box center [485, 186] width 148 height 25
click at [505, 231] on div "Type Add/manage types Training Session Class Games Holiday Camps MERCHANDISE To…" at bounding box center [559, 225] width 296 height 34
click at [483, 79] on input "U8 MIX TRAINING" at bounding box center [553, 81] width 274 height 14
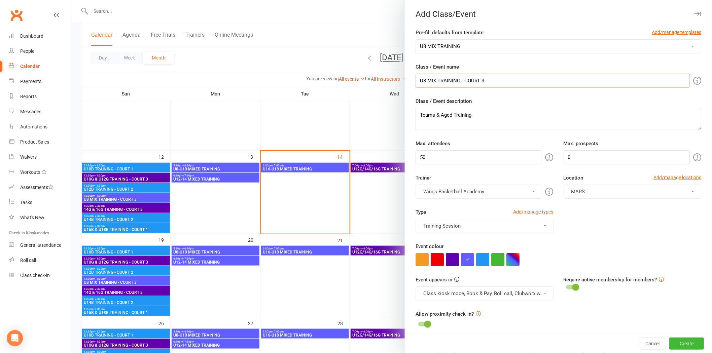
click at [423, 79] on input "U8 MIX TRAINING - COURT 3" at bounding box center [553, 81] width 274 height 14
click at [505, 221] on div "Type Add/manage types Training Session Class Games Holiday Camps MERCHANDISE To…" at bounding box center [559, 225] width 296 height 34
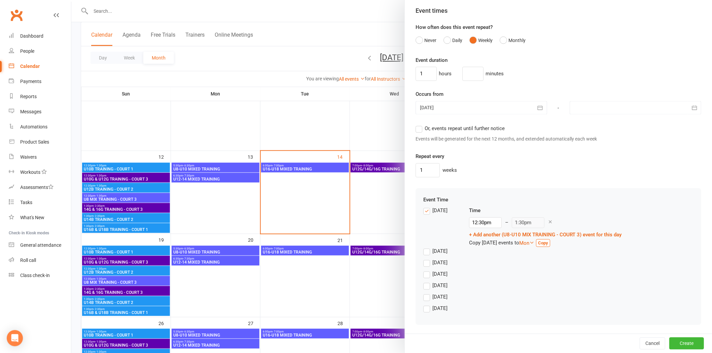
scroll to position [465, 0]
click at [424, 211] on label "[DATE]" at bounding box center [435, 210] width 24 height 8
click at [424, 206] on input "[DATE]" at bounding box center [425, 206] width 4 height 0
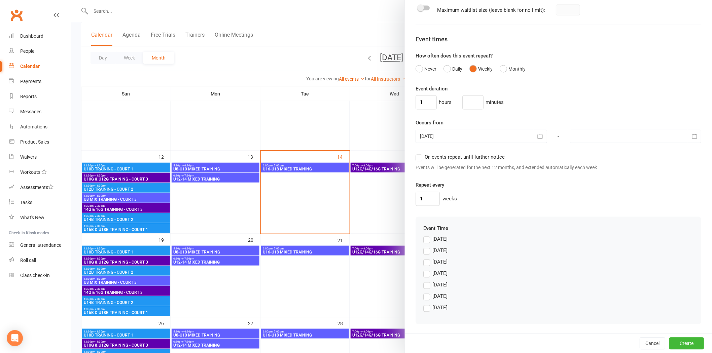
click at [425, 236] on label "[DATE]" at bounding box center [435, 285] width 24 height 8
click at [425, 236] on input "[DATE]" at bounding box center [425, 281] width 4 height 0
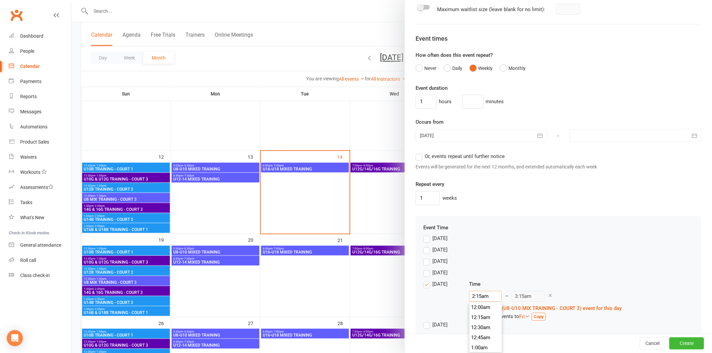
click at [476, 236] on input "2:15am" at bounding box center [485, 297] width 33 height 11
click at [476, 236] on li "4:00am" at bounding box center [486, 314] width 32 height 10
click at [505, 236] on div "[DATE]" at bounding box center [558, 263] width 270 height 11
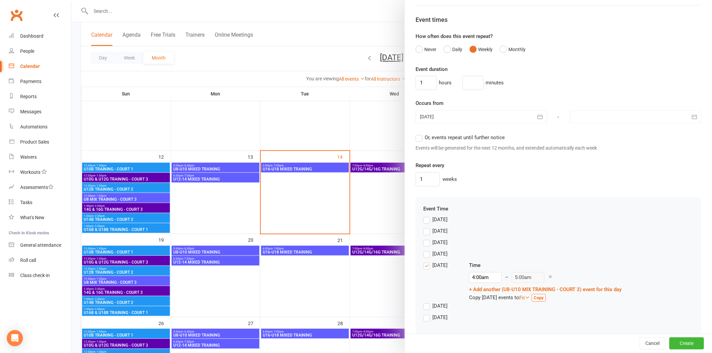
scroll to position [465, 0]
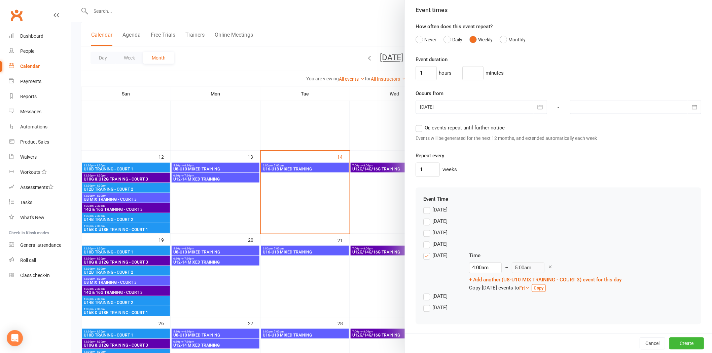
click at [505, 103] on div at bounding box center [636, 107] width 132 height 13
click at [505, 119] on button "button" at bounding box center [687, 124] width 14 height 12
click at [505, 160] on button "07" at bounding box center [597, 163] width 14 height 12
click at [500, 108] on div at bounding box center [482, 107] width 132 height 13
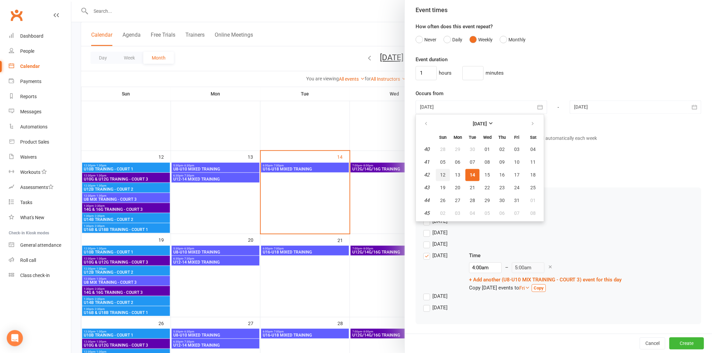
click at [440, 173] on span "12" at bounding box center [442, 175] width 5 height 5
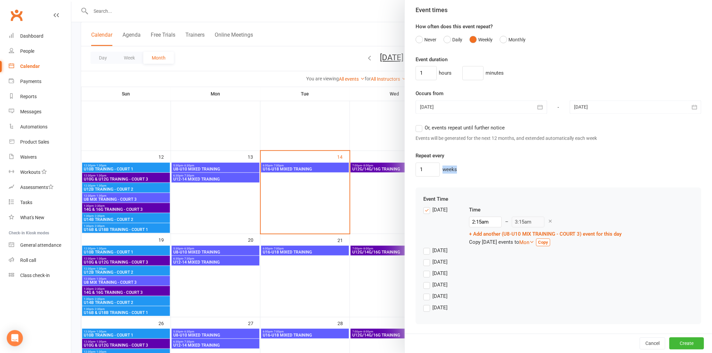
click at [439, 173] on div "1 weeks" at bounding box center [559, 170] width 286 height 14
click at [505, 214] on div "[DATE] Time 2:15am – 3:15am + Add another (U8-U10 MIX TRAINING - COURT 3) event…" at bounding box center [558, 226] width 270 height 41
click at [472, 221] on input "2:15am" at bounding box center [485, 222] width 33 height 11
click at [473, 236] on li "4:00pm" at bounding box center [486, 239] width 32 height 10
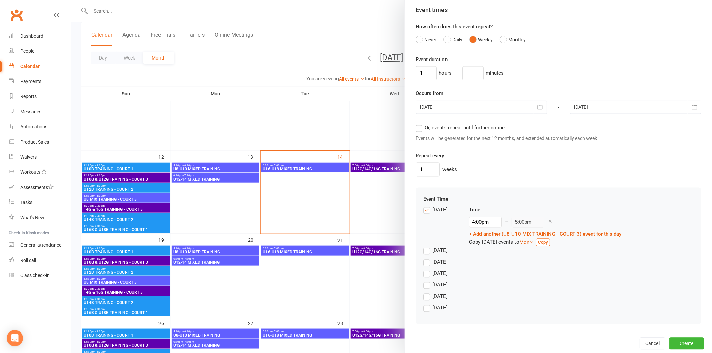
click at [505, 236] on div "[DATE]" at bounding box center [558, 275] width 270 height 11
click at [505, 236] on button "Create" at bounding box center [687, 344] width 35 height 12
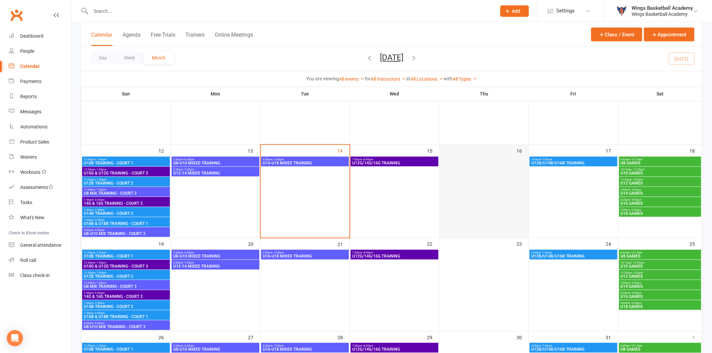
scroll to position [149, 0]
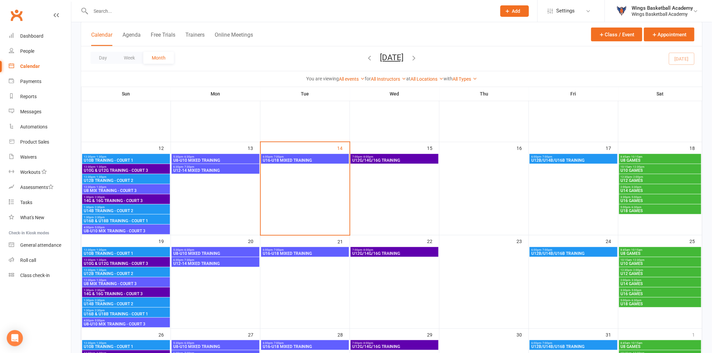
click at [116, 229] on span "U8-U10 MIX TRAINING - COURT 3" at bounding box center [125, 231] width 85 height 4
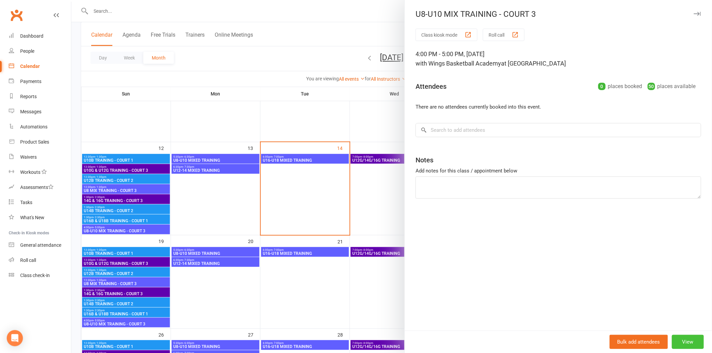
click at [505, 236] on button "View" at bounding box center [688, 342] width 32 height 14
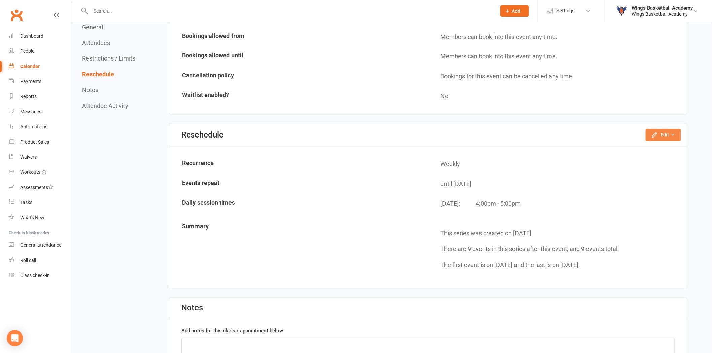
scroll to position [486, 0]
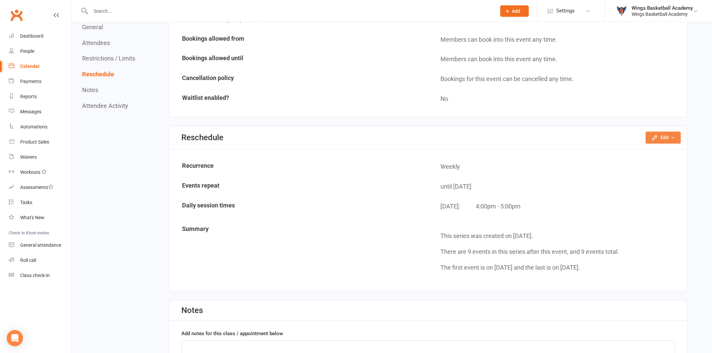
click at [505, 136] on icon "button" at bounding box center [655, 138] width 4 height 4
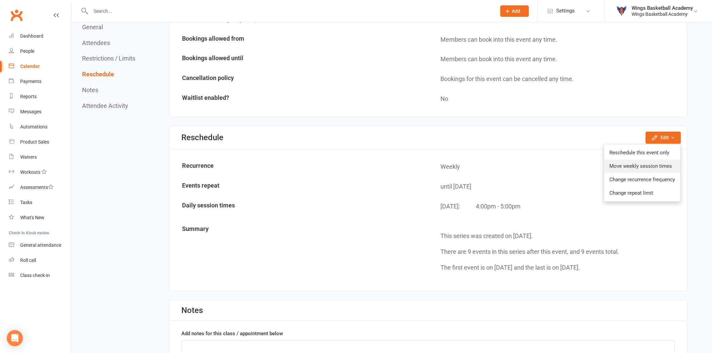
click at [505, 161] on link "Move weekly session times" at bounding box center [643, 166] width 76 height 13
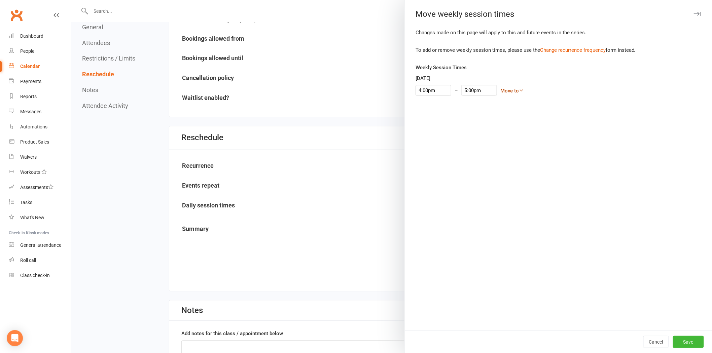
click at [505, 90] on icon at bounding box center [521, 90] width 5 height 5
click at [469, 142] on link "[DATE]" at bounding box center [490, 144] width 67 height 13
click at [505, 236] on button "Save" at bounding box center [688, 342] width 31 height 12
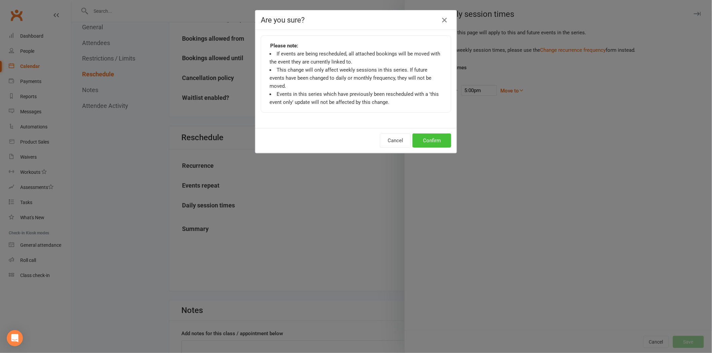
click at [434, 134] on button "Confirm" at bounding box center [432, 141] width 39 height 14
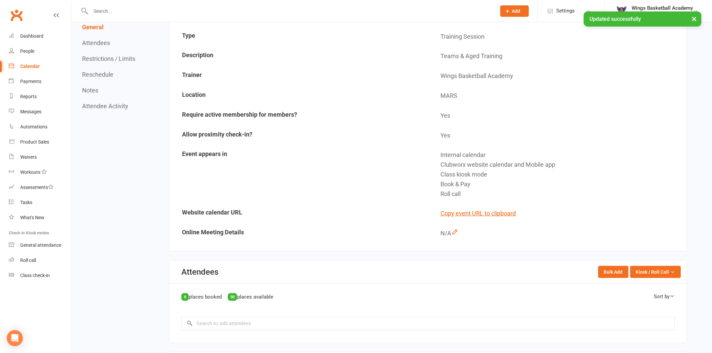
scroll to position [0, 0]
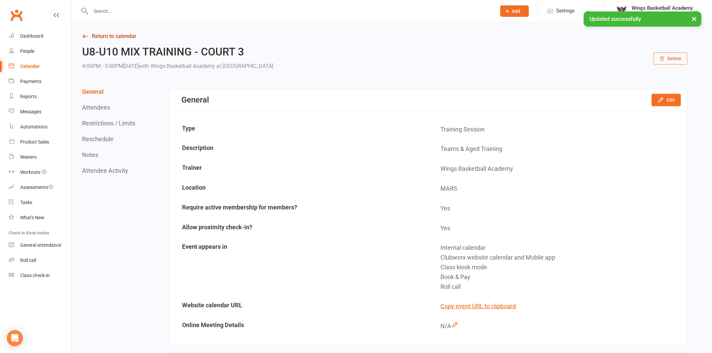
click at [108, 36] on link "Return to calendar" at bounding box center [385, 36] width 606 height 9
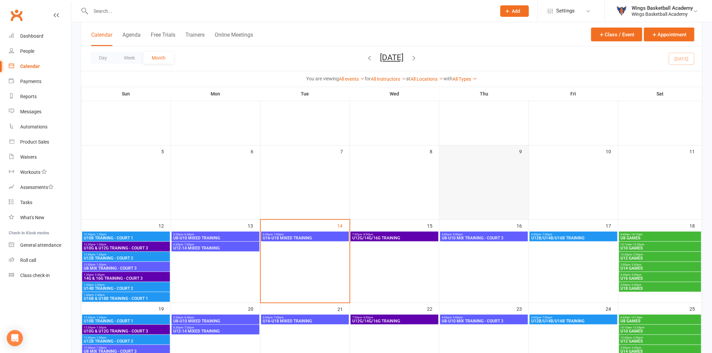
scroll to position [75, 0]
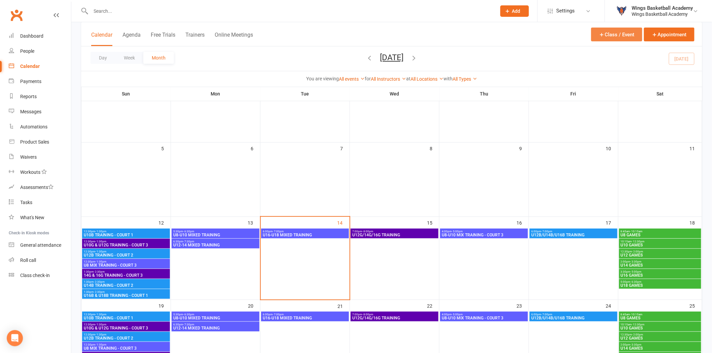
click at [505, 32] on button "Class / Event" at bounding box center [616, 35] width 51 height 14
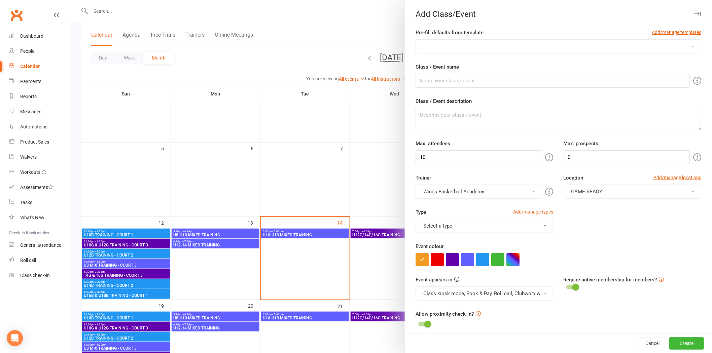
click at [445, 47] on select "AUSSIE HOOPS BALL SKILLS DEVELOPMENT TRAINING EMBRACE THE CONTACT MERCHANDISE P…" at bounding box center [558, 46] width 285 height 13
click at [416, 40] on select "AUSSIE HOOPS BALL SKILLS DEVELOPMENT TRAINING EMBRACE THE CONTACT MERCHANDISE P…" at bounding box center [558, 46] width 285 height 13
drag, startPoint x: 438, startPoint y: 159, endPoint x: 405, endPoint y: 152, distance: 34.3
click at [505, 215] on div "Type Add/manage types Training Session Class Games Holiday Camps MERCHANDISE To…" at bounding box center [559, 225] width 296 height 34
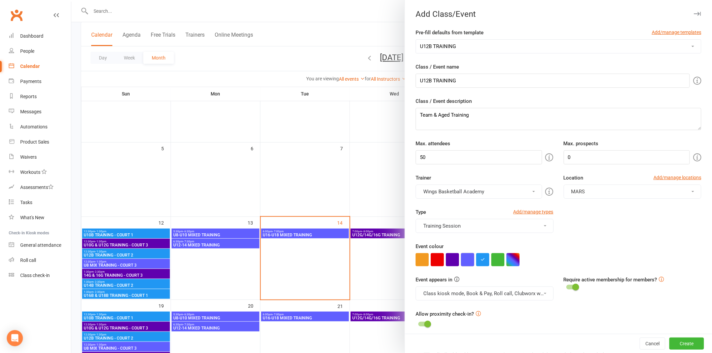
click at [468, 236] on button "button" at bounding box center [467, 259] width 13 height 13
click at [505, 236] on div "Event colour" at bounding box center [559, 255] width 286 height 24
click at [430, 81] on input "U12B TRAINING" at bounding box center [553, 81] width 274 height 14
click at [460, 79] on input "U12B TRAINING" at bounding box center [553, 81] width 274 height 14
click at [479, 236] on button "button" at bounding box center [482, 259] width 13 height 13
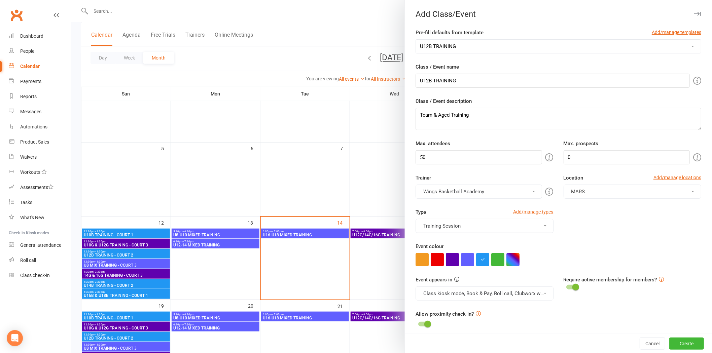
click at [505, 236] on div "Event colour" at bounding box center [559, 255] width 286 height 24
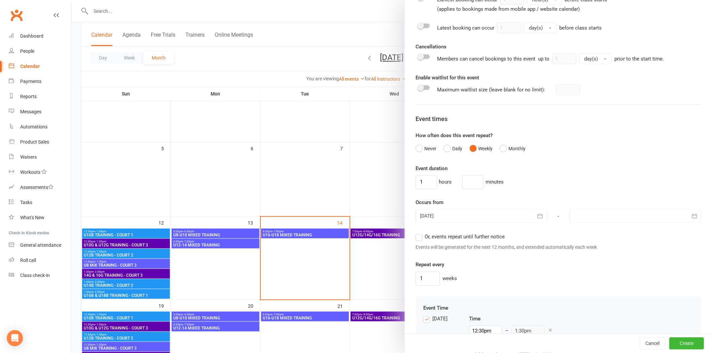
scroll to position [374, 0]
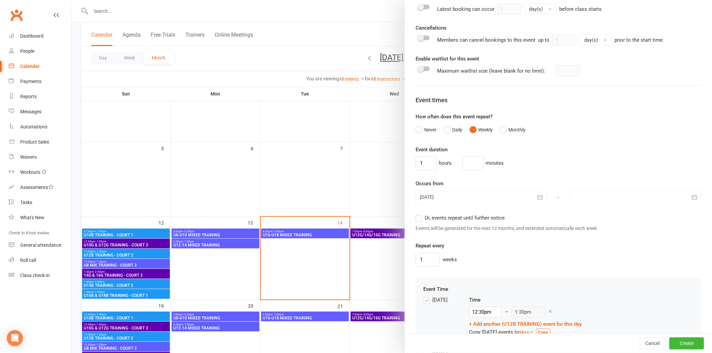
click at [489, 199] on div at bounding box center [482, 197] width 132 height 13
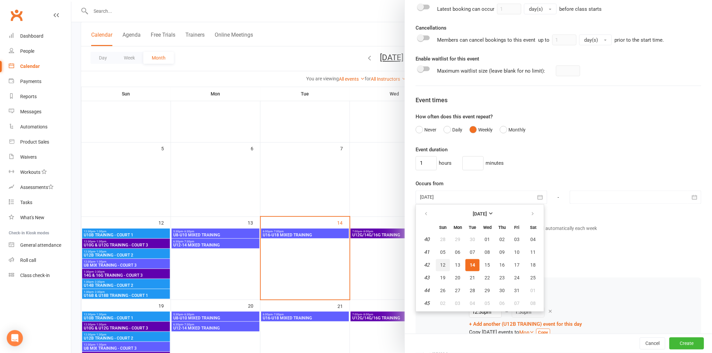
click at [440, 236] on span "12" at bounding box center [442, 265] width 5 height 5
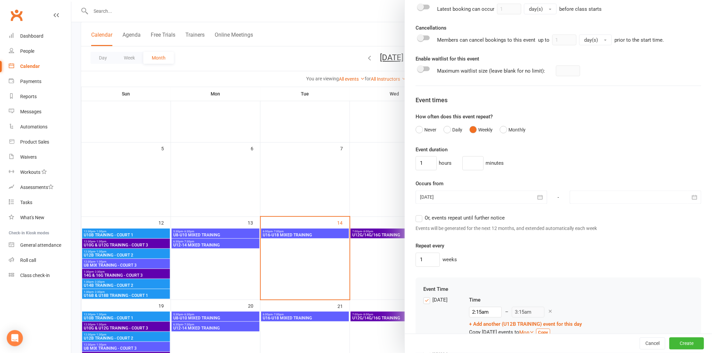
click at [505, 197] on div at bounding box center [636, 197] width 132 height 13
click at [505, 210] on button "button" at bounding box center [687, 214] width 14 height 12
click at [505, 236] on span "07" at bounding box center [596, 252] width 5 height 5
click at [505, 236] on div "1 weeks" at bounding box center [559, 260] width 286 height 14
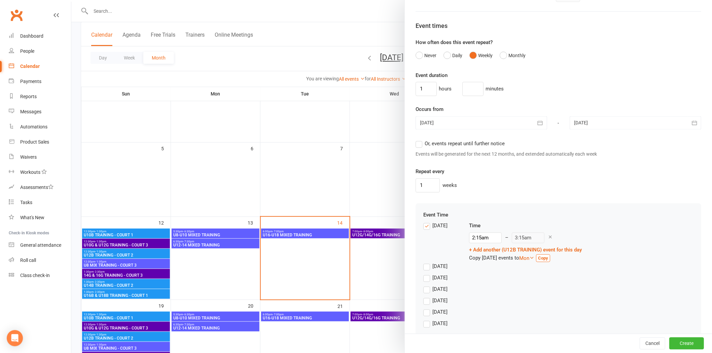
scroll to position [449, 0]
click at [425, 226] on label "[DATE]" at bounding box center [435, 226] width 24 height 8
click at [425, 222] on input "[DATE]" at bounding box center [425, 222] width 4 height 0
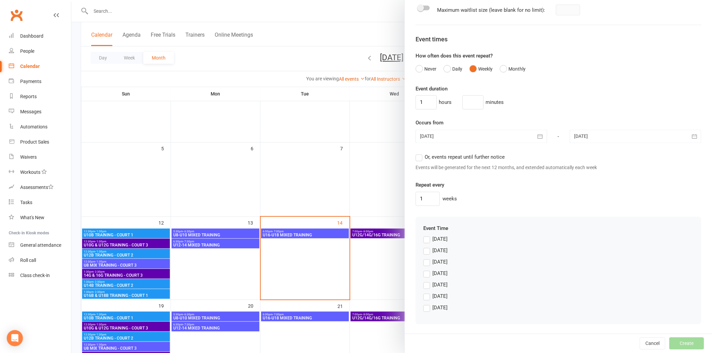
scroll to position [436, 0]
click at [425, 236] on label "[DATE]" at bounding box center [435, 285] width 24 height 8
click at [425, 236] on input "[DATE]" at bounding box center [425, 281] width 4 height 0
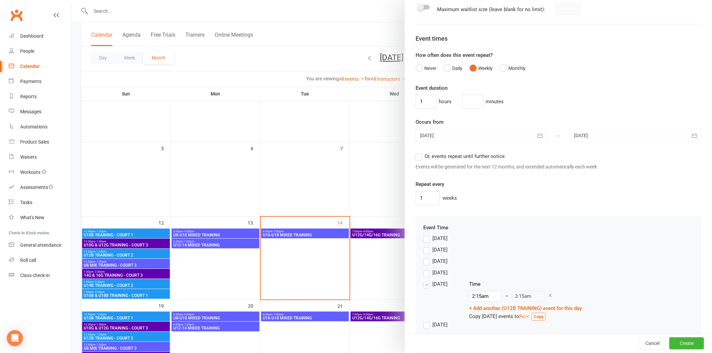
scroll to position [465, 0]
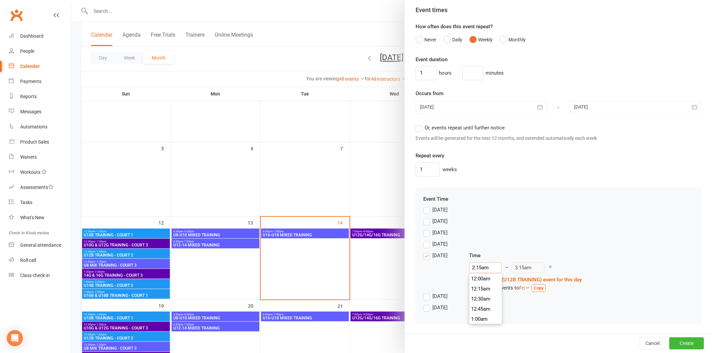
click at [475, 236] on input "2:15am" at bounding box center [485, 268] width 33 height 11
click at [473, 236] on li "4:00pm" at bounding box center [486, 284] width 32 height 10
click at [505, 236] on div "[DATE] Time 4:00pm 12:00am 12:15am 12:30am 12:45am 1:00am 1:15am 1:30am 1:45am …" at bounding box center [558, 272] width 270 height 41
click at [505, 236] on button "Create" at bounding box center [687, 344] width 35 height 12
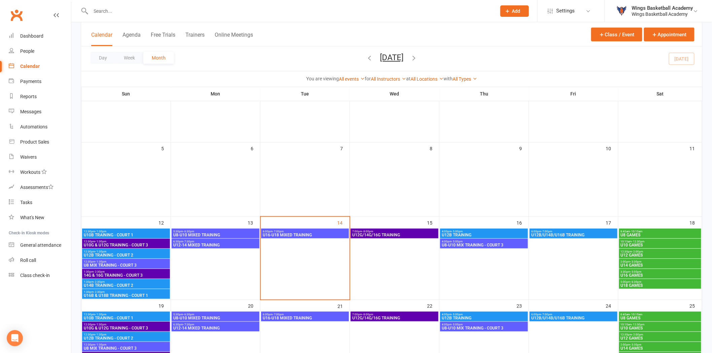
click at [463, 233] on span "U12B TRAINING" at bounding box center [484, 235] width 85 height 4
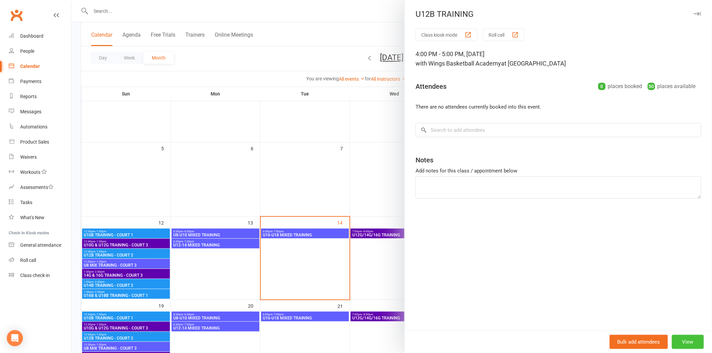
click at [505, 236] on button "View" at bounding box center [688, 342] width 32 height 14
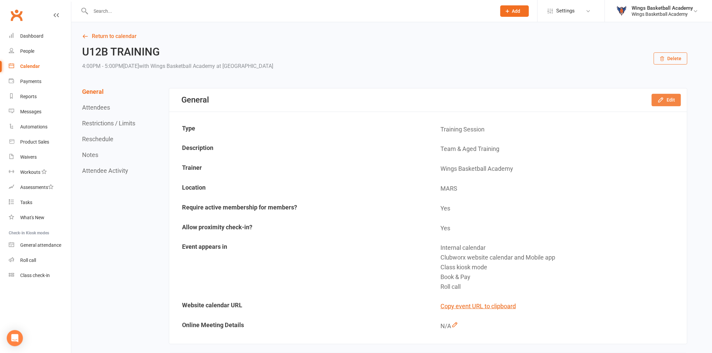
click at [505, 100] on icon "button" at bounding box center [661, 100] width 4 height 4
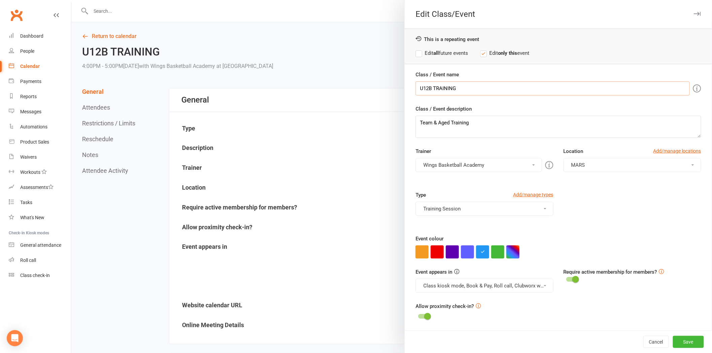
click at [463, 87] on input "U12B TRAINING" at bounding box center [553, 88] width 274 height 14
click at [505, 220] on div "Type Add/manage types Training Session Class Games Holiday Camps MERCHANDISE To…" at bounding box center [559, 213] width 296 height 44
click at [416, 53] on label "Edit all future events" at bounding box center [442, 53] width 53 height 8
click at [505, 236] on button "Save" at bounding box center [688, 342] width 31 height 12
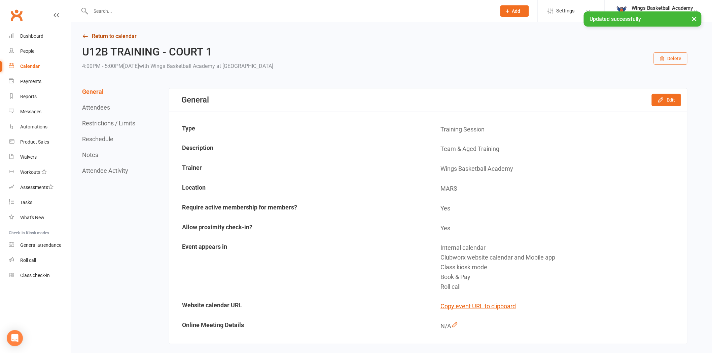
click at [123, 35] on link "Return to calendar" at bounding box center [385, 36] width 606 height 9
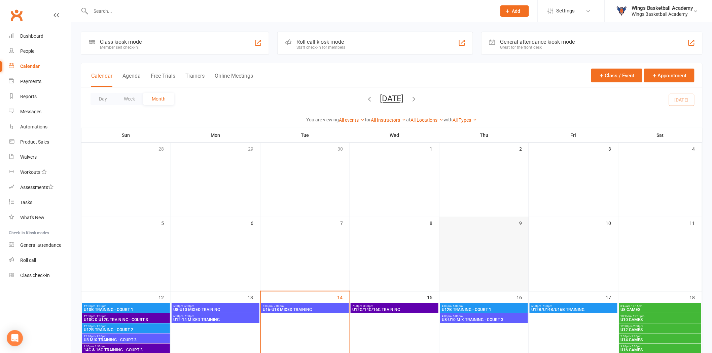
scroll to position [37, 0]
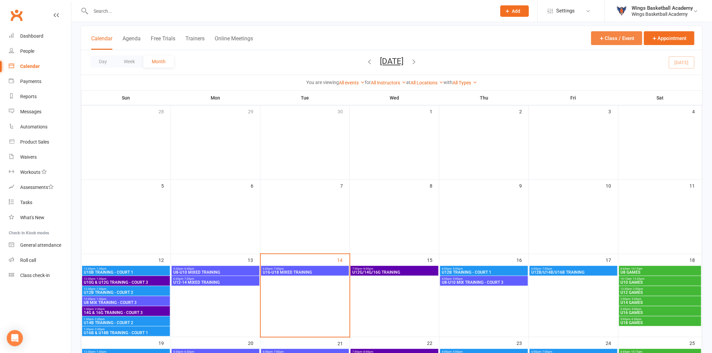
click at [505, 39] on button "Class / Event" at bounding box center [616, 38] width 51 height 14
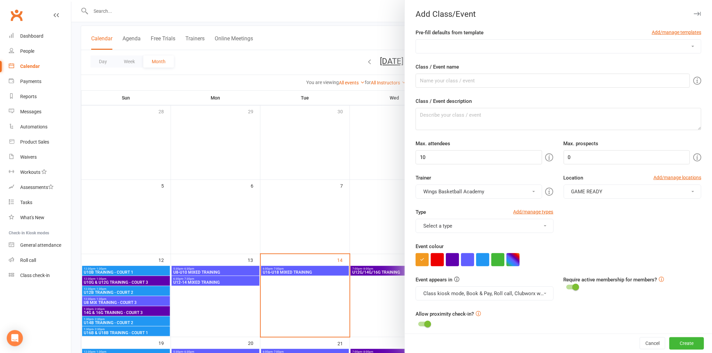
click at [492, 46] on select "AUSSIE HOOPS BALL SKILLS DEVELOPMENT TRAINING EMBRACE THE CONTACT MERCHANDISE P…" at bounding box center [558, 46] width 285 height 13
click at [416, 40] on select "AUSSIE HOOPS BALL SKILLS DEVELOPMENT TRAINING EMBRACE THE CONTACT MERCHANDISE P…" at bounding box center [558, 46] width 285 height 13
click at [443, 160] on input "10" at bounding box center [479, 157] width 126 height 14
drag, startPoint x: 438, startPoint y: 158, endPoint x: 411, endPoint y: 155, distance: 27.5
click at [411, 155] on div "Max. attendees 10" at bounding box center [485, 152] width 148 height 25
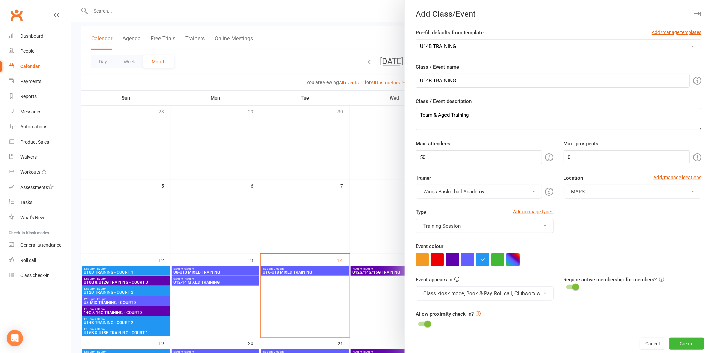
click at [505, 227] on div "Type Add/manage types Training Session Class Games Holiday Camps MERCHANDISE To…" at bounding box center [559, 225] width 296 height 34
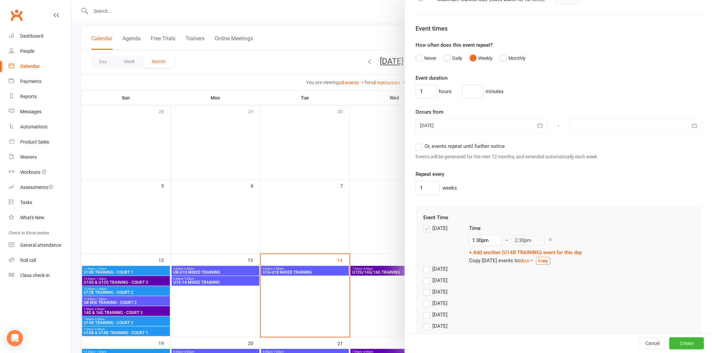
scroll to position [449, 0]
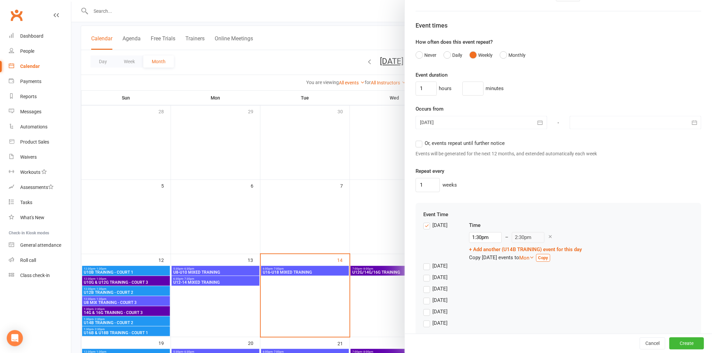
click at [470, 122] on div at bounding box center [482, 122] width 132 height 13
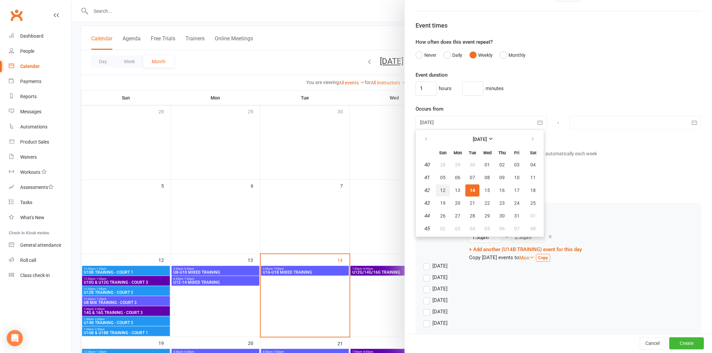
click at [442, 190] on span "12" at bounding box center [442, 190] width 5 height 5
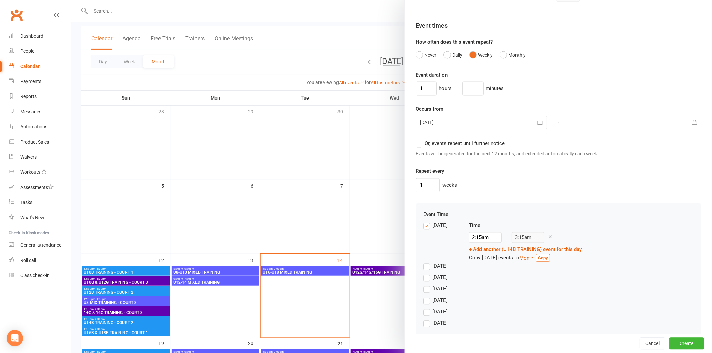
click at [505, 123] on div at bounding box center [636, 122] width 132 height 13
click at [505, 140] on icon "button" at bounding box center [687, 139] width 5 height 5
click at [505, 179] on span "07" at bounding box center [596, 177] width 5 height 5
click at [424, 226] on label "[DATE]" at bounding box center [435, 226] width 24 height 8
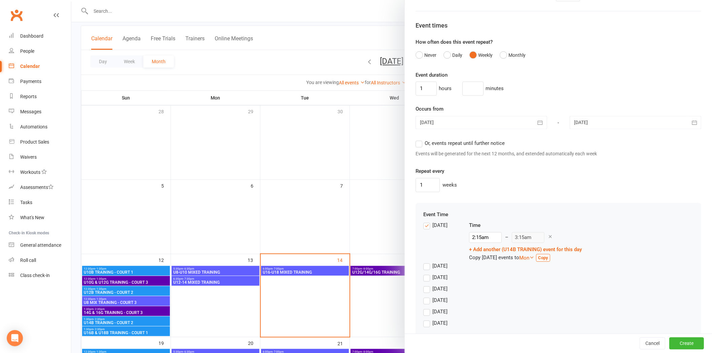
click at [424, 222] on input "[DATE]" at bounding box center [425, 222] width 4 height 0
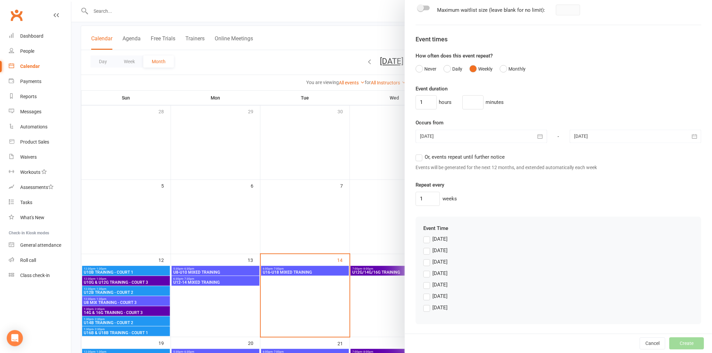
click at [425, 236] on label "[DATE]" at bounding box center [435, 285] width 24 height 8
click at [425, 236] on input "[DATE]" at bounding box center [425, 281] width 4 height 0
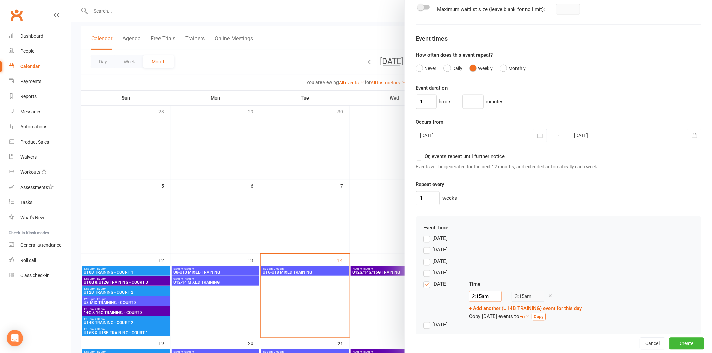
click at [476, 236] on input "2:15am" at bounding box center [485, 297] width 33 height 11
click at [474, 236] on li "5:00pm" at bounding box center [486, 316] width 32 height 10
click at [505, 236] on div "[DATE] Time 5:00pm 12:00am 12:15am 12:30am 12:45am 1:00am 1:15am 1:30am 1:45am …" at bounding box center [558, 301] width 270 height 41
click at [505, 236] on button "Create" at bounding box center [687, 344] width 35 height 12
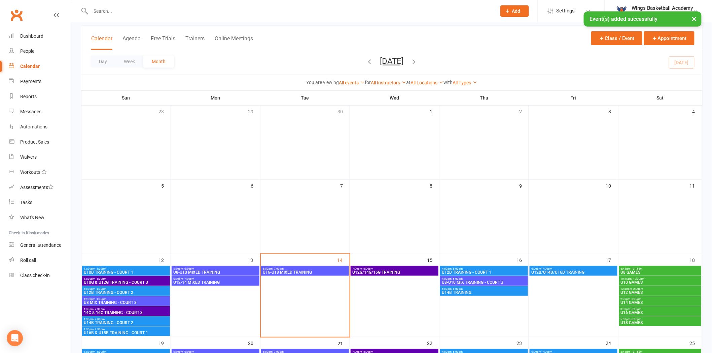
click at [473, 236] on span "5:00pm - 6:00pm" at bounding box center [484, 289] width 85 height 3
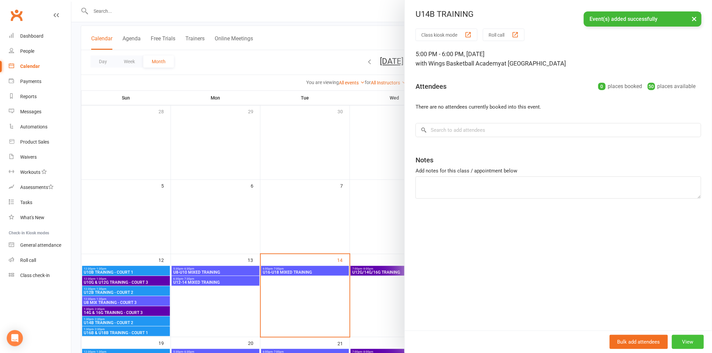
click at [505, 236] on button "View" at bounding box center [688, 342] width 32 height 14
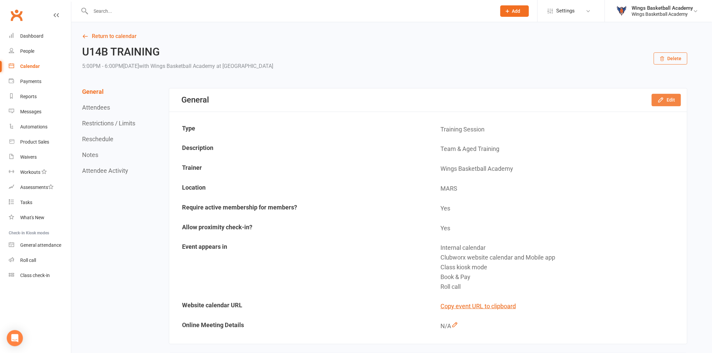
click at [505, 99] on button "Edit" at bounding box center [666, 100] width 29 height 12
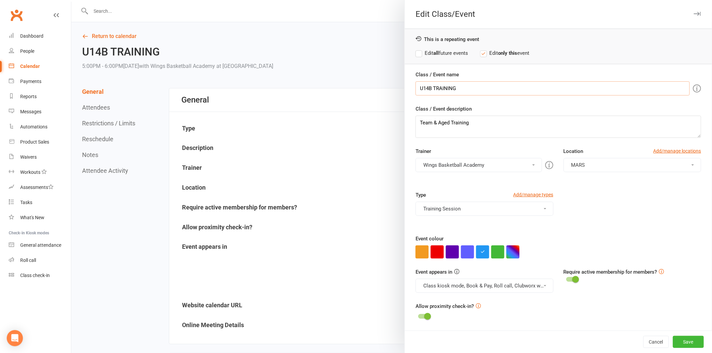
click at [476, 88] on input "U14B TRAINING" at bounding box center [553, 88] width 274 height 14
click at [505, 236] on button "Save" at bounding box center [688, 342] width 31 height 12
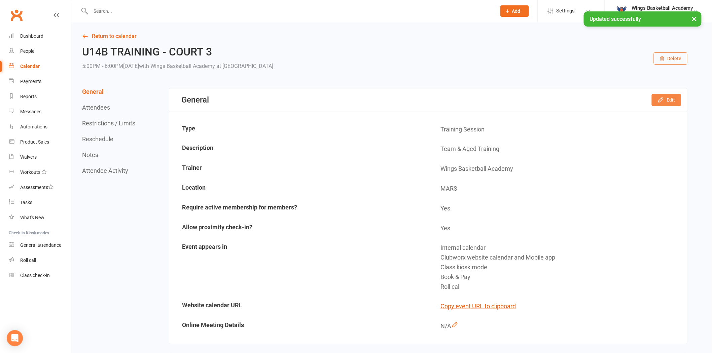
click at [505, 98] on icon "button" at bounding box center [661, 100] width 7 height 7
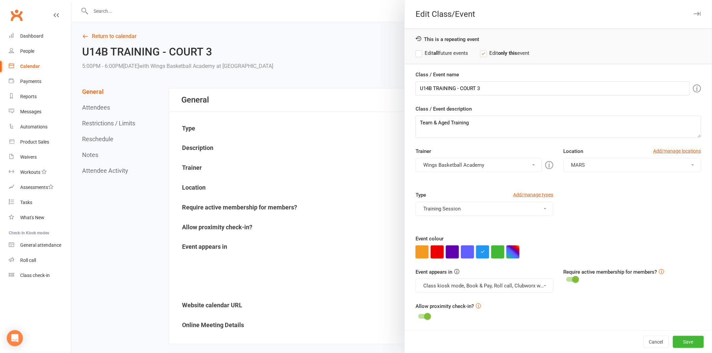
click at [416, 51] on label "Edit all future events" at bounding box center [442, 53] width 53 height 8
click at [505, 236] on button "Save" at bounding box center [688, 342] width 31 height 12
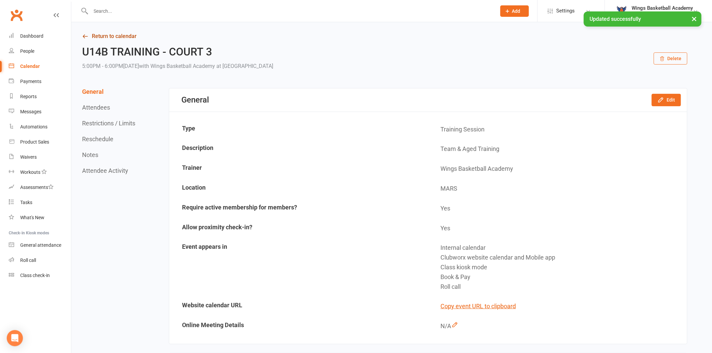
click at [111, 35] on link "Return to calendar" at bounding box center [385, 36] width 606 height 9
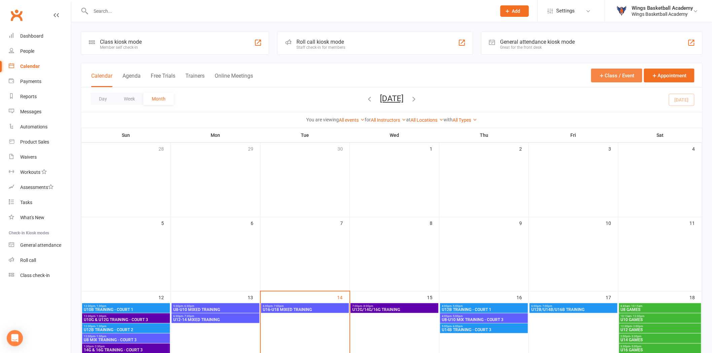
click at [505, 72] on button "Class / Event" at bounding box center [616, 76] width 51 height 14
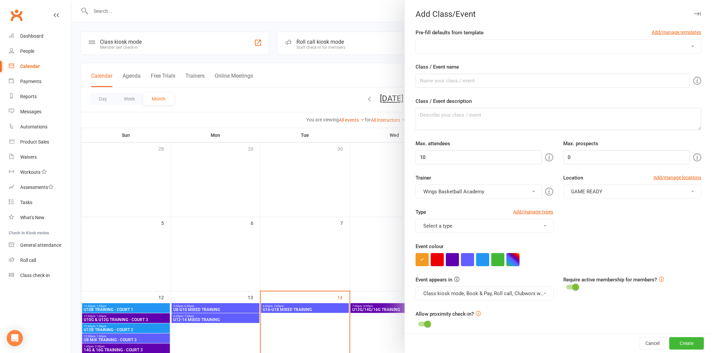
click at [464, 43] on select "AUSSIE HOOPS BALL SKILLS DEVELOPMENT TRAINING EMBRACE THE CONTACT MERCHANDISE P…" at bounding box center [558, 46] width 285 height 13
click at [416, 40] on select "AUSSIE HOOPS BALL SKILLS DEVELOPMENT TRAINING EMBRACE THE CONTACT MERCHANDISE P…" at bounding box center [558, 46] width 285 height 13
drag, startPoint x: 449, startPoint y: 159, endPoint x: 396, endPoint y: 150, distance: 53.6
click at [71, 0] on new-event-schedule "Add Class/Event Pre-fill defaults from template Add/manage templates AUSSIE HOO…" at bounding box center [71, 0] width 0 height 0
click at [505, 221] on div "Type Add/manage types Training Session Class Games Holiday Camps MERCHANDISE To…" at bounding box center [559, 225] width 296 height 34
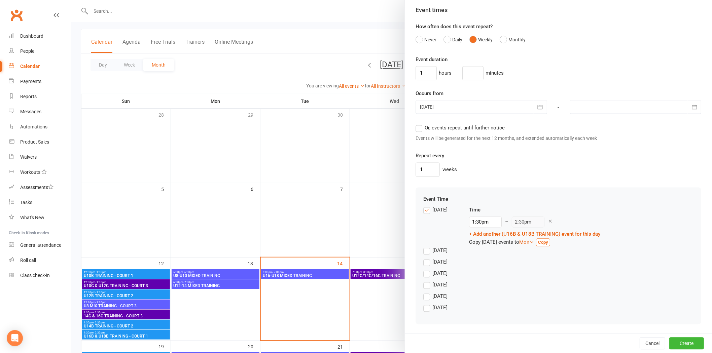
scroll to position [75, 0]
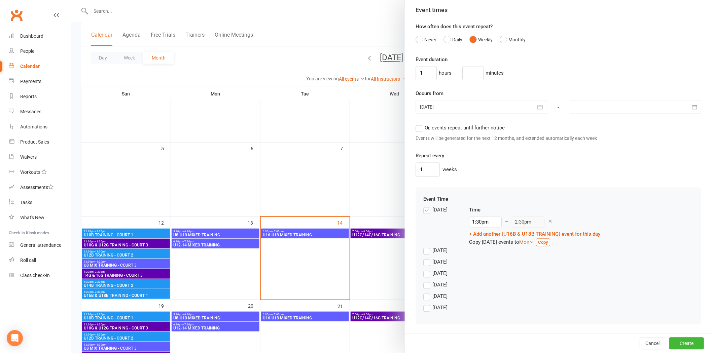
click at [426, 209] on label "[DATE]" at bounding box center [435, 210] width 24 height 8
click at [426, 206] on input "[DATE]" at bounding box center [425, 206] width 4 height 0
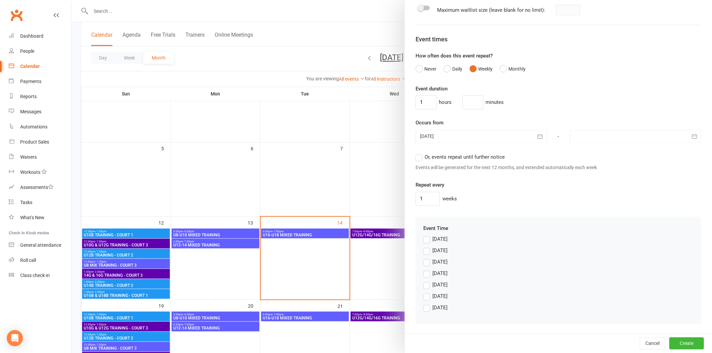
click at [425, 236] on label "[DATE]" at bounding box center [435, 285] width 24 height 8
click at [425, 236] on input "[DATE]" at bounding box center [425, 281] width 4 height 0
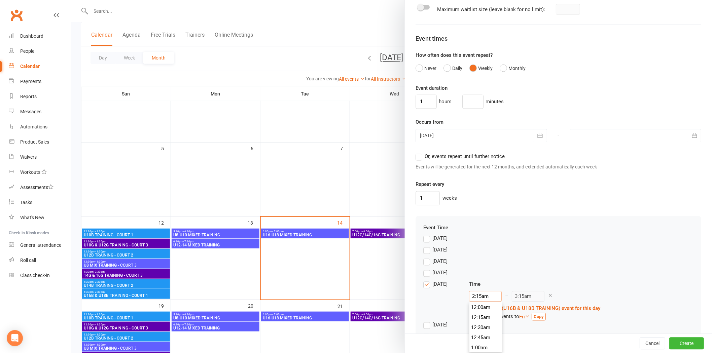
click at [475, 236] on input "2:15am" at bounding box center [485, 297] width 33 height 11
click at [475, 236] on li "5:00pm" at bounding box center [486, 316] width 32 height 10
click at [505, 236] on div "[DATE]" at bounding box center [558, 274] width 270 height 11
click at [505, 137] on div at bounding box center [636, 135] width 132 height 13
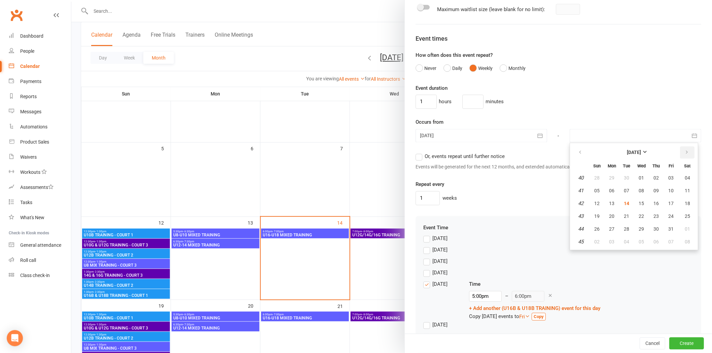
click at [505, 156] on button "button" at bounding box center [687, 153] width 14 height 12
click at [505, 189] on span "07" at bounding box center [596, 191] width 5 height 5
click at [505, 236] on button "Create" at bounding box center [687, 344] width 35 height 12
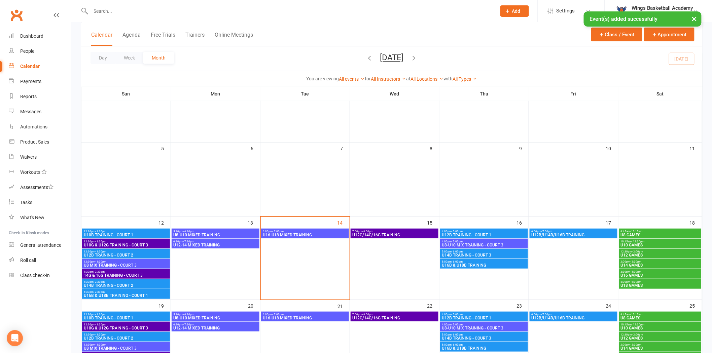
click at [480, 236] on span "U16B & U18B TRAINING" at bounding box center [484, 266] width 85 height 4
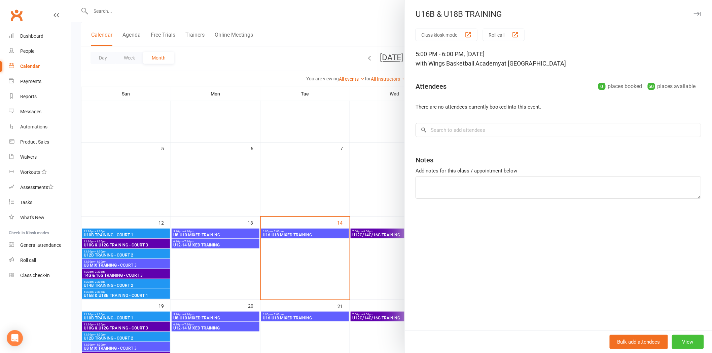
click at [505, 236] on button "View" at bounding box center [688, 342] width 32 height 14
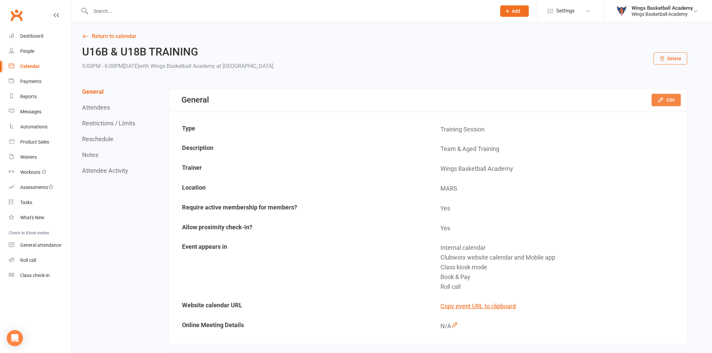
click at [505, 100] on icon "button" at bounding box center [661, 100] width 4 height 4
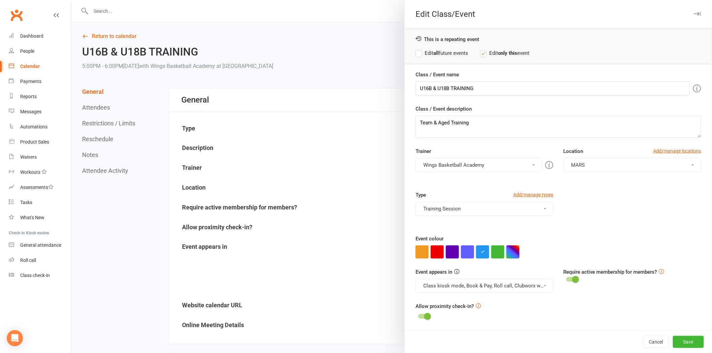
click at [416, 50] on label "Edit all future events" at bounding box center [442, 53] width 53 height 8
click at [505, 89] on input "U16B & U18B TRAINING" at bounding box center [553, 88] width 274 height 14
click at [435, 88] on input "U16B & U18B TRAINING - COURT 1" at bounding box center [553, 88] width 274 height 14
click at [503, 87] on input "U16B-U18B TRAINING - COURT 1" at bounding box center [553, 88] width 274 height 14
click at [505, 236] on button "Save" at bounding box center [688, 342] width 31 height 12
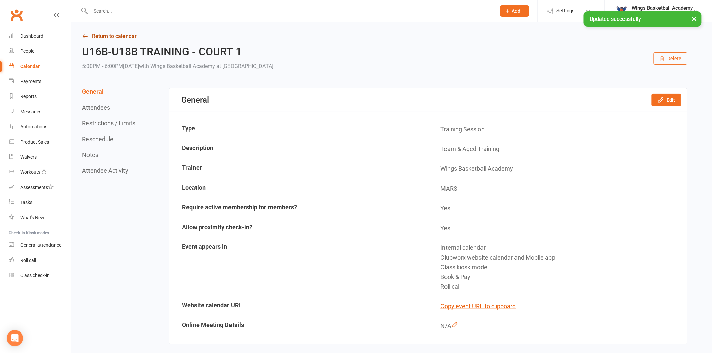
click at [128, 38] on link "Return to calendar" at bounding box center [385, 36] width 606 height 9
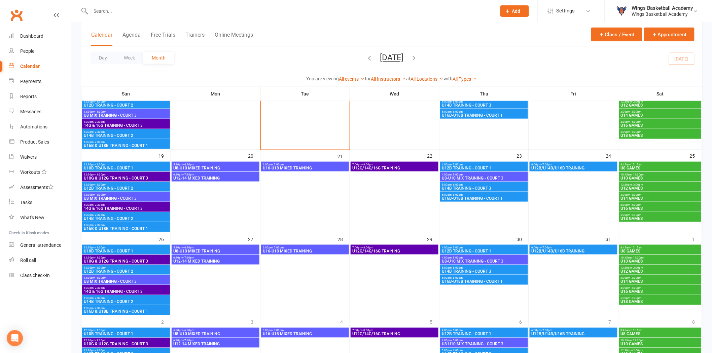
scroll to position [291, 0]
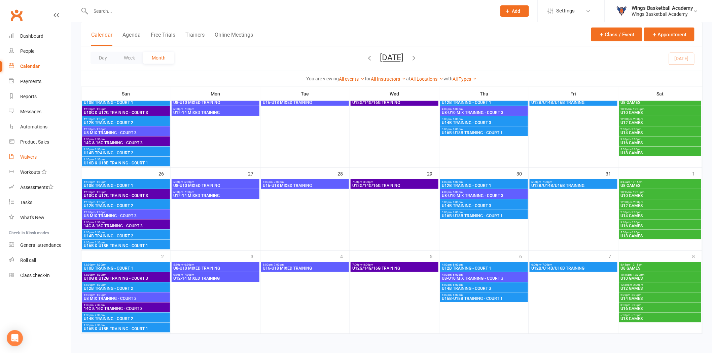
click at [27, 157] on div "Waivers" at bounding box center [28, 157] width 16 height 5
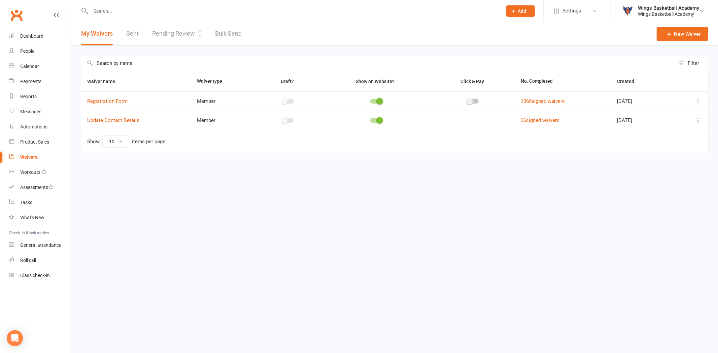
click at [183, 32] on link "Pending Review 0" at bounding box center [176, 33] width 49 height 23
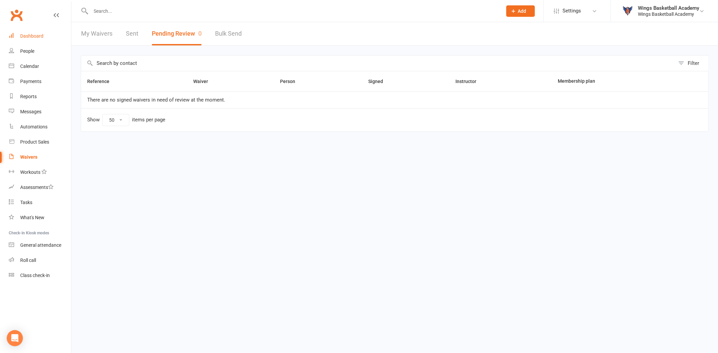
click at [37, 35] on div "Dashboard" at bounding box center [31, 35] width 23 height 5
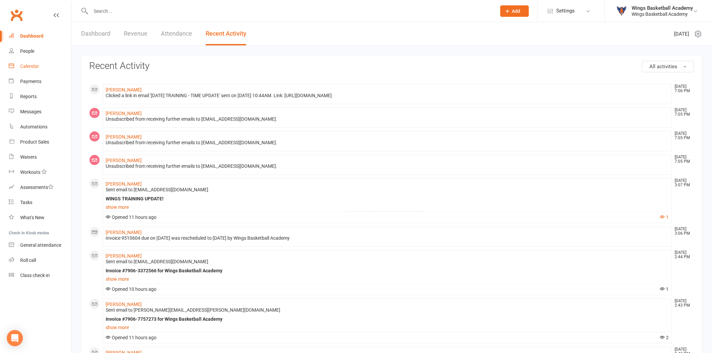
click at [26, 66] on div "Calendar" at bounding box center [29, 66] width 19 height 5
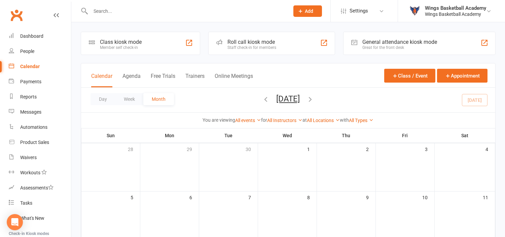
click at [263, 97] on icon "button" at bounding box center [266, 98] width 7 height 7
